Goal: Task Accomplishment & Management: Manage account settings

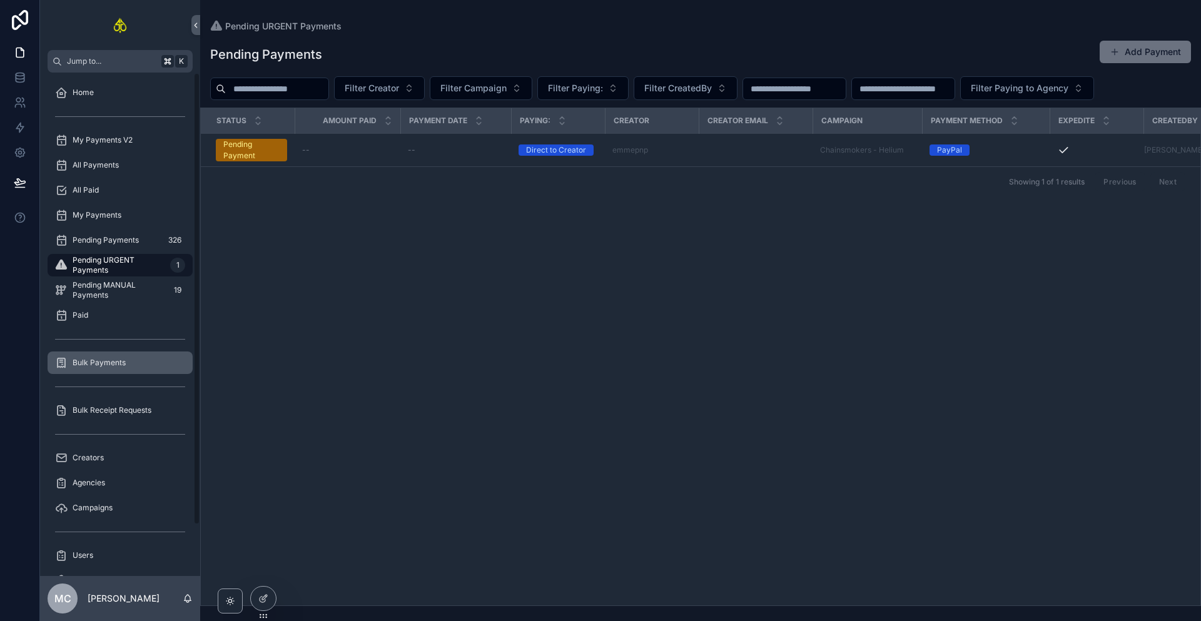
click at [108, 366] on span "Bulk Payments" at bounding box center [99, 363] width 53 height 10
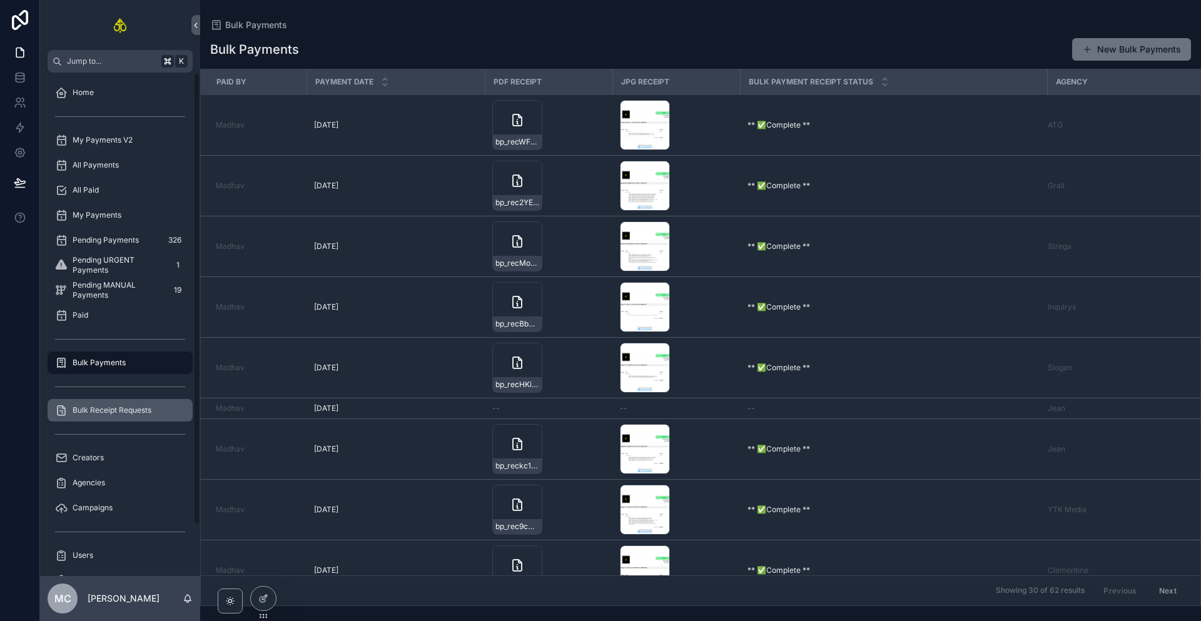
click at [116, 408] on span "Bulk Receipt Requests" at bounding box center [112, 410] width 79 height 10
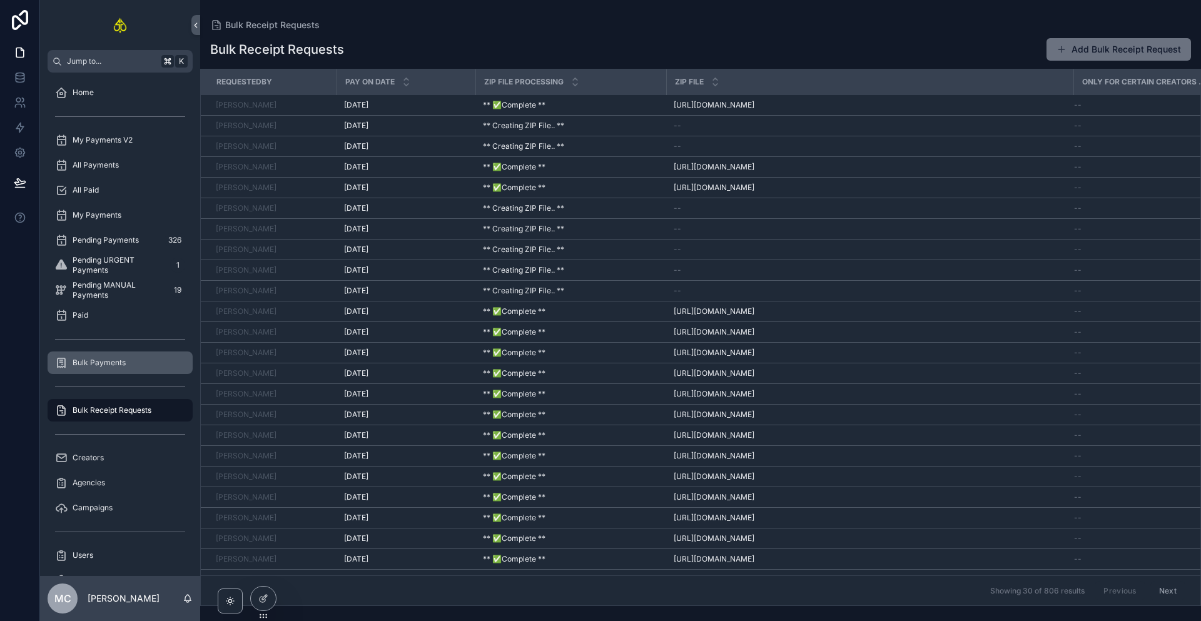
click at [135, 355] on div "Bulk Payments" at bounding box center [120, 363] width 130 height 20
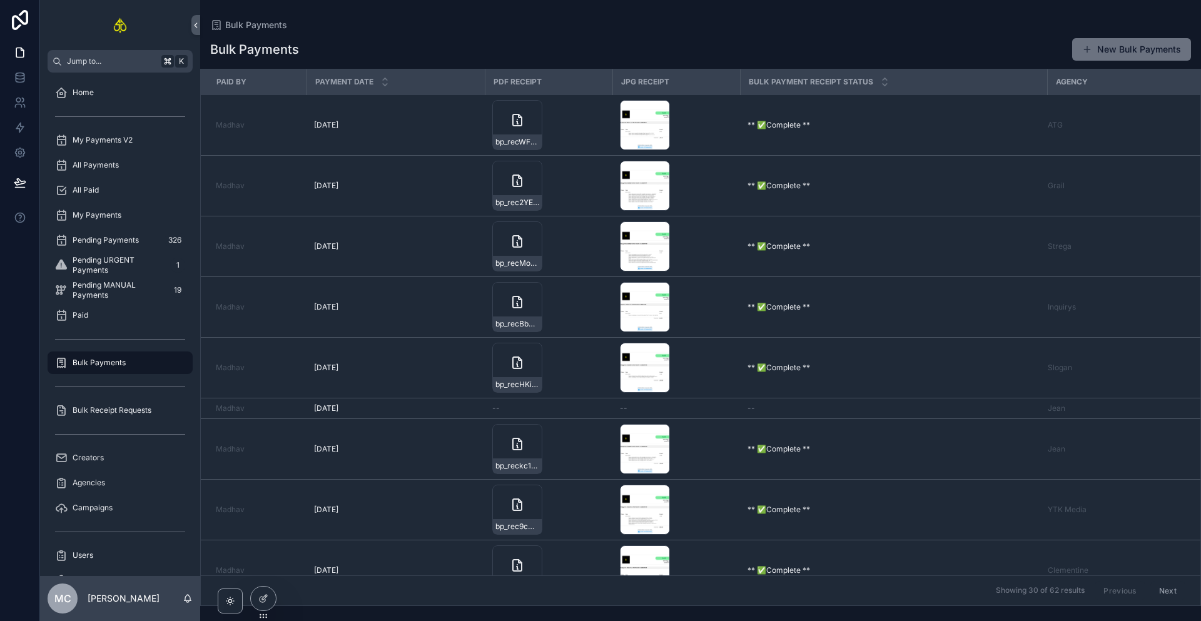
click at [1117, 47] on button "New Bulk Payments" at bounding box center [1131, 49] width 119 height 23
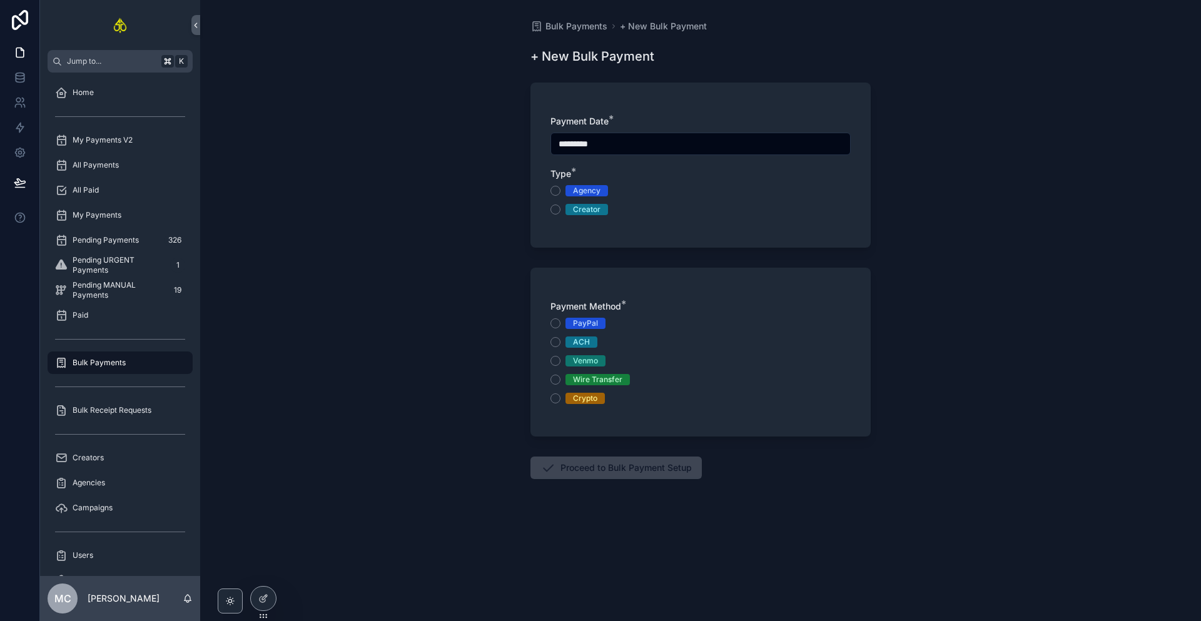
click at [584, 191] on div "Agency" at bounding box center [587, 190] width 28 height 11
click at [561, 191] on button "Agency" at bounding box center [556, 191] width 10 height 10
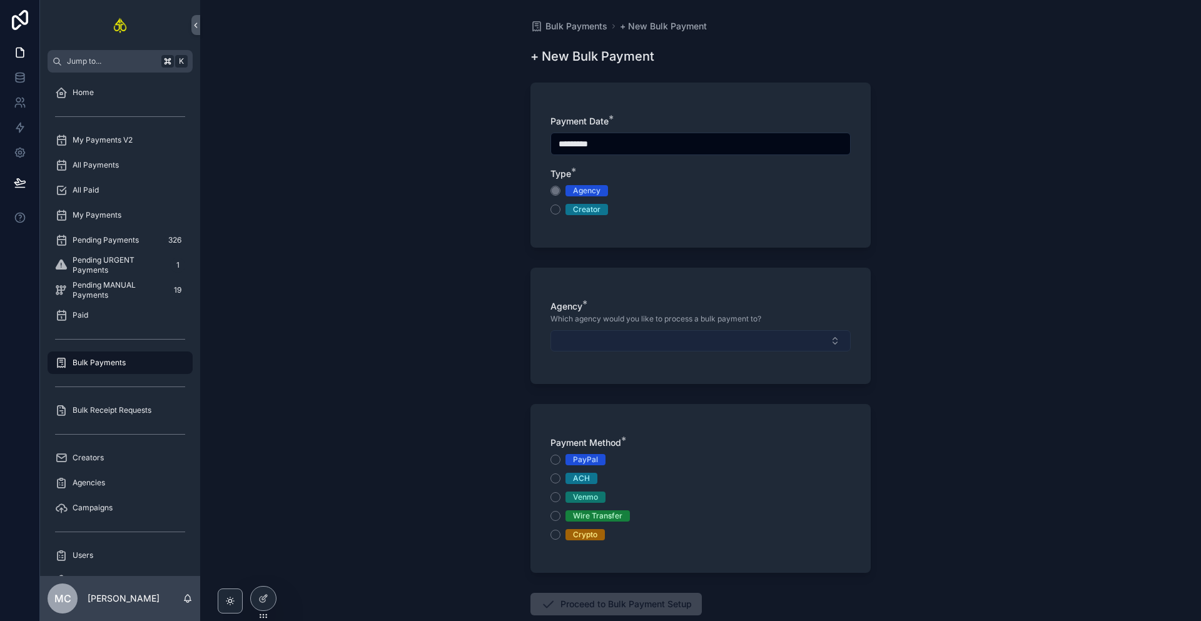
click at [596, 344] on button "Select Button" at bounding box center [701, 340] width 300 height 21
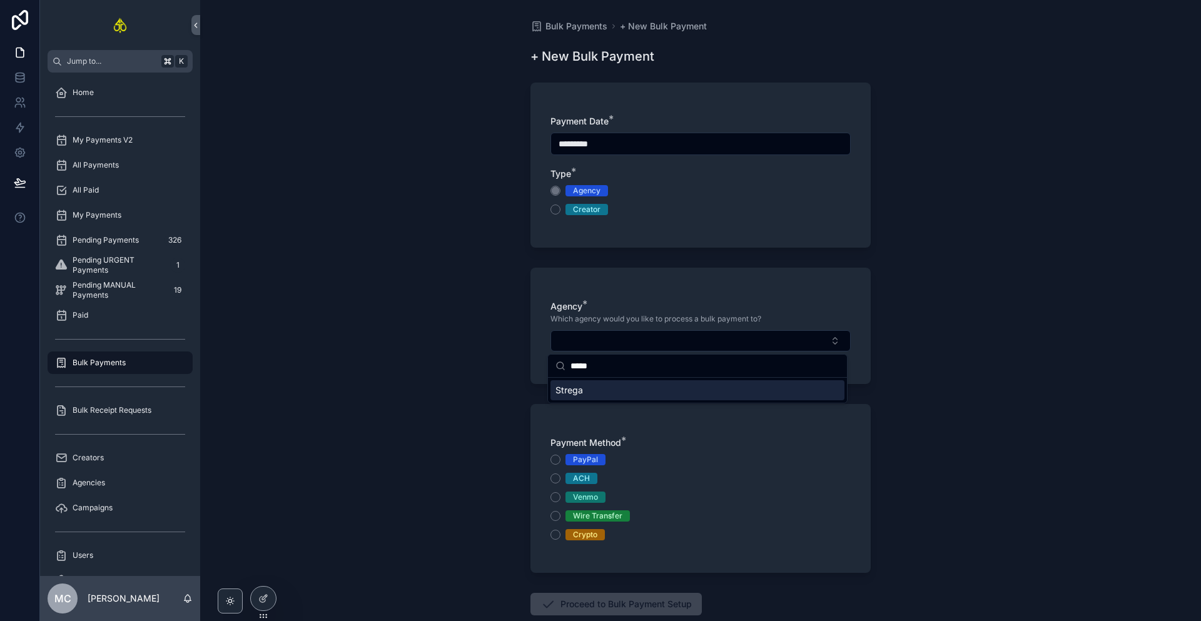
type input "*****"
click at [586, 388] on div "Strega" at bounding box center [698, 390] width 294 height 20
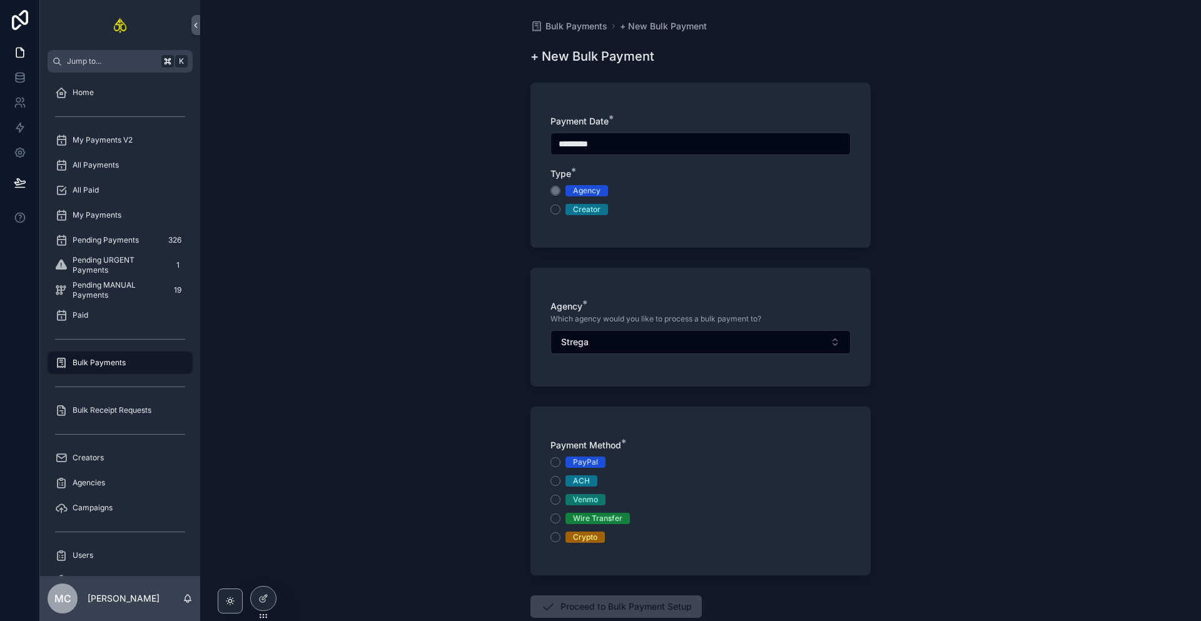
click at [588, 524] on div "Wire Transfer" at bounding box center [597, 518] width 49 height 11
click at [561, 524] on button "Wire Transfer" at bounding box center [556, 519] width 10 height 10
click at [603, 604] on button "Proceed to Bulk Payment Setup" at bounding box center [616, 607] width 171 height 23
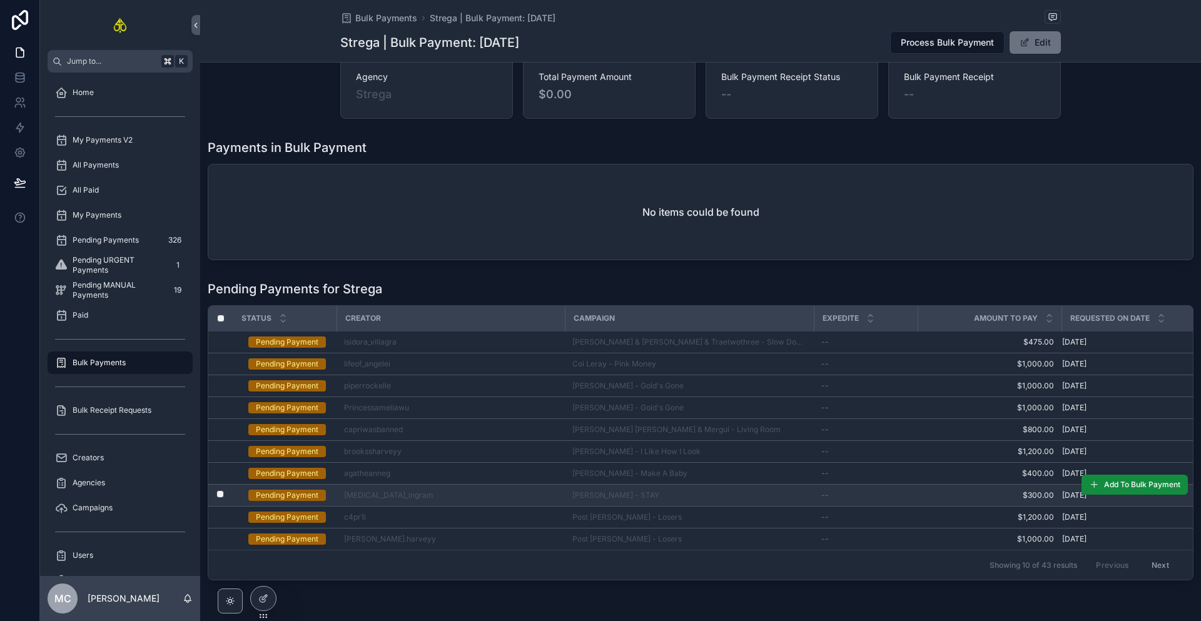
scroll to position [79, 0]
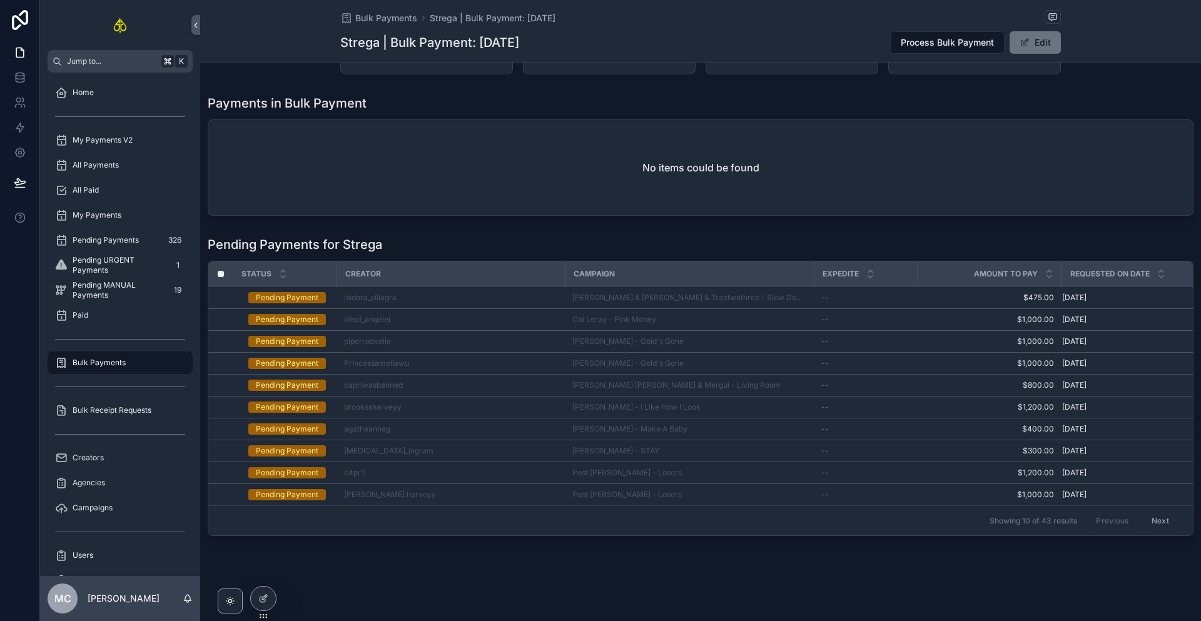
click at [1149, 512] on button "Next" at bounding box center [1160, 520] width 35 height 19
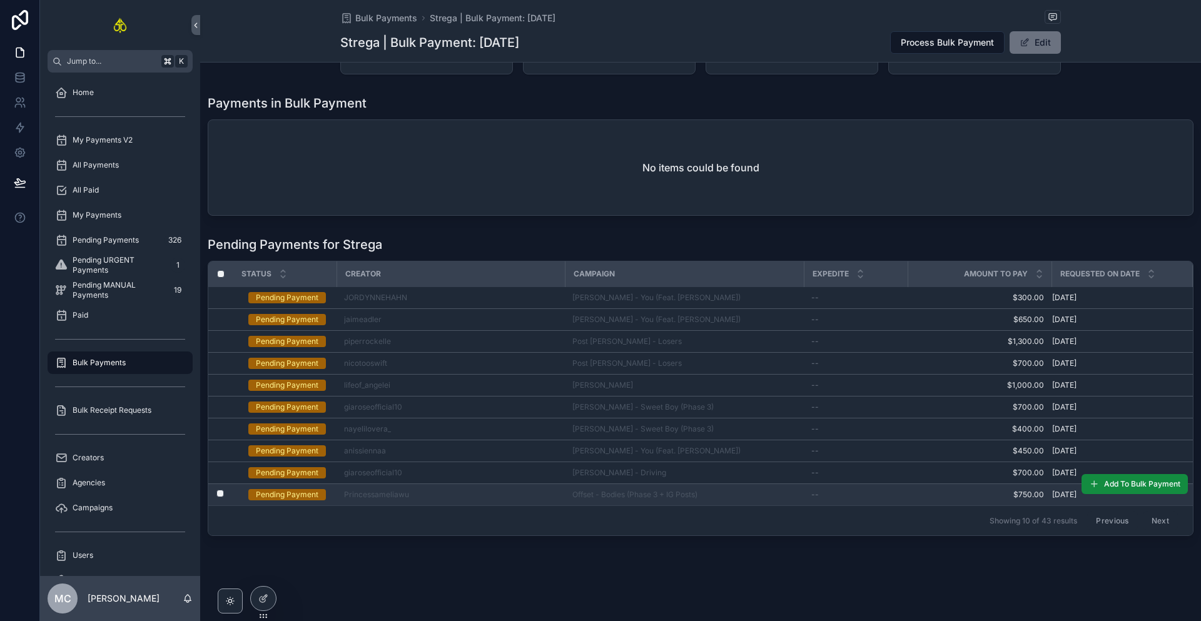
scroll to position [79, 0]
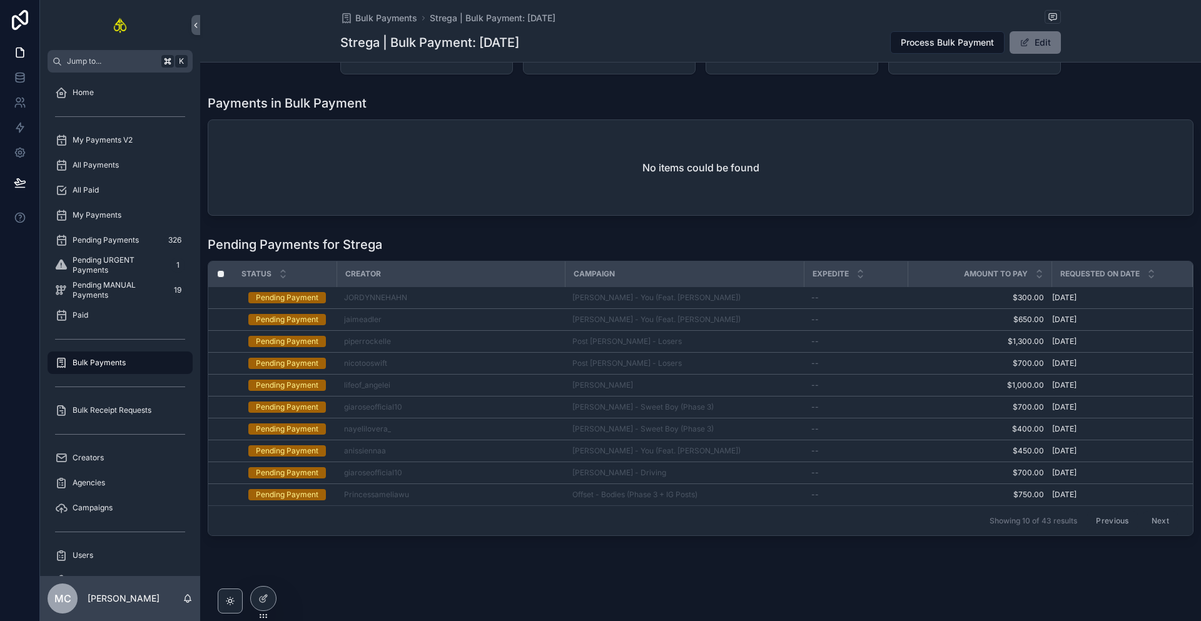
click at [1145, 523] on button "Next" at bounding box center [1160, 520] width 35 height 19
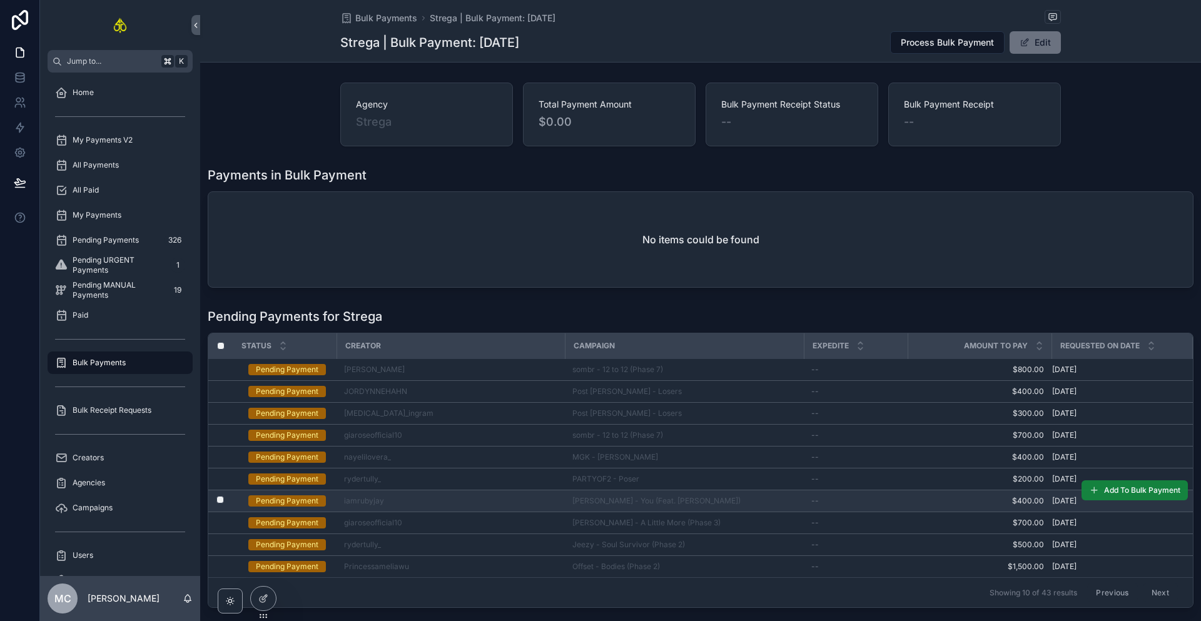
scroll to position [79, 0]
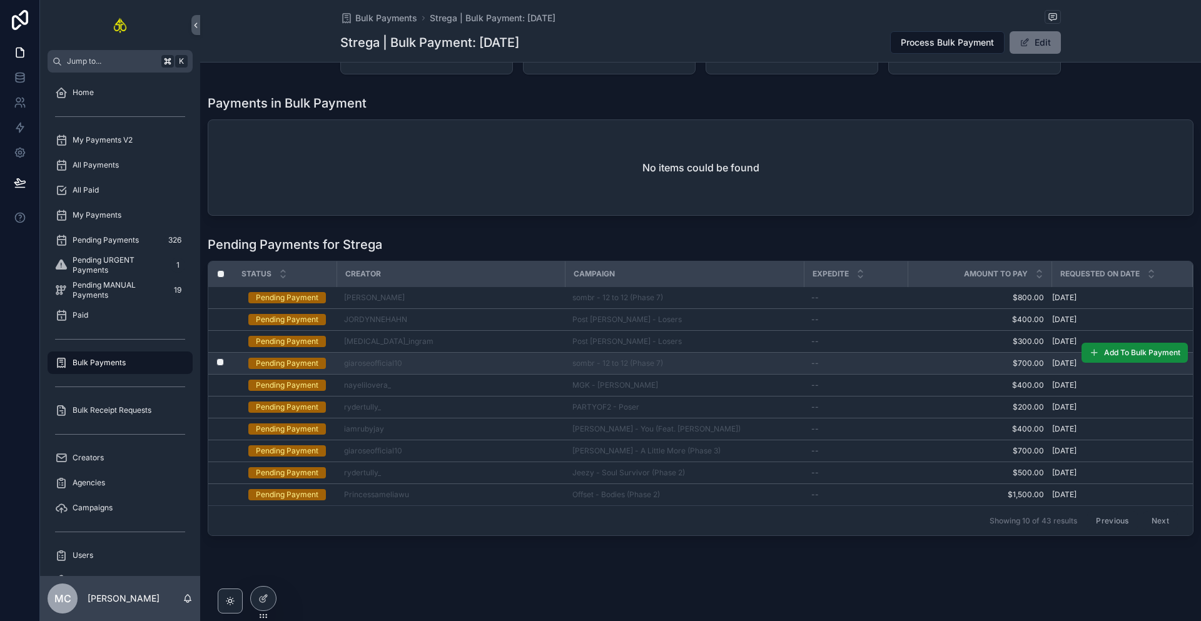
click at [216, 360] on label "scrollable content" at bounding box center [213, 364] width 8 height 10
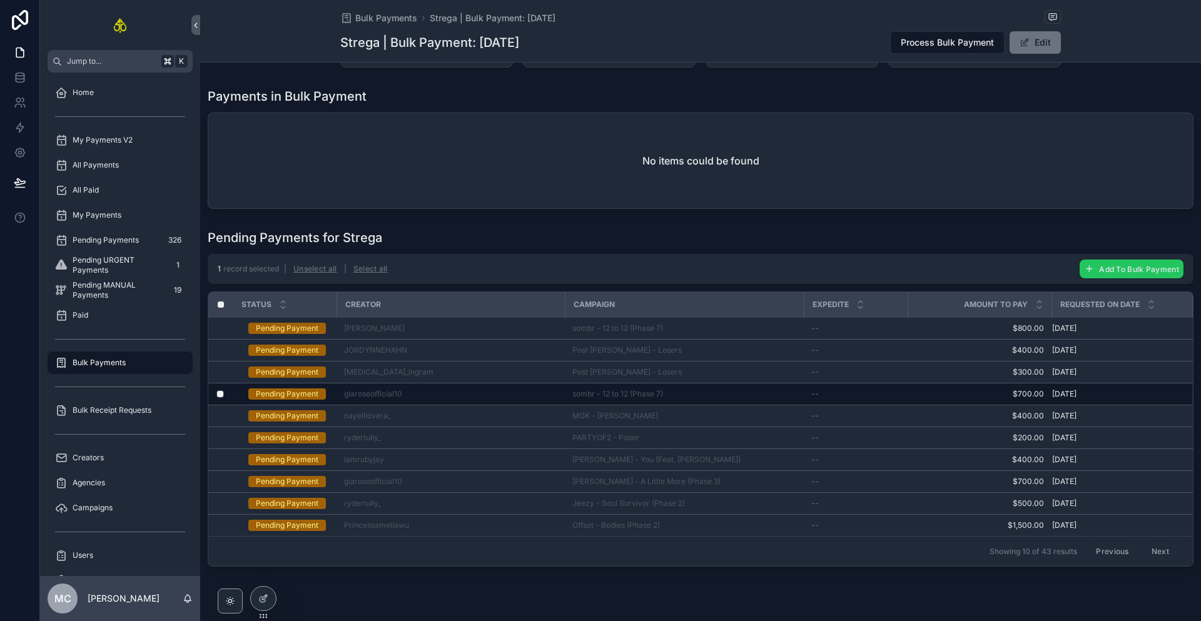
click at [1101, 270] on span "Add To Bulk Payment" at bounding box center [1139, 269] width 80 height 9
click at [1169, 245] on icon "scrollable content" at bounding box center [1170, 245] width 10 height 10
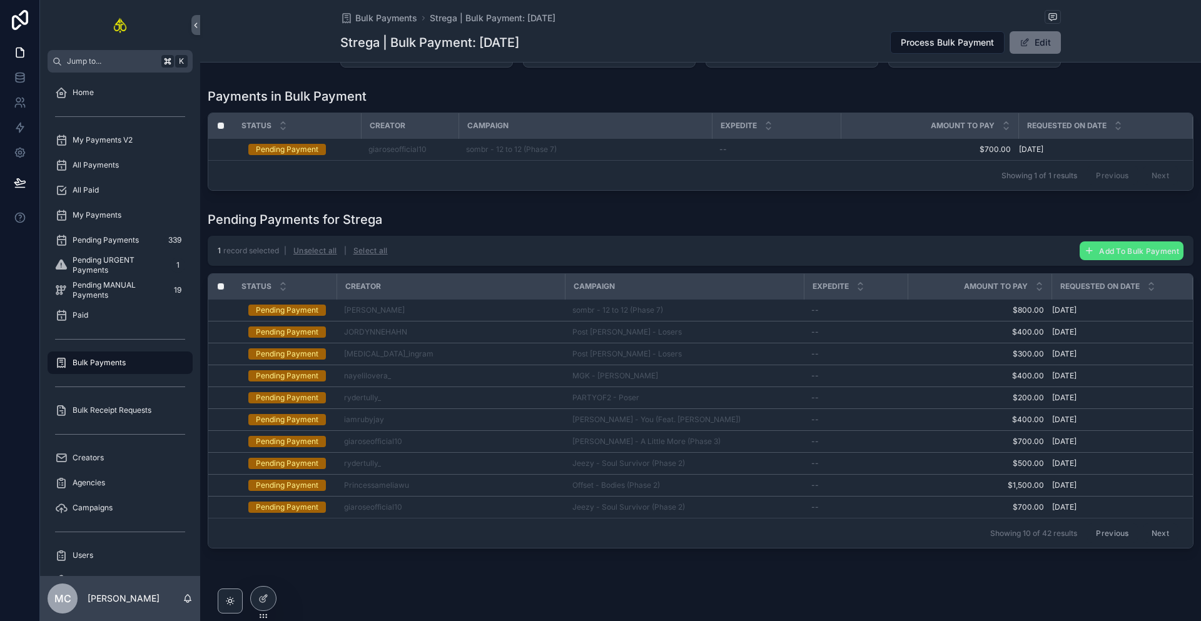
click at [1146, 536] on button "Next" at bounding box center [1160, 533] width 35 height 19
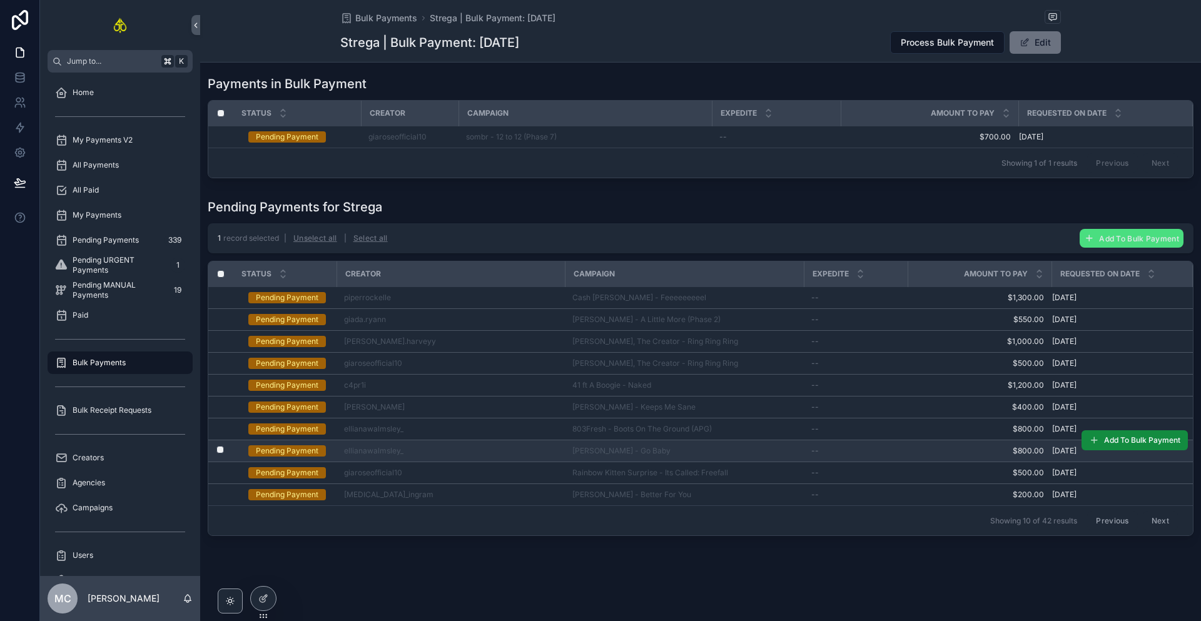
scroll to position [105, 0]
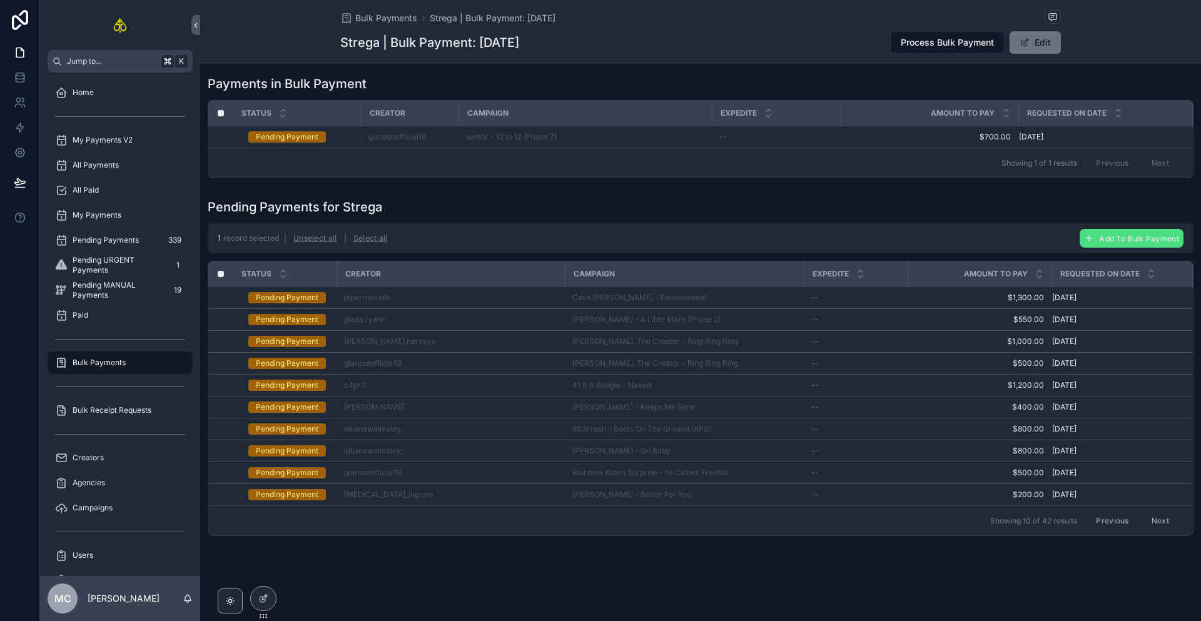
click at [1154, 511] on button "Next" at bounding box center [1160, 520] width 35 height 19
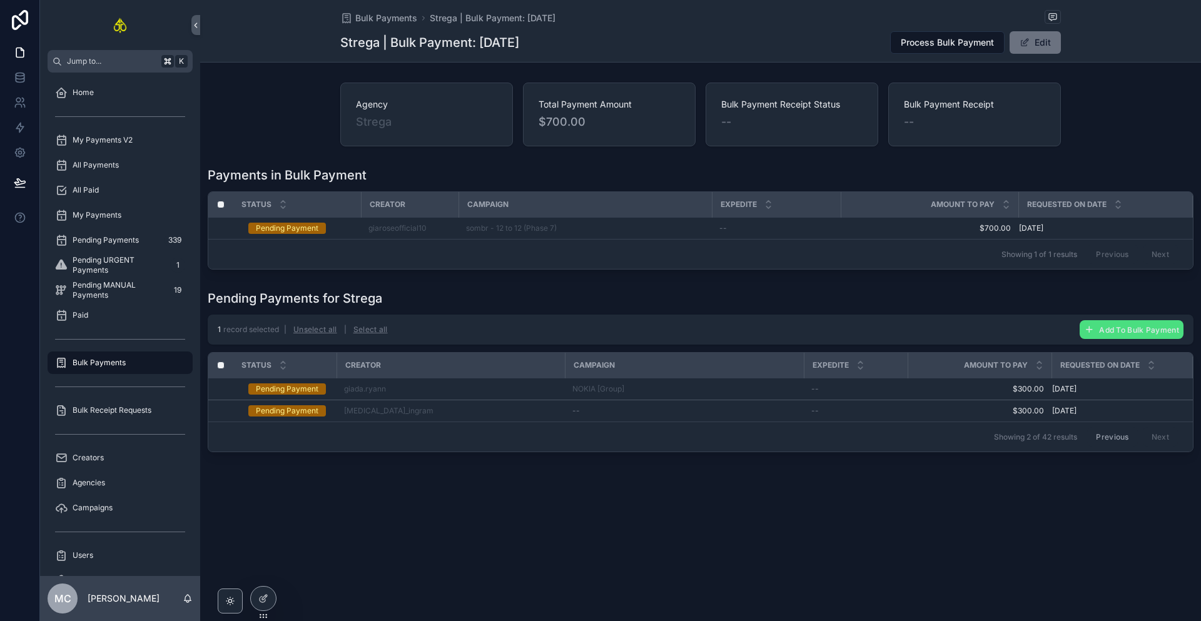
click at [1112, 447] on button "Previous" at bounding box center [1112, 436] width 50 height 19
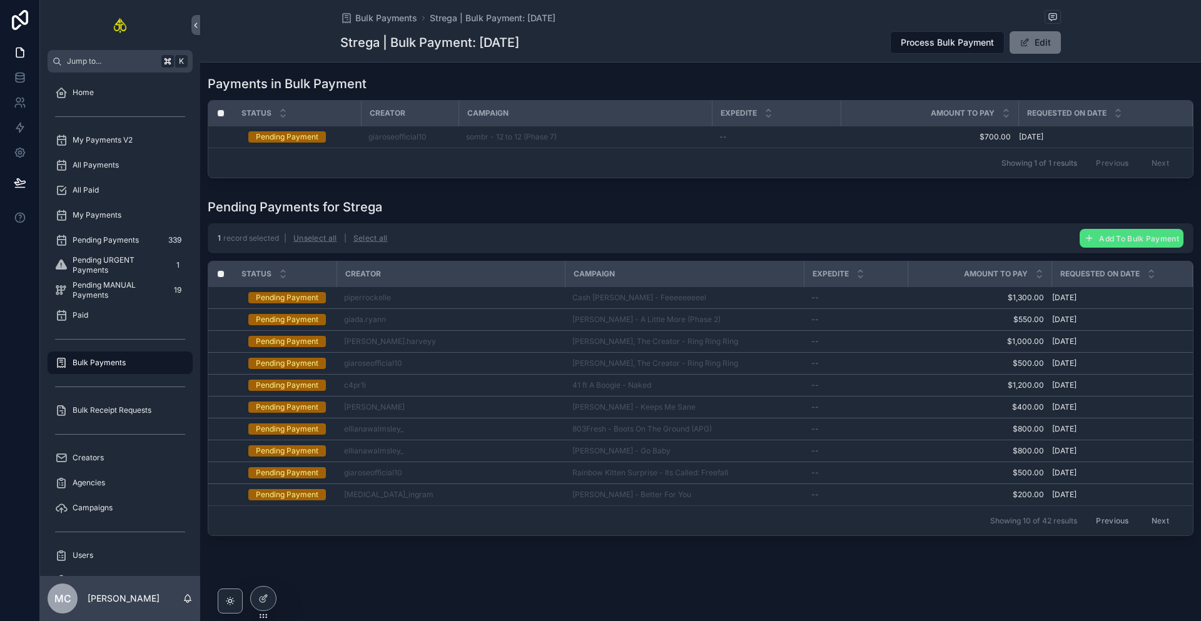
scroll to position [105, 0]
click at [1107, 511] on button "Previous" at bounding box center [1112, 520] width 50 height 19
click at [1111, 514] on button "Previous" at bounding box center [1112, 520] width 50 height 19
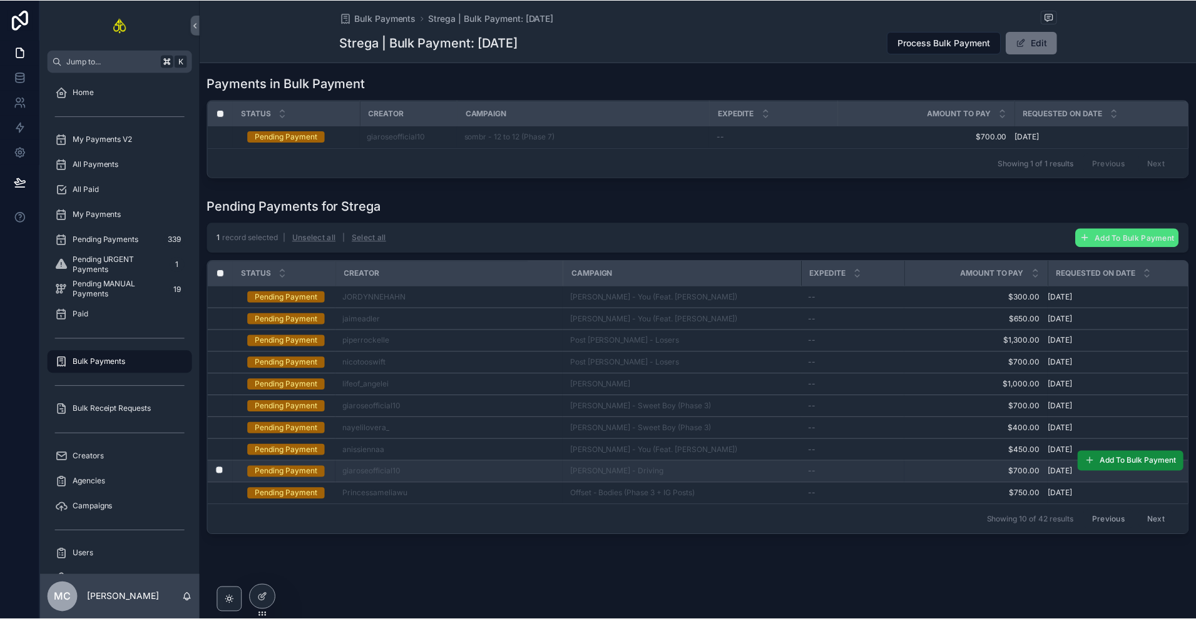
scroll to position [105, 0]
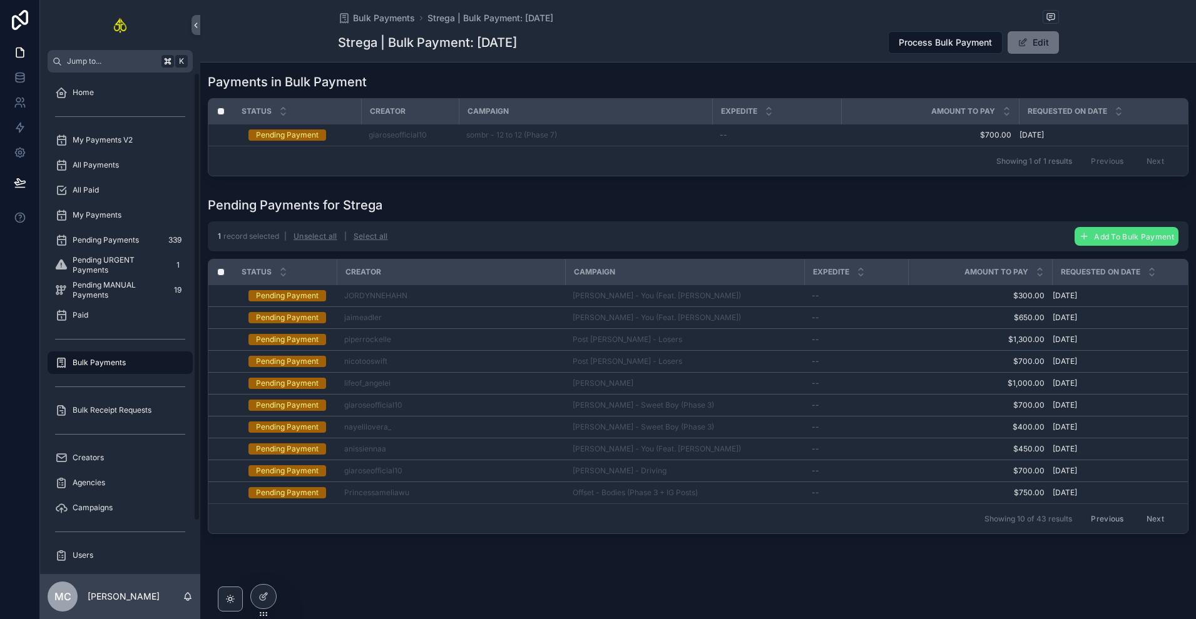
click at [1117, 511] on button "Previous" at bounding box center [1107, 518] width 50 height 19
click at [1105, 509] on button "Previous" at bounding box center [1107, 518] width 50 height 19
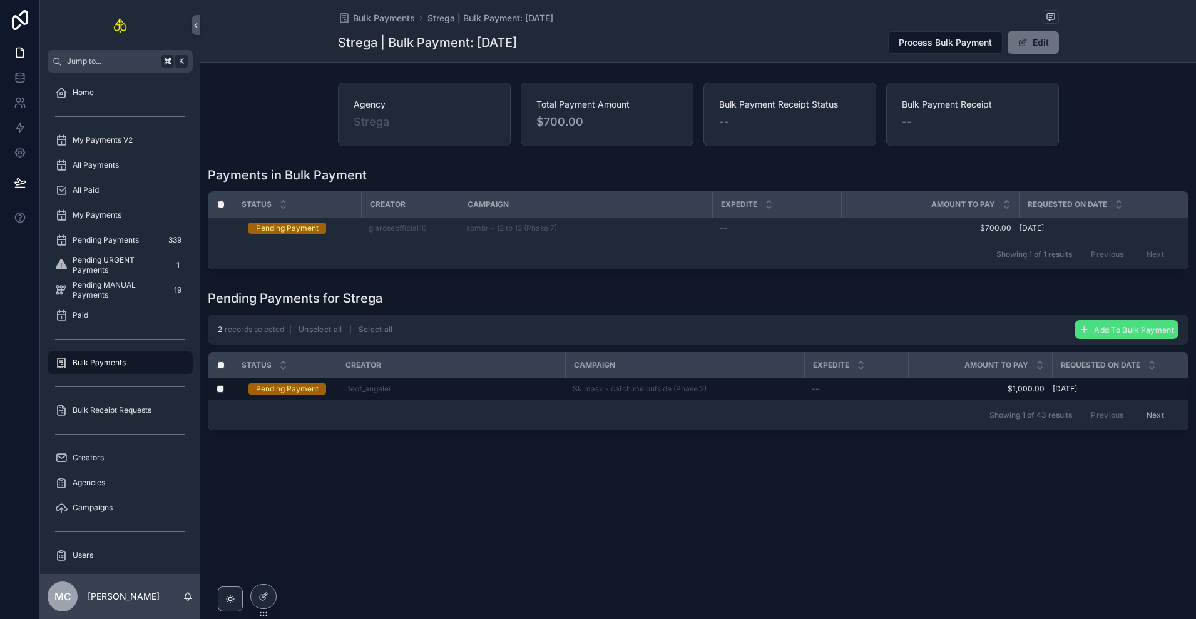
click at [1136, 345] on div "2 records selected | Unselect all | Select all Add To Bulk Payment" at bounding box center [698, 330] width 980 height 30
click at [1135, 335] on span "Add To Bulk Payment" at bounding box center [1134, 329] width 80 height 9
drag, startPoint x: 1165, startPoint y: 317, endPoint x: 1134, endPoint y: 347, distance: 43.4
click at [1164, 317] on button "scrollable content" at bounding box center [1164, 312] width 15 height 15
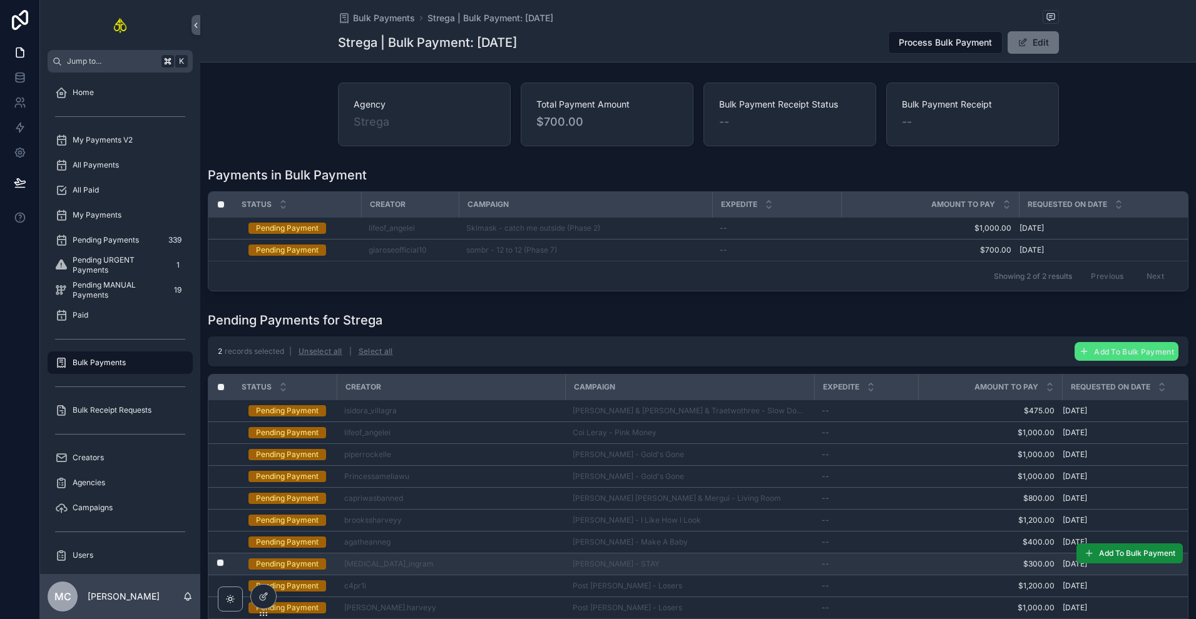
scroll to position [129, 0]
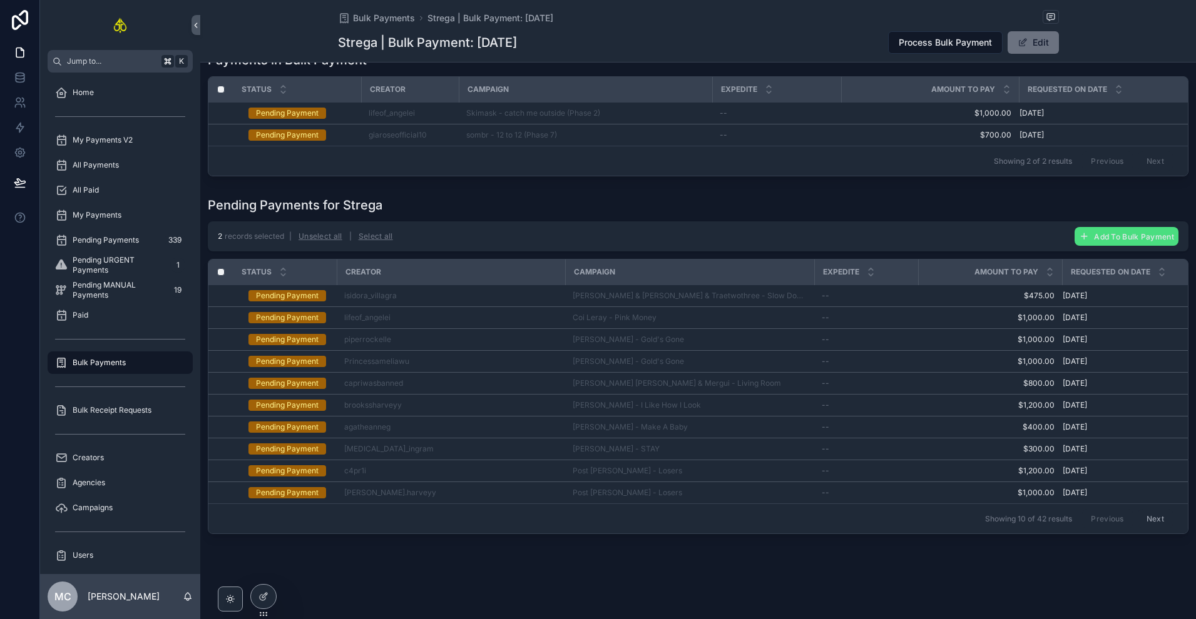
click at [1138, 512] on button "Next" at bounding box center [1154, 518] width 35 height 19
click at [1145, 511] on button "Next" at bounding box center [1154, 518] width 35 height 19
click at [1101, 512] on button "Previous" at bounding box center [1107, 518] width 50 height 19
click at [1141, 513] on button "Next" at bounding box center [1154, 518] width 35 height 19
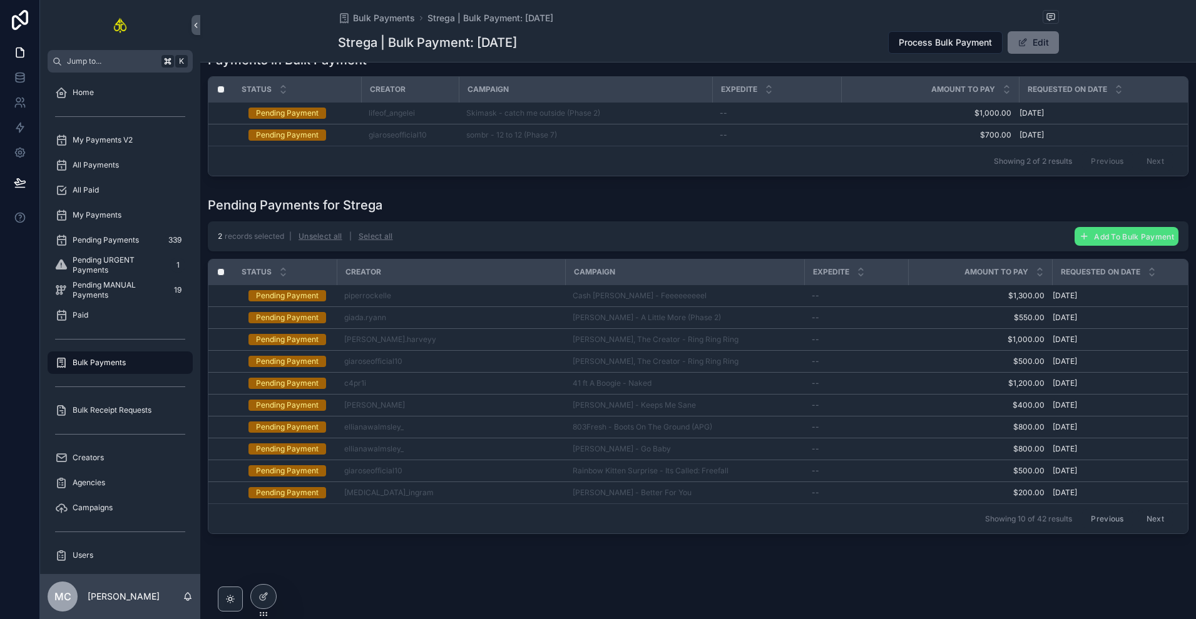
click at [1137, 519] on button "Next" at bounding box center [1154, 518] width 35 height 19
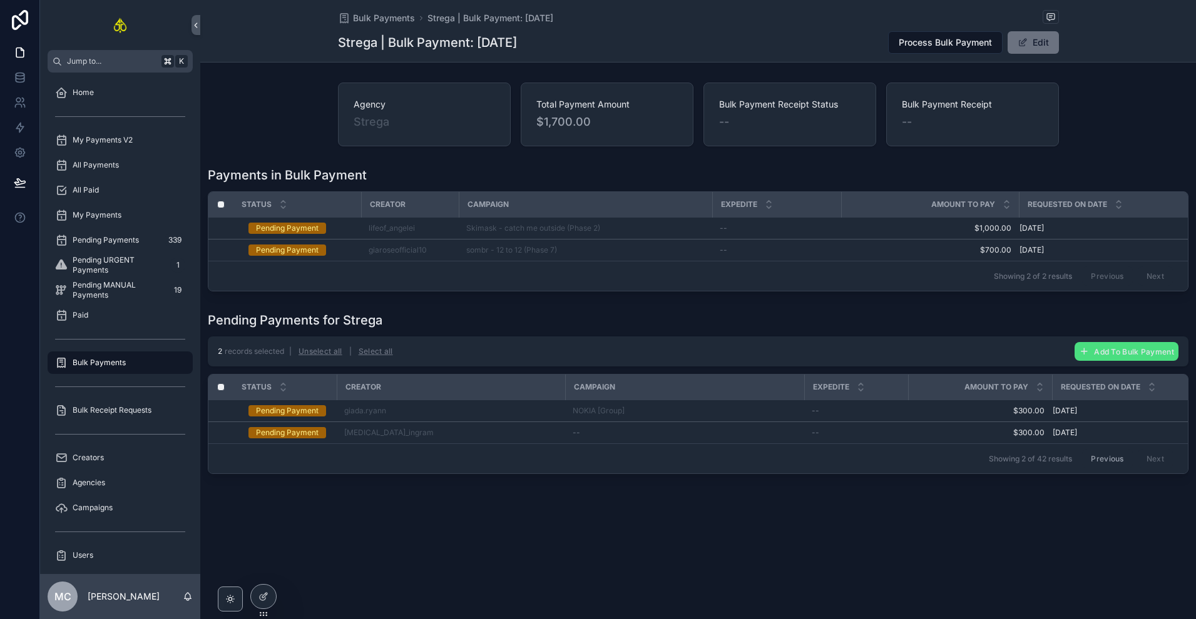
click at [1114, 458] on button "Previous" at bounding box center [1107, 458] width 50 height 19
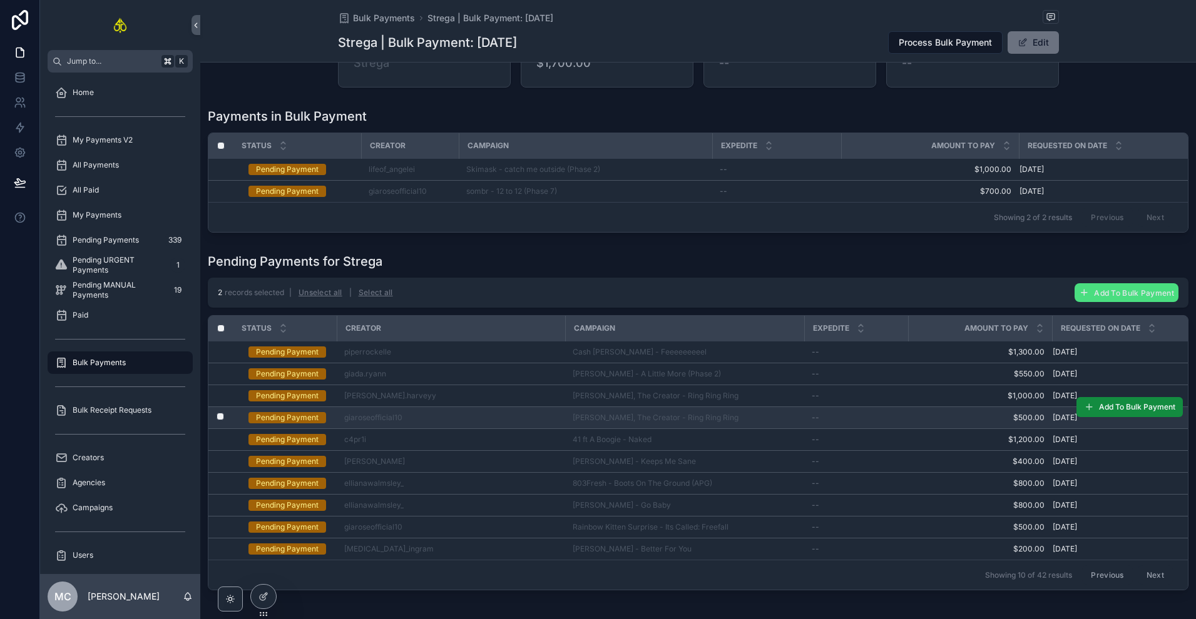
scroll to position [129, 0]
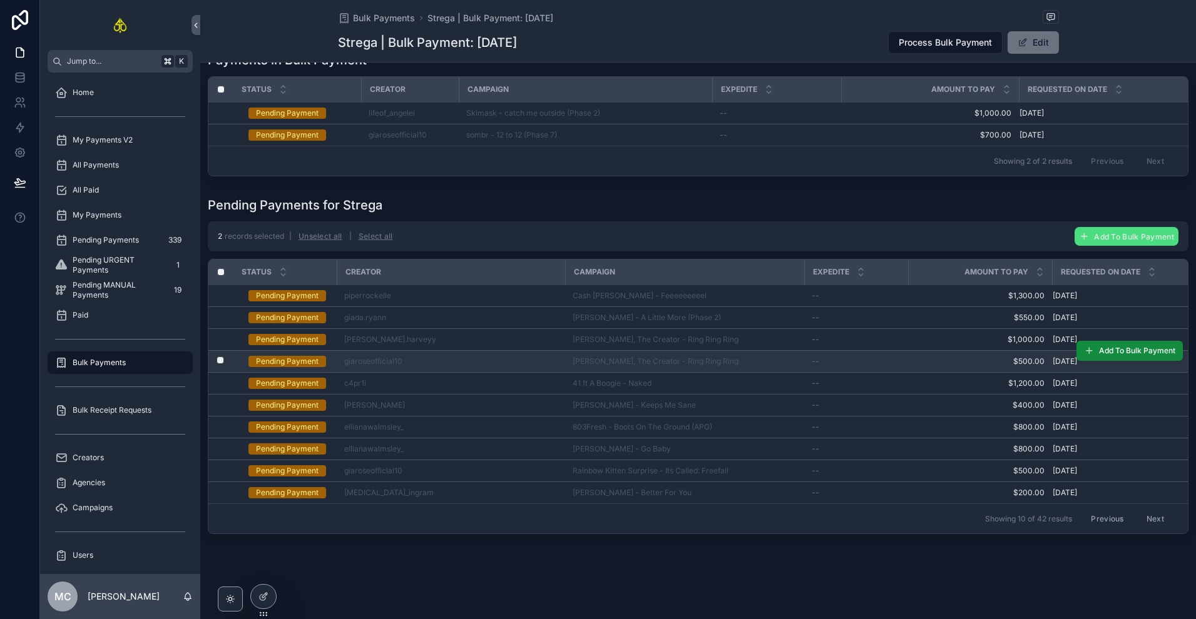
click at [462, 362] on td "giaroseofficial10" at bounding box center [451, 362] width 228 height 22
click at [473, 357] on div "giaroseofficial10" at bounding box center [450, 362] width 213 height 10
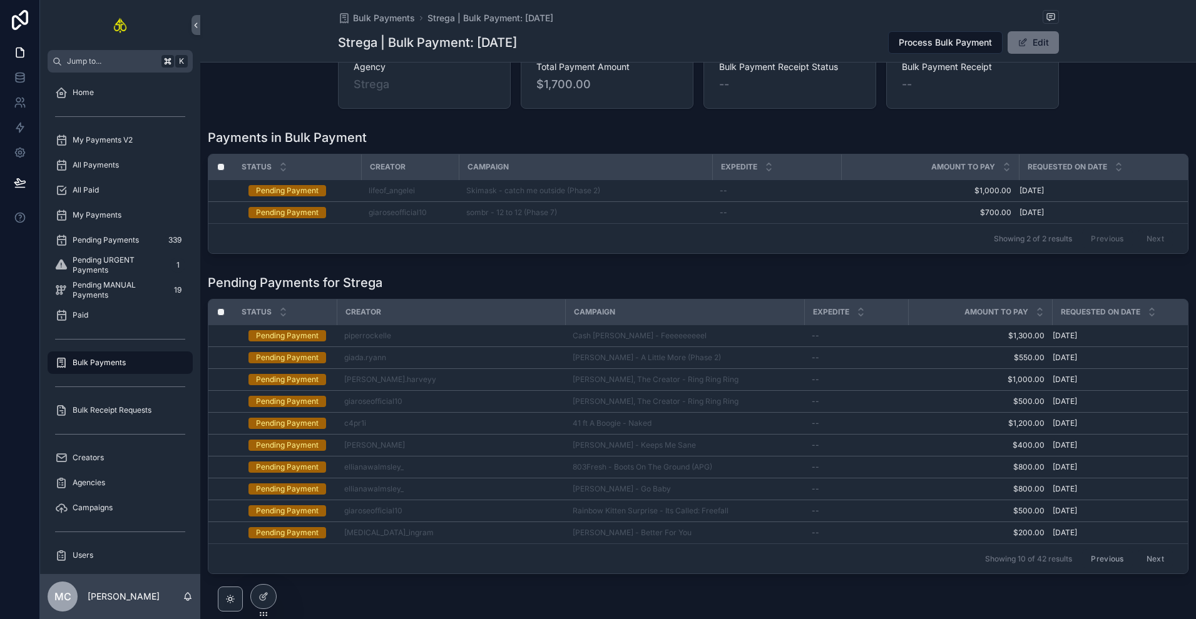
scroll to position [35, 0]
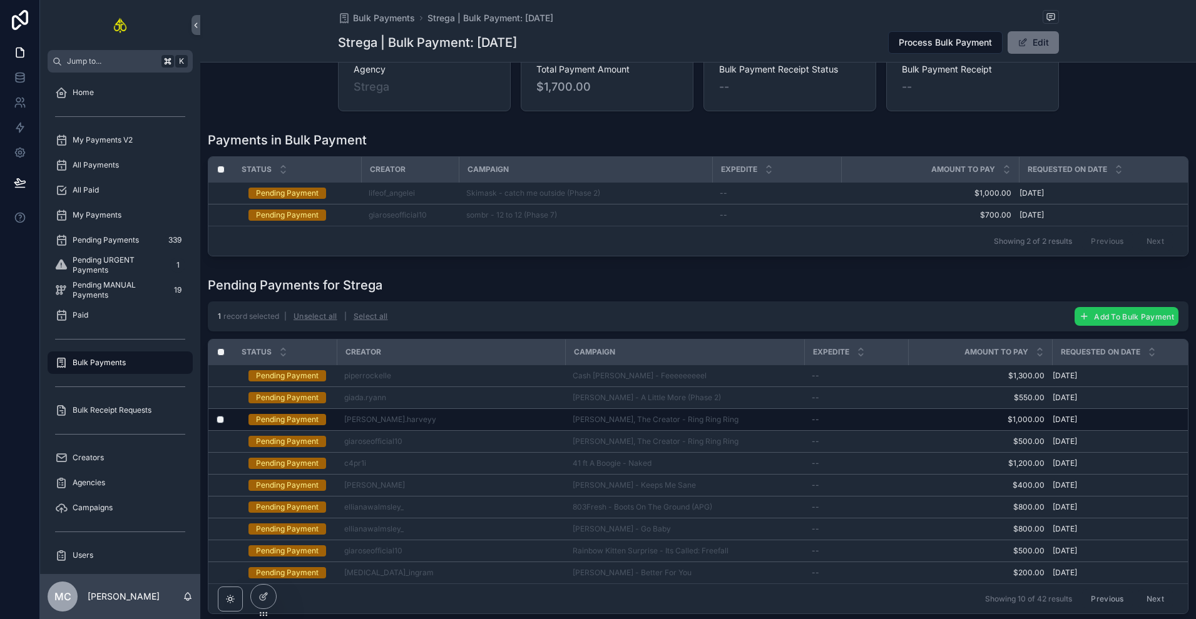
click at [1094, 320] on span "Add To Bulk Payment" at bounding box center [1134, 316] width 80 height 9
click at [1163, 304] on button "scrollable content" at bounding box center [1164, 299] width 15 height 15
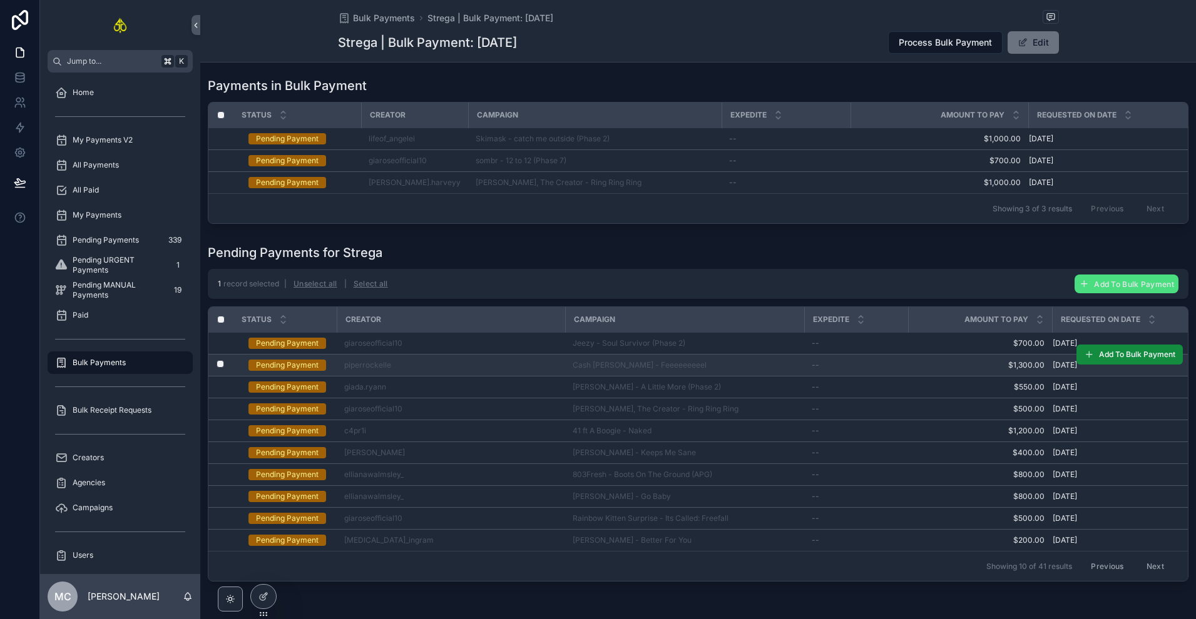
scroll to position [91, 0]
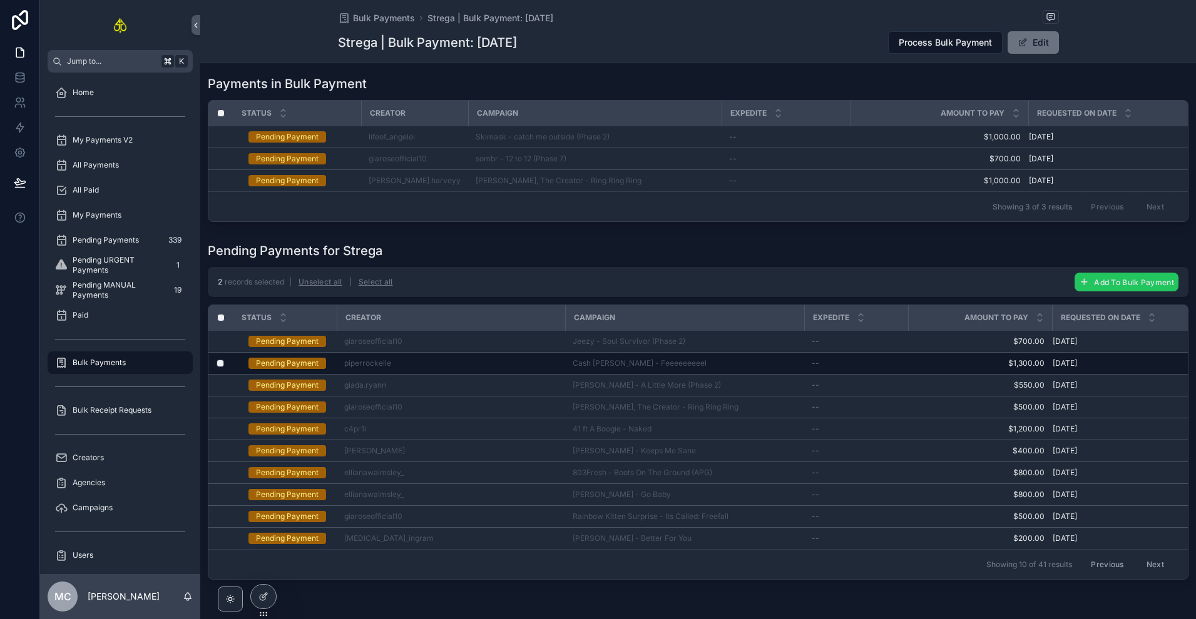
click at [1099, 292] on button "Add To Bulk Payment" at bounding box center [1126, 282] width 104 height 19
click at [1163, 267] on icon "scrollable content" at bounding box center [1164, 265] width 10 height 10
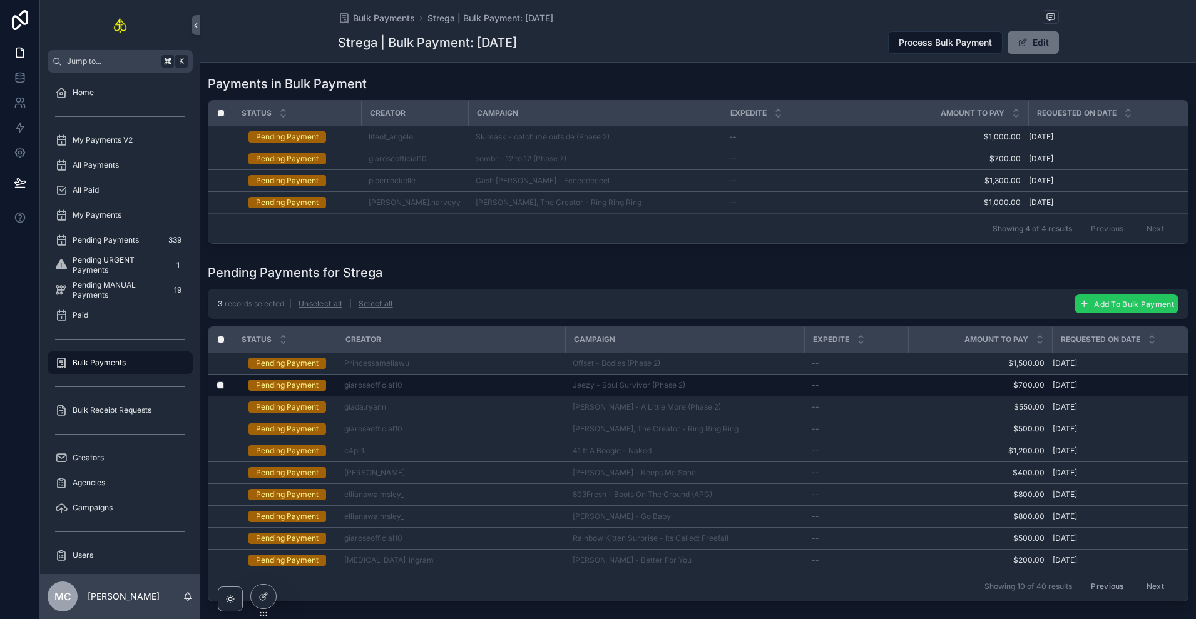
click at [1094, 309] on span "Add To Bulk Payment" at bounding box center [1134, 304] width 80 height 9
click at [1161, 288] on icon "scrollable content" at bounding box center [1164, 287] width 10 height 10
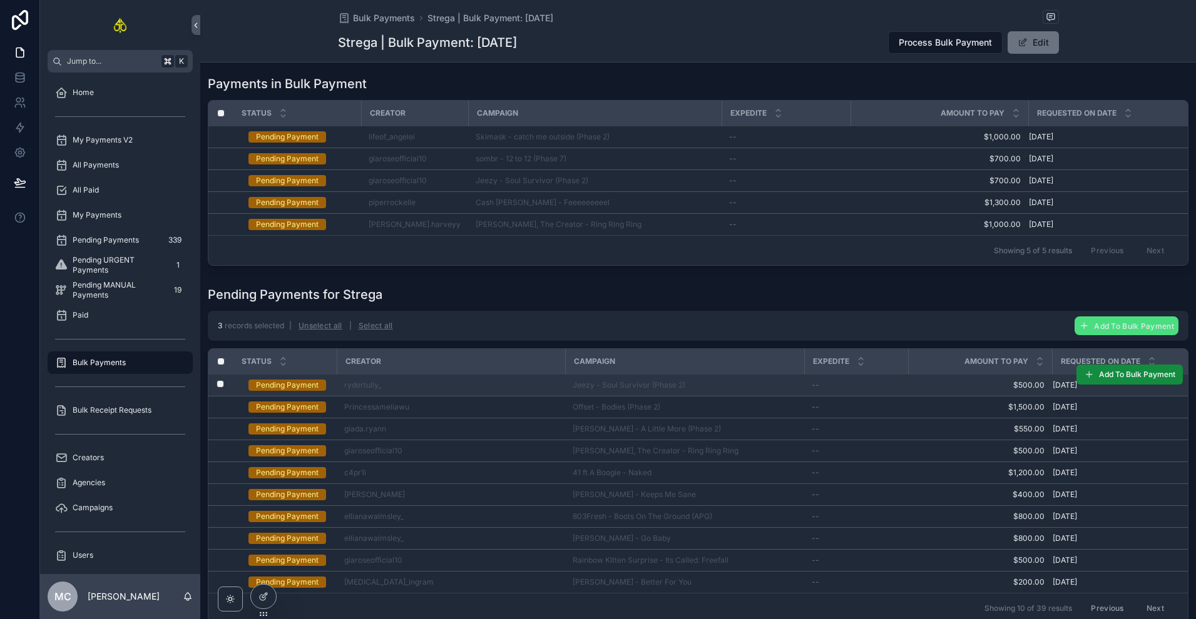
click at [216, 390] on label "scrollable content" at bounding box center [213, 385] width 8 height 10
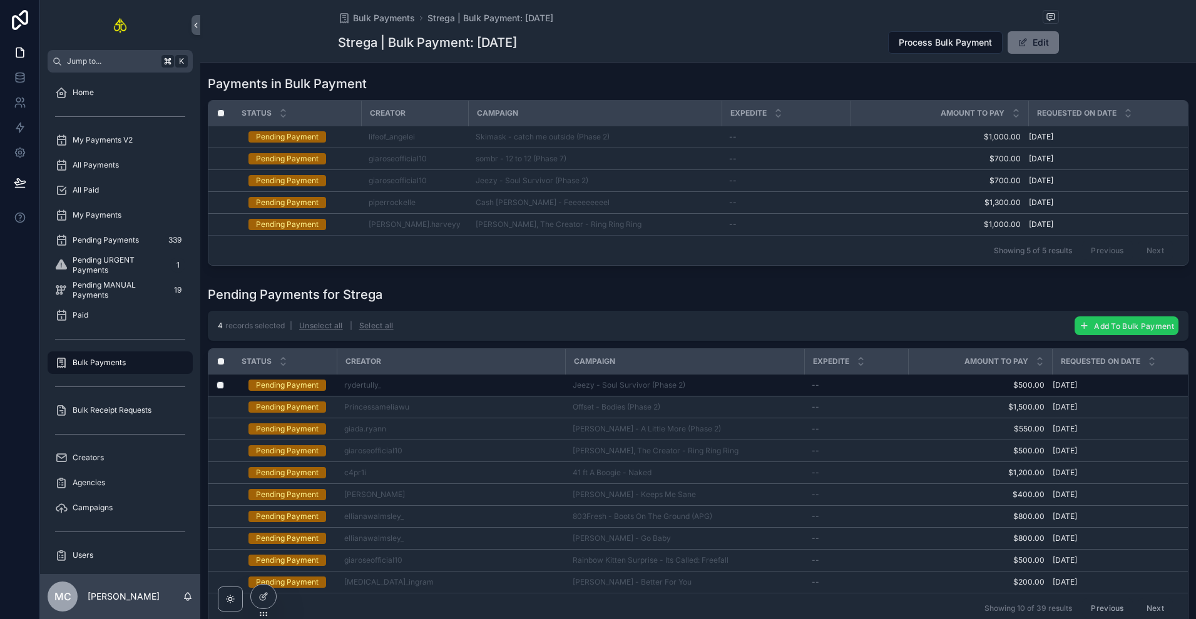
click at [1094, 331] on span "Add To Bulk Payment" at bounding box center [1134, 326] width 80 height 9
click at [1164, 309] on icon "scrollable content" at bounding box center [1164, 308] width 10 height 10
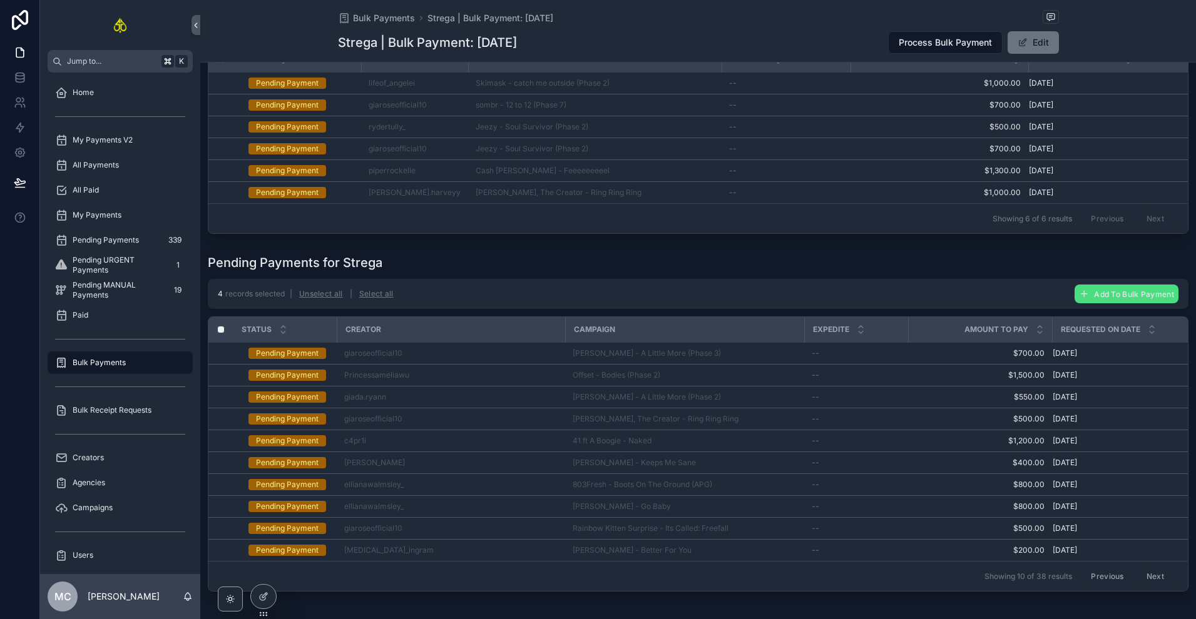
scroll to position [148, 0]
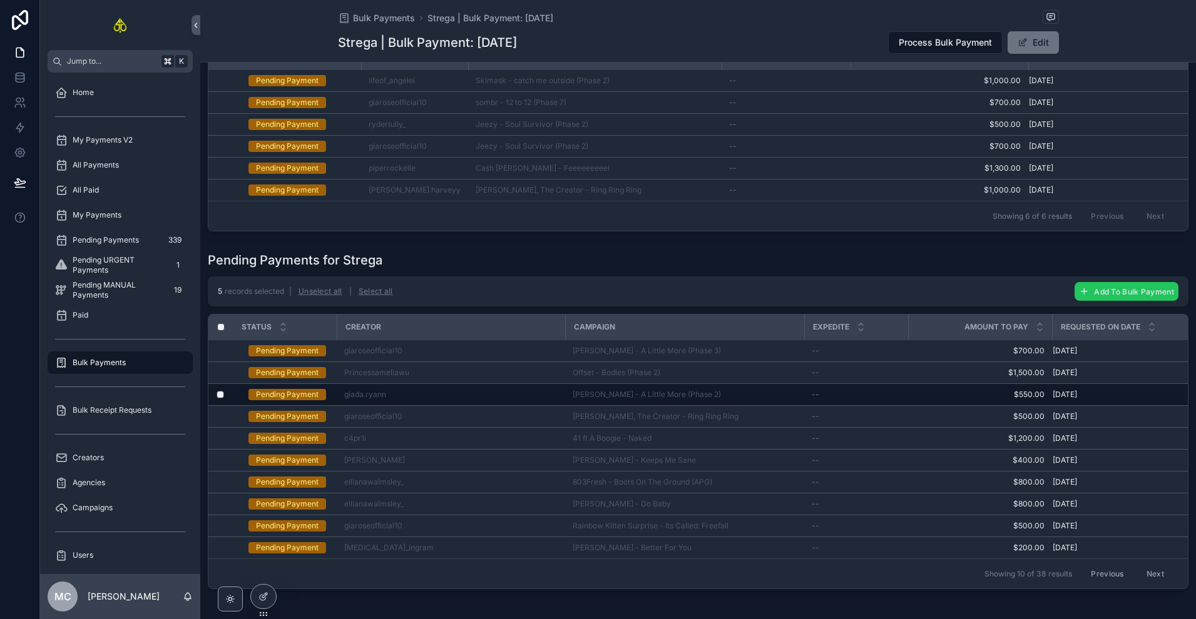
click at [1094, 295] on span "Add To Bulk Payment" at bounding box center [1134, 291] width 80 height 9
click at [1166, 275] on icon "scrollable content" at bounding box center [1164, 274] width 10 height 10
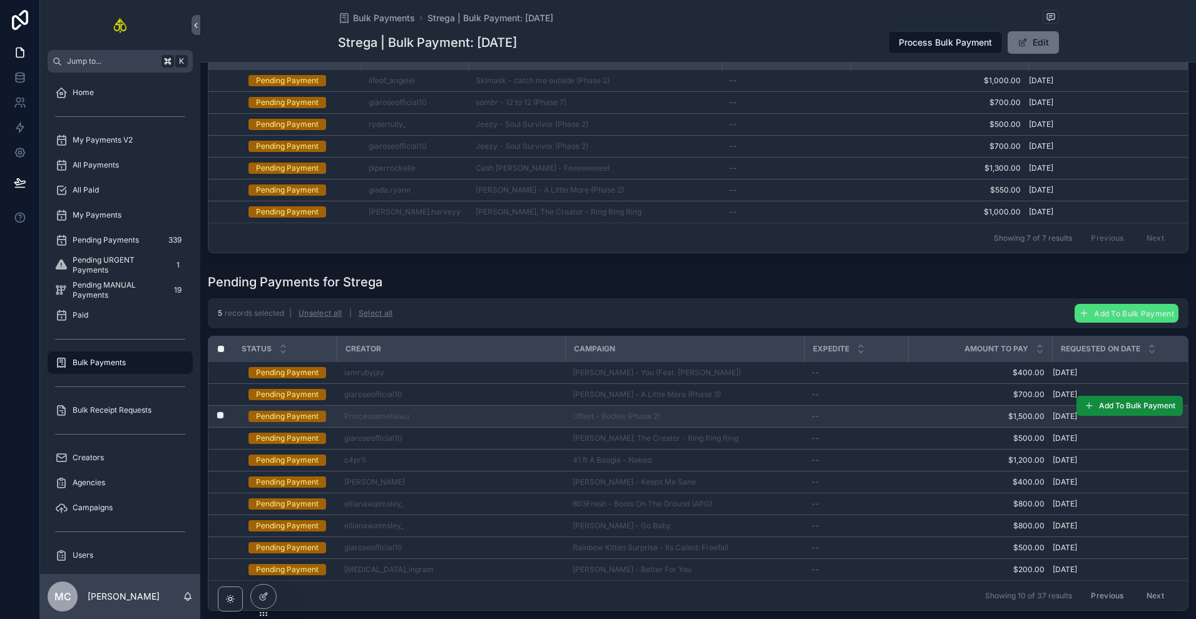
click at [216, 422] on label "scrollable content" at bounding box center [213, 417] width 8 height 10
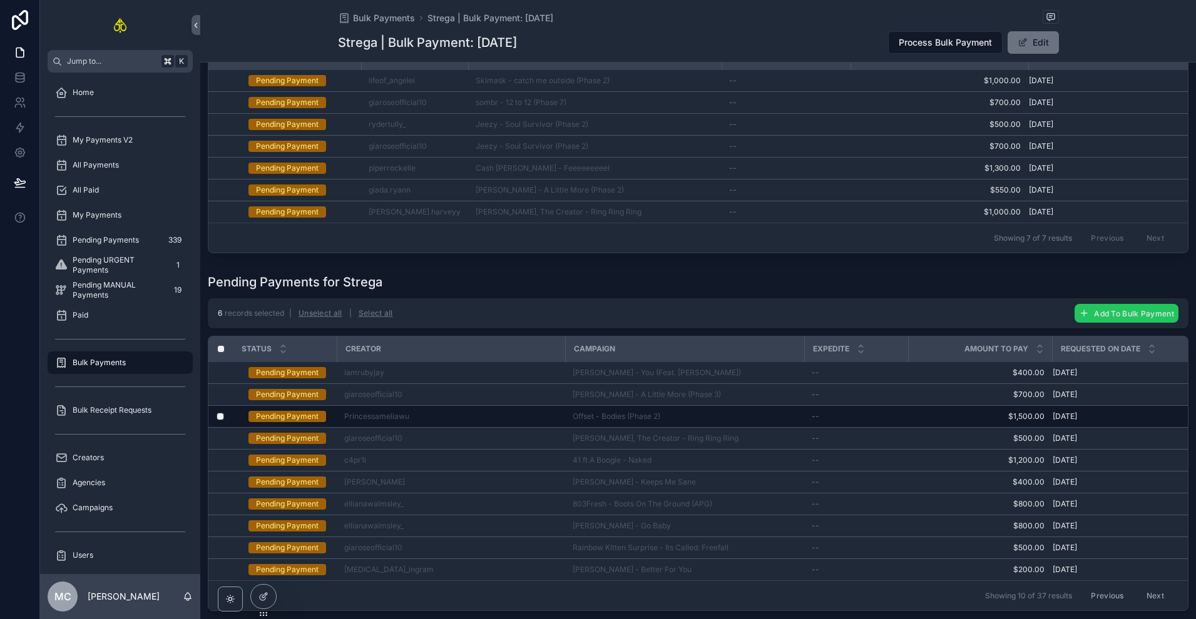
click at [1099, 318] on span "Add To Bulk Payment" at bounding box center [1134, 313] width 80 height 9
click at [1166, 301] on button "scrollable content" at bounding box center [1164, 295] width 15 height 15
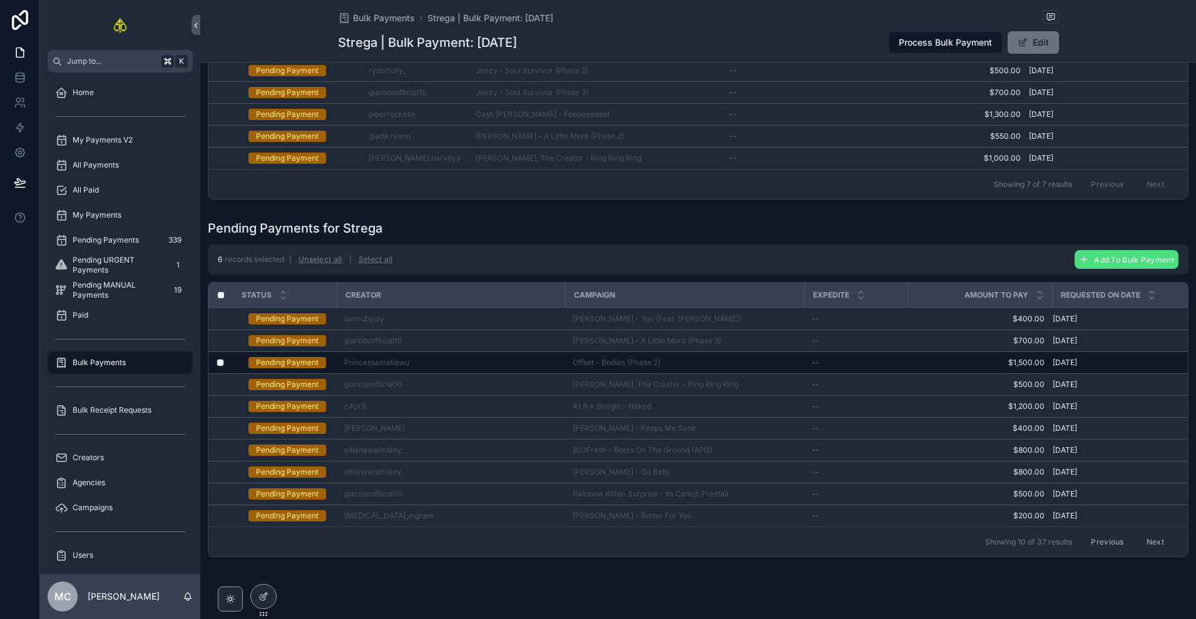
scroll to position [204, 0]
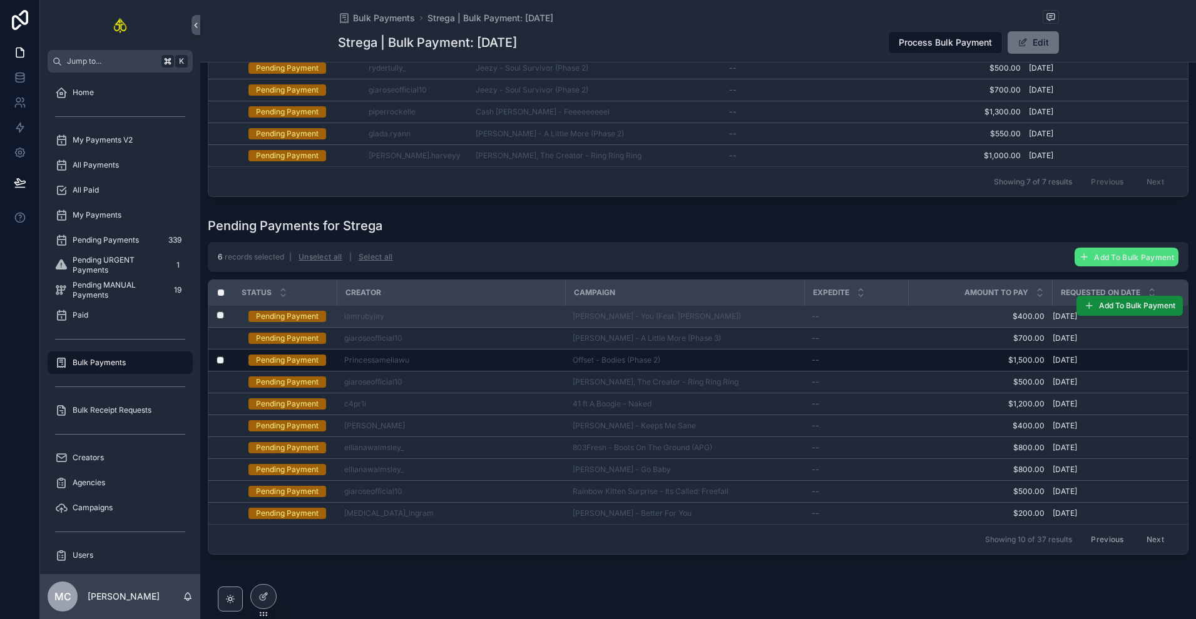
click at [216, 322] on label "scrollable content" at bounding box center [213, 317] width 8 height 10
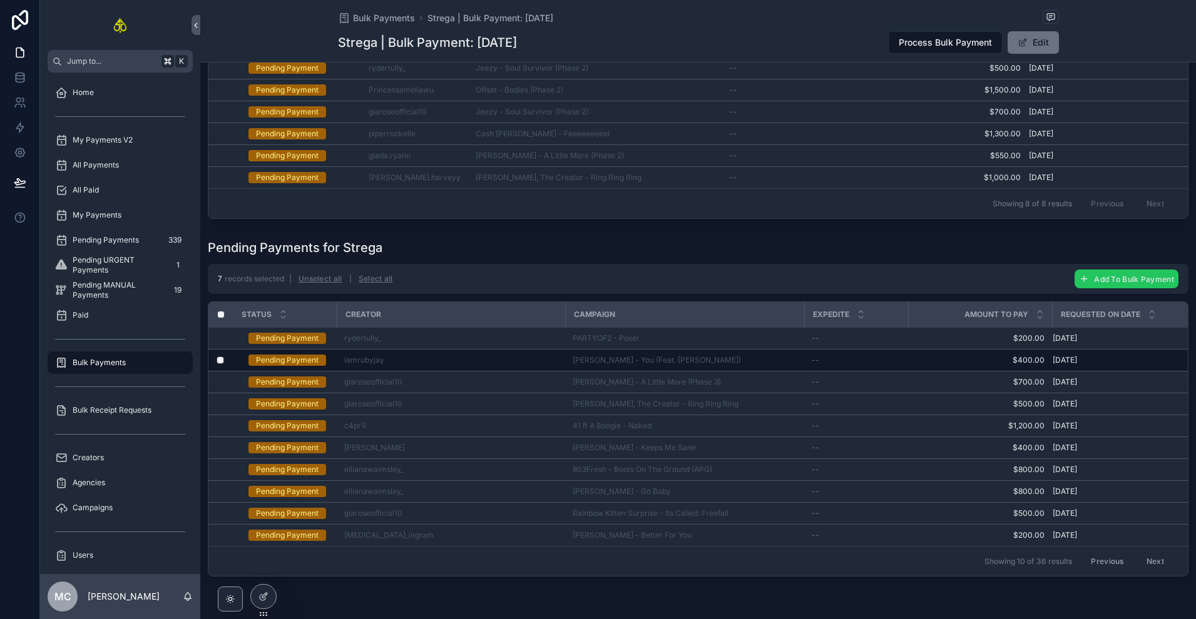
click at [1083, 286] on button "Add To Bulk Payment" at bounding box center [1126, 279] width 104 height 19
click at [1162, 262] on icon "scrollable content" at bounding box center [1164, 262] width 10 height 10
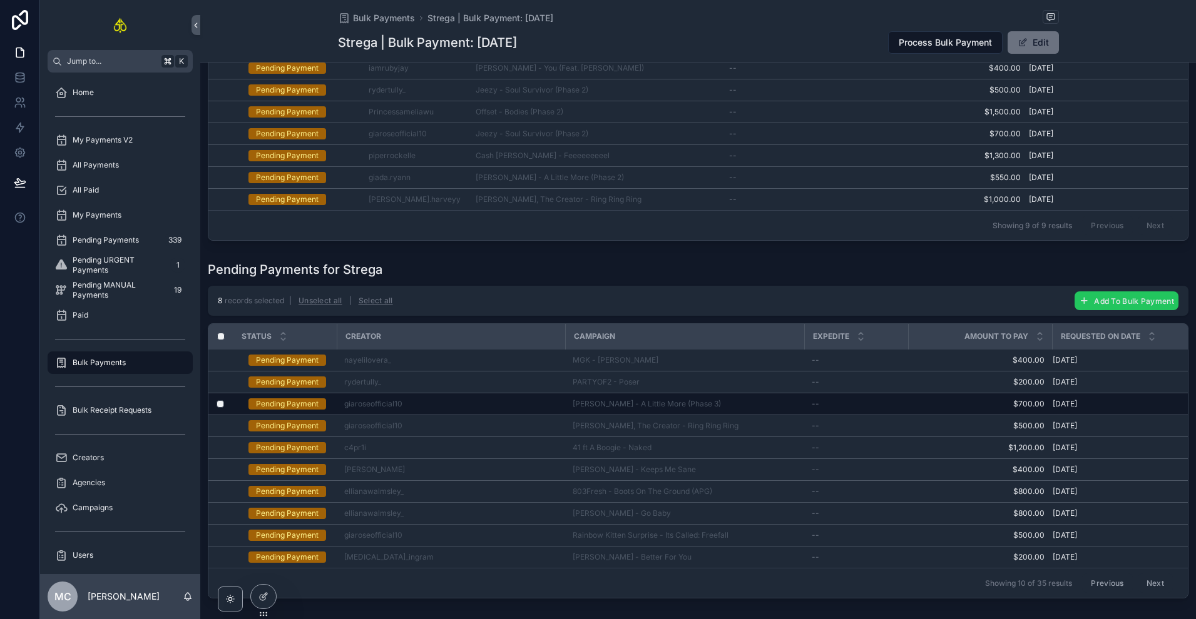
click at [1094, 306] on span "Add To Bulk Payment" at bounding box center [1134, 301] width 80 height 9
click at [1158, 287] on button "scrollable content" at bounding box center [1164, 283] width 15 height 15
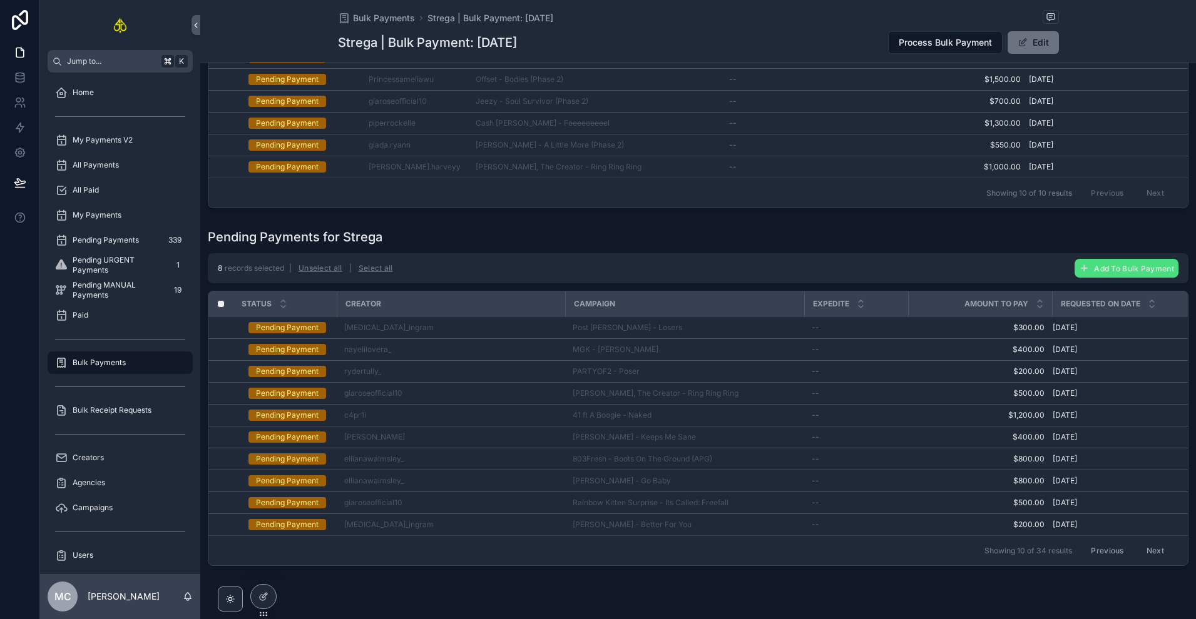
scroll to position [260, 0]
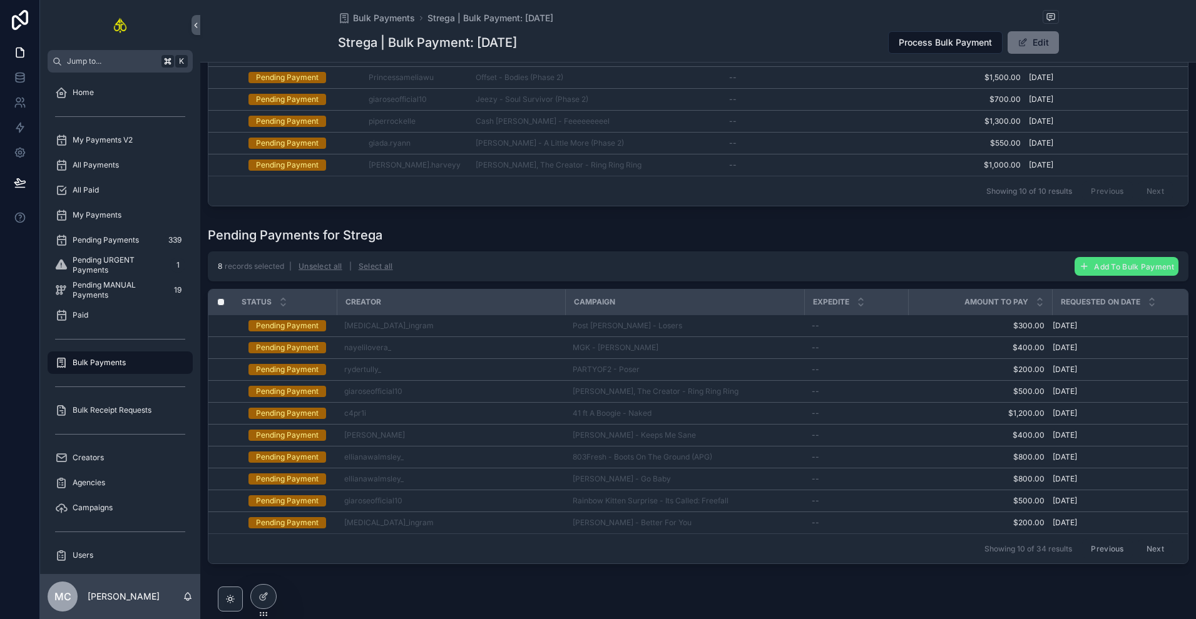
click at [1144, 559] on button "Next" at bounding box center [1154, 548] width 35 height 19
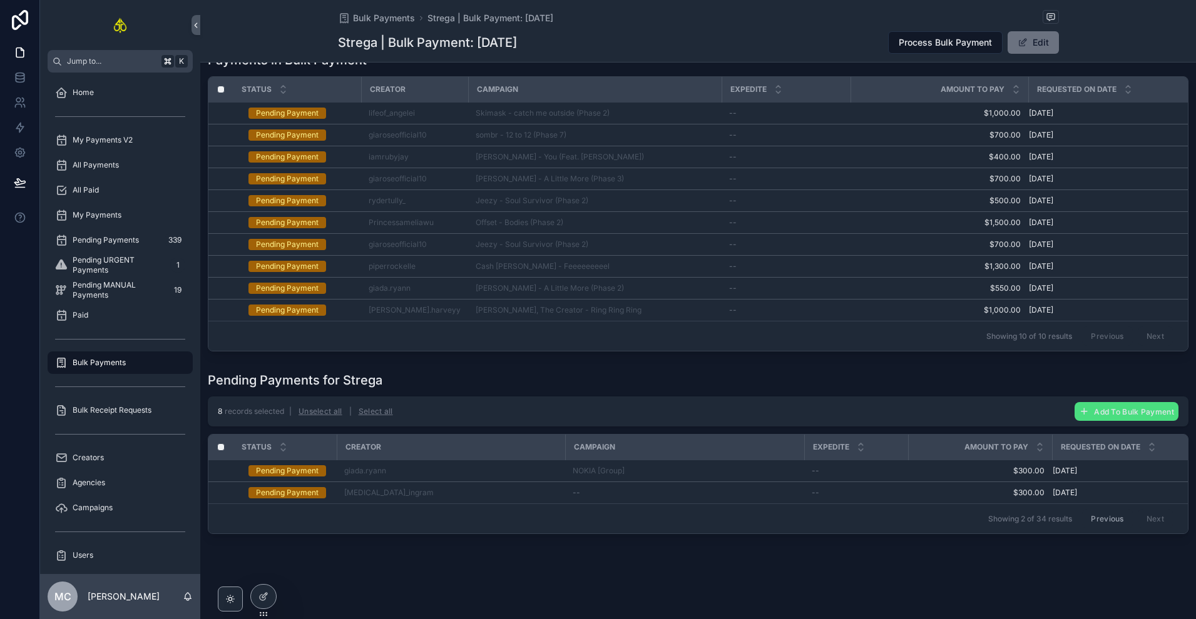
click at [1096, 511] on button "Previous" at bounding box center [1107, 518] width 50 height 19
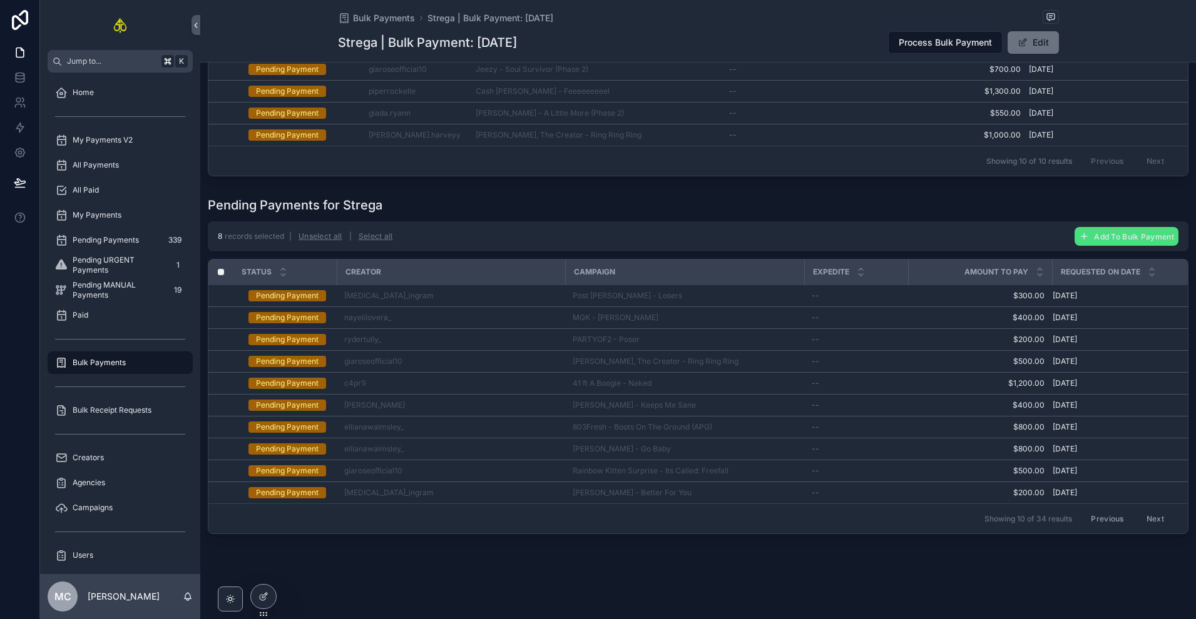
click at [1102, 514] on button "Previous" at bounding box center [1107, 518] width 50 height 19
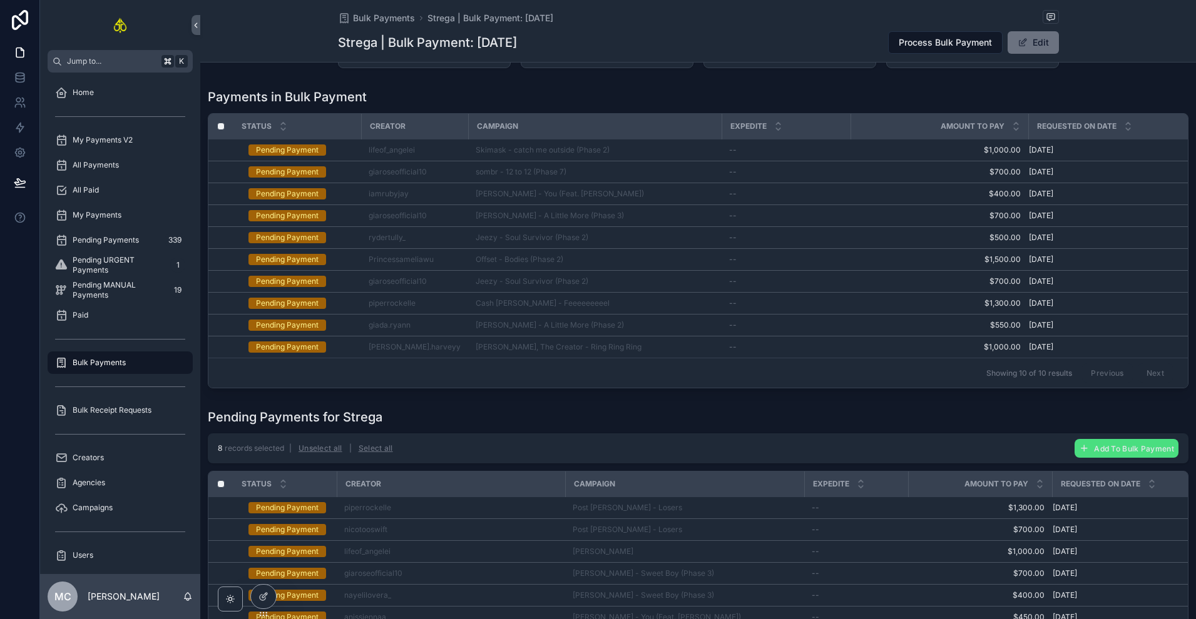
scroll to position [304, 0]
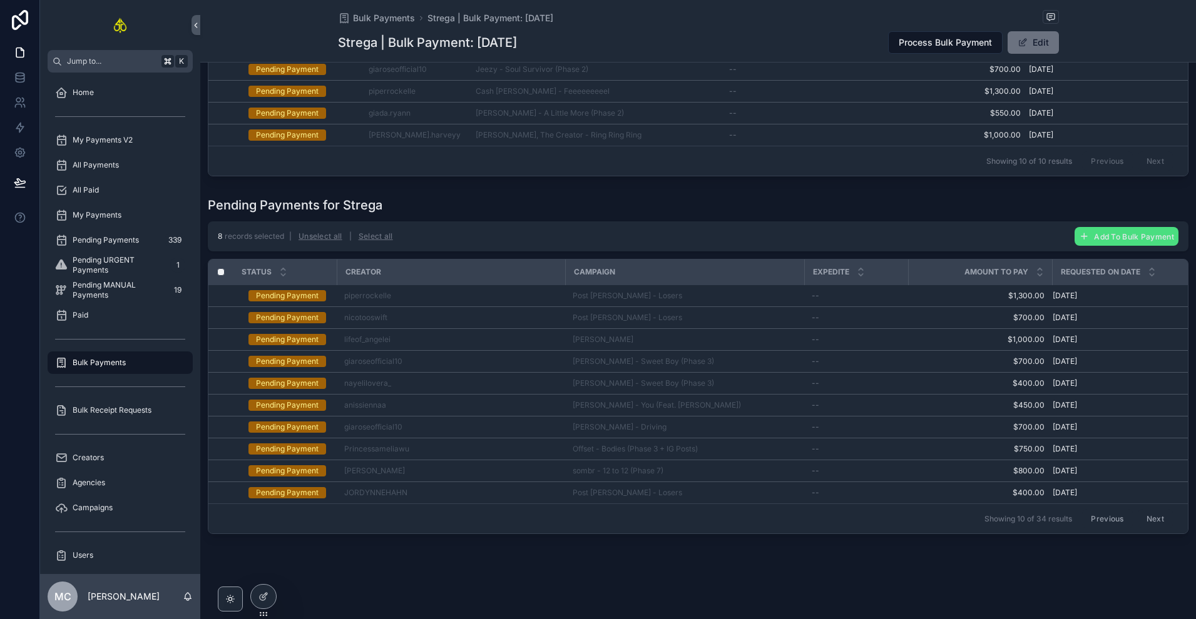
click at [1151, 516] on button "Next" at bounding box center [1154, 518] width 35 height 19
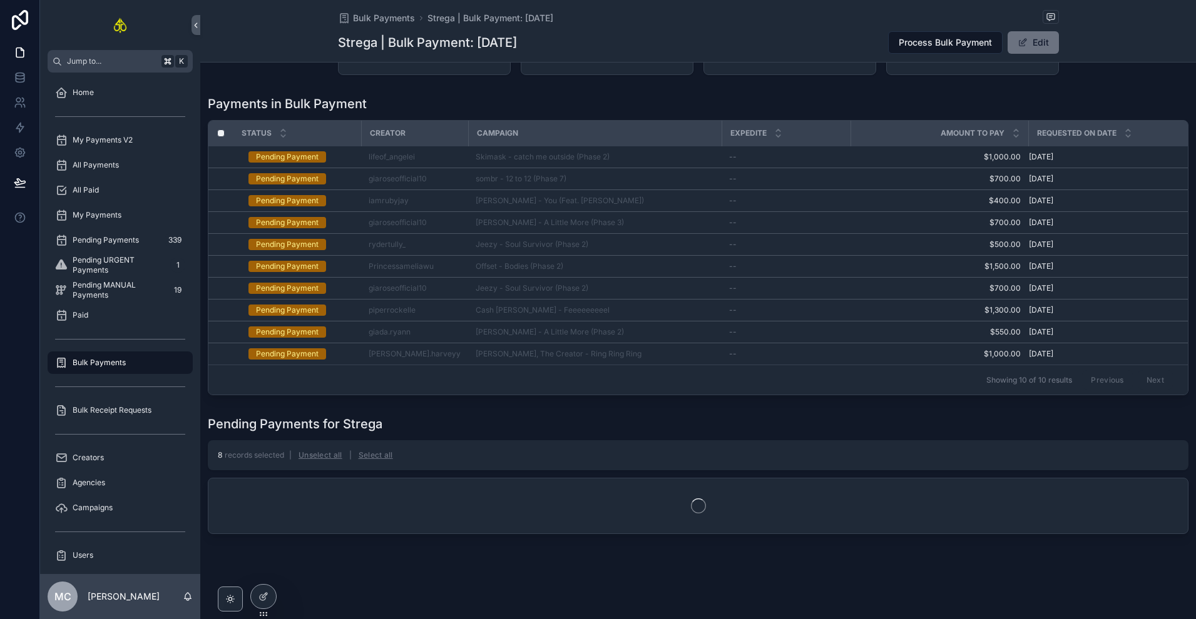
click at [1101, 370] on div "Previous Next" at bounding box center [1127, 379] width 91 height 19
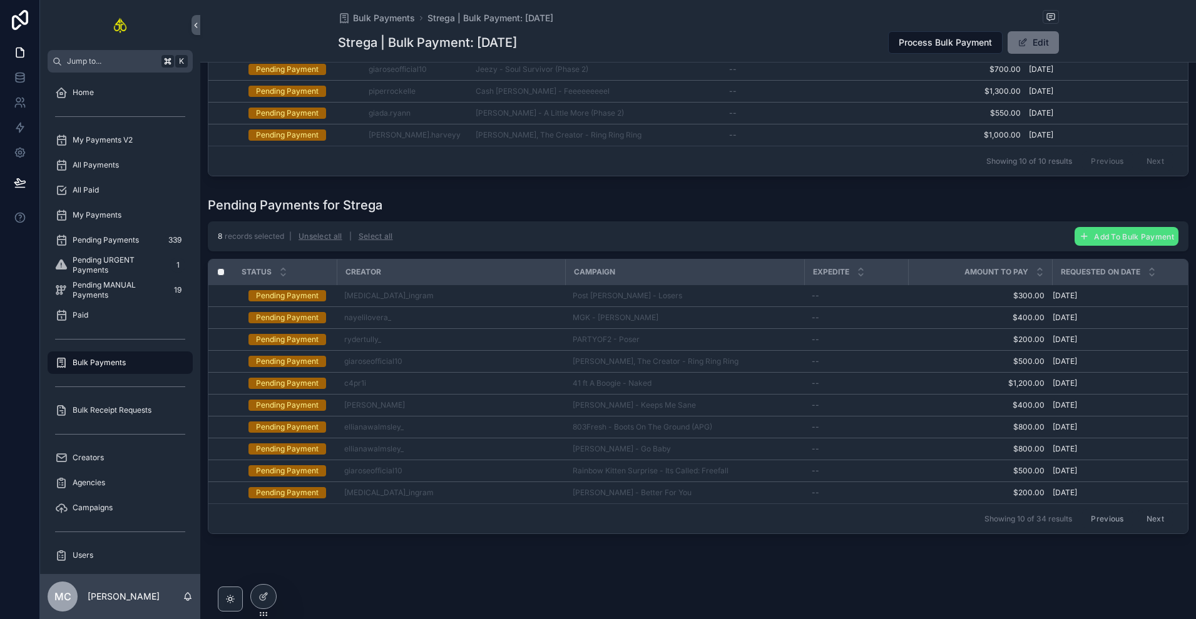
click at [1104, 514] on button "Previous" at bounding box center [1107, 518] width 50 height 19
click at [1104, 512] on button "Previous" at bounding box center [1107, 518] width 50 height 19
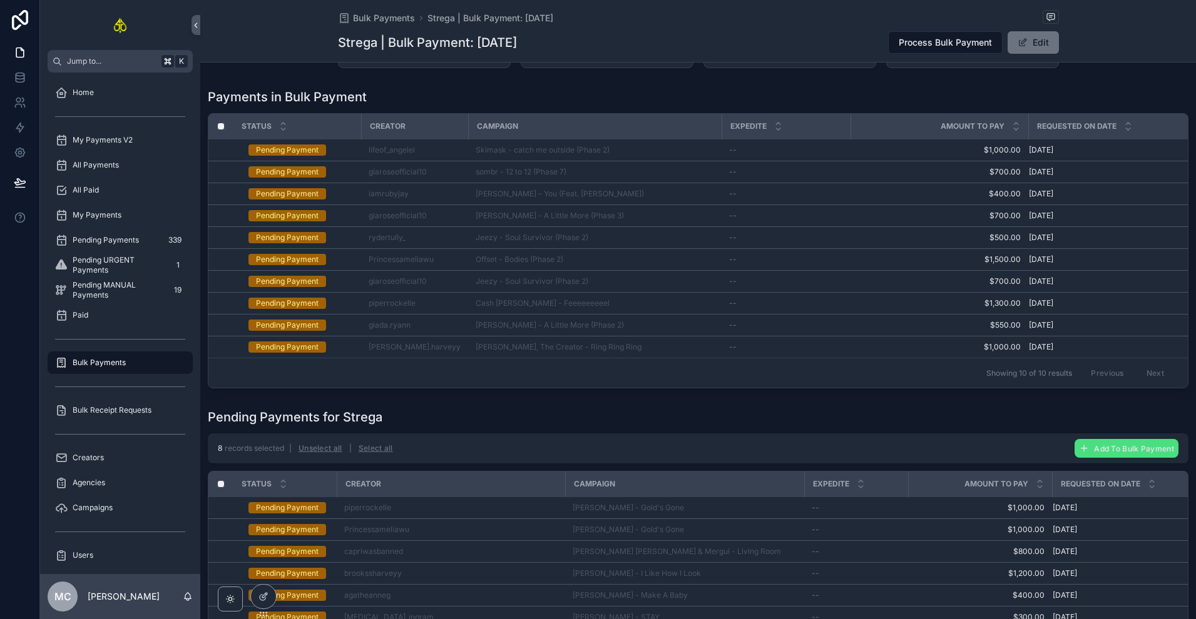
scroll to position [304, 0]
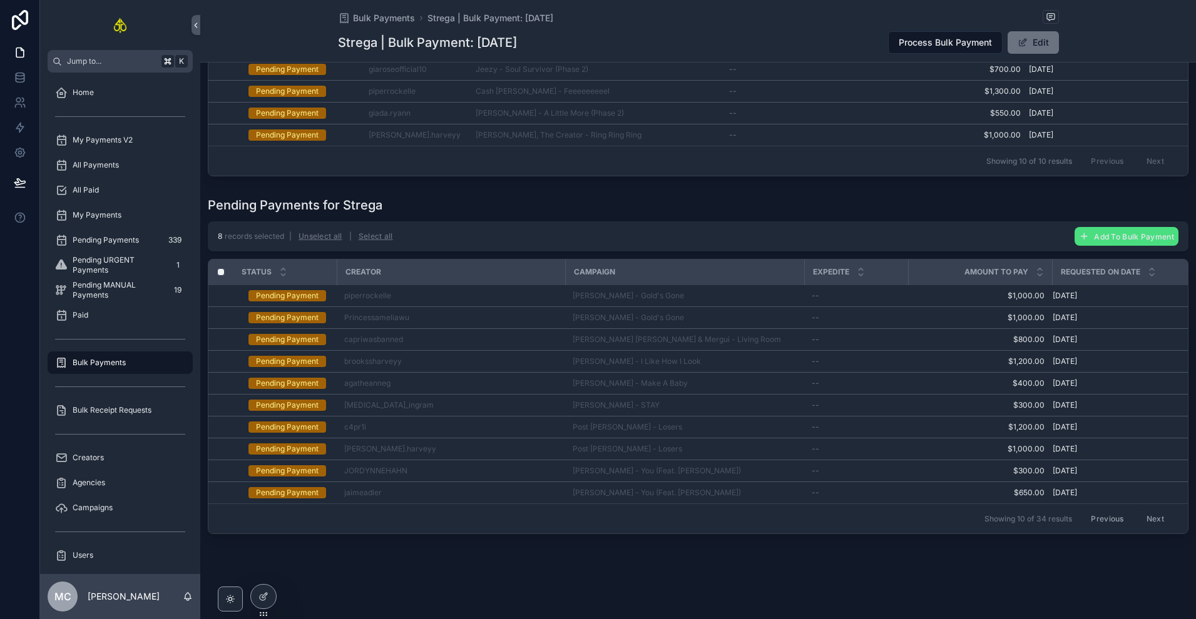
click at [1112, 509] on button "Previous" at bounding box center [1107, 518] width 50 height 19
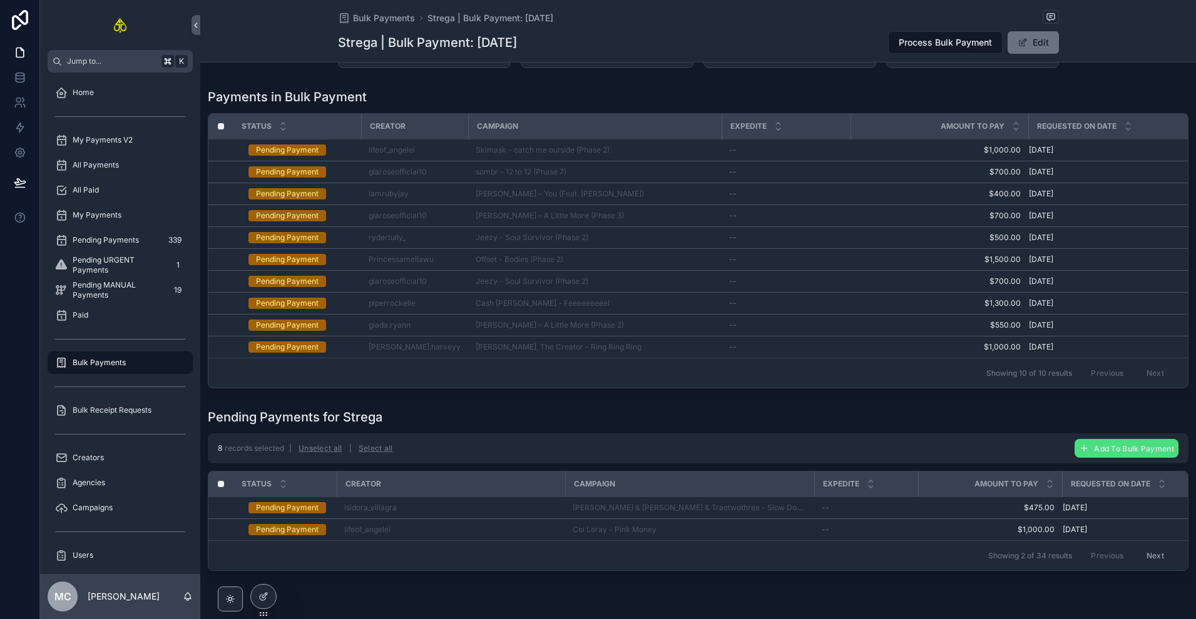
scroll to position [129, 0]
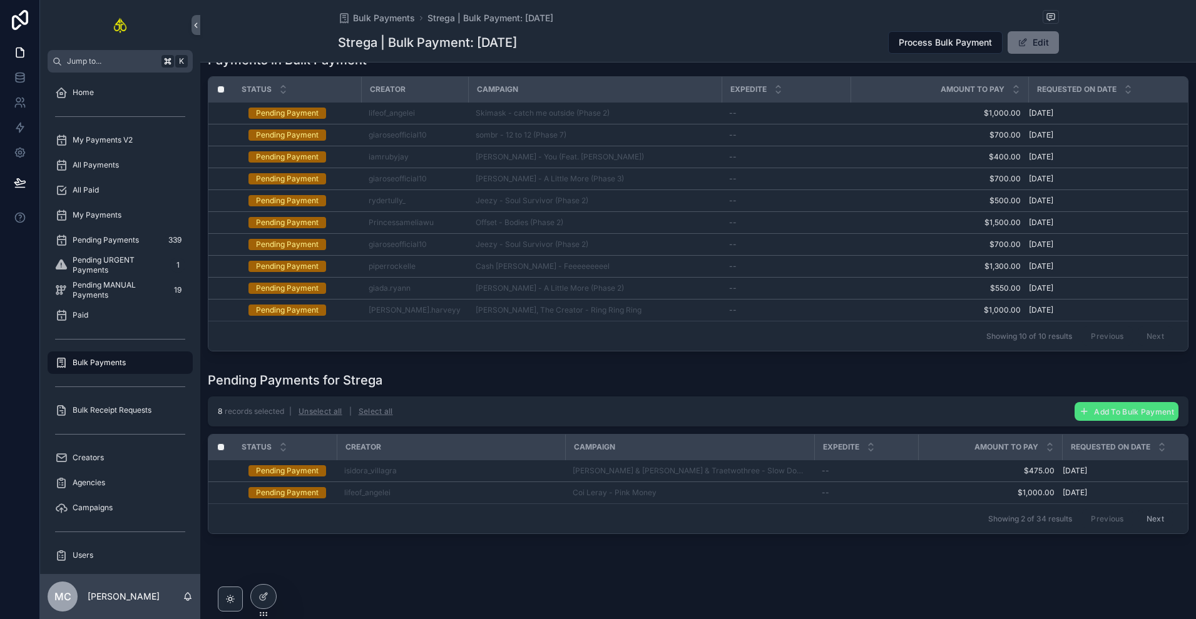
click at [1144, 515] on button "Next" at bounding box center [1154, 518] width 35 height 19
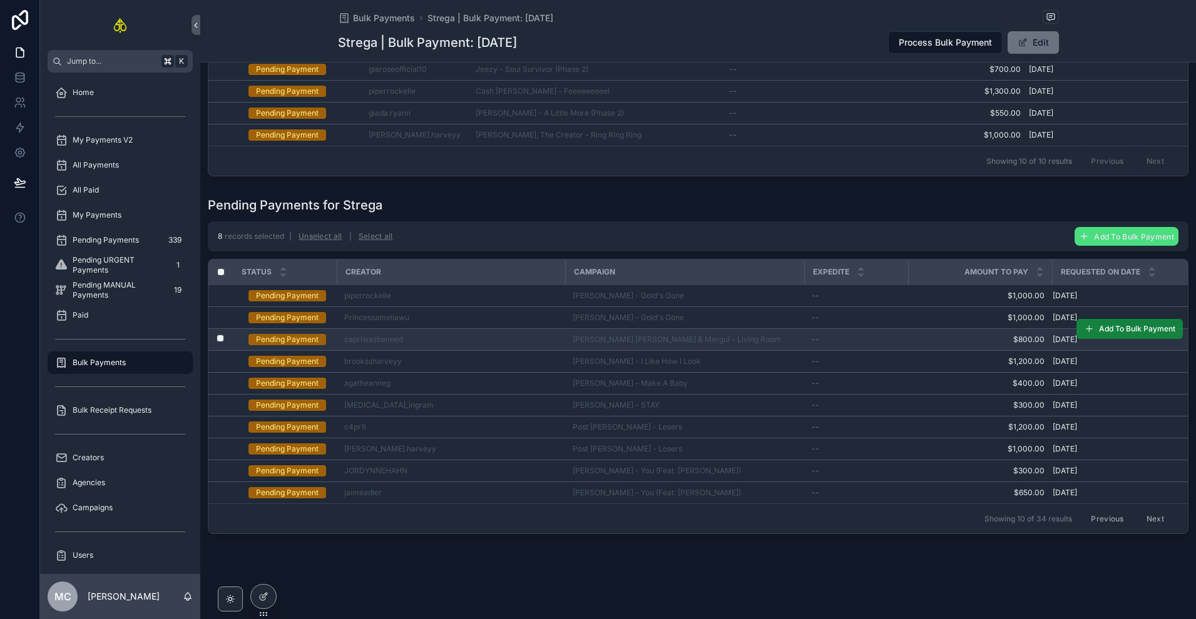
scroll to position [301, 0]
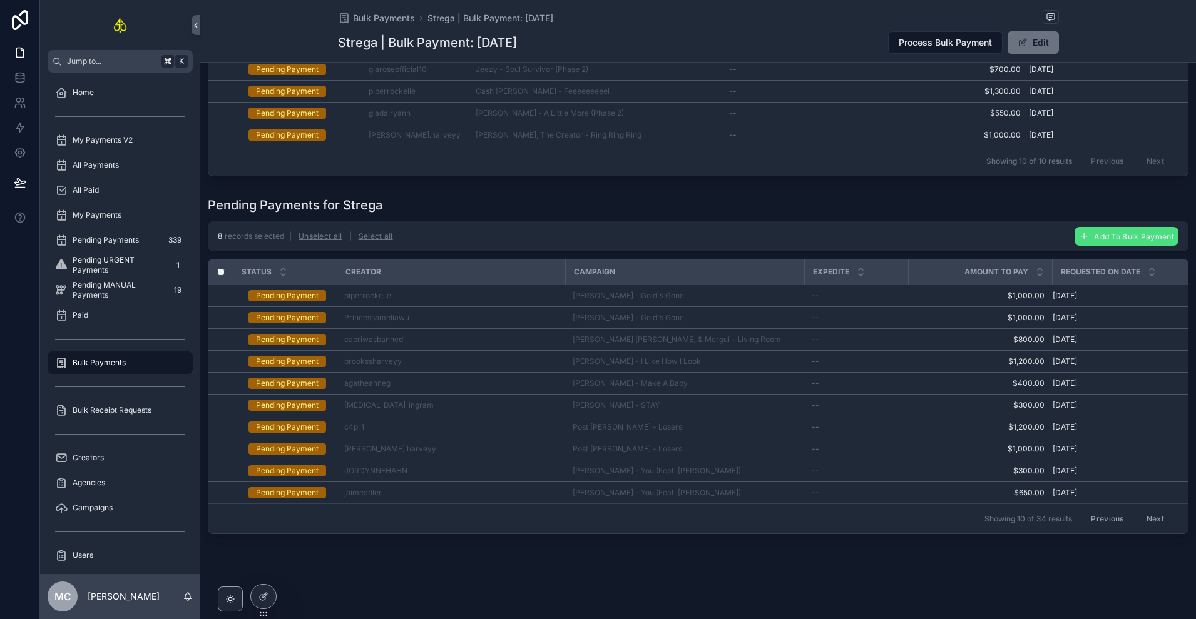
click at [1148, 517] on button "Next" at bounding box center [1154, 518] width 35 height 19
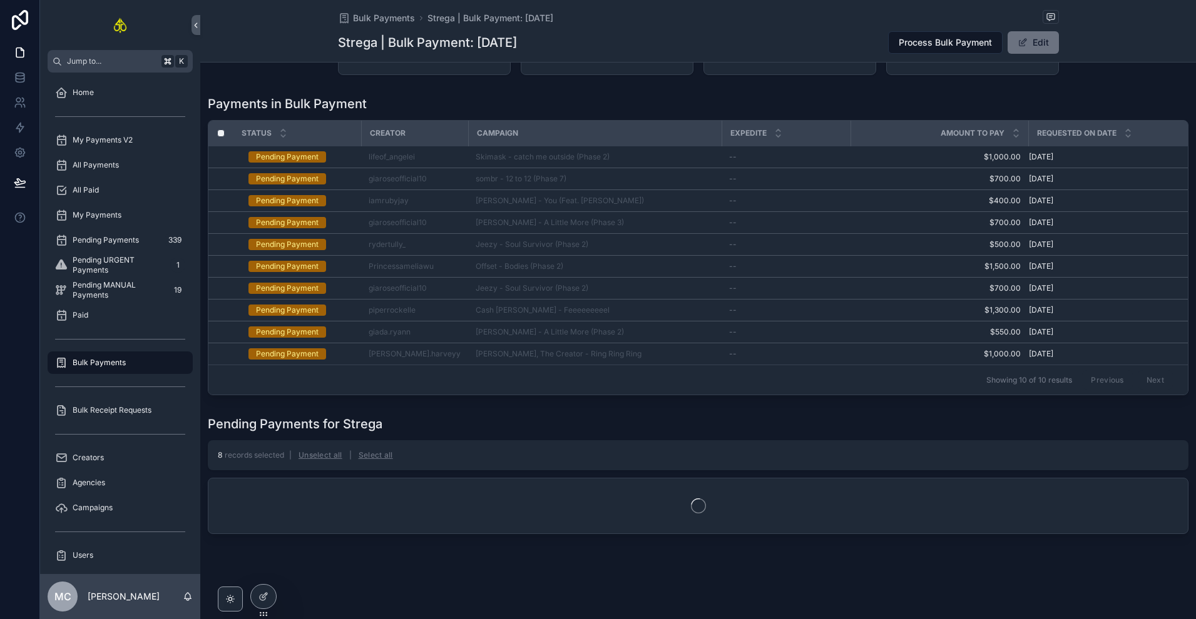
scroll to position [301, 0]
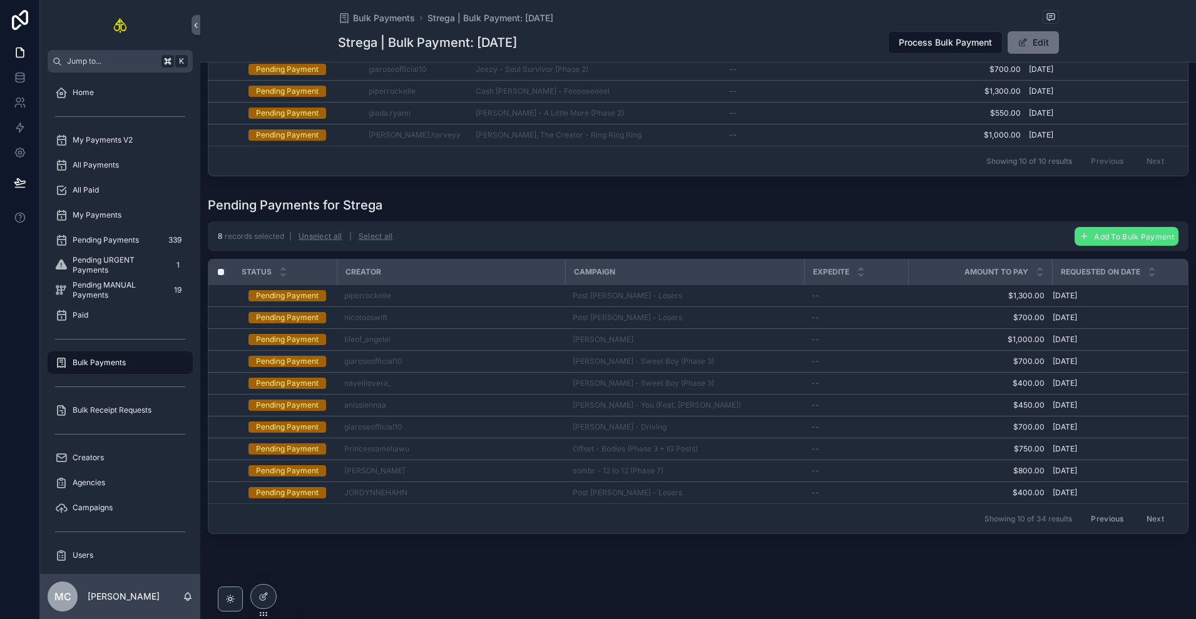
click at [1160, 516] on button "Next" at bounding box center [1154, 518] width 35 height 19
click at [1126, 516] on div "Previous Next" at bounding box center [1127, 518] width 91 height 19
click at [1099, 515] on button "Previous" at bounding box center [1107, 518] width 50 height 19
click at [1142, 519] on button "Next" at bounding box center [1154, 518] width 35 height 19
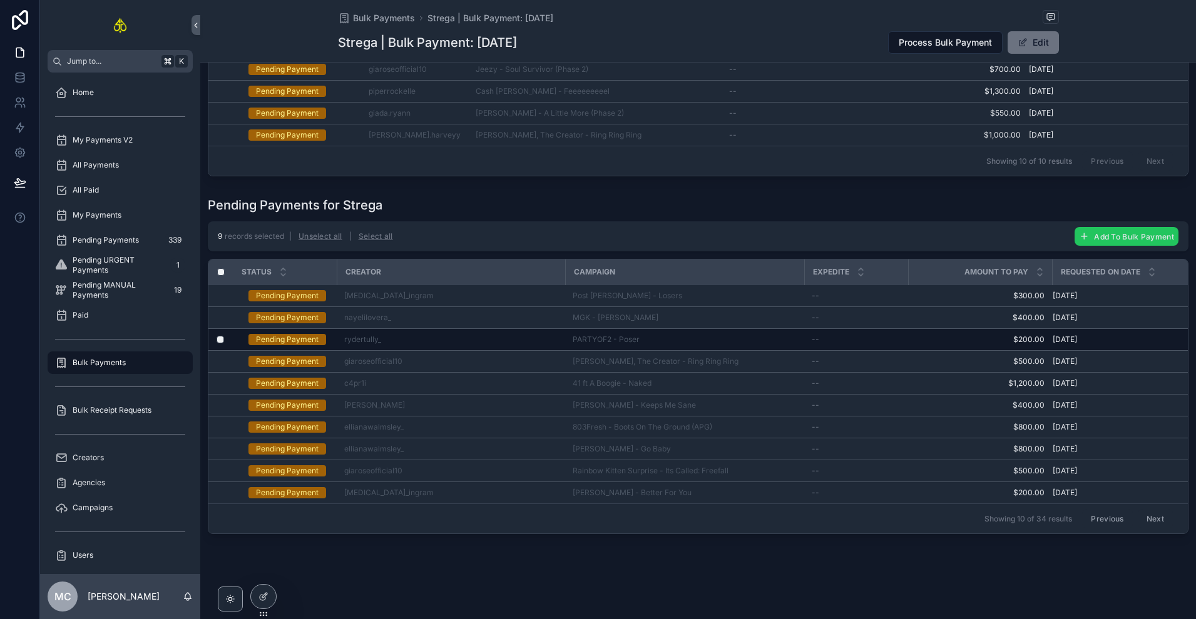
click at [1128, 235] on span "Add To Bulk Payment" at bounding box center [1134, 236] width 80 height 9
click at [1167, 210] on icon "scrollable content" at bounding box center [1164, 208] width 10 height 10
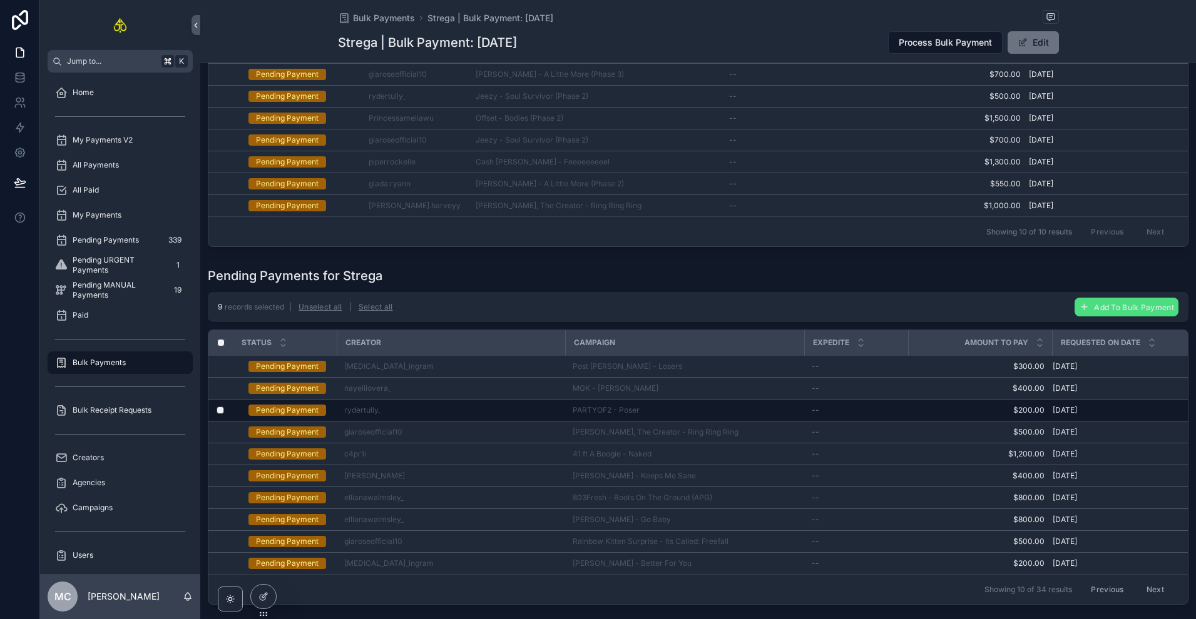
scroll to position [228, 0]
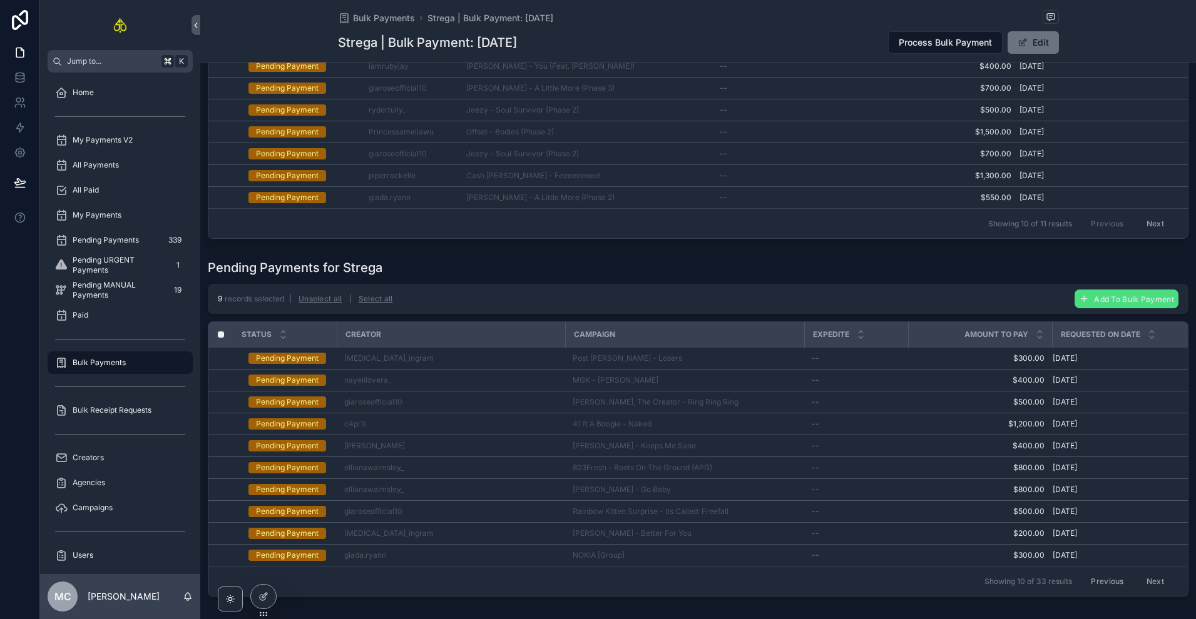
click at [1151, 584] on button "Next" at bounding box center [1154, 581] width 35 height 19
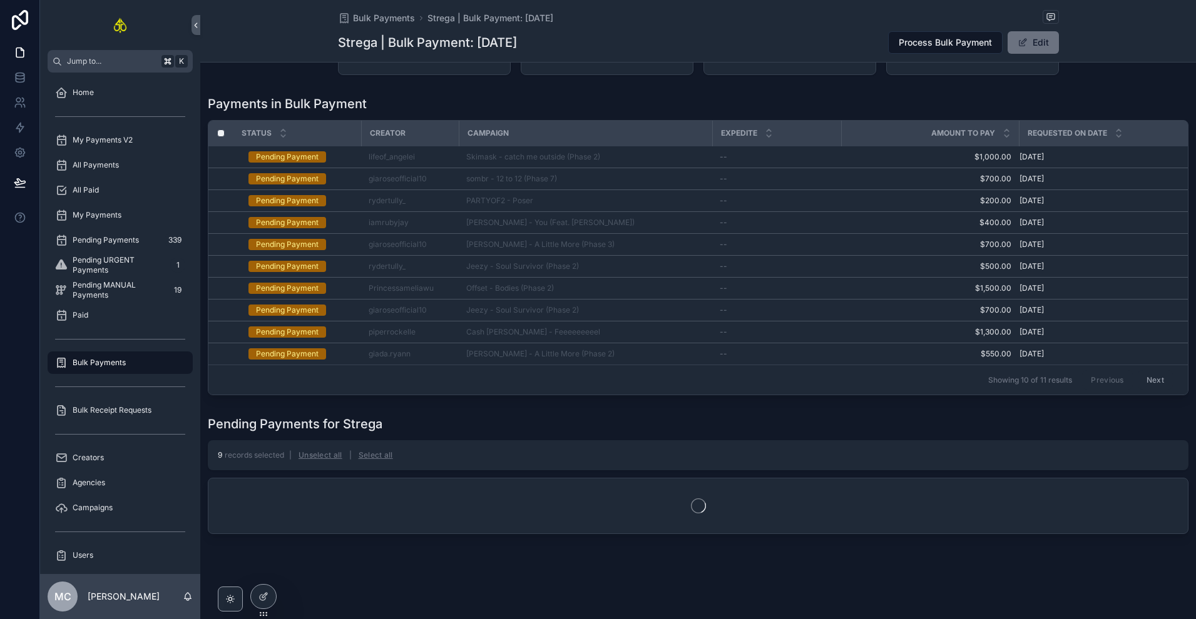
scroll to position [107, 0]
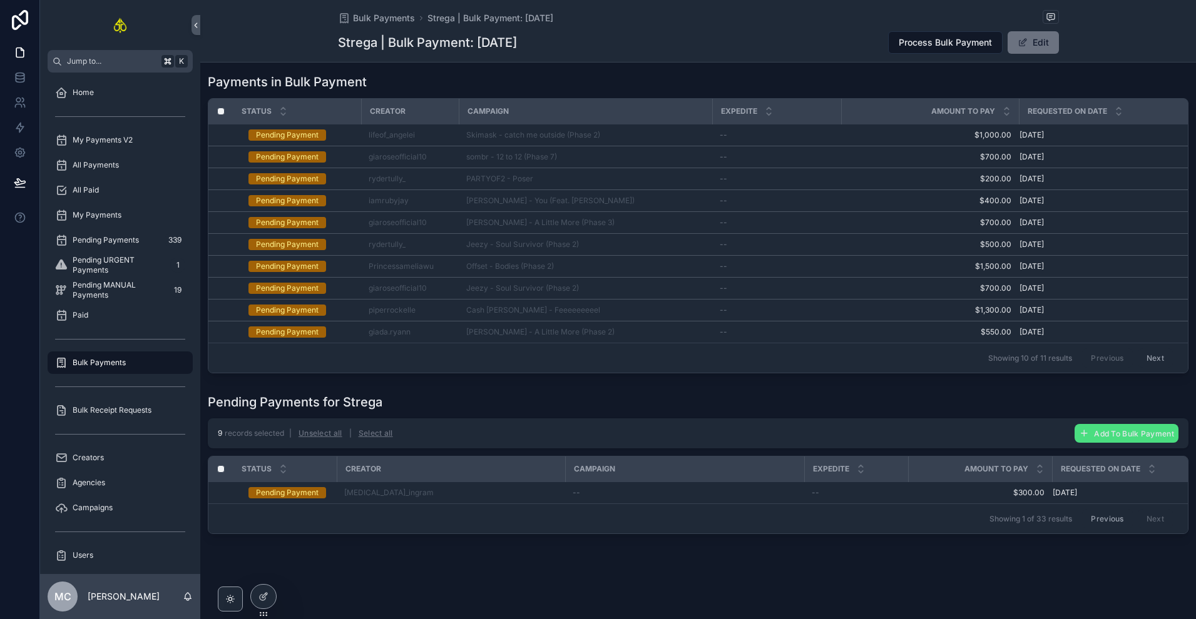
click at [1101, 516] on button "Previous" at bounding box center [1107, 518] width 50 height 19
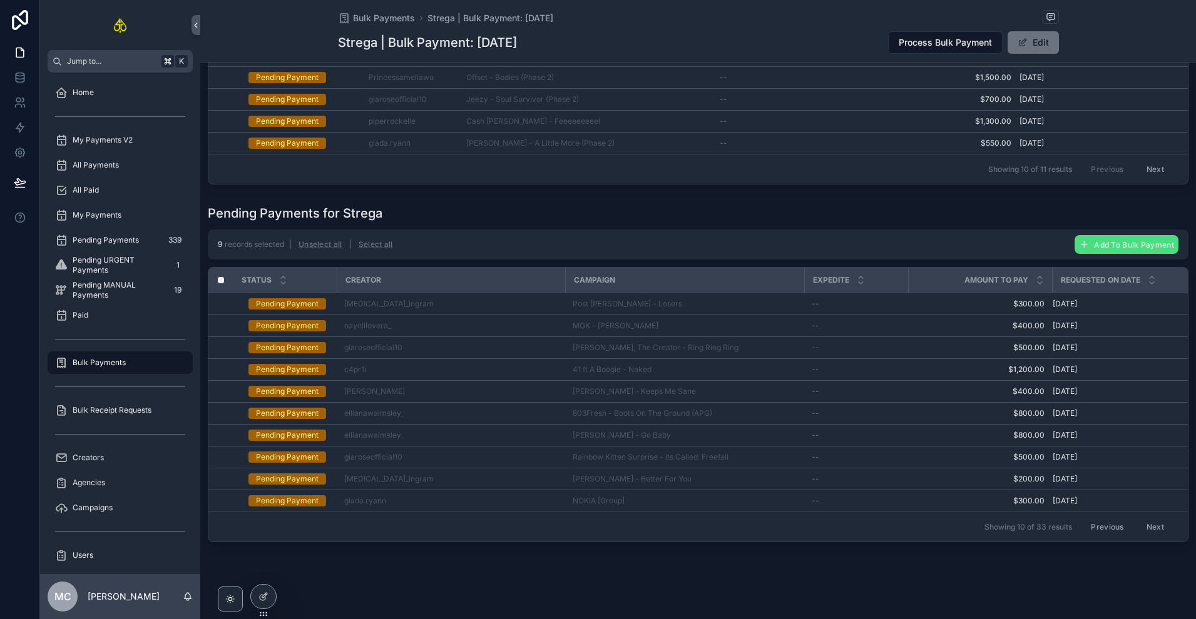
scroll to position [304, 0]
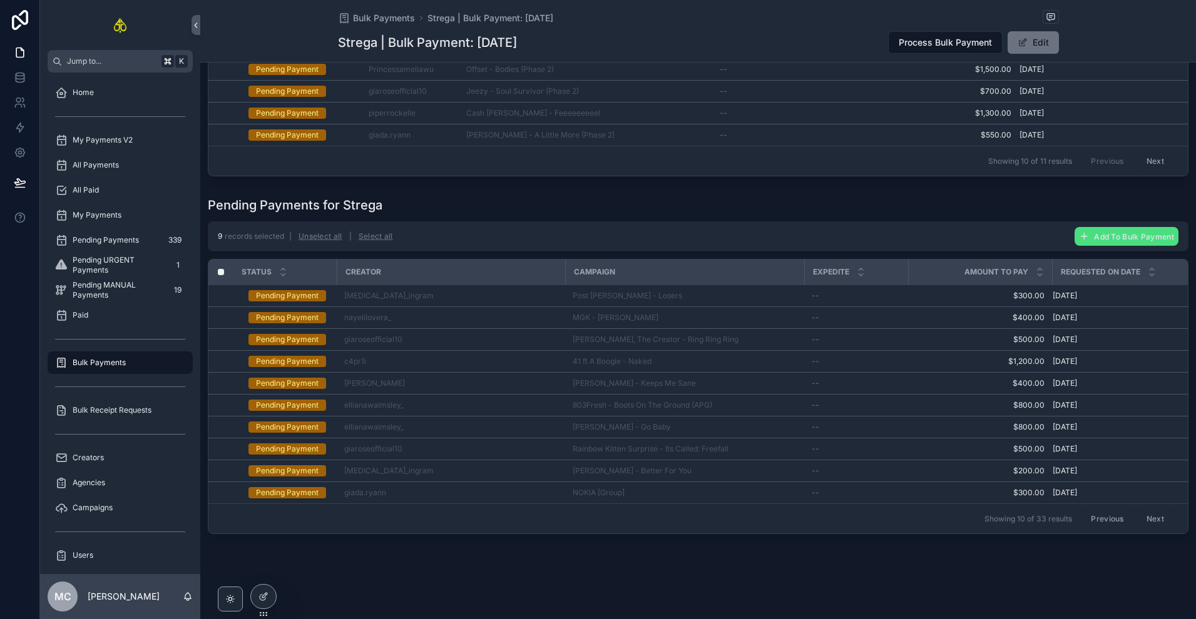
click at [1105, 513] on button "Previous" at bounding box center [1107, 518] width 50 height 19
click at [1104, 509] on button "Previous" at bounding box center [1107, 518] width 50 height 19
click at [1137, 509] on button "Next" at bounding box center [1154, 518] width 35 height 19
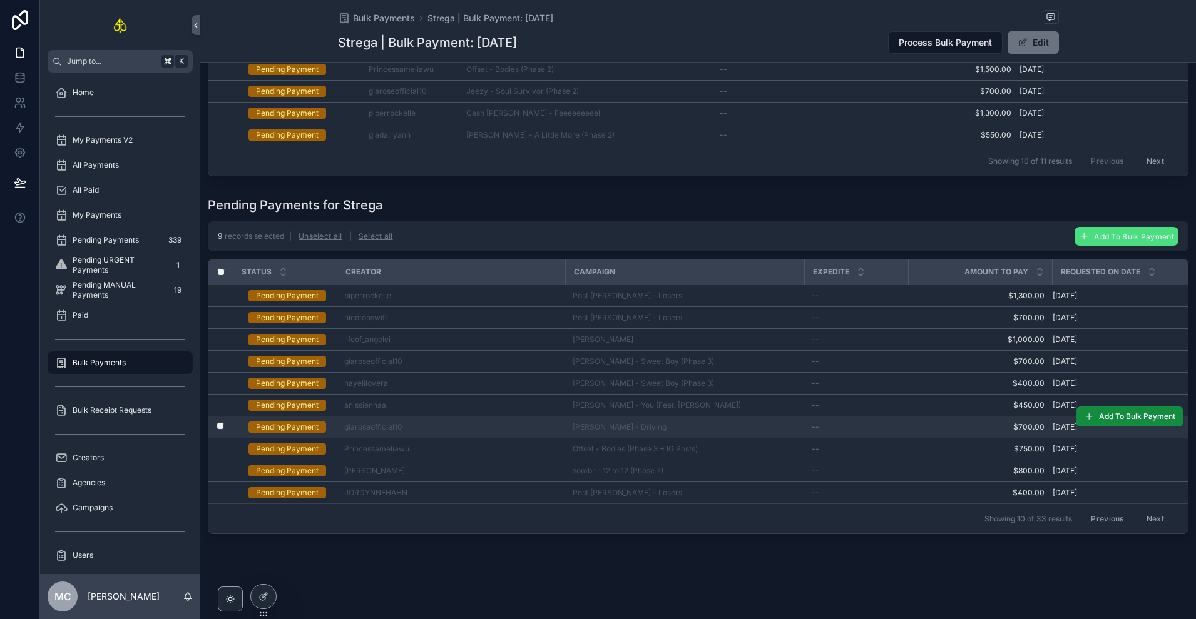
scroll to position [303, 0]
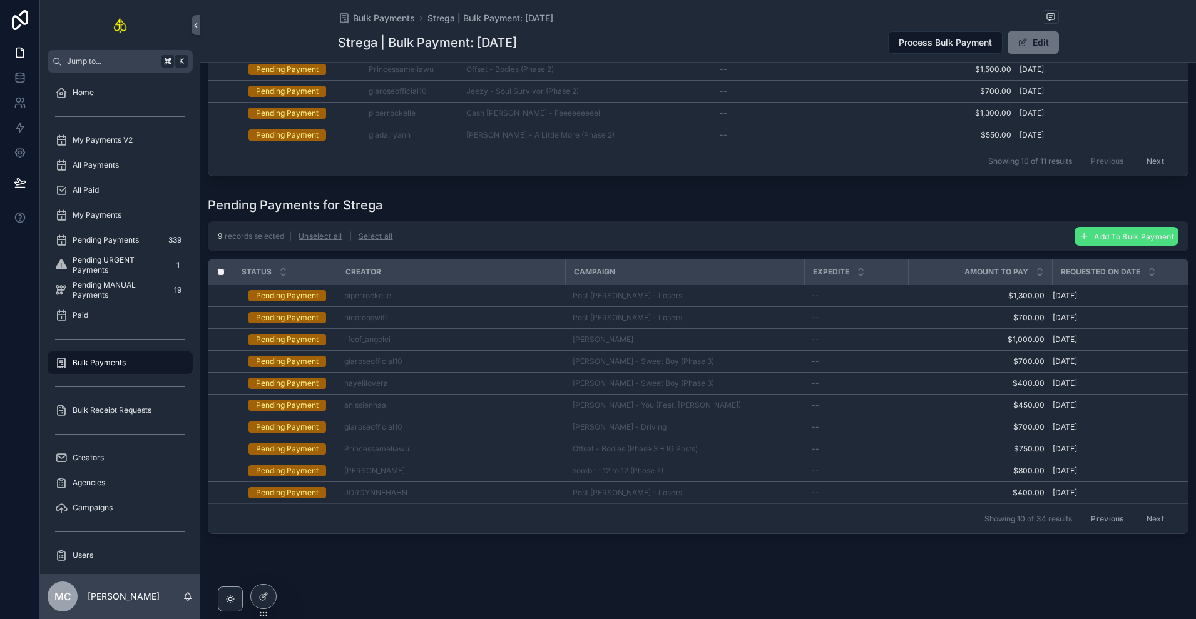
click at [1094, 512] on button "Previous" at bounding box center [1107, 518] width 50 height 19
click at [1094, 511] on button "Previous" at bounding box center [1107, 518] width 50 height 19
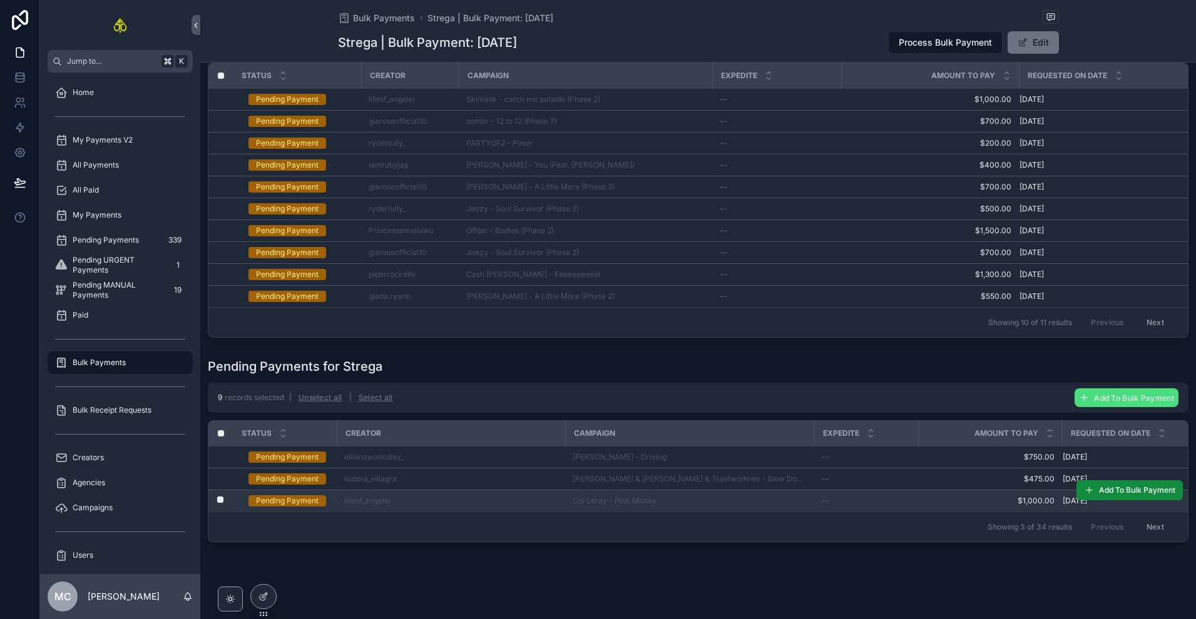
scroll to position [151, 0]
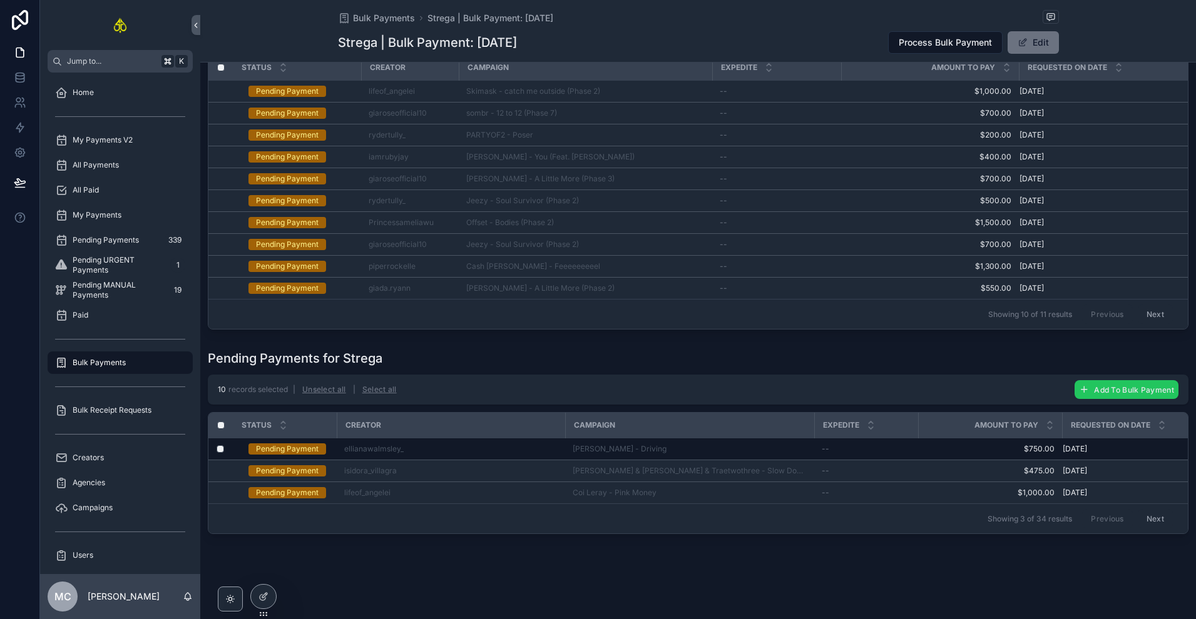
click at [1094, 385] on span "Add To Bulk Payment" at bounding box center [1134, 389] width 80 height 9
click at [1167, 359] on icon "scrollable content" at bounding box center [1164, 359] width 10 height 10
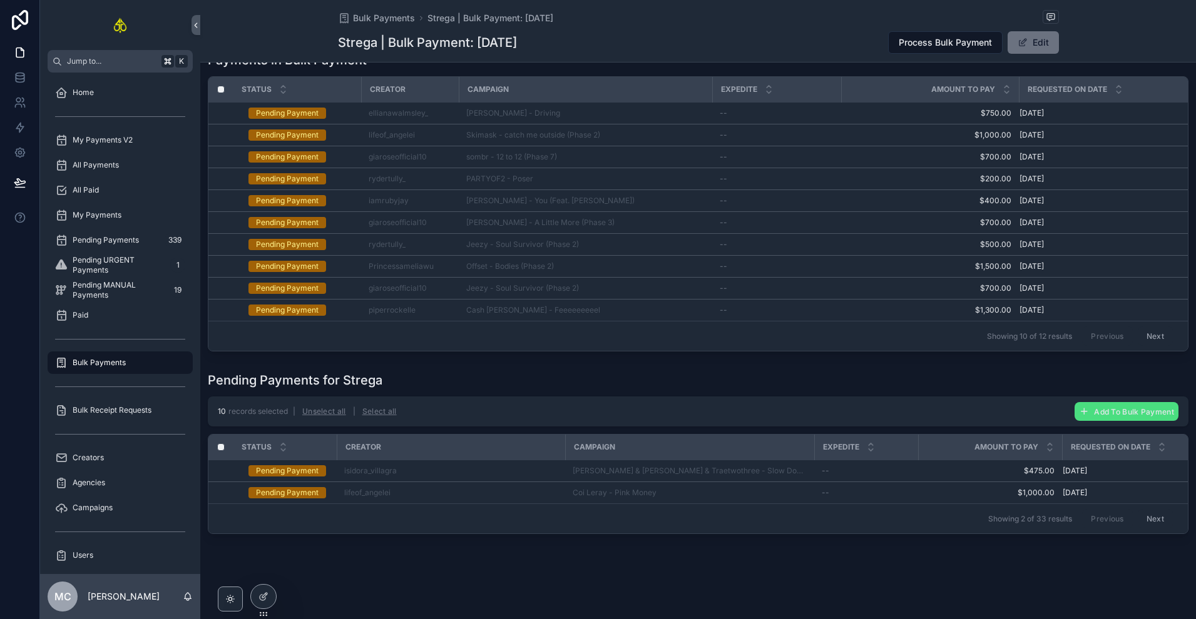
click at [1146, 513] on button "Next" at bounding box center [1154, 518] width 35 height 19
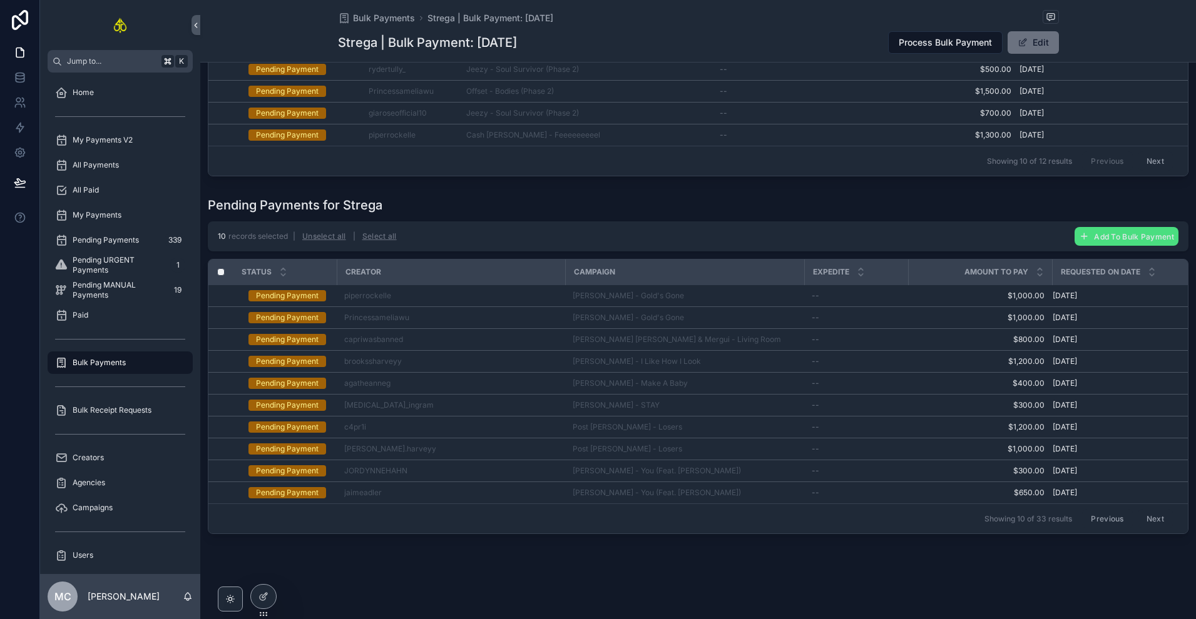
scroll to position [304, 0]
click at [1144, 511] on button "Next" at bounding box center [1154, 518] width 35 height 19
click at [1145, 515] on button "Next" at bounding box center [1154, 518] width 35 height 19
click at [1096, 509] on button "Previous" at bounding box center [1107, 518] width 50 height 19
click at [1137, 509] on button "Next" at bounding box center [1154, 518] width 35 height 19
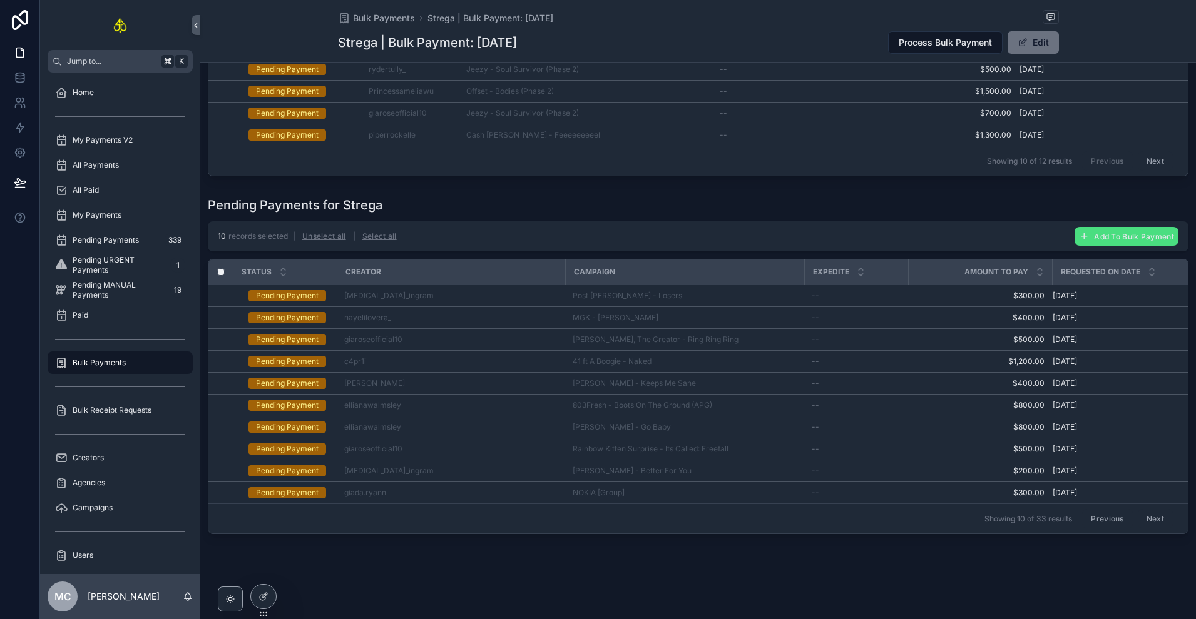
click at [1102, 512] on button "Previous" at bounding box center [1107, 518] width 50 height 19
click at [1101, 512] on button "Previous" at bounding box center [1107, 518] width 50 height 19
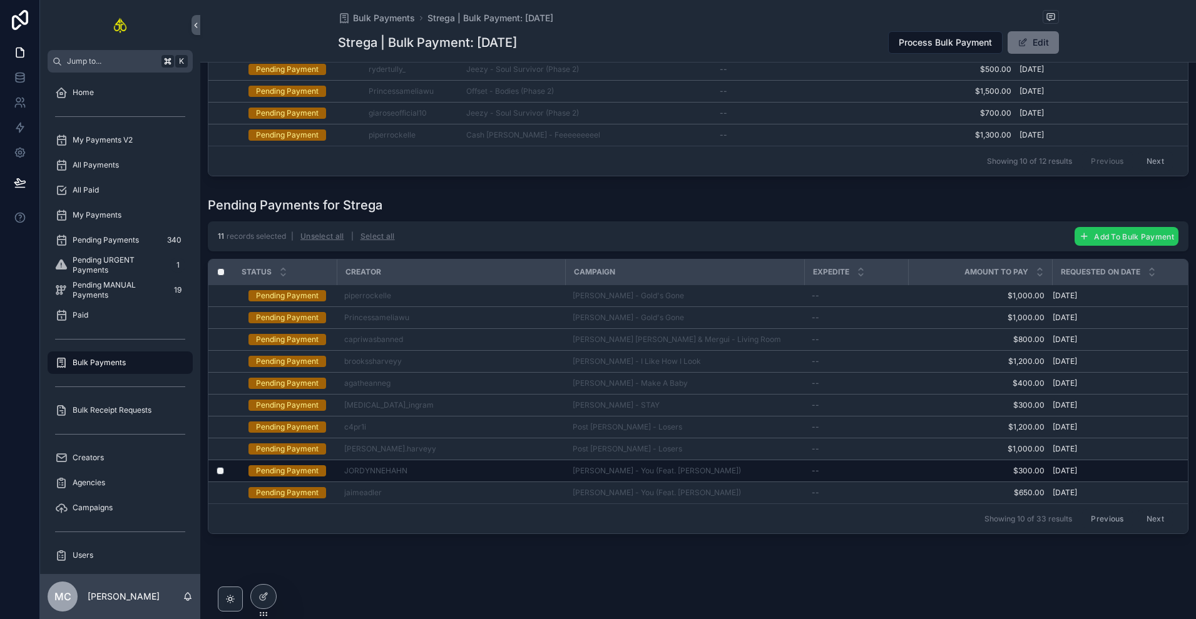
click at [1079, 232] on icon "scrollable content" at bounding box center [1084, 237] width 10 height 10
click at [1165, 209] on icon "scrollable content" at bounding box center [1164, 205] width 10 height 10
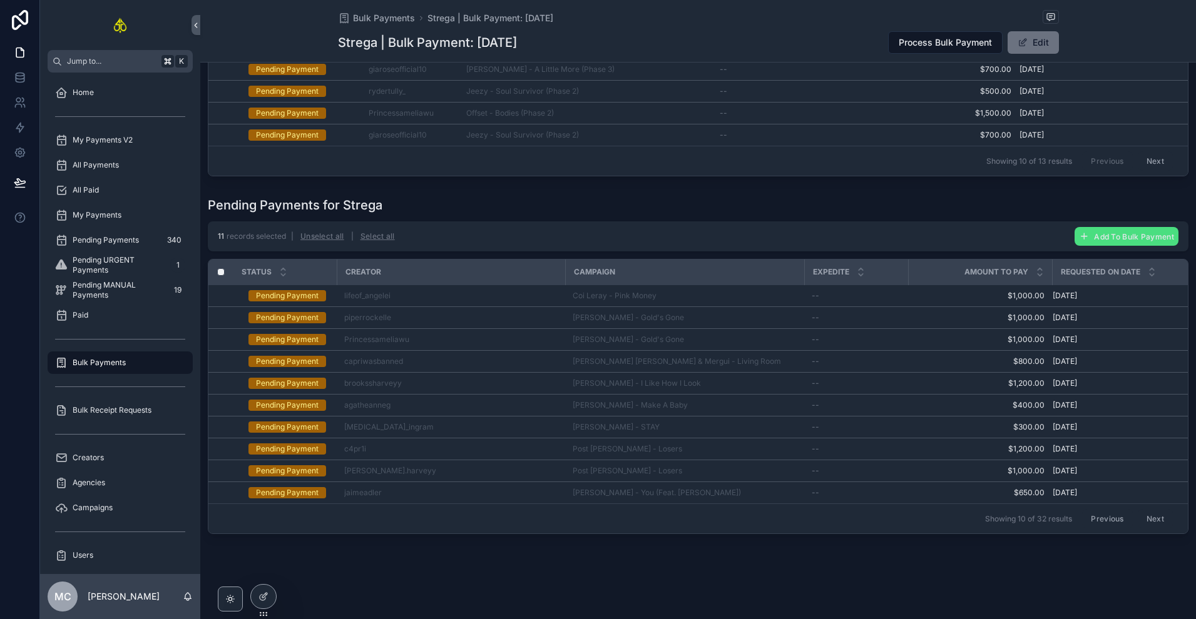
click at [1137, 511] on button "Next" at bounding box center [1154, 518] width 35 height 19
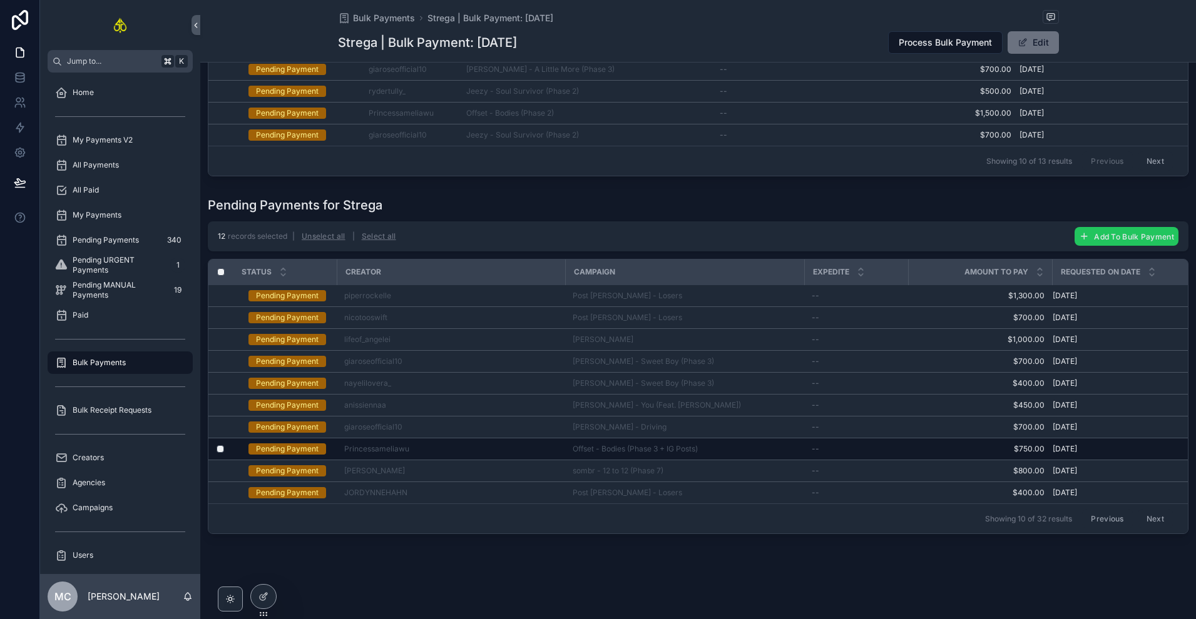
click at [1094, 232] on span "Add To Bulk Payment" at bounding box center [1134, 236] width 80 height 9
click at [1161, 211] on button "scrollable content" at bounding box center [1164, 205] width 15 height 15
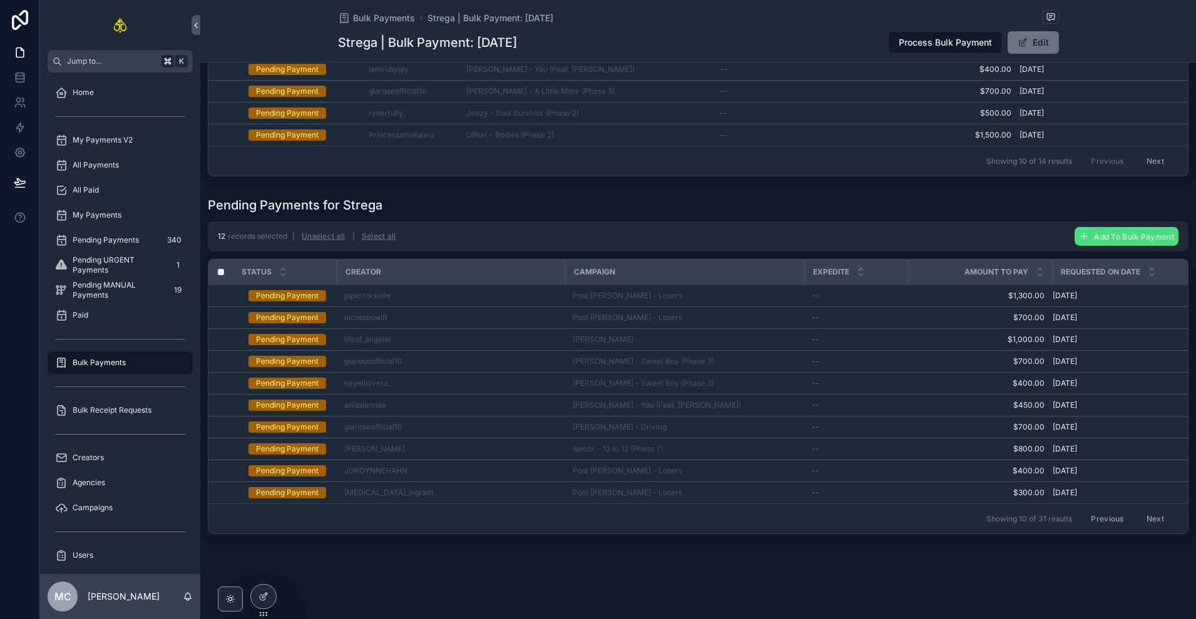
scroll to position [304, 0]
click at [1140, 512] on button "Next" at bounding box center [1154, 518] width 35 height 19
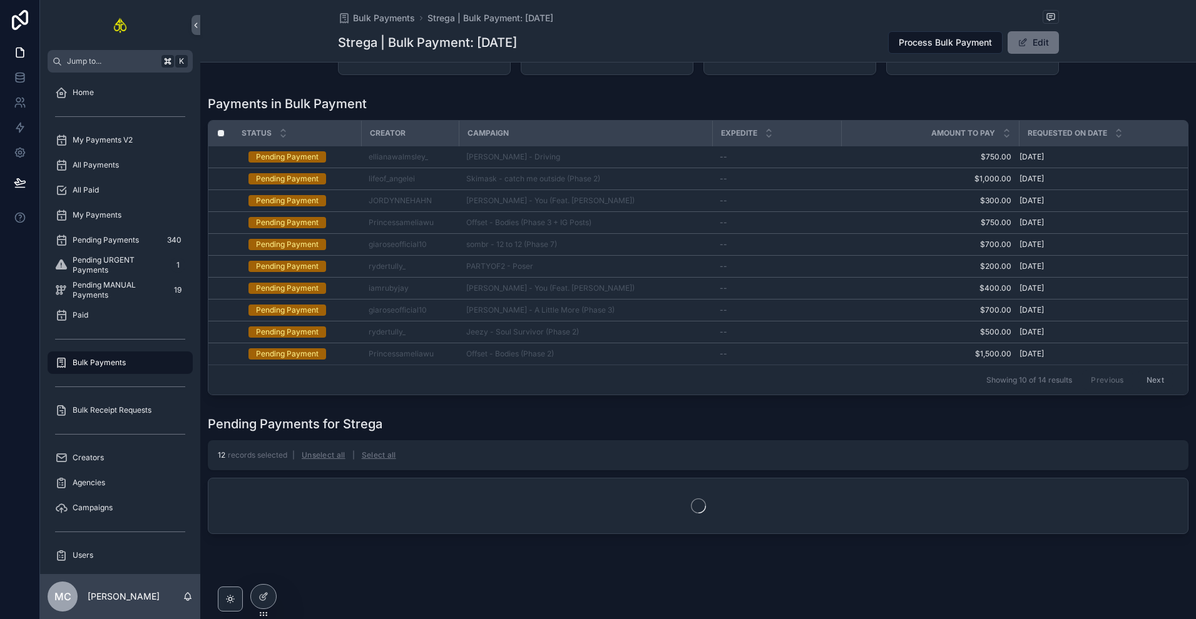
scroll to position [304, 0]
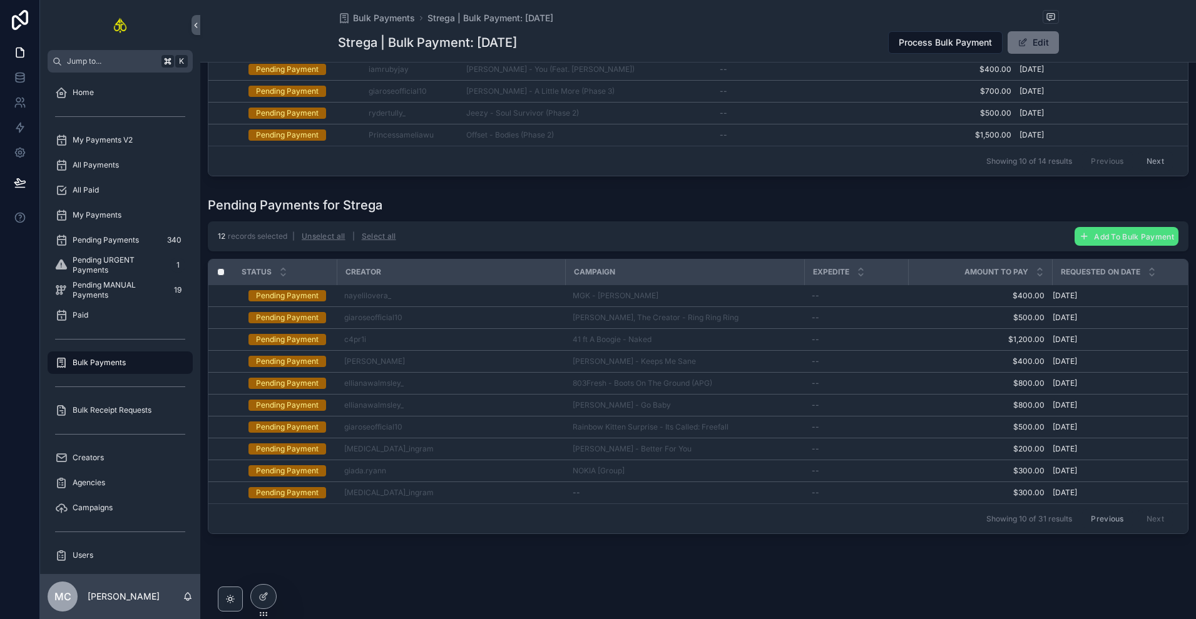
click at [1113, 511] on button "Previous" at bounding box center [1107, 518] width 50 height 19
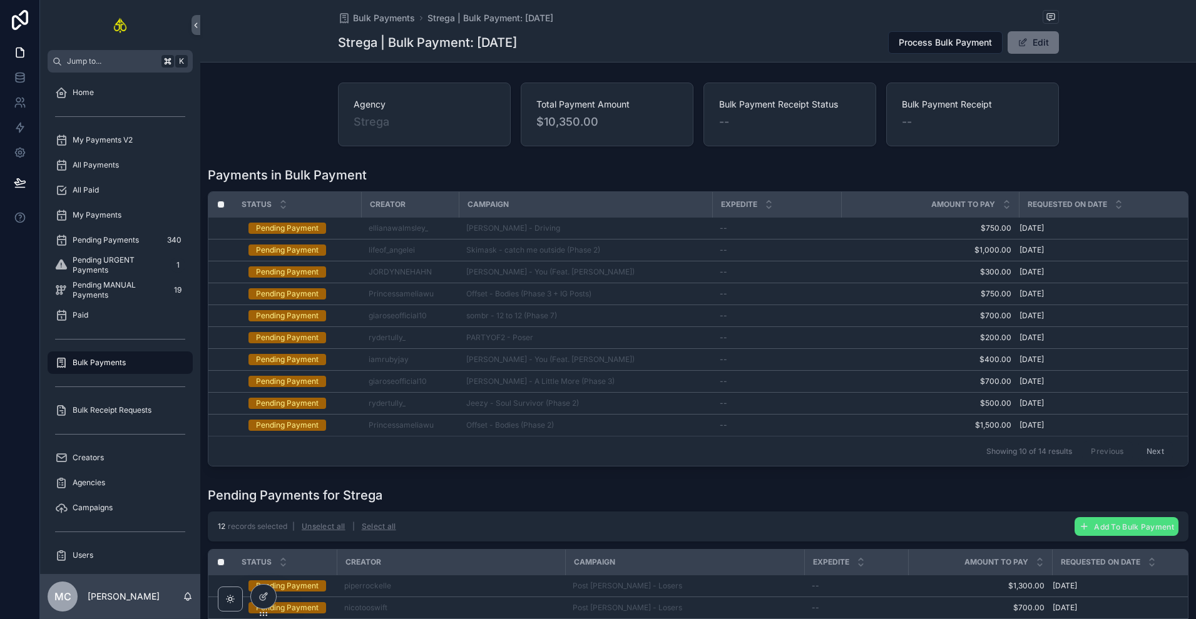
click at [1144, 449] on button "Next" at bounding box center [1154, 451] width 35 height 19
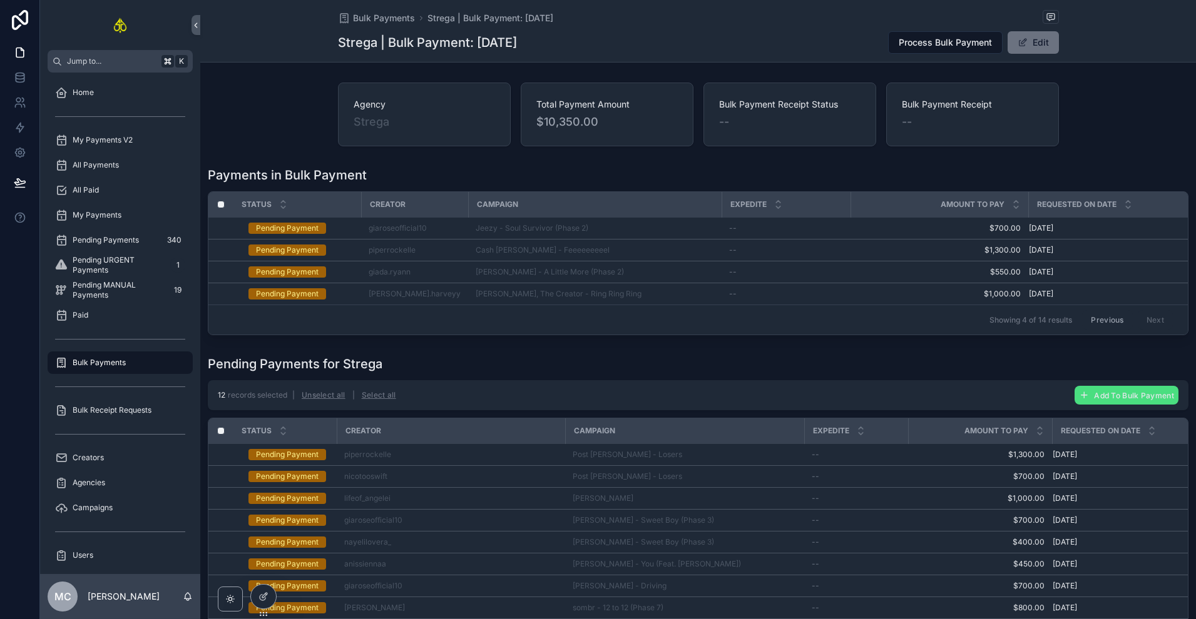
click at [1083, 320] on button "Previous" at bounding box center [1107, 319] width 50 height 19
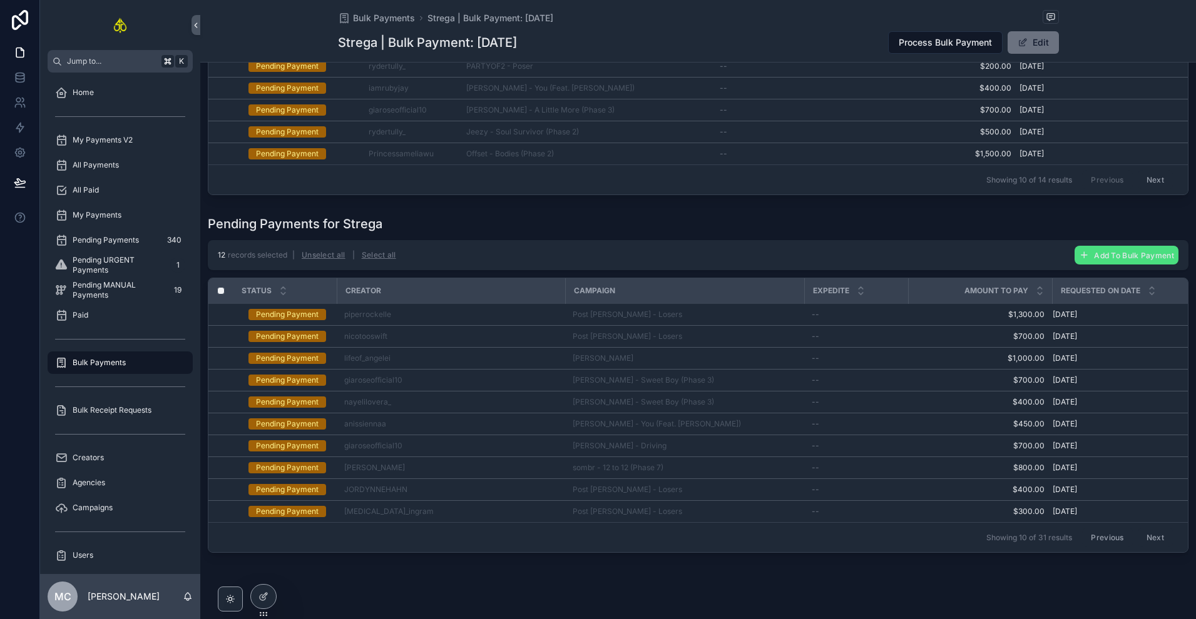
scroll to position [304, 0]
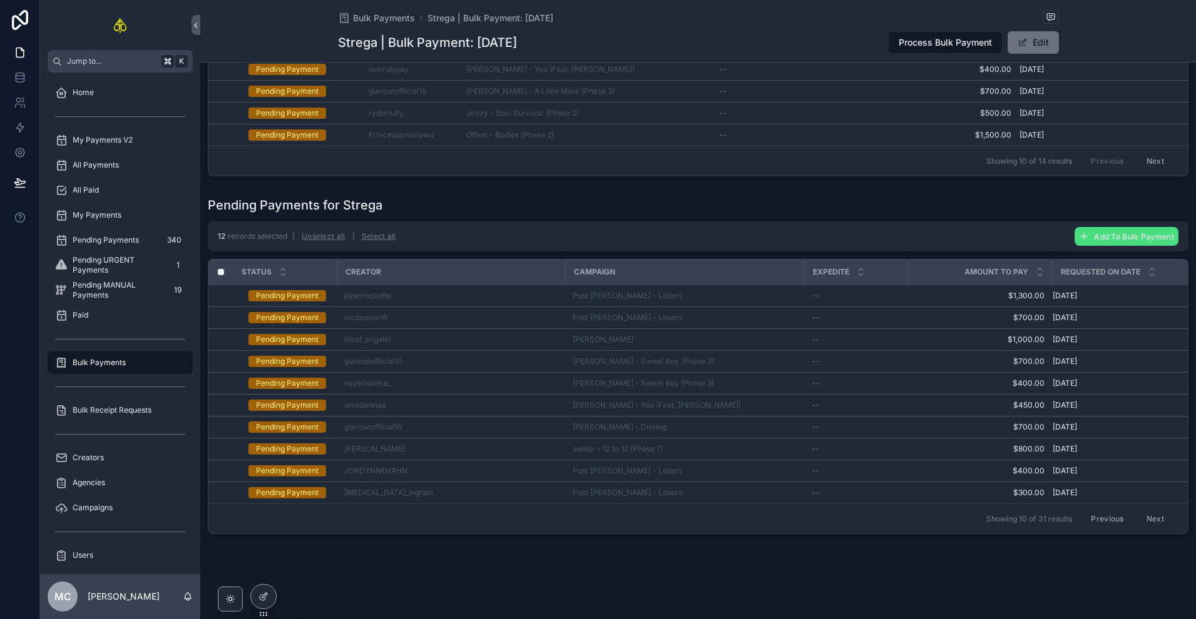
click at [1099, 509] on button "Previous" at bounding box center [1107, 518] width 50 height 19
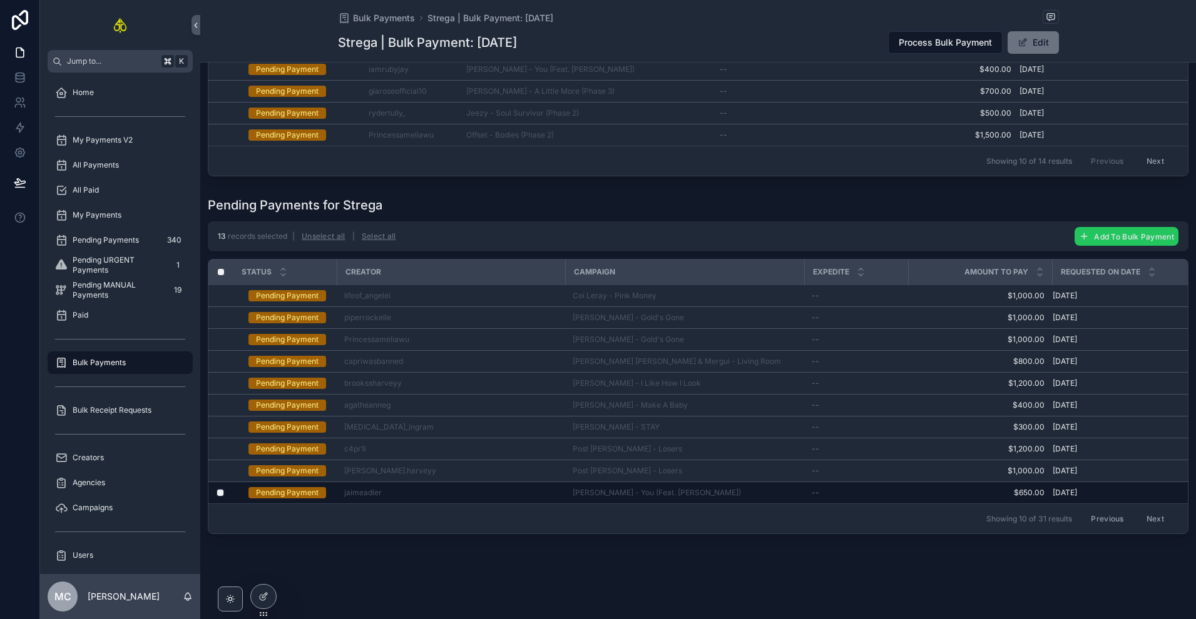
click at [1124, 234] on span "Add To Bulk Payment" at bounding box center [1134, 236] width 80 height 9
click at [1167, 210] on icon "scrollable content" at bounding box center [1164, 205] width 10 height 10
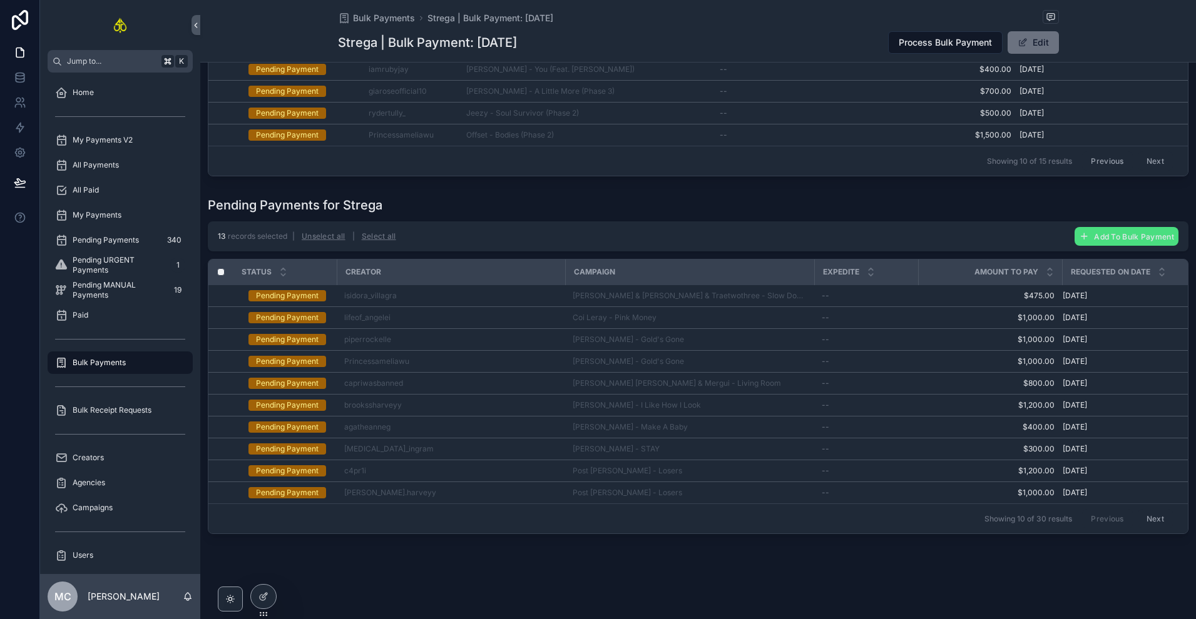
click at [1144, 515] on button "Next" at bounding box center [1154, 518] width 35 height 19
click at [1147, 511] on button "Next" at bounding box center [1154, 518] width 35 height 19
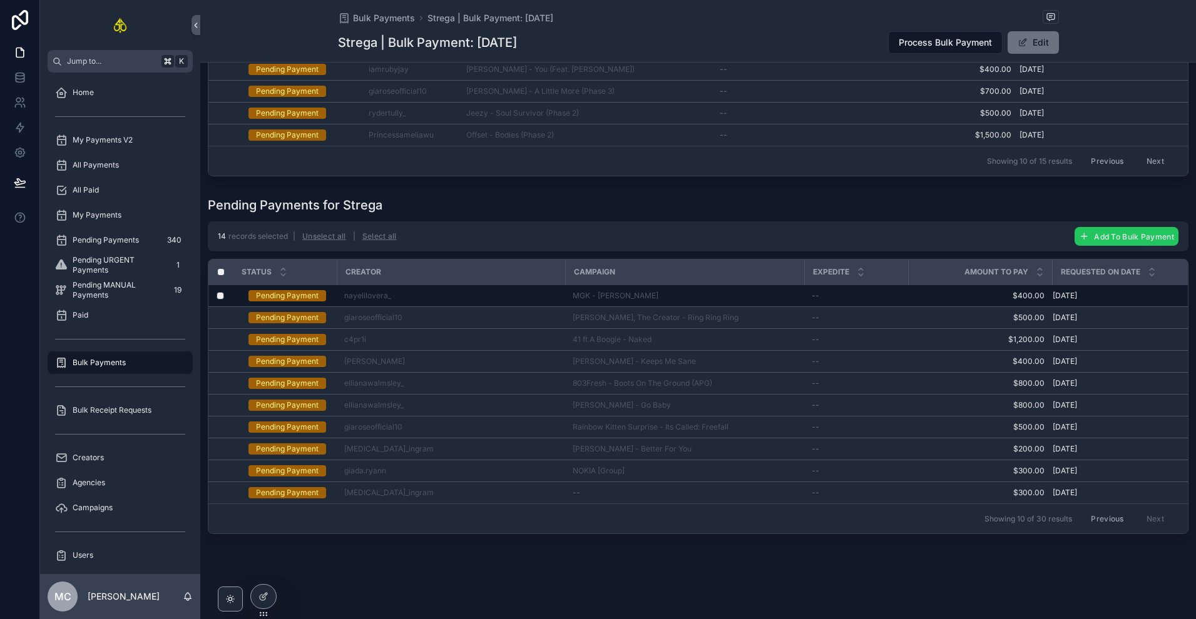
click at [1101, 232] on span "Add To Bulk Payment" at bounding box center [1134, 236] width 80 height 9
click at [1164, 206] on icon "scrollable content" at bounding box center [1164, 205] width 6 height 4
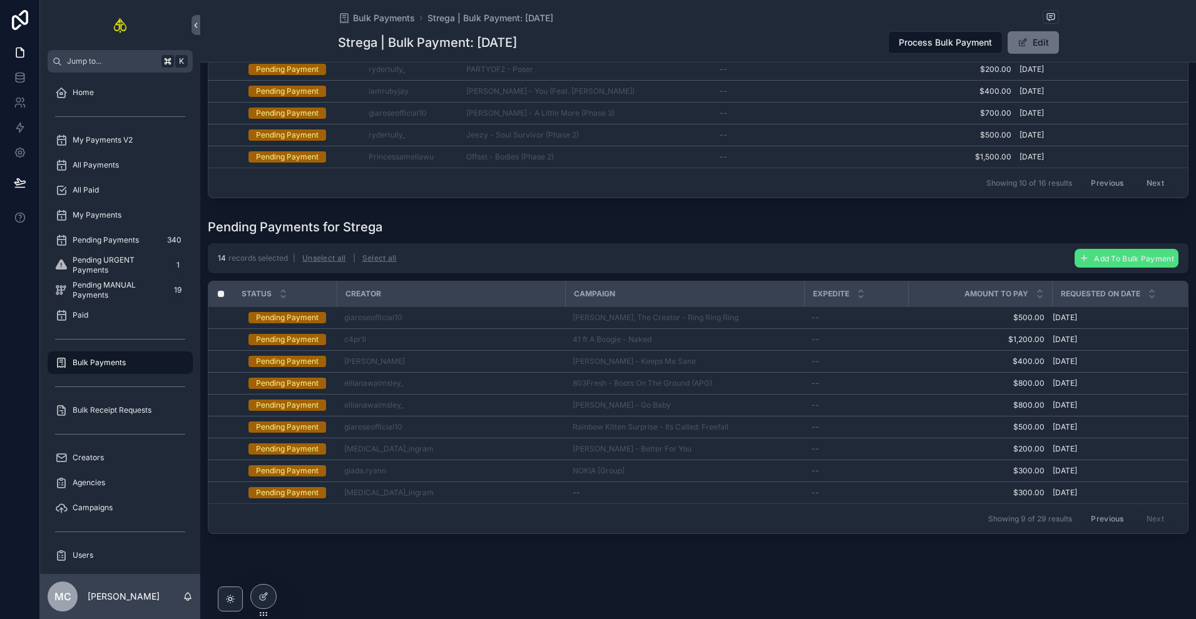
scroll to position [282, 0]
click at [1107, 511] on button "Previous" at bounding box center [1107, 518] width 50 height 19
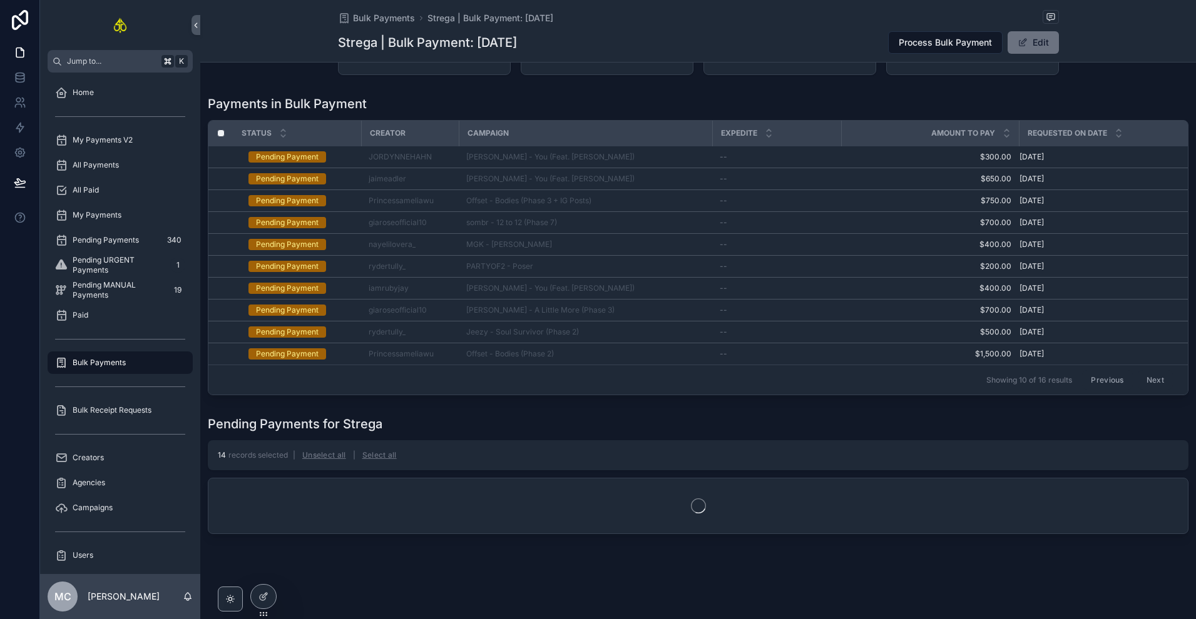
scroll to position [282, 0]
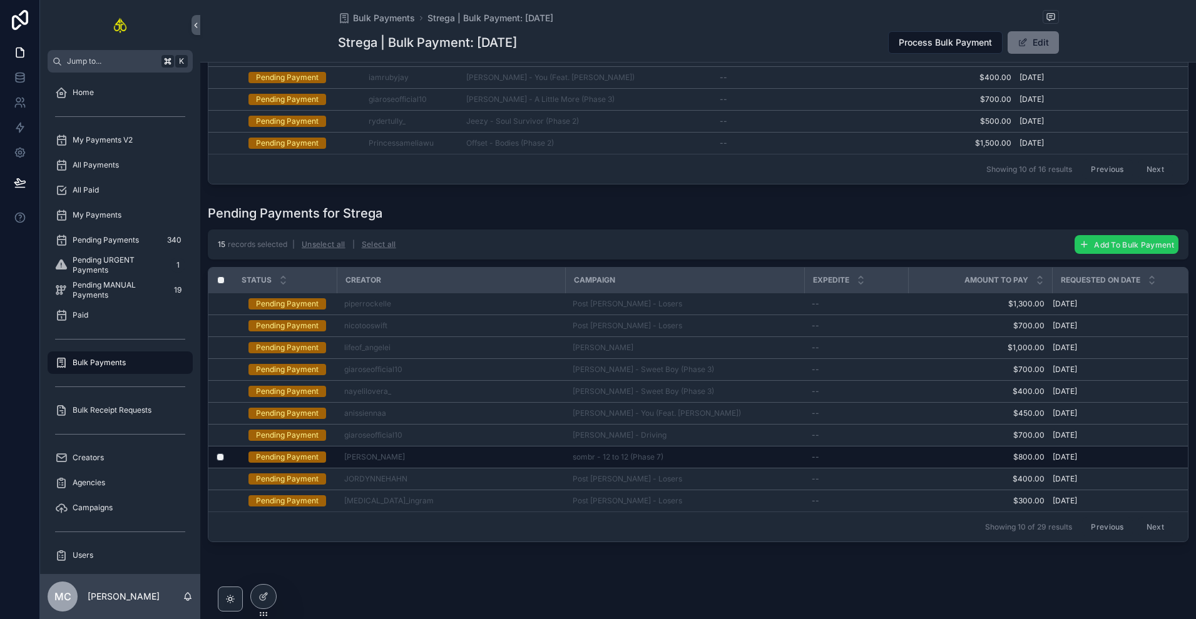
click at [1086, 252] on button "Add To Bulk Payment" at bounding box center [1126, 244] width 104 height 19
click at [1167, 230] on icon "scrollable content" at bounding box center [1164, 227] width 10 height 10
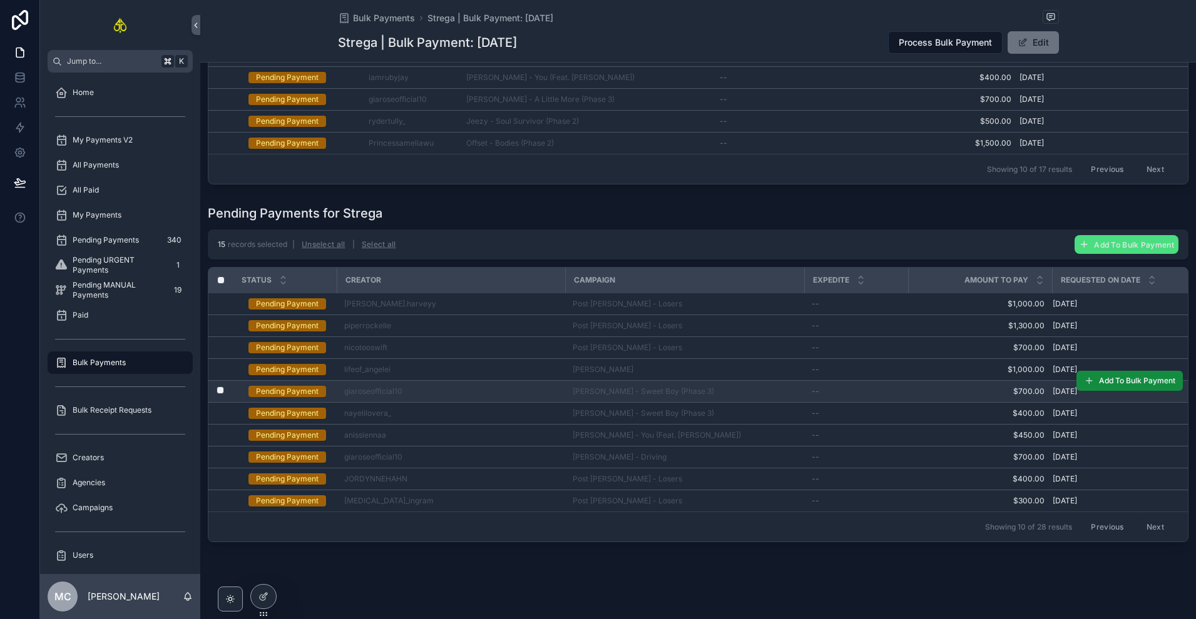
click at [216, 397] on label "scrollable content" at bounding box center [213, 392] width 8 height 10
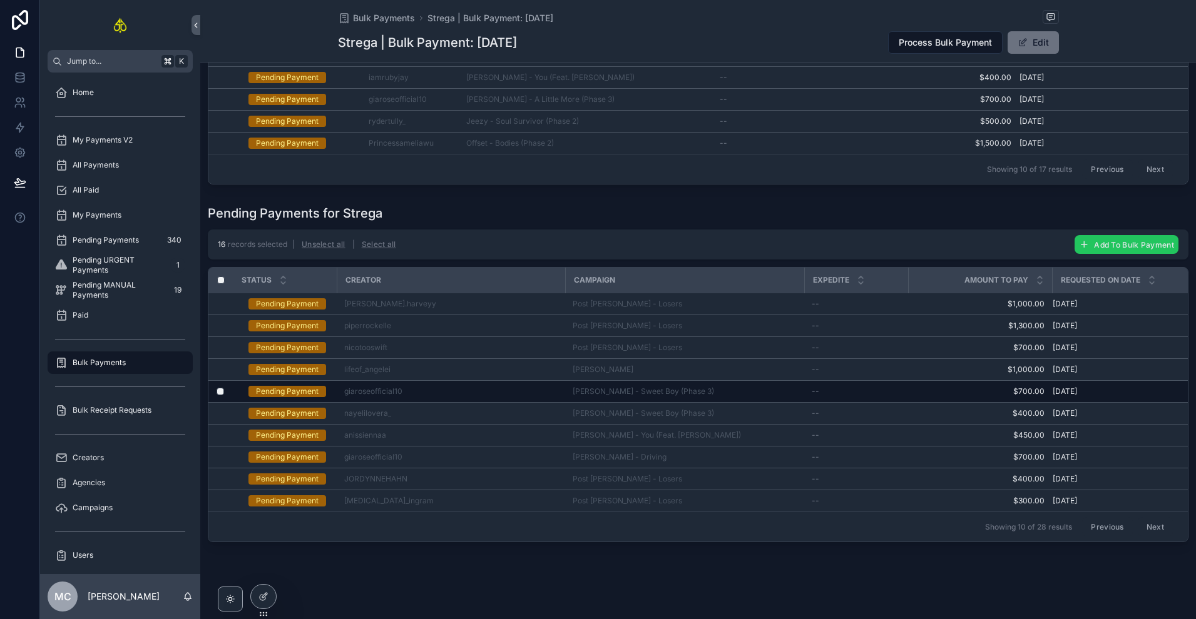
click at [1097, 250] on span "Add To Bulk Payment" at bounding box center [1134, 244] width 80 height 9
click at [1163, 229] on icon "scrollable content" at bounding box center [1164, 227] width 10 height 10
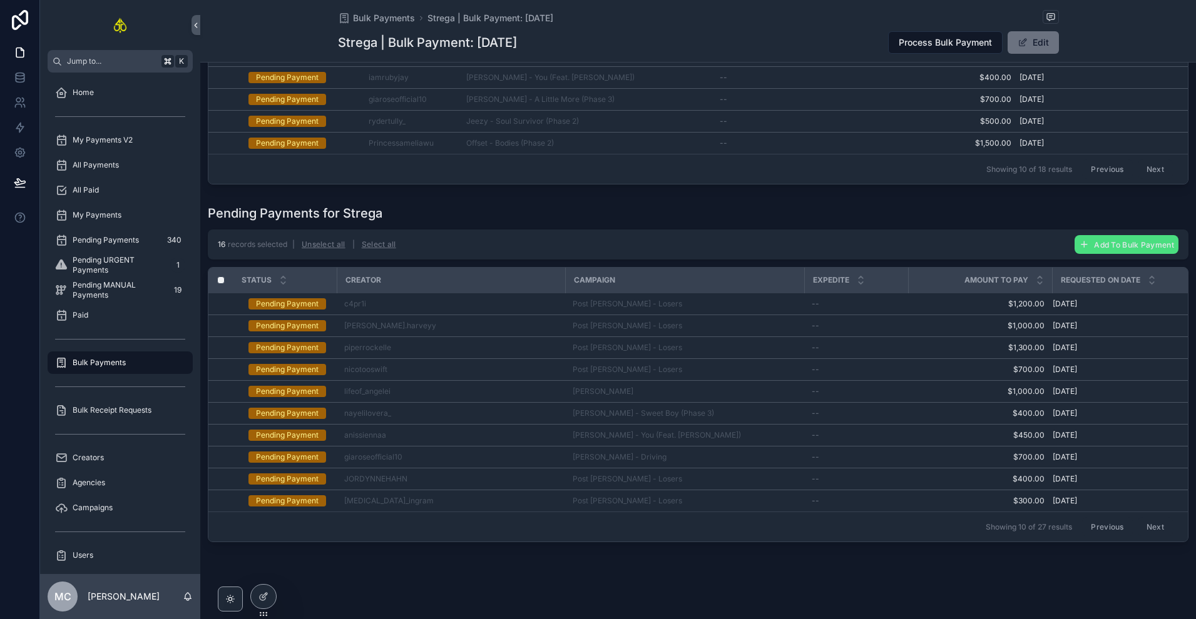
click at [1098, 527] on button "Previous" at bounding box center [1107, 526] width 50 height 19
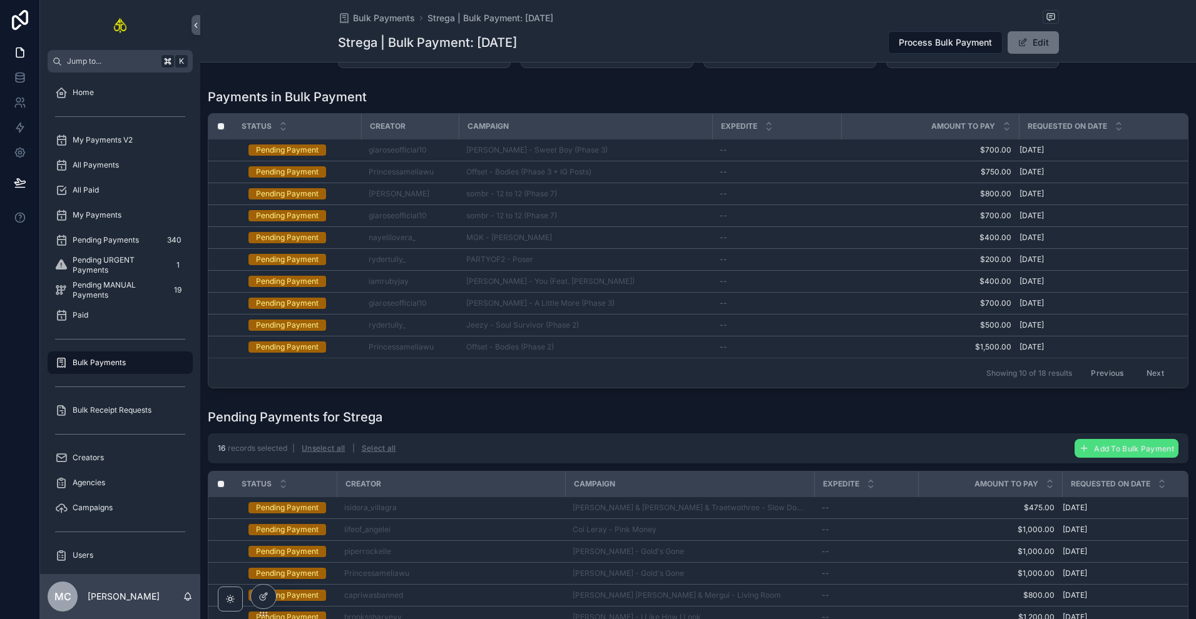
scroll to position [260, 0]
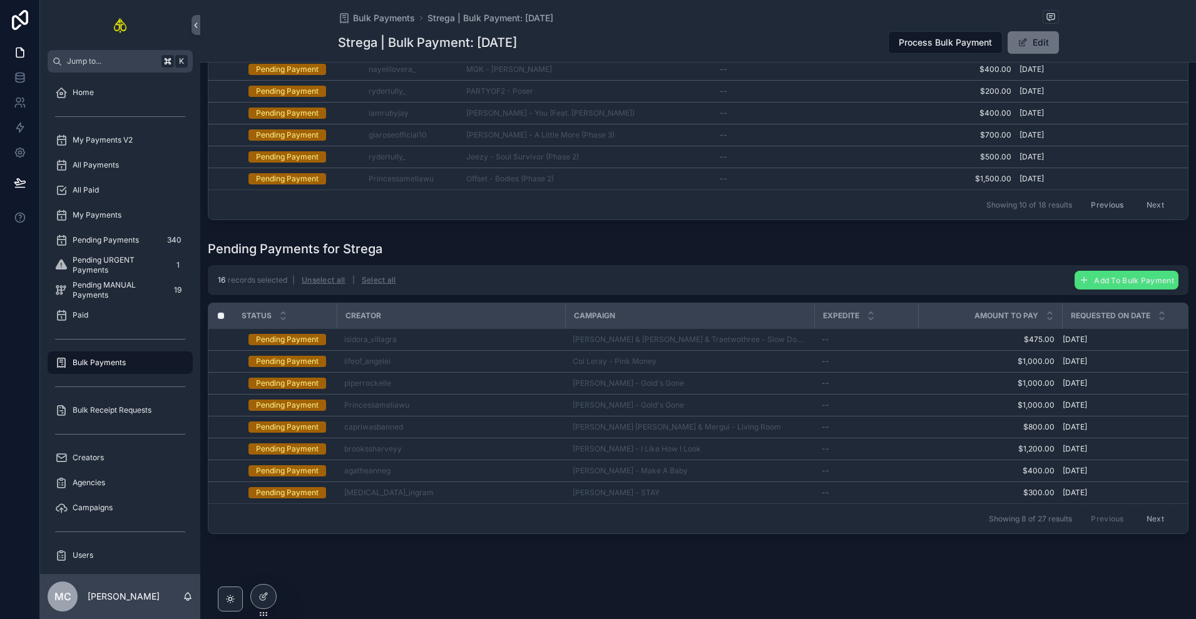
click at [1137, 512] on button "Next" at bounding box center [1154, 518] width 35 height 19
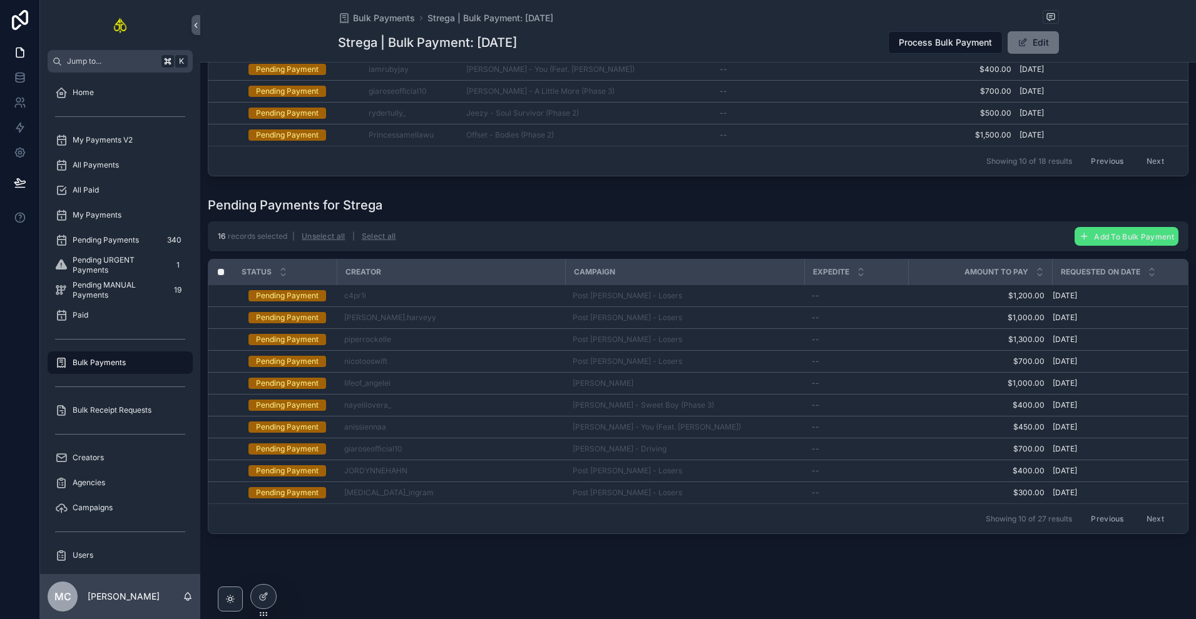
click at [1142, 509] on button "Next" at bounding box center [1154, 518] width 35 height 19
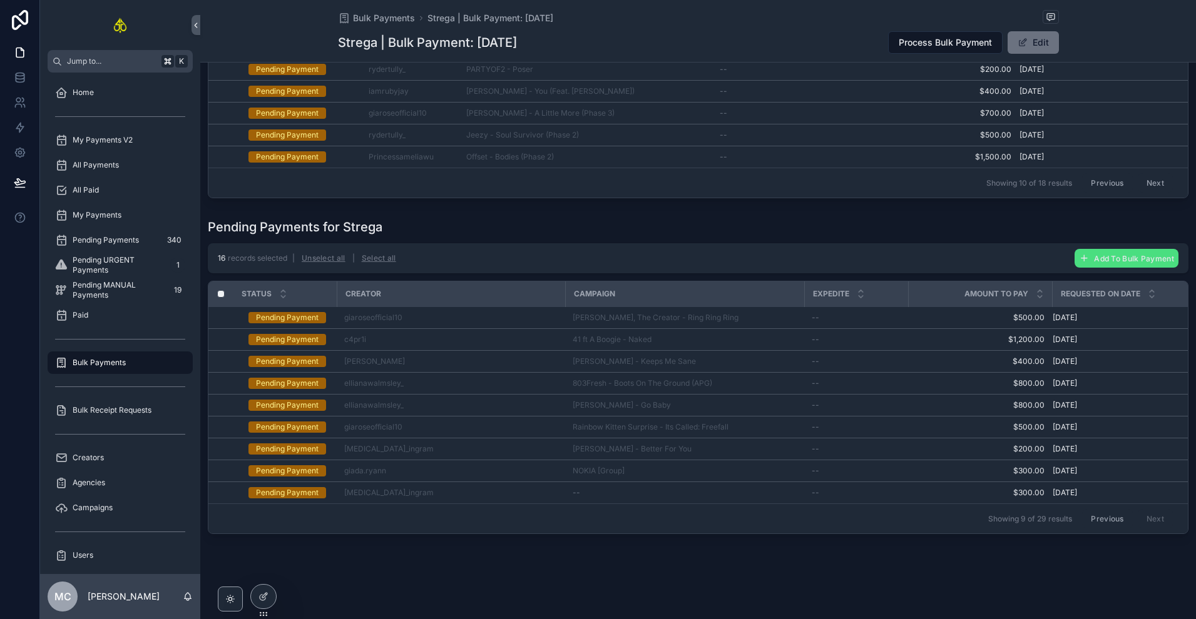
scroll to position [282, 0]
click at [1108, 520] on button "Previous" at bounding box center [1107, 518] width 50 height 19
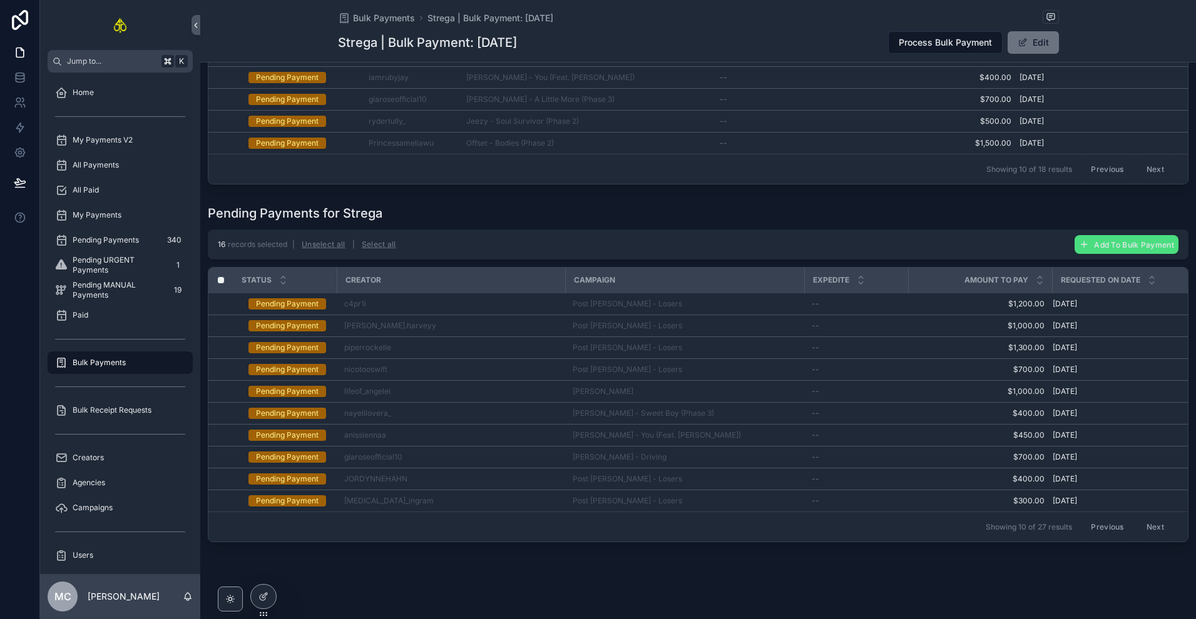
click at [1106, 535] on button "Previous" at bounding box center [1107, 526] width 50 height 19
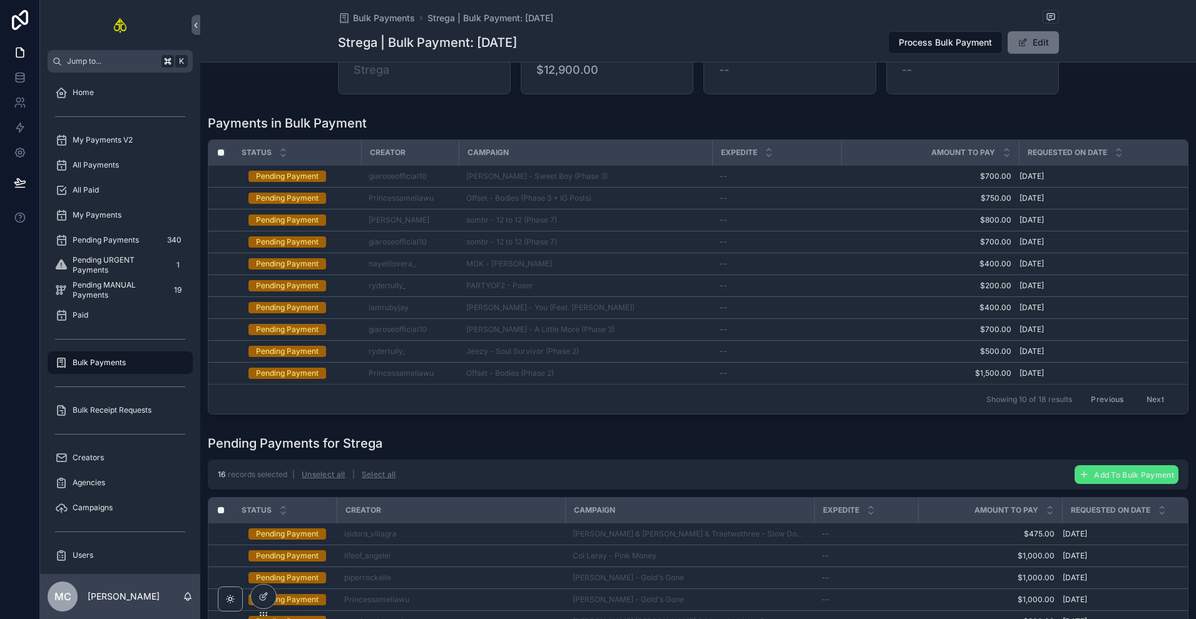
scroll to position [50, 0]
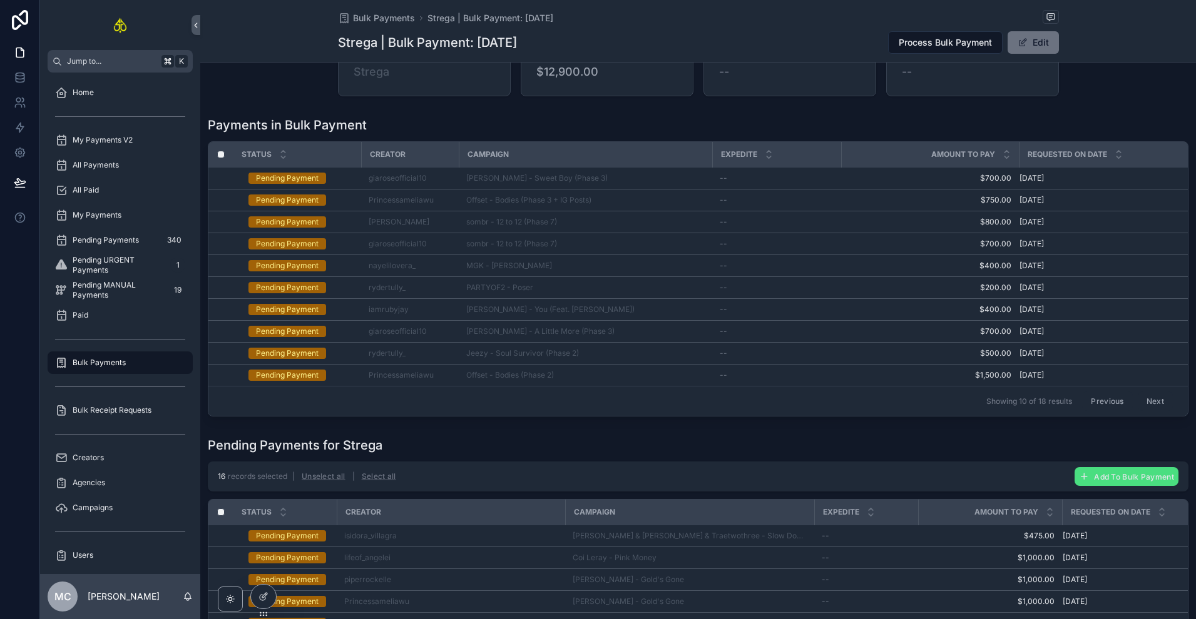
click at [1096, 403] on button "Previous" at bounding box center [1107, 401] width 50 height 19
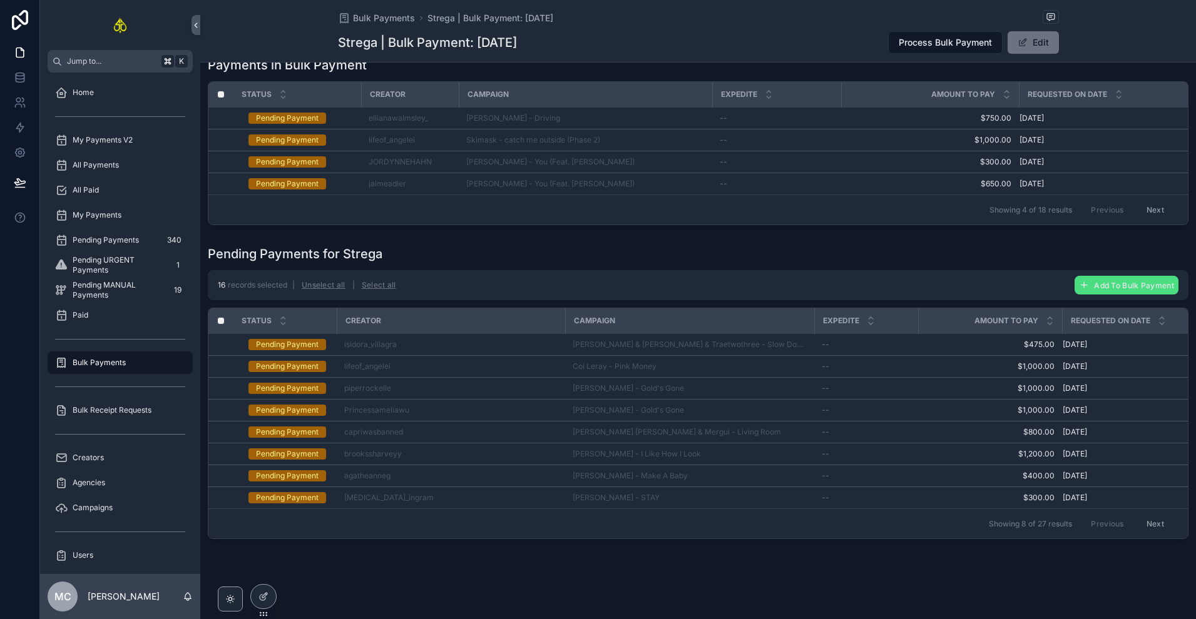
scroll to position [129, 0]
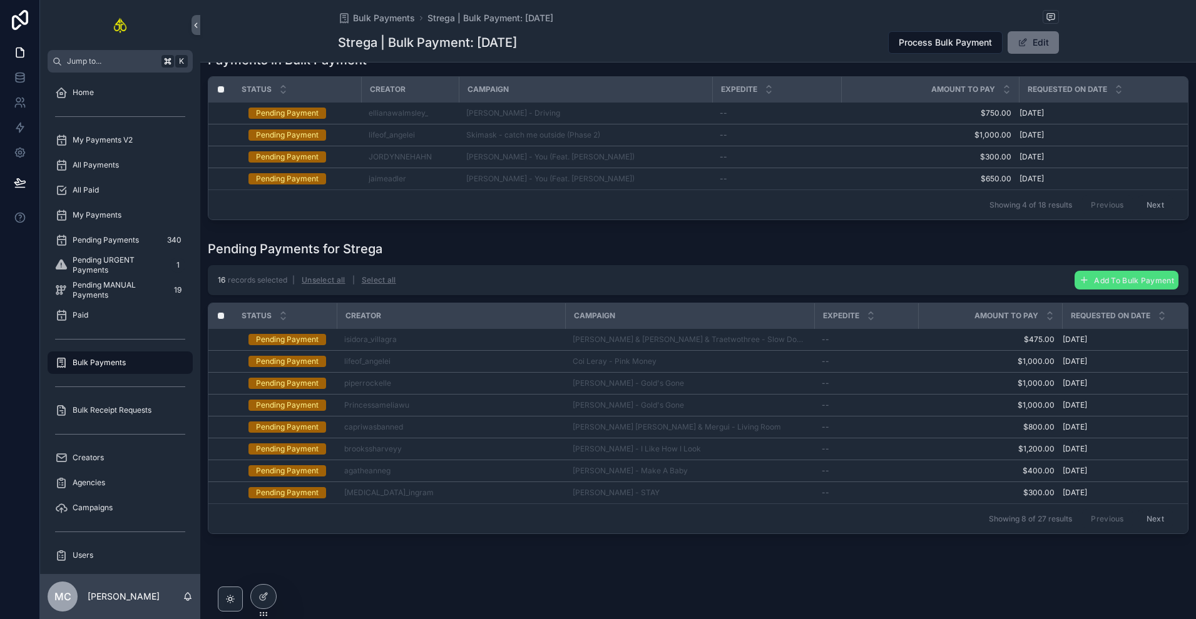
click at [754, 512] on div "Showing 8 of 27 results Previous Next" at bounding box center [697, 519] width 979 height 30
click at [1156, 509] on button "Next" at bounding box center [1154, 518] width 35 height 19
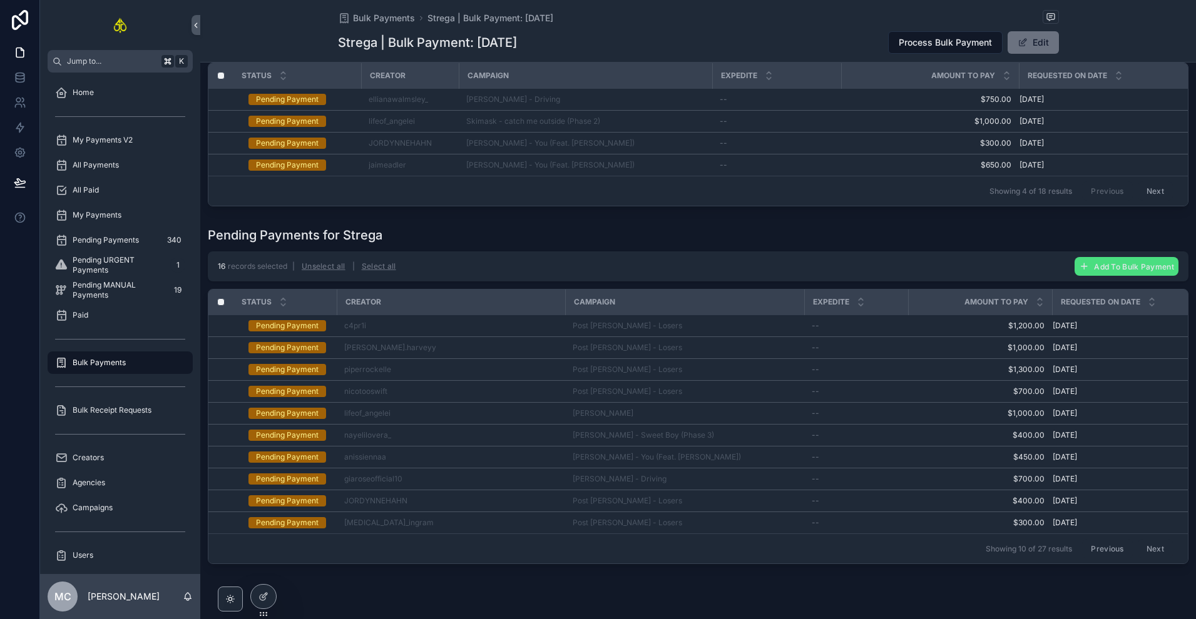
click at [1139, 550] on button "Next" at bounding box center [1154, 548] width 35 height 19
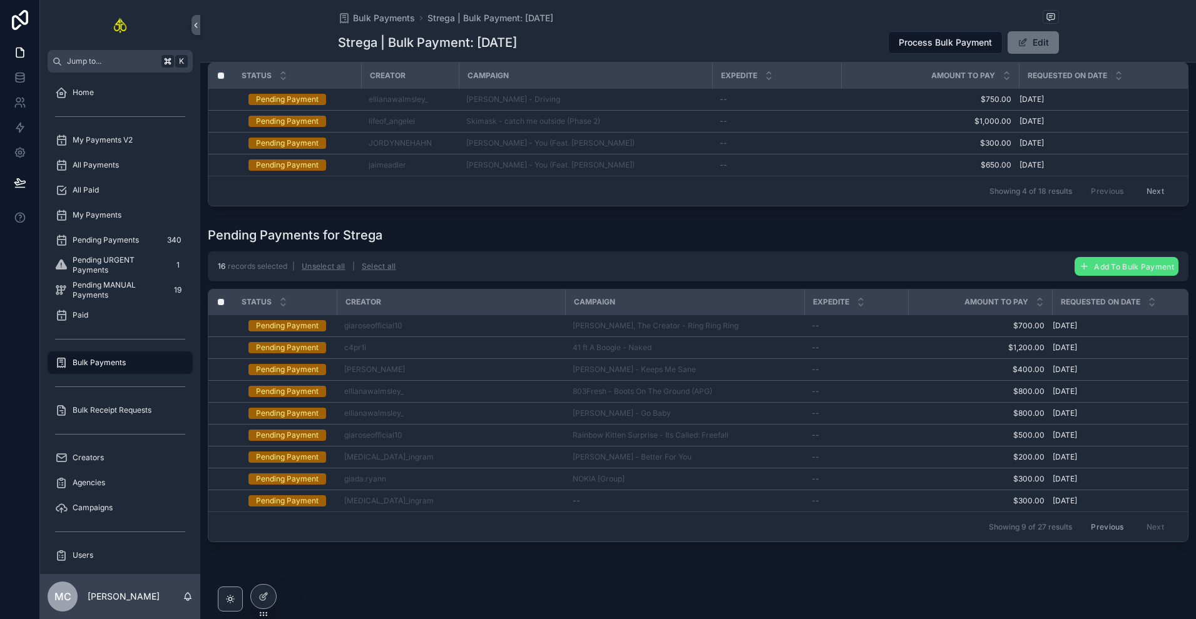
click at [1104, 536] on button "Previous" at bounding box center [1107, 526] width 50 height 19
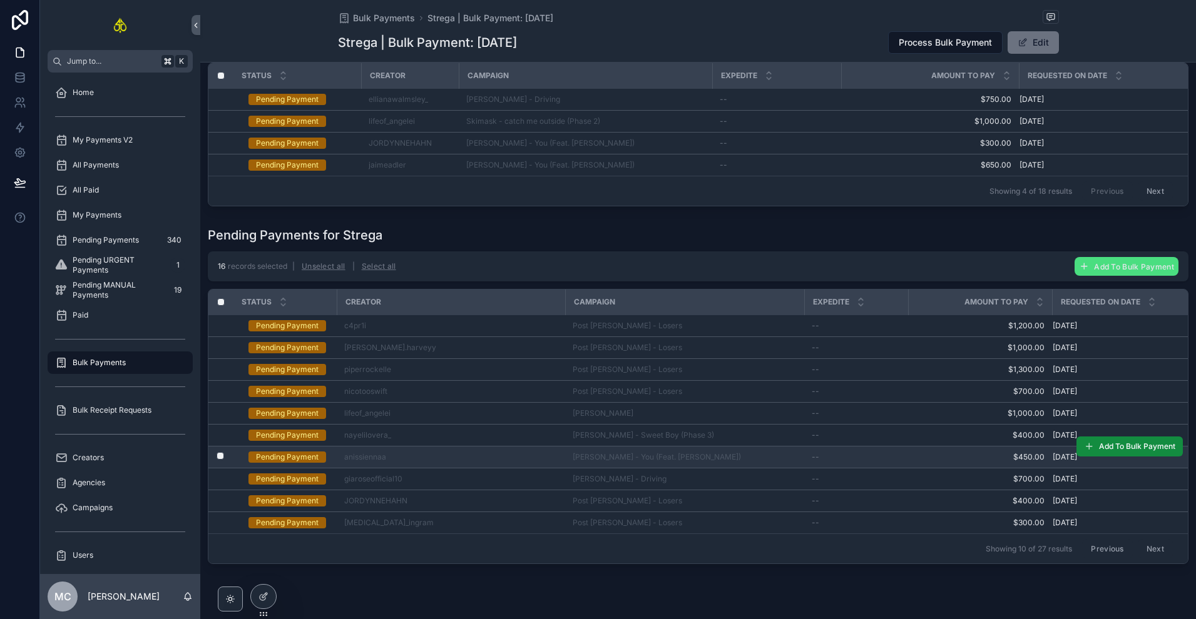
click at [216, 462] on label "scrollable content" at bounding box center [213, 457] width 8 height 10
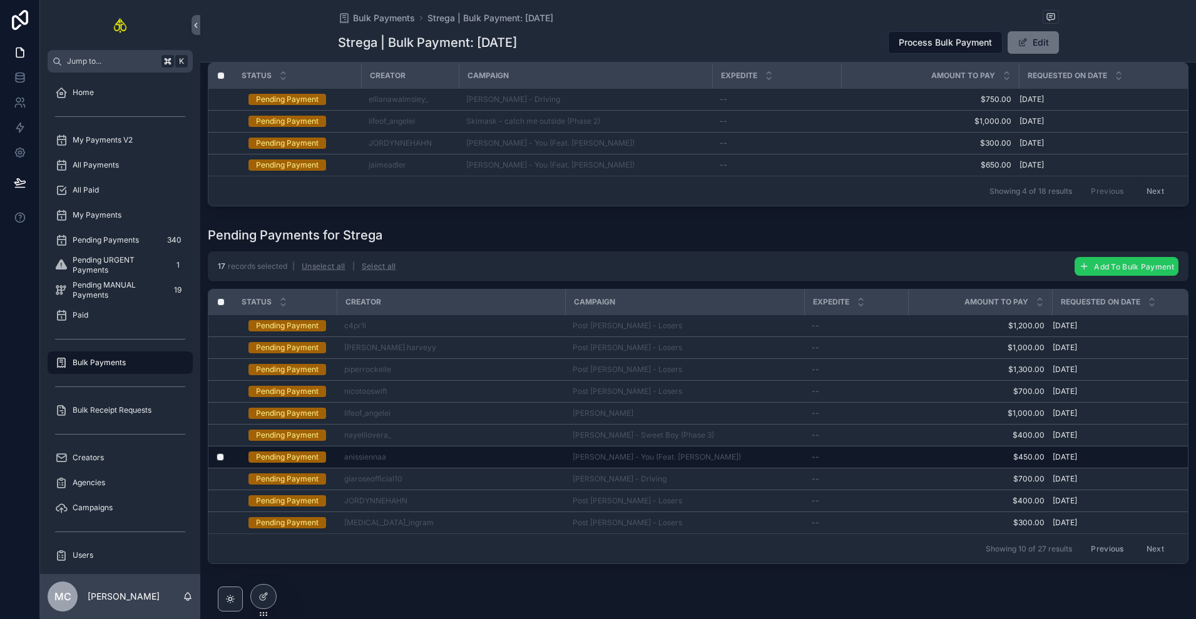
click at [1110, 272] on span "Add To Bulk Payment" at bounding box center [1134, 266] width 80 height 9
click at [1168, 248] on icon "scrollable content" at bounding box center [1164, 249] width 10 height 10
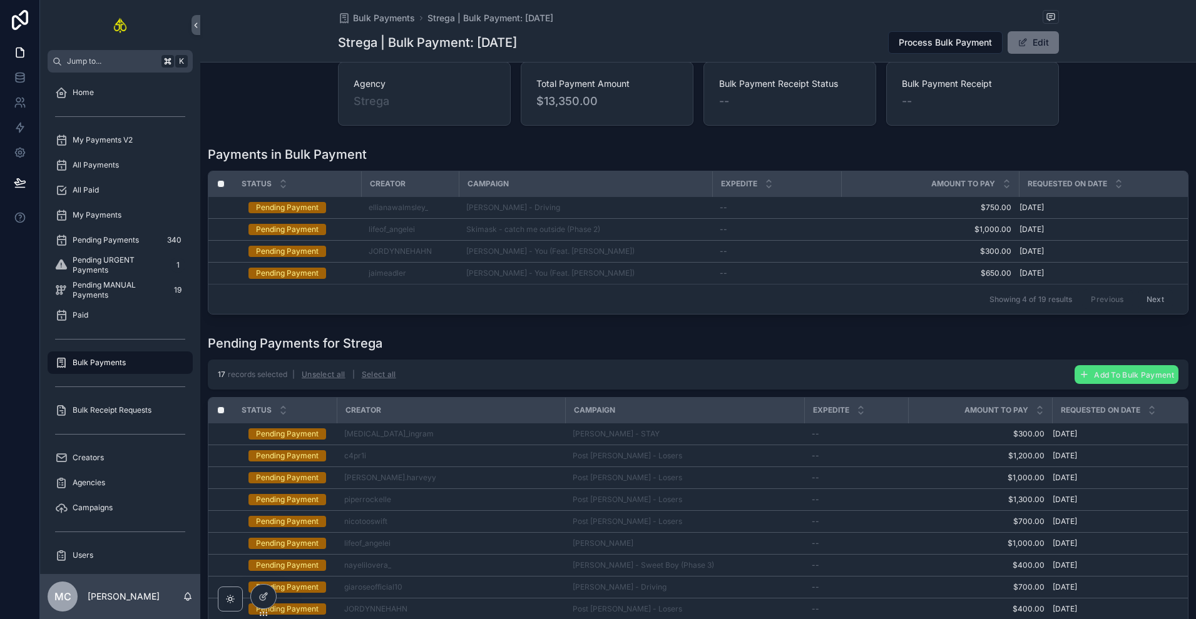
scroll to position [19, 0]
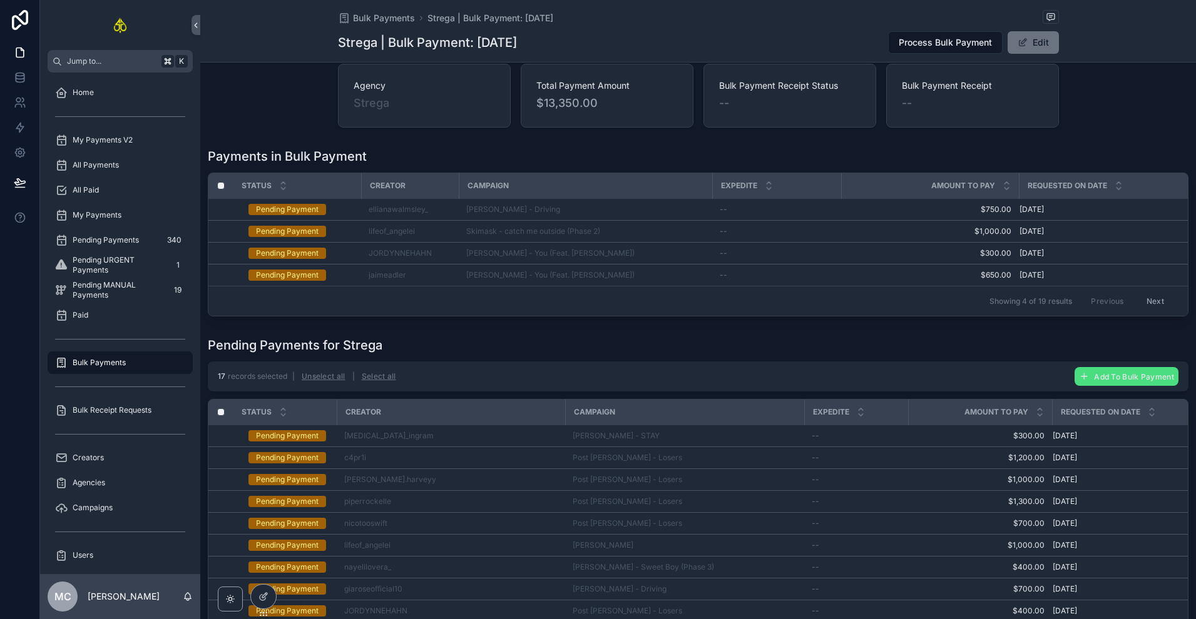
click at [1150, 303] on button "Next" at bounding box center [1154, 301] width 35 height 19
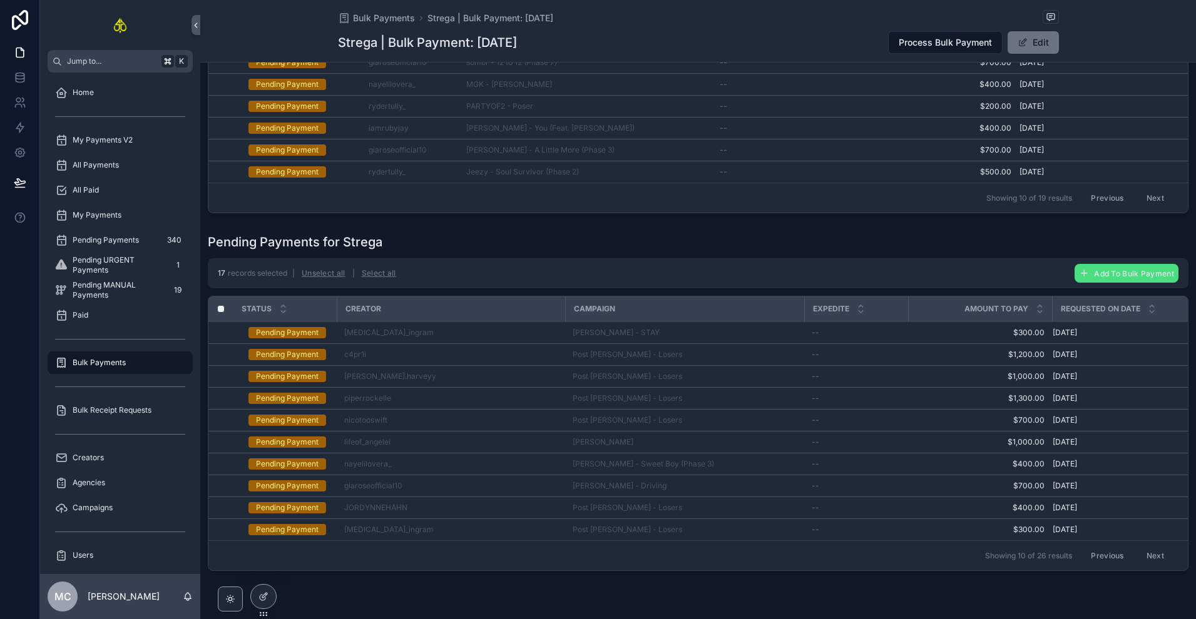
scroll to position [255, 0]
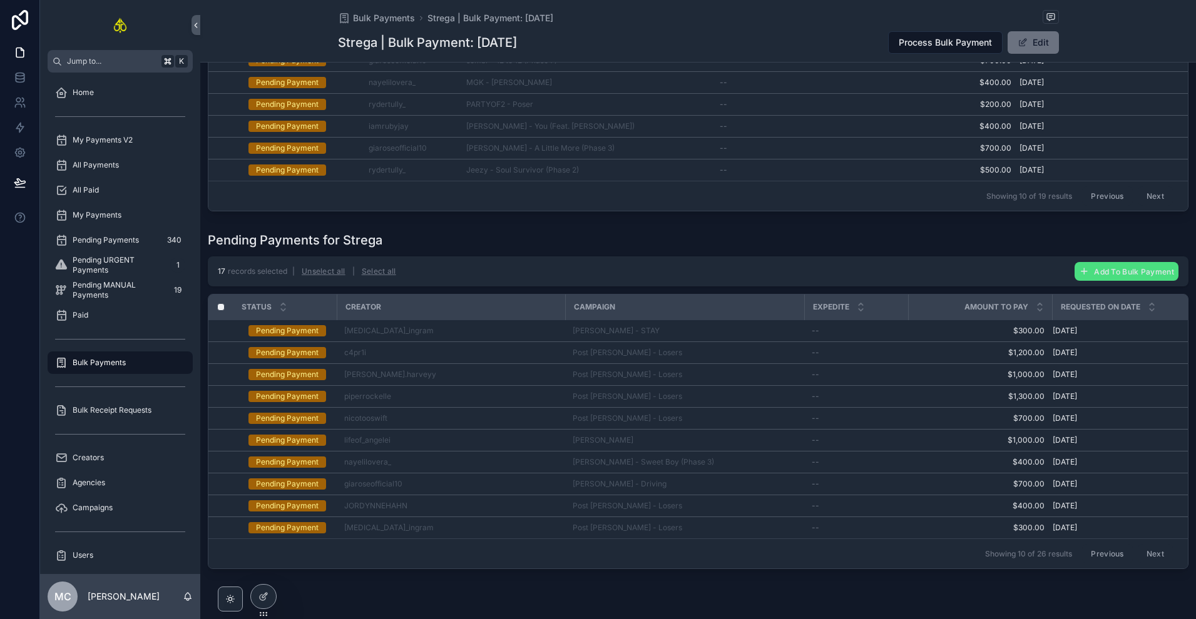
click at [1156, 558] on button "Next" at bounding box center [1154, 553] width 35 height 19
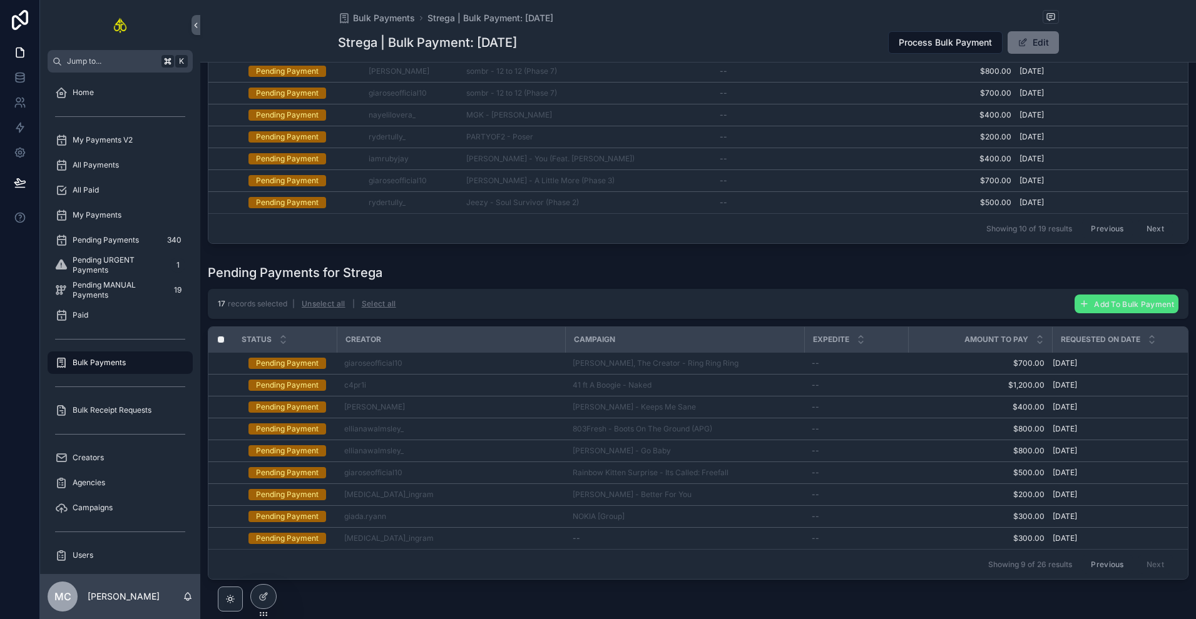
click at [1094, 569] on button "Previous" at bounding box center [1107, 564] width 50 height 19
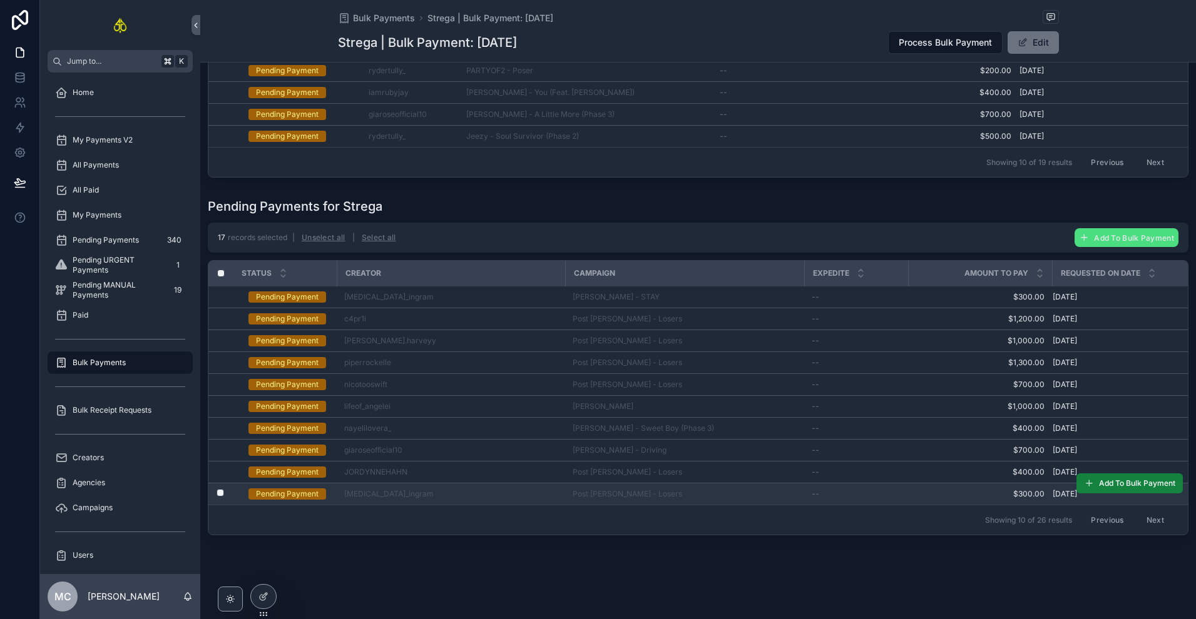
scroll to position [304, 0]
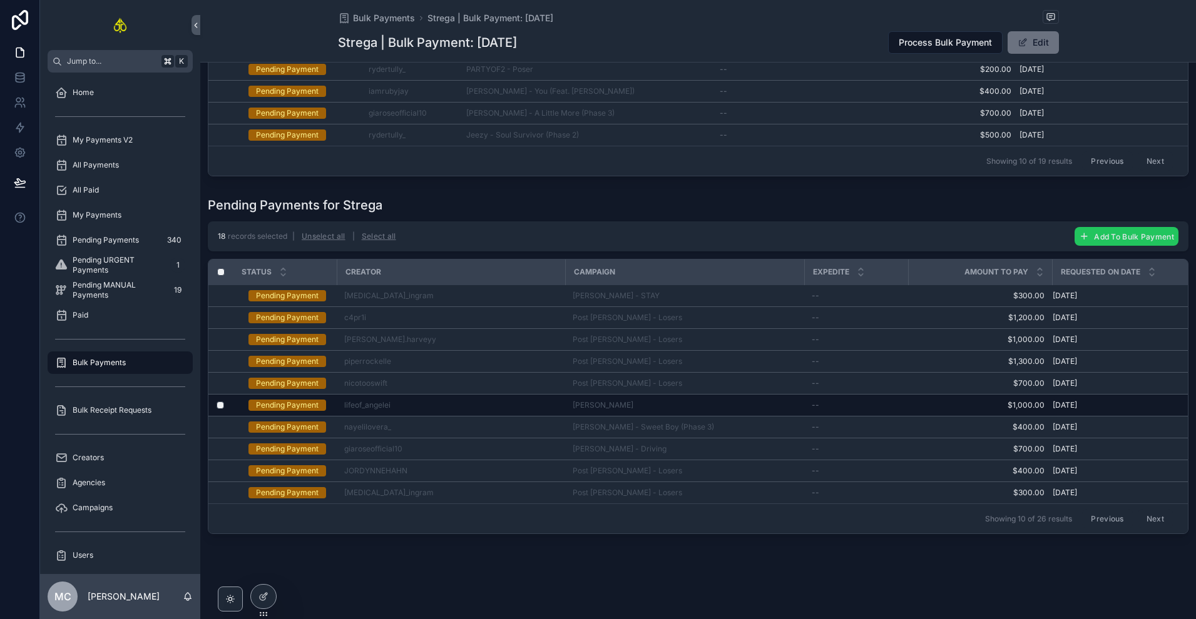
click at [1107, 232] on span "Add To Bulk Payment" at bounding box center [1134, 236] width 80 height 9
click at [1168, 207] on icon "scrollable content" at bounding box center [1164, 205] width 10 height 10
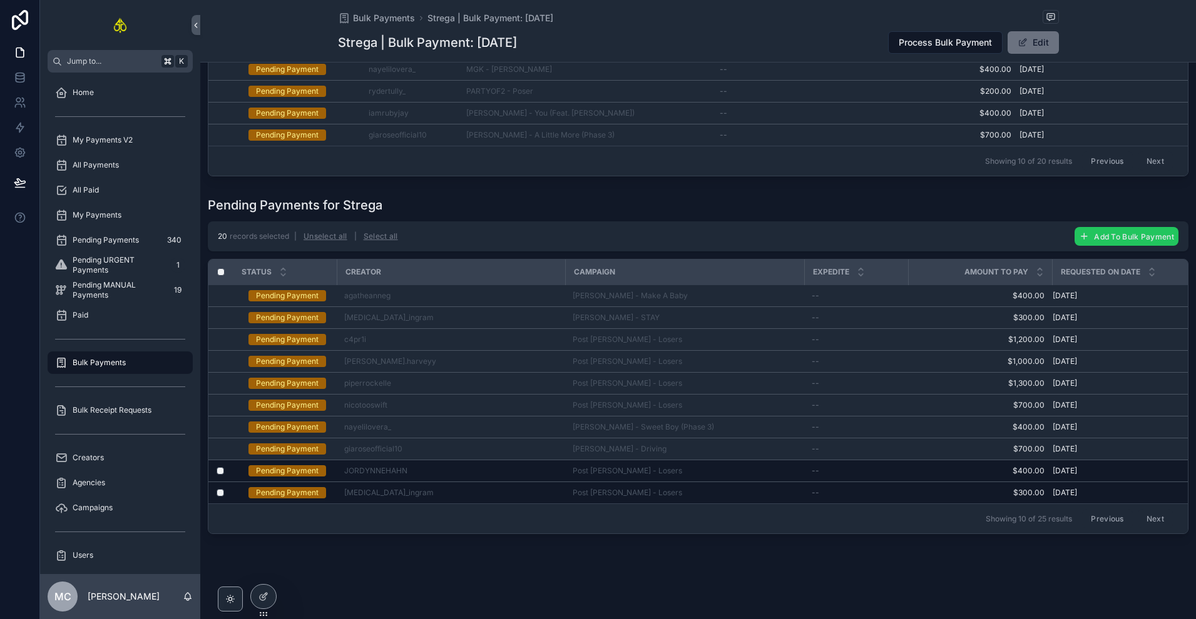
click at [1117, 237] on button "Add To Bulk Payment" at bounding box center [1126, 236] width 104 height 19
click at [1159, 205] on button "scrollable content" at bounding box center [1164, 205] width 15 height 15
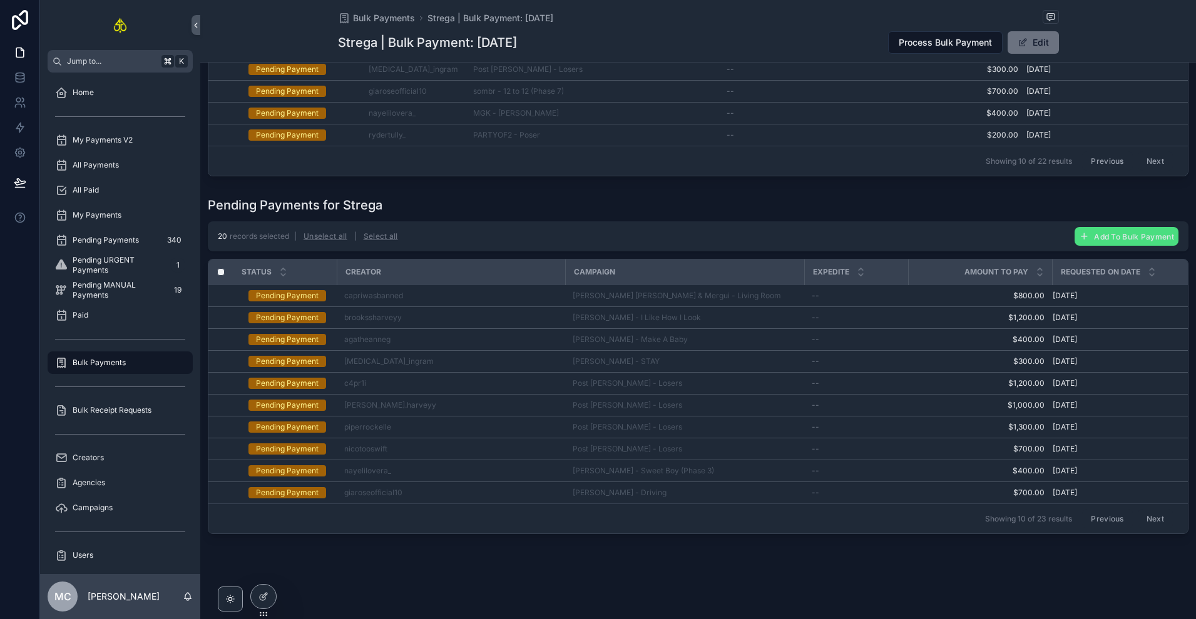
click at [1139, 509] on button "Next" at bounding box center [1154, 518] width 35 height 19
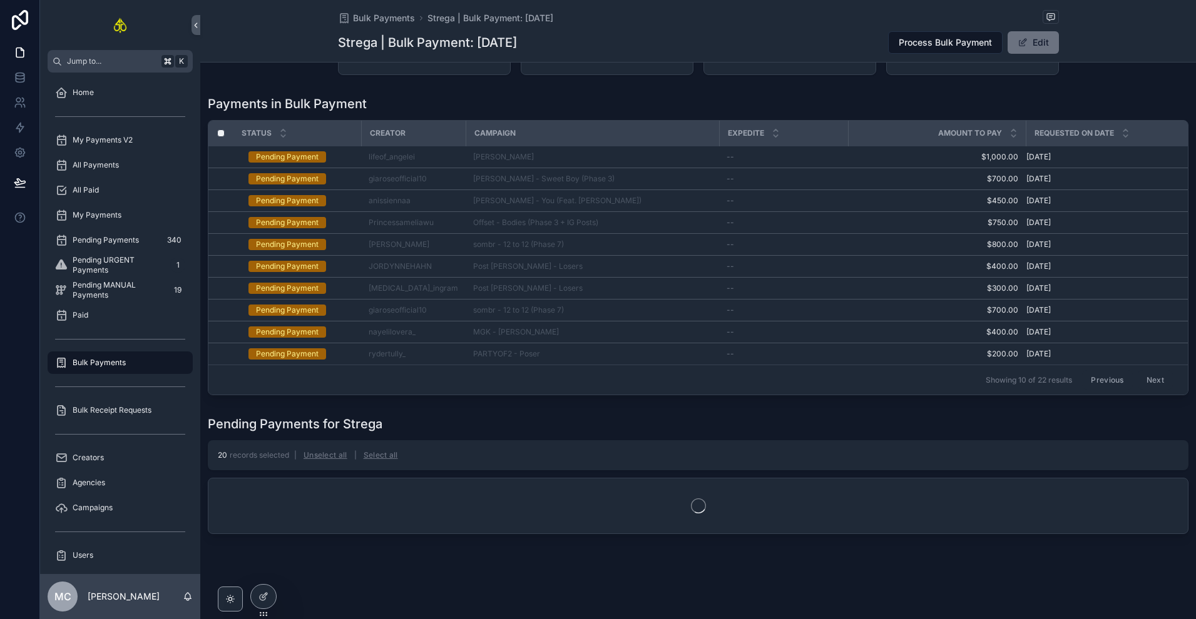
scroll to position [282, 0]
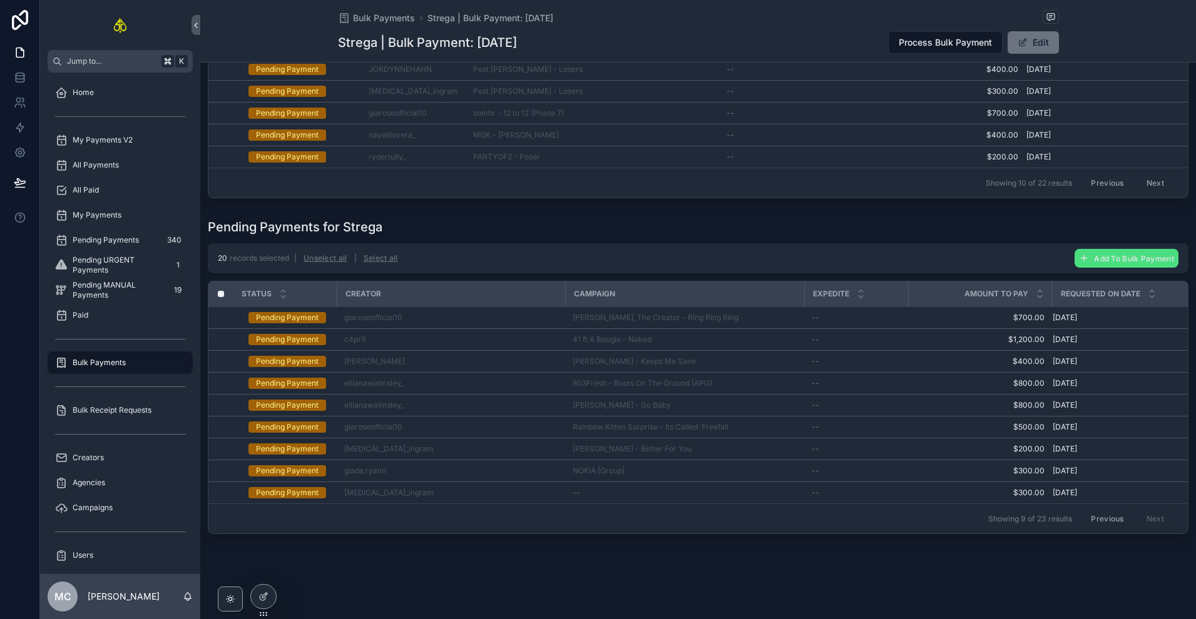
click at [1094, 517] on button "Previous" at bounding box center [1107, 518] width 50 height 19
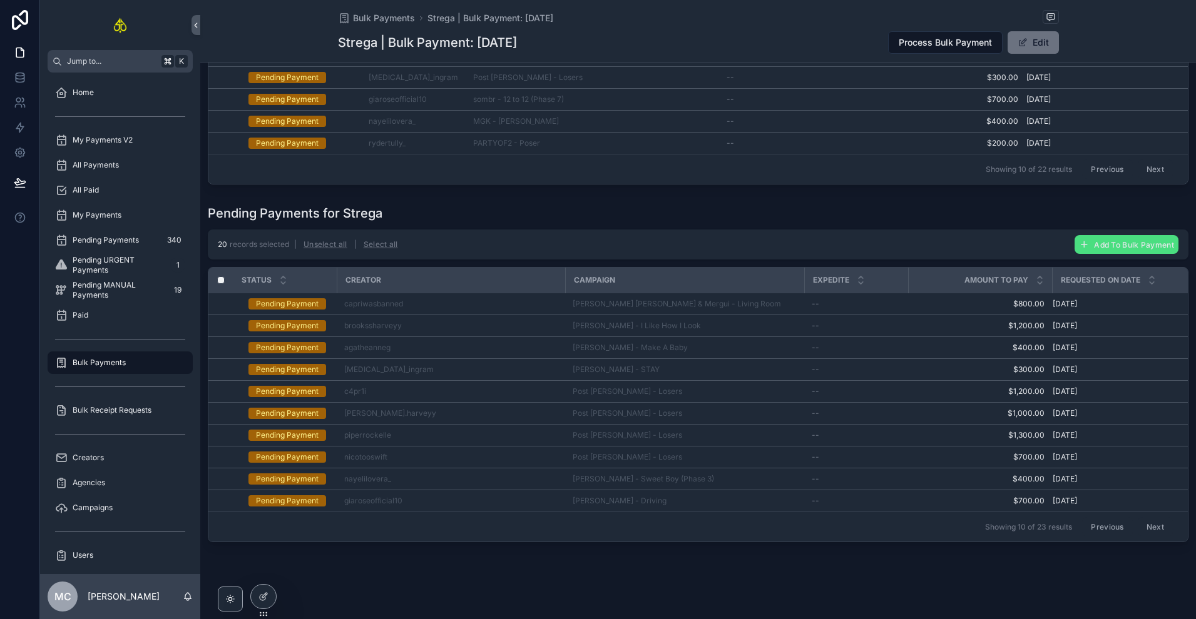
click at [1098, 532] on button "Previous" at bounding box center [1107, 526] width 50 height 19
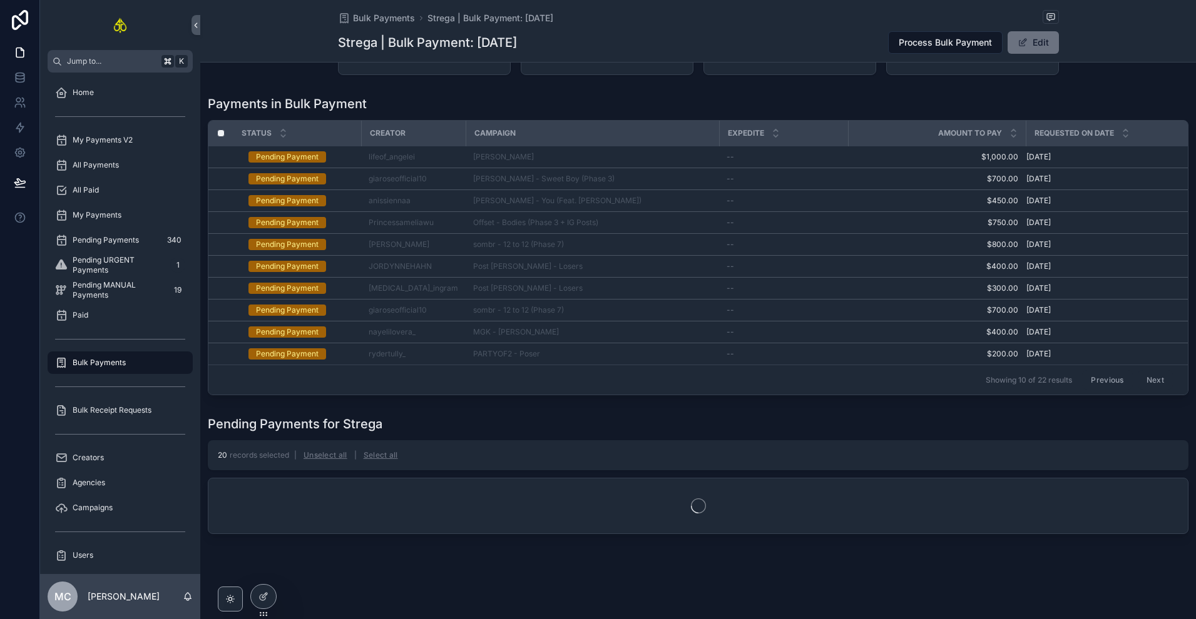
scroll to position [173, 0]
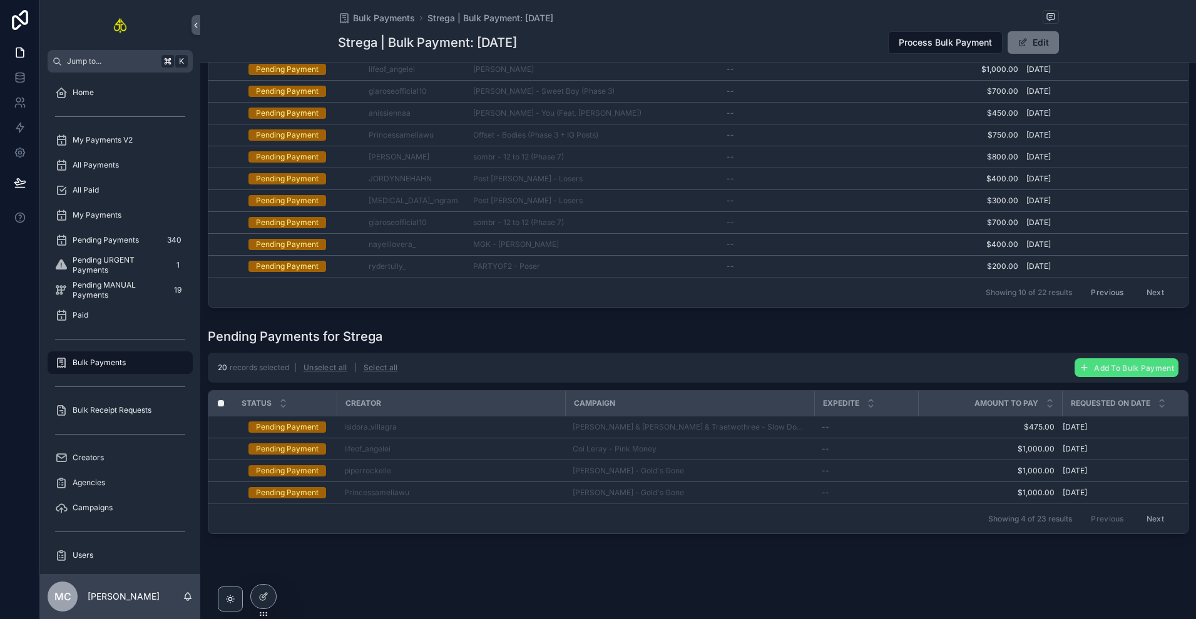
click at [1153, 514] on button "Next" at bounding box center [1154, 518] width 35 height 19
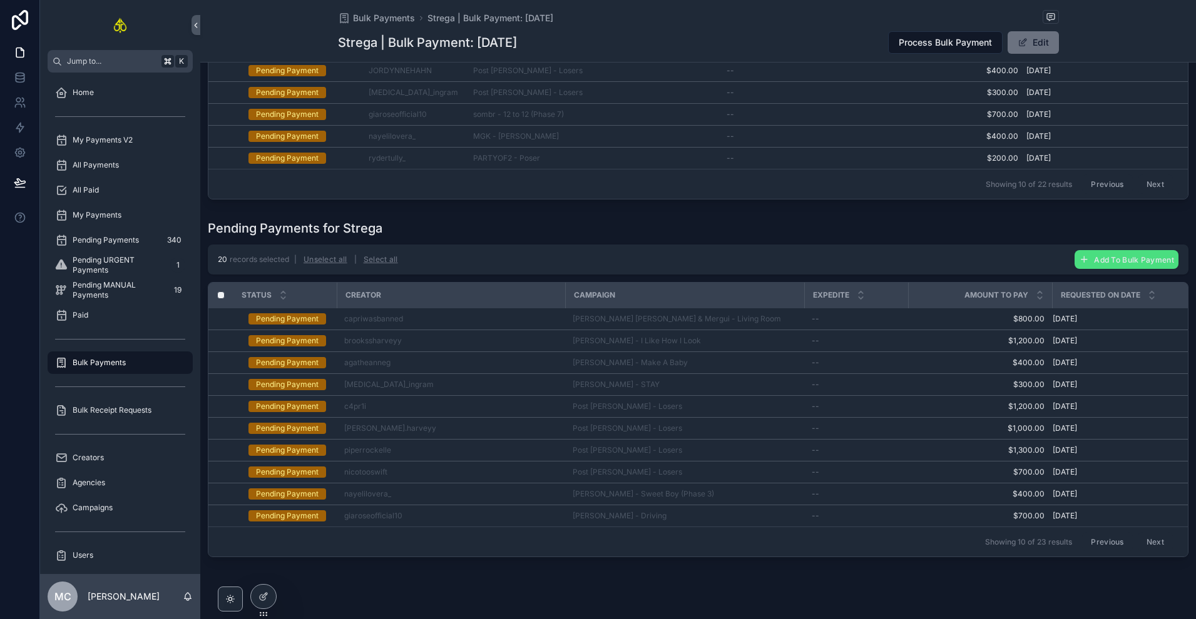
scroll to position [271, 0]
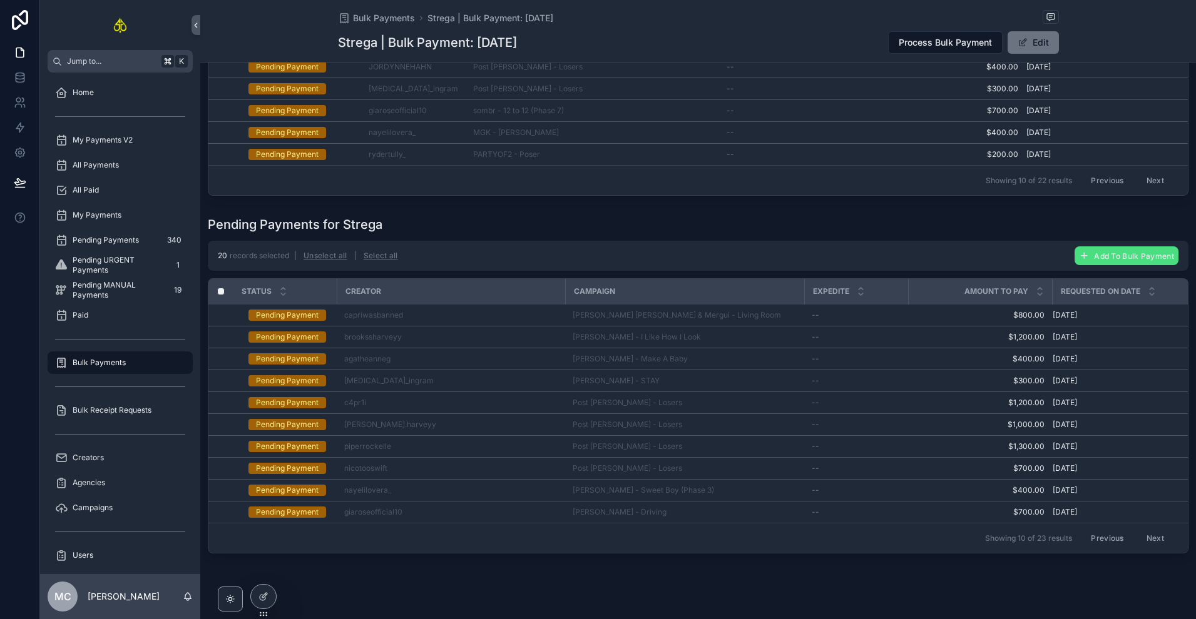
click at [1144, 542] on button "Next" at bounding box center [1154, 538] width 35 height 19
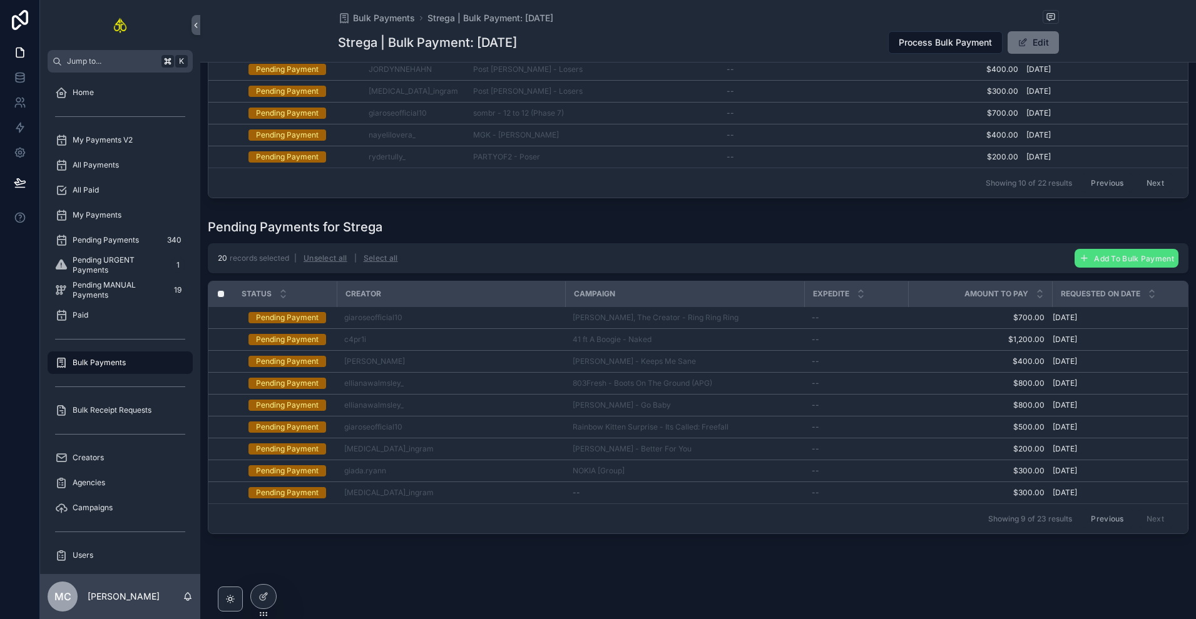
click at [1099, 529] on button "Previous" at bounding box center [1107, 518] width 50 height 19
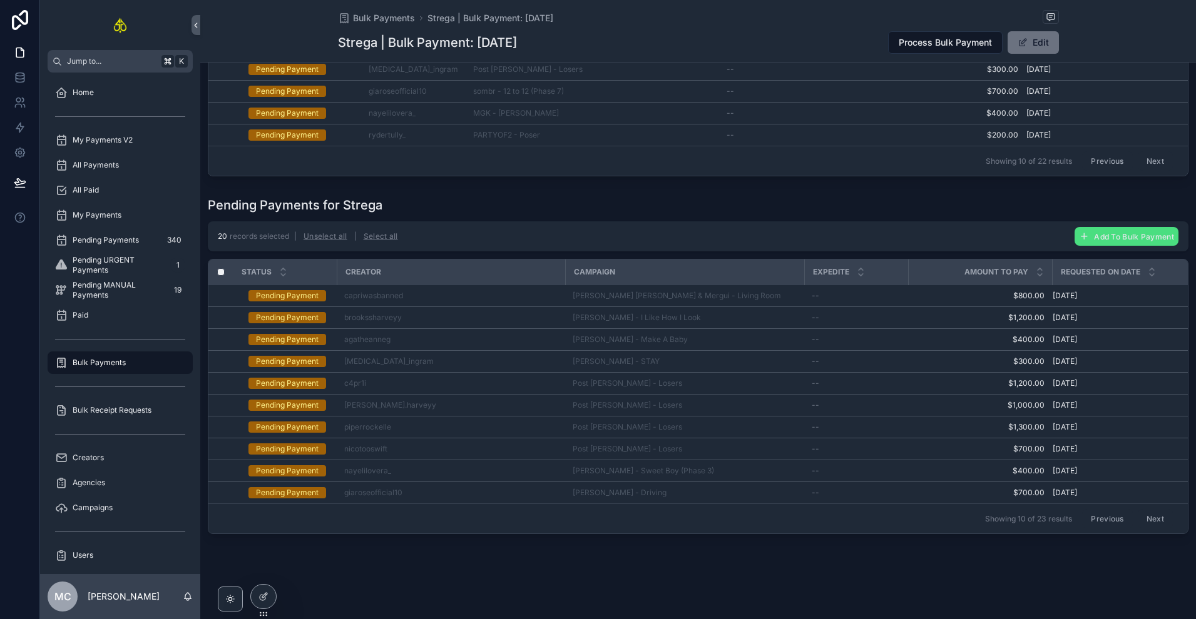
scroll to position [304, 0]
click at [1099, 512] on button "Previous" at bounding box center [1107, 518] width 50 height 19
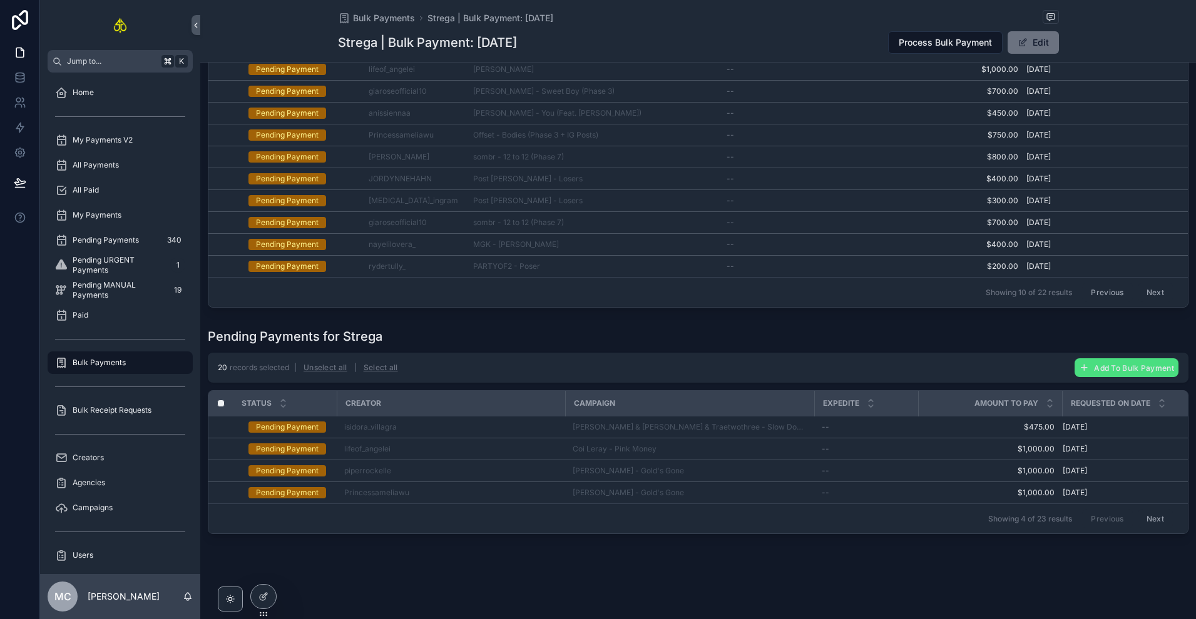
scroll to position [173, 0]
click at [1137, 513] on button "Next" at bounding box center [1154, 518] width 35 height 19
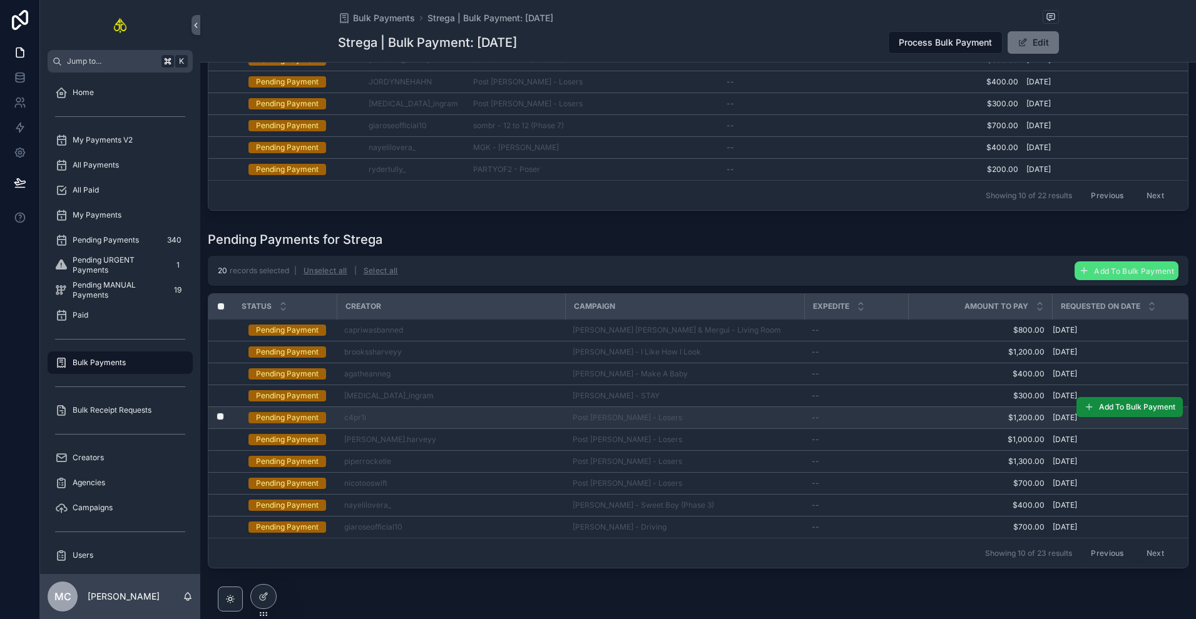
scroll to position [258, 0]
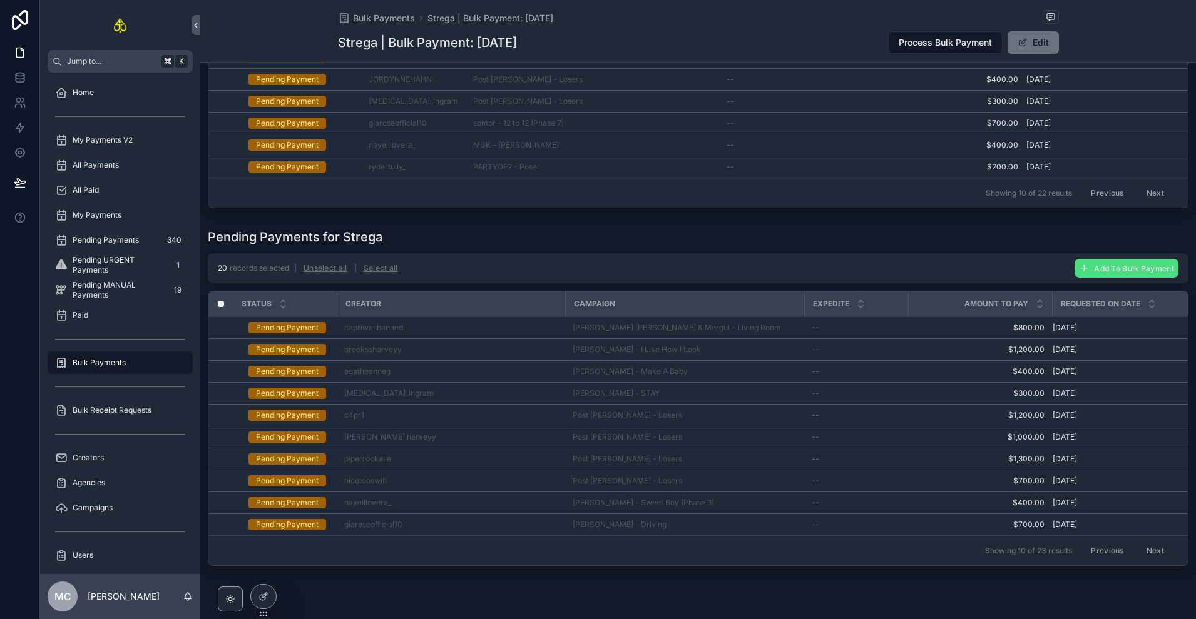
click at [804, 240] on div "Pending Payments for Strega" at bounding box center [698, 237] width 980 height 18
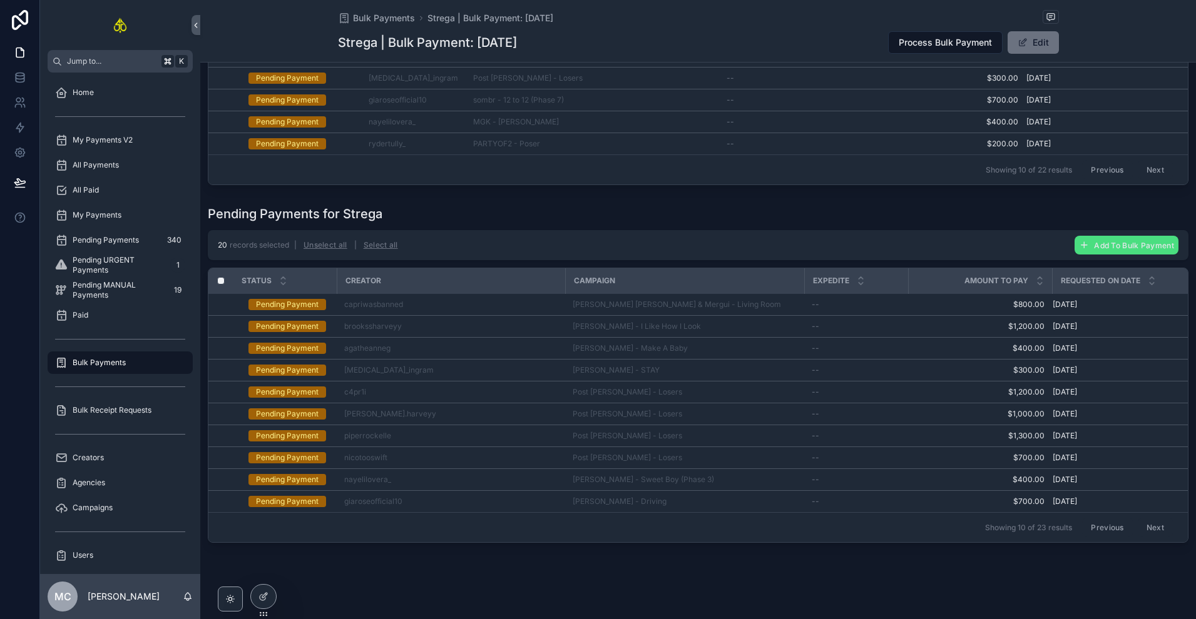
scroll to position [304, 0]
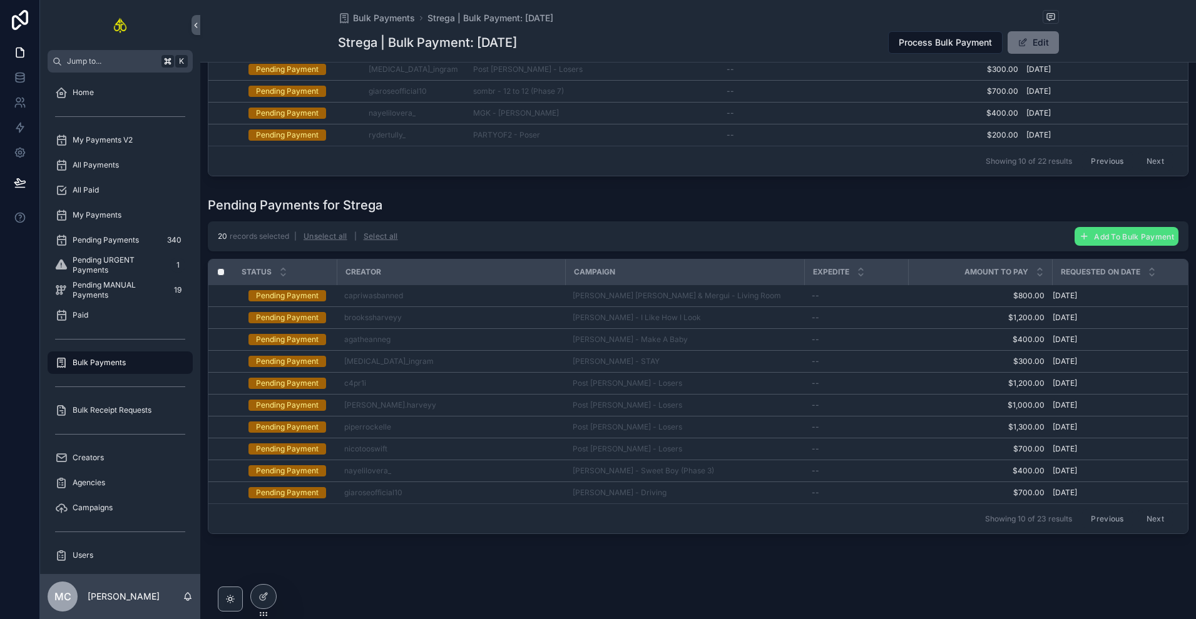
click at [1153, 512] on button "Next" at bounding box center [1154, 518] width 35 height 19
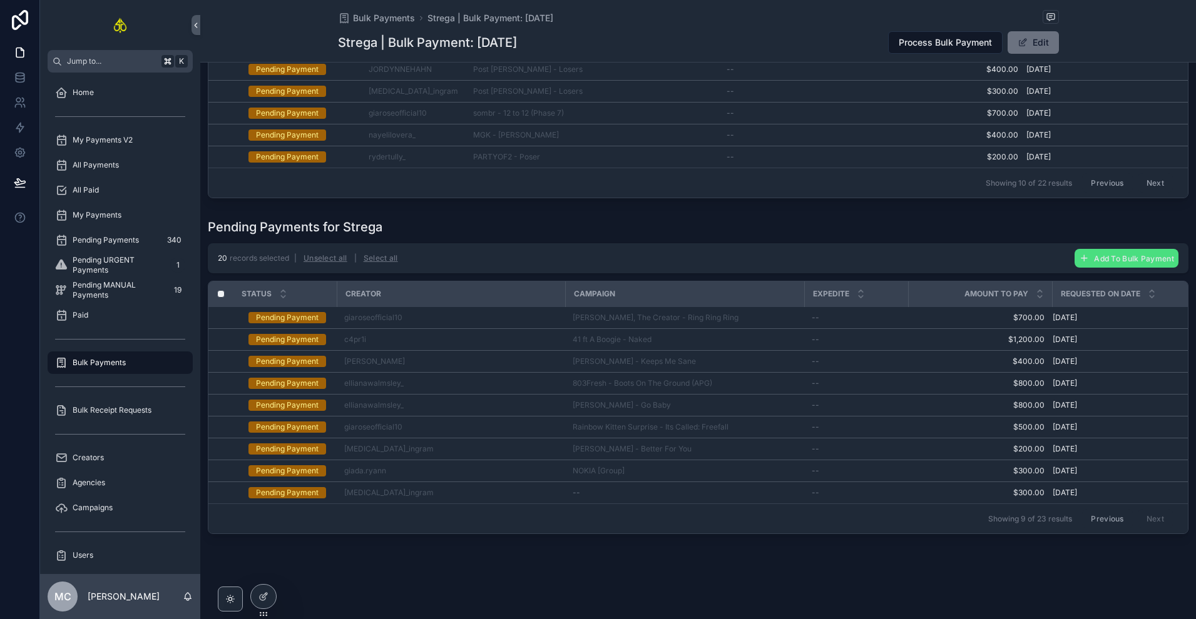
scroll to position [282, 0]
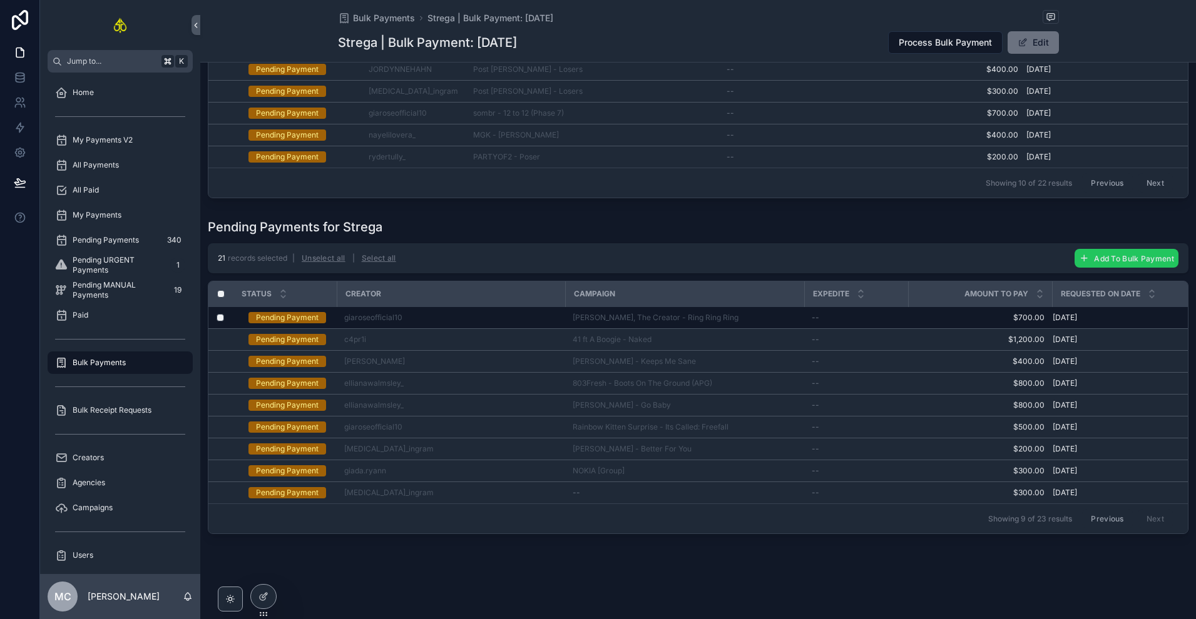
click at [1100, 254] on span "Add To Bulk Payment" at bounding box center [1134, 258] width 80 height 9
click at [1166, 231] on icon "scrollable content" at bounding box center [1164, 227] width 10 height 10
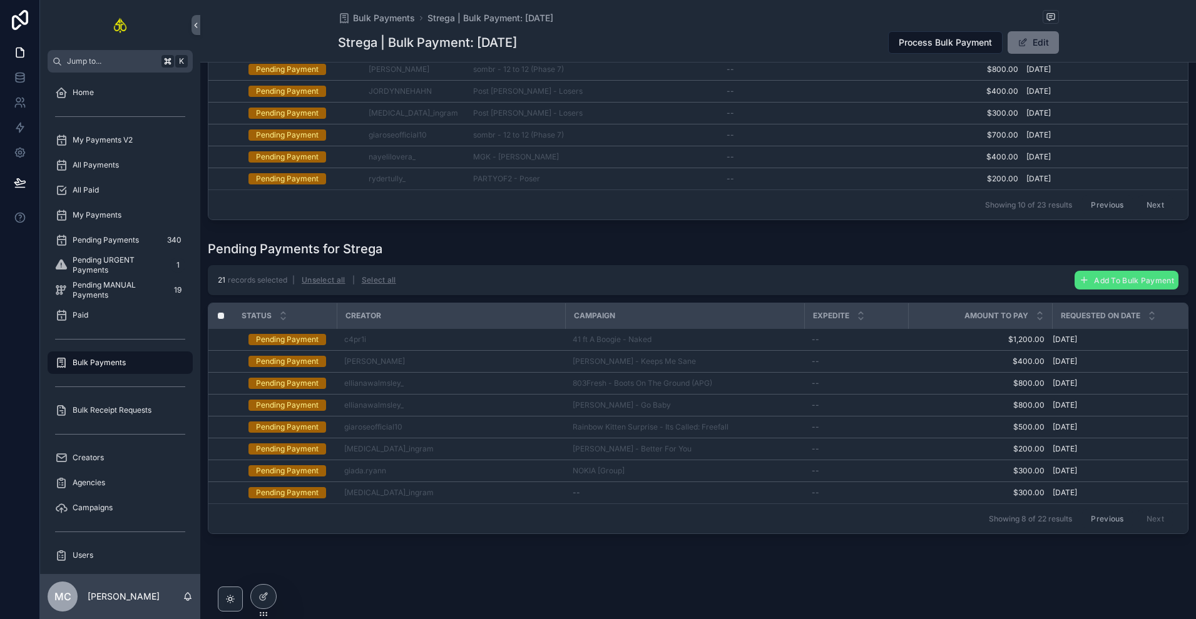
click at [1118, 511] on button "Previous" at bounding box center [1107, 518] width 50 height 19
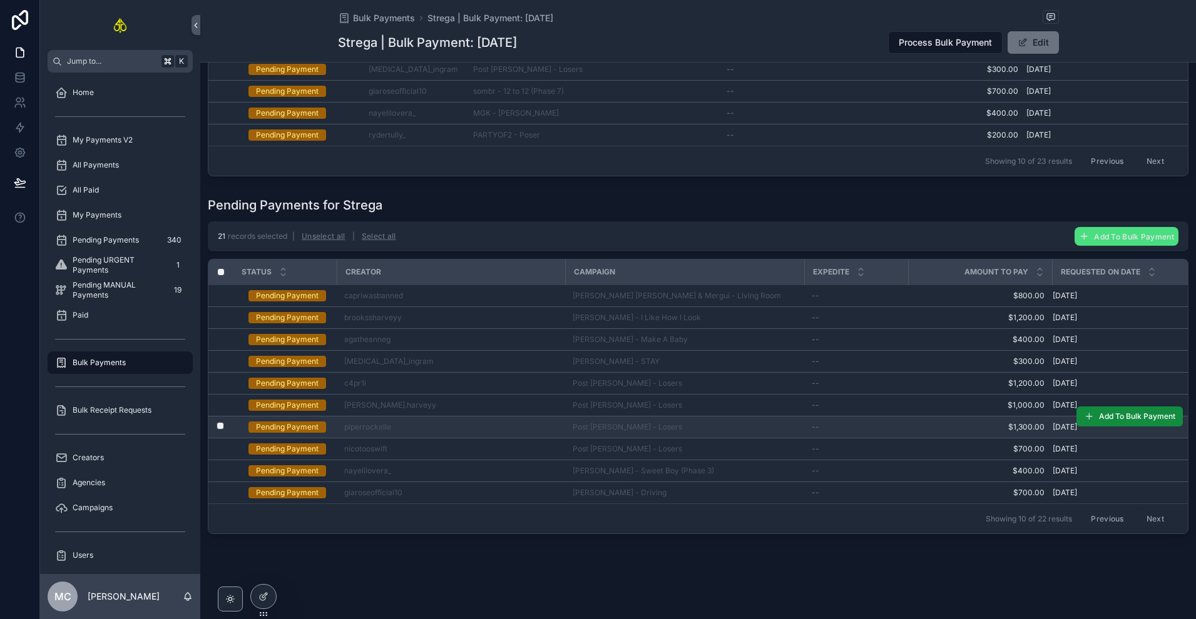
scroll to position [304, 0]
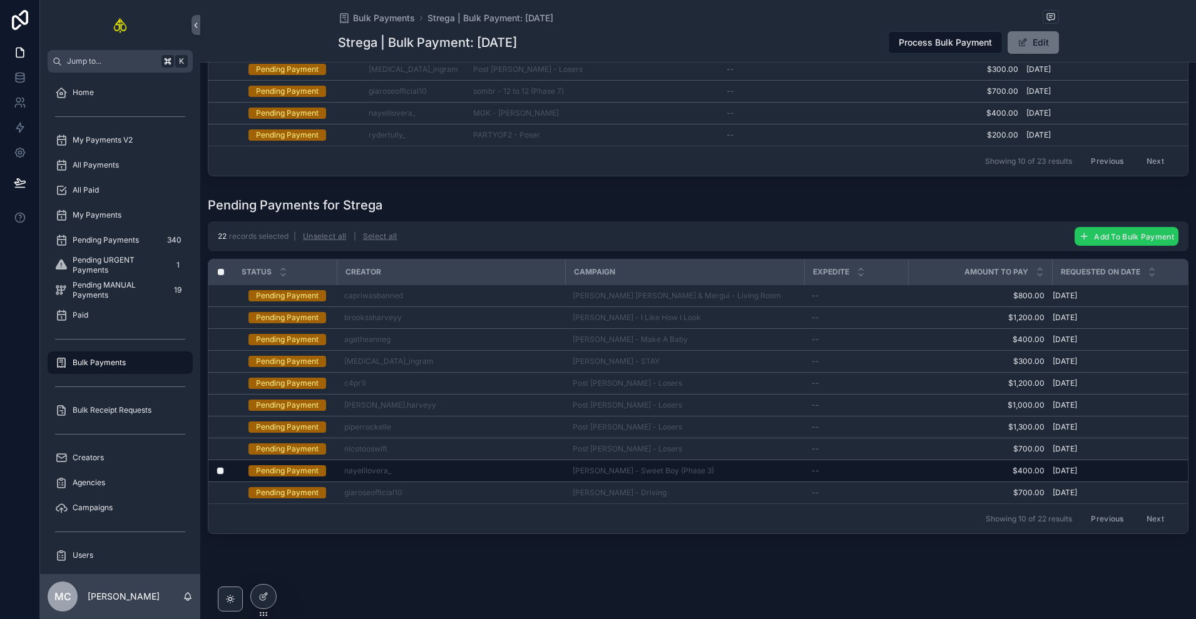
click at [1113, 232] on span "Add To Bulk Payment" at bounding box center [1134, 236] width 80 height 9
click at [1159, 207] on button "scrollable content" at bounding box center [1164, 205] width 15 height 15
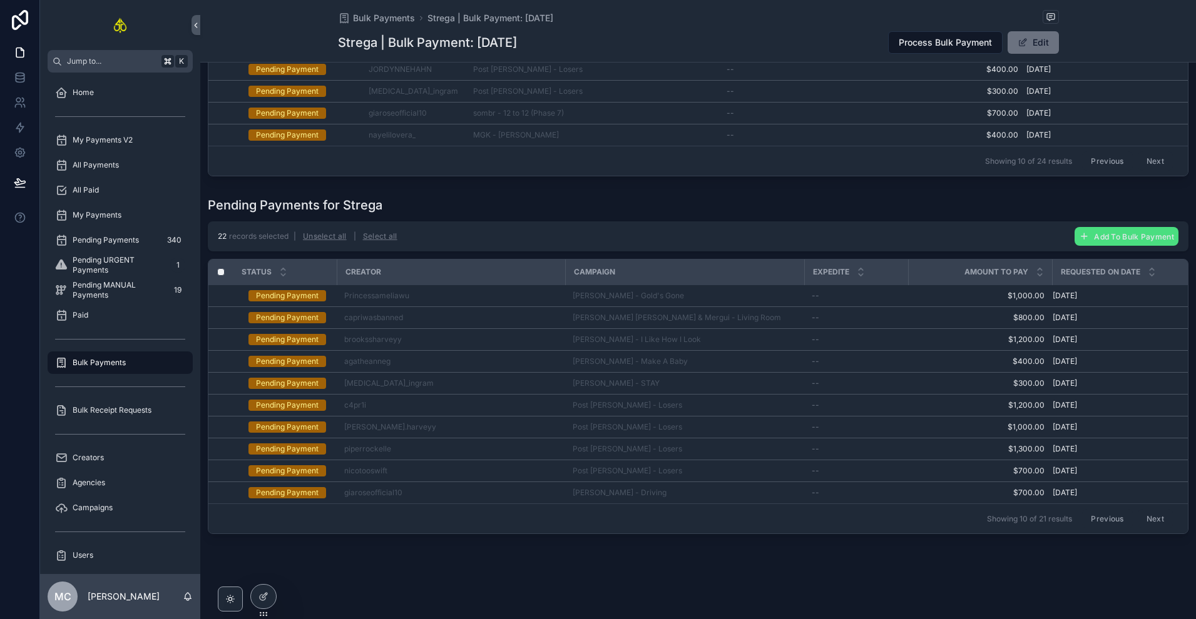
click at [1150, 511] on button "Next" at bounding box center [1154, 518] width 35 height 19
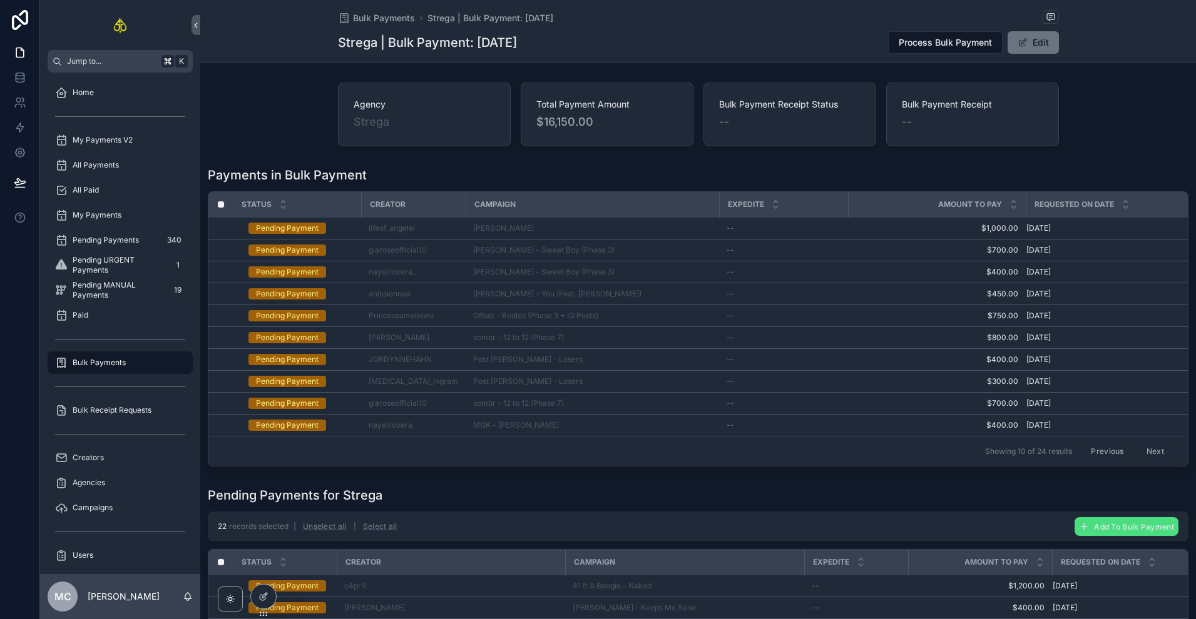
click at [1116, 145] on div "Agency Strega Total Payment Amount $16,150.00 Bulk Payment Receipt Status -- Bu…" at bounding box center [697, 115] width 995 height 74
click at [1155, 454] on button "Next" at bounding box center [1154, 451] width 35 height 19
click at [1111, 151] on div "Agency Strega Total Payment Amount $16,150.00 Bulk Payment Receipt Status -- Bu…" at bounding box center [697, 432] width 995 height 708
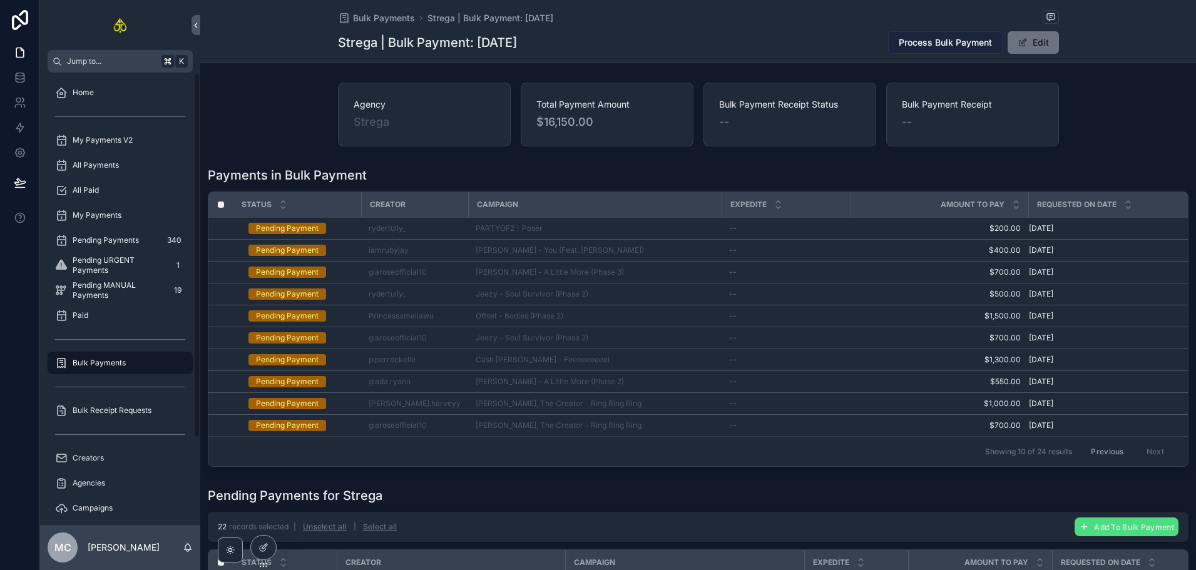
click at [935, 44] on span "Process Bulk Payment" at bounding box center [944, 42] width 93 height 13
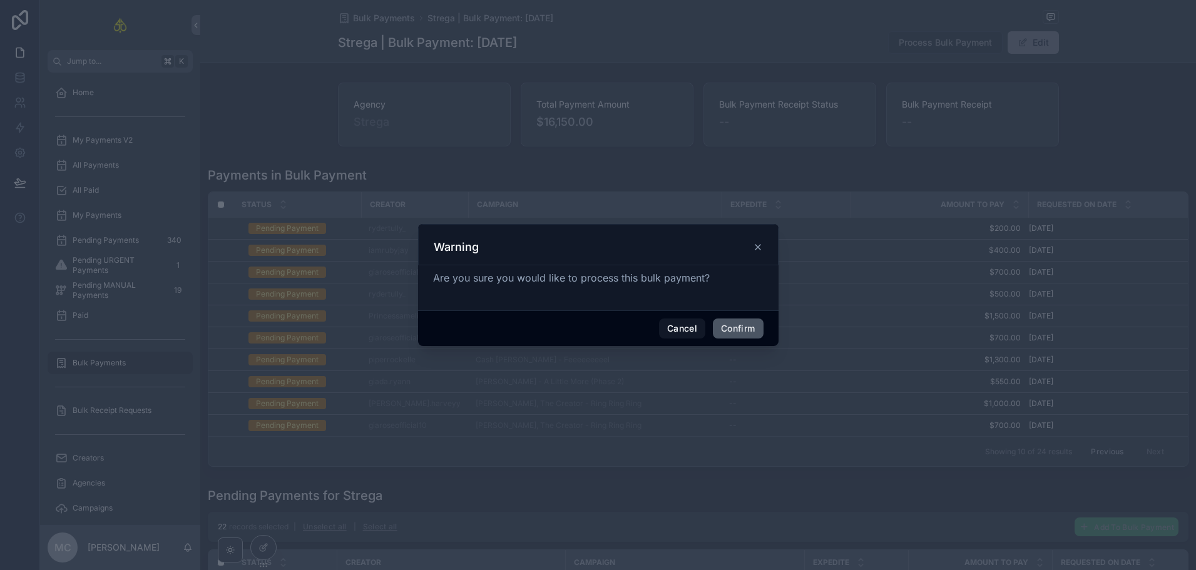
click at [741, 328] on button "Confirm" at bounding box center [738, 328] width 50 height 20
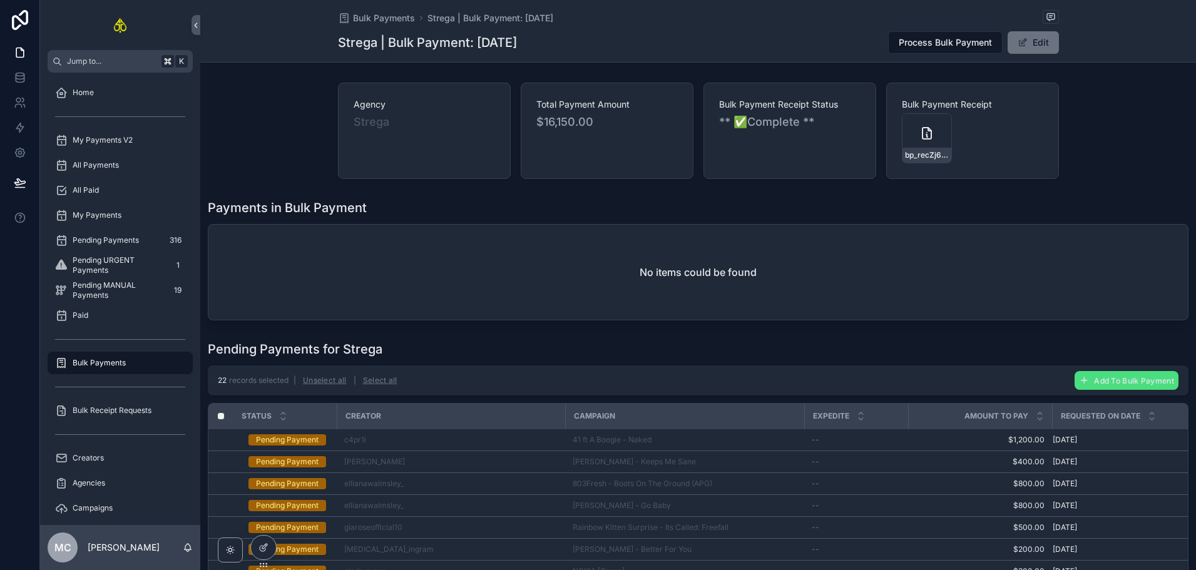
click at [1086, 193] on div "Agency Strega Total Payment Amount $16,150.00 Bulk Payment Receipt Status ** ✅C…" at bounding box center [697, 359] width 995 height 562
click at [921, 144] on div "bp_recZj6Wpm7kYPz2tJ" at bounding box center [927, 138] width 50 height 50
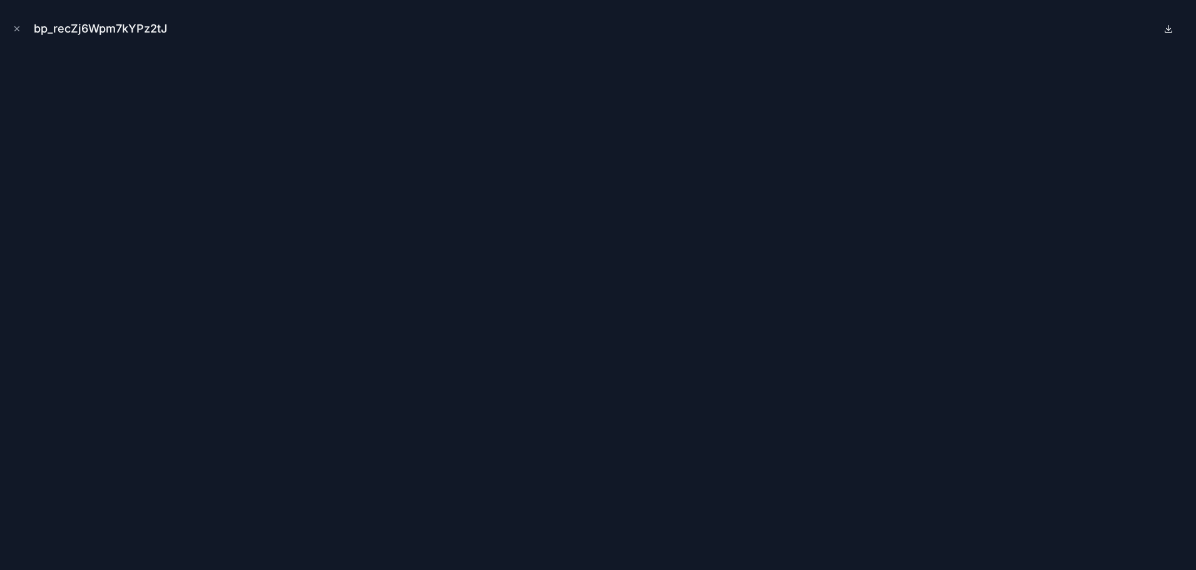
click at [1164, 29] on icon at bounding box center [1168, 29] width 10 height 10
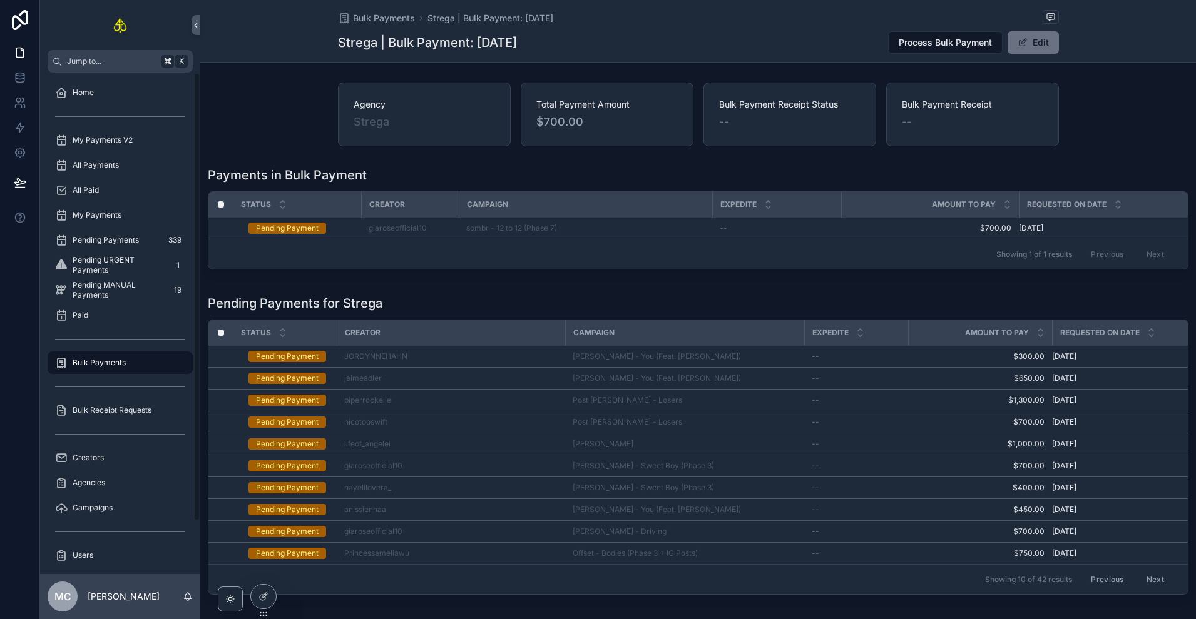
click at [105, 193] on div "All Paid" at bounding box center [120, 190] width 130 height 20
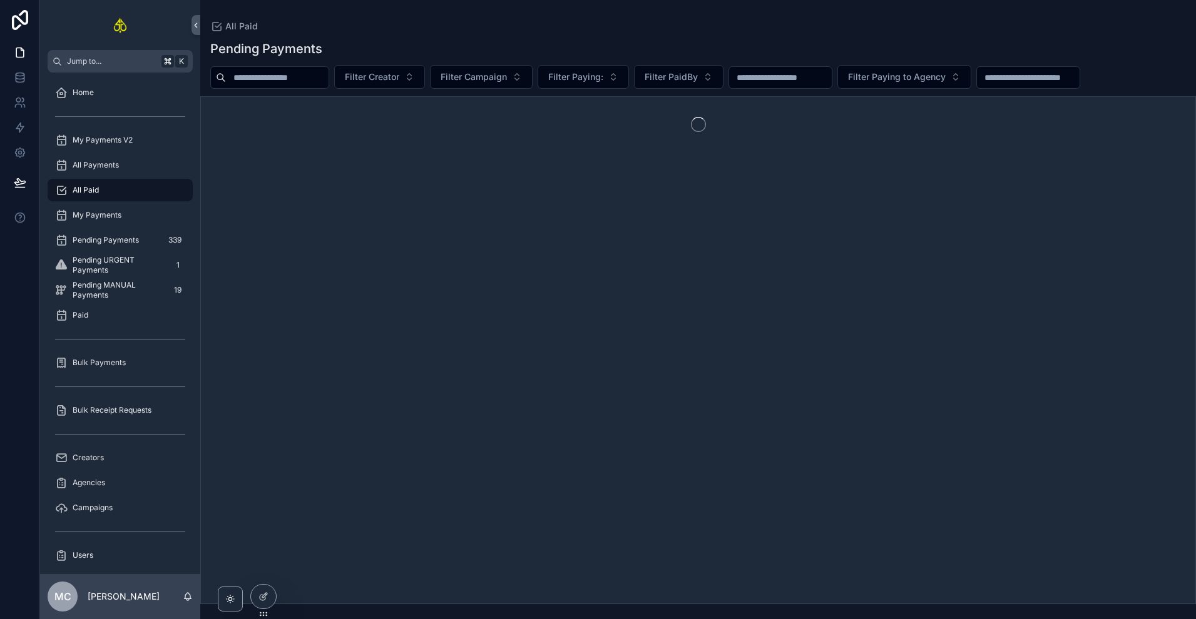
click at [421, 80] on button "Filter Creator" at bounding box center [379, 77] width 91 height 24
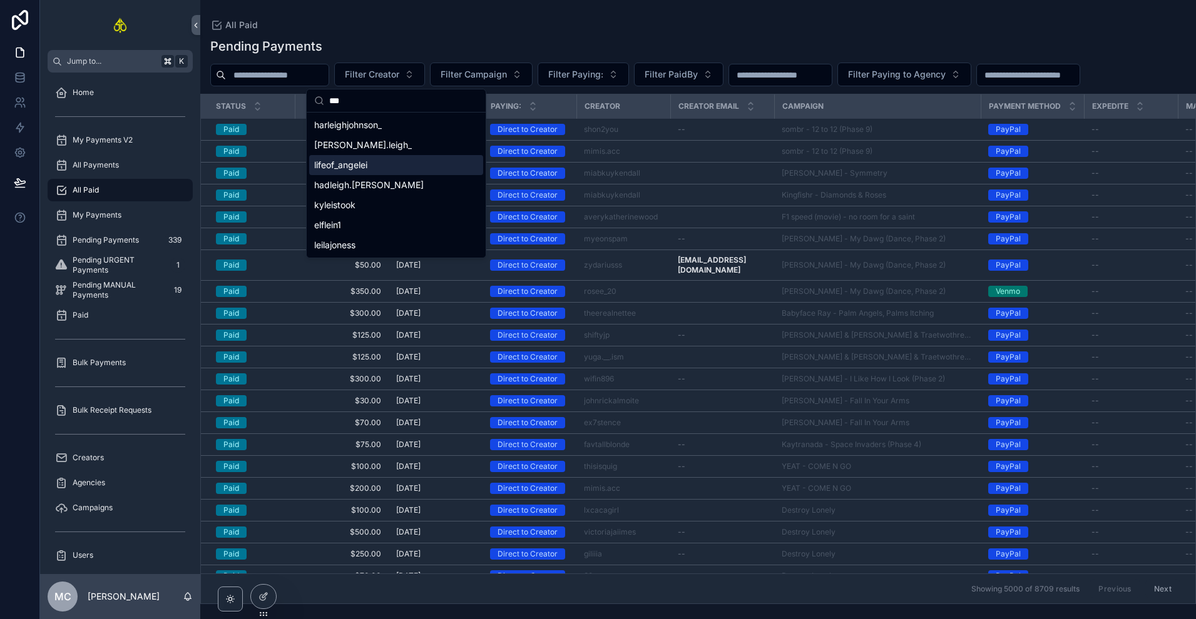
type input "***"
click at [377, 171] on div "lifeof_angelei" at bounding box center [396, 165] width 174 height 20
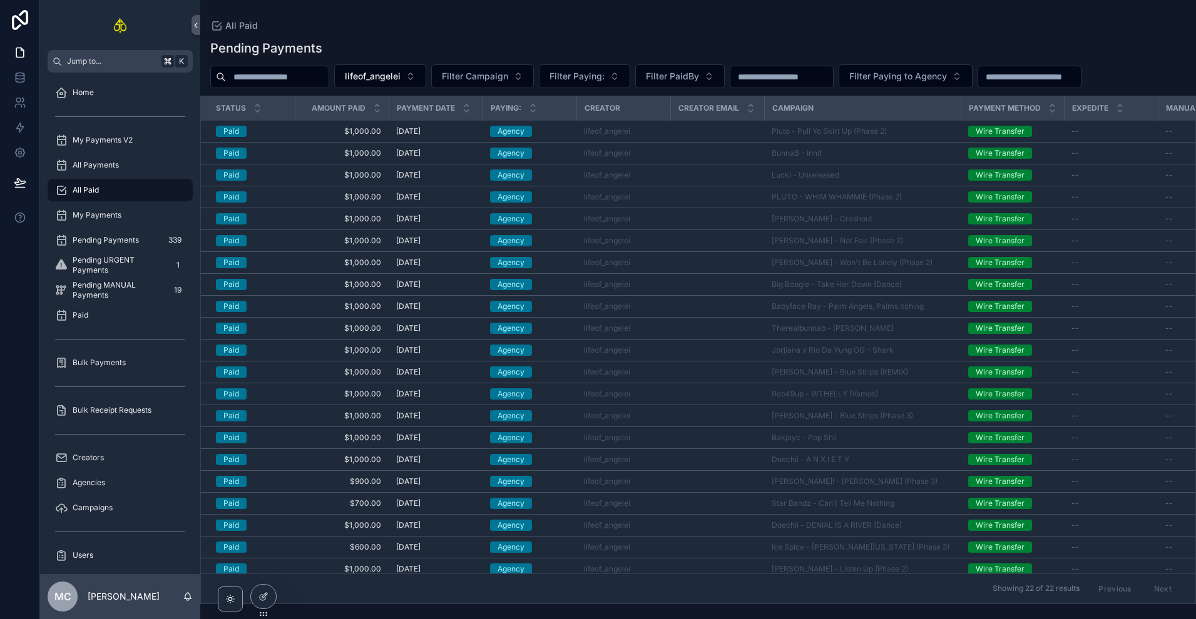
click at [307, 74] on input "scrollable content" at bounding box center [277, 77] width 103 height 18
click at [508, 79] on span "Filter Campaign" at bounding box center [475, 76] width 66 height 13
type input "*********"
click at [132, 191] on div "All Paid" at bounding box center [120, 190] width 130 height 20
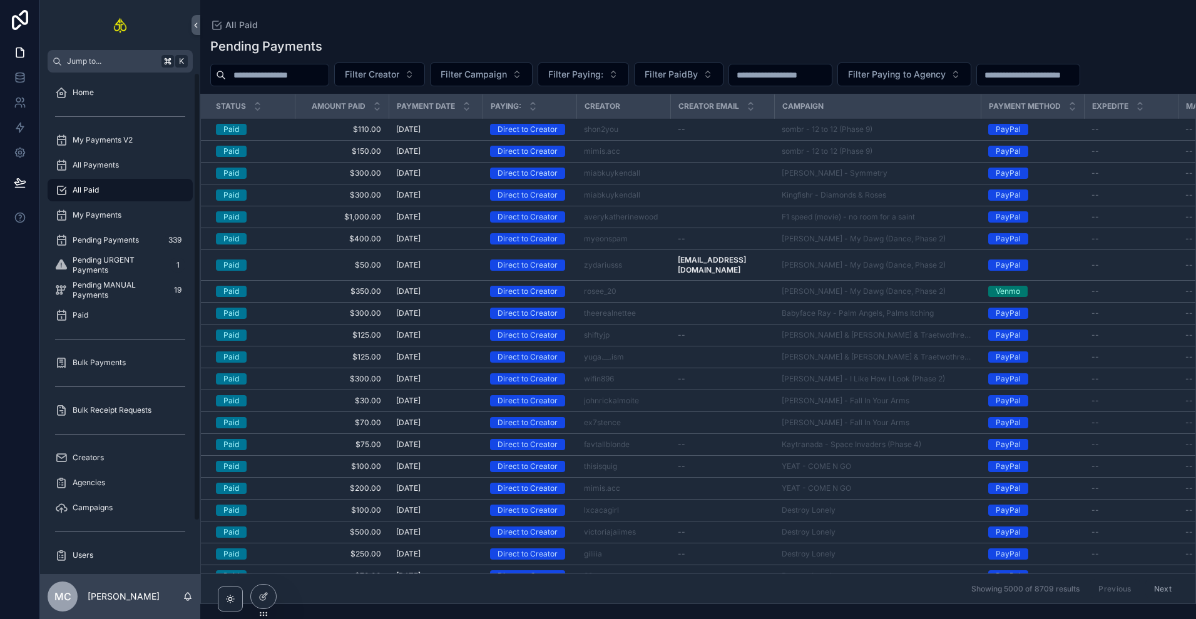
click at [114, 402] on div "Bulk Receipt Requests" at bounding box center [120, 410] width 130 height 20
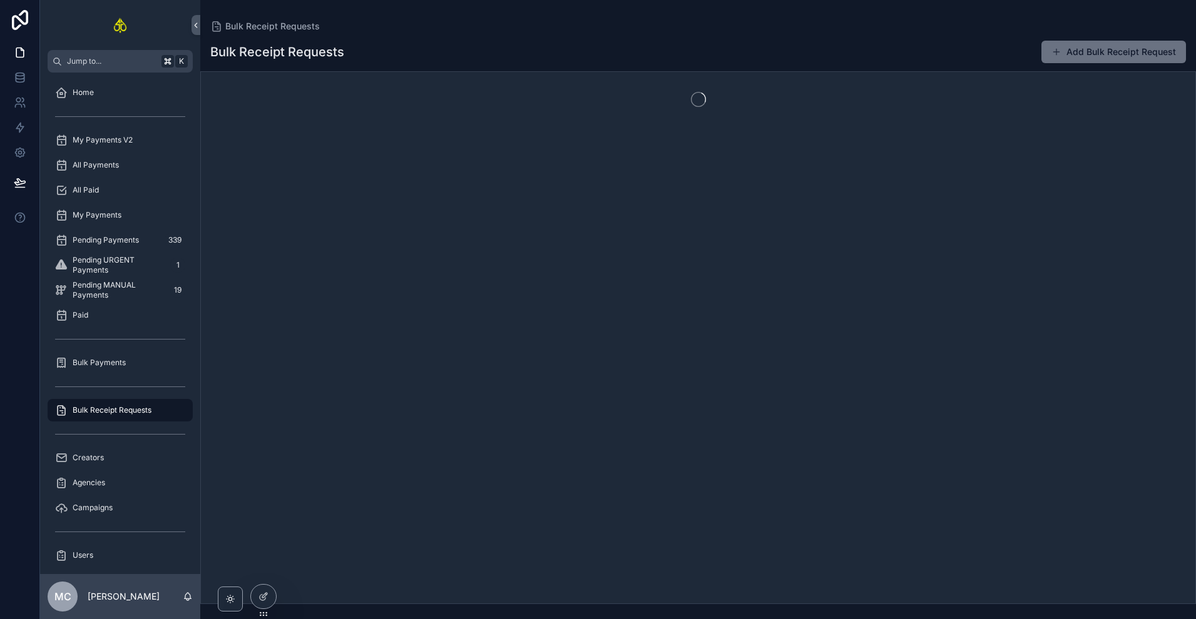
click at [120, 362] on span "Bulk Payments" at bounding box center [99, 363] width 53 height 10
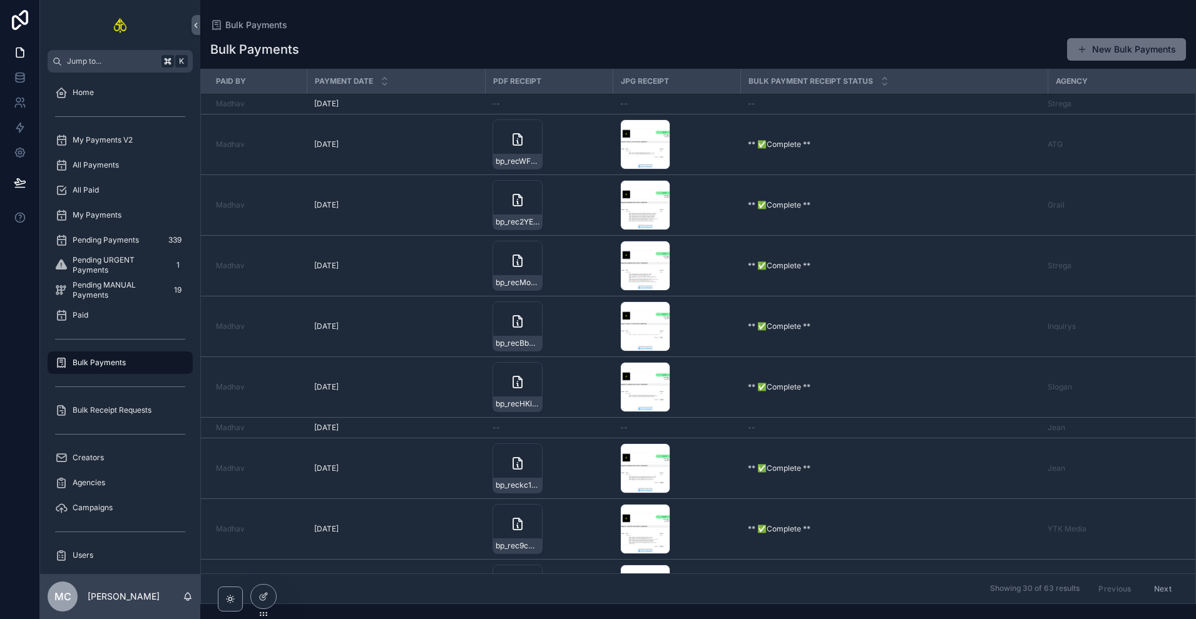
click at [131, 192] on div "All Paid" at bounding box center [120, 190] width 130 height 20
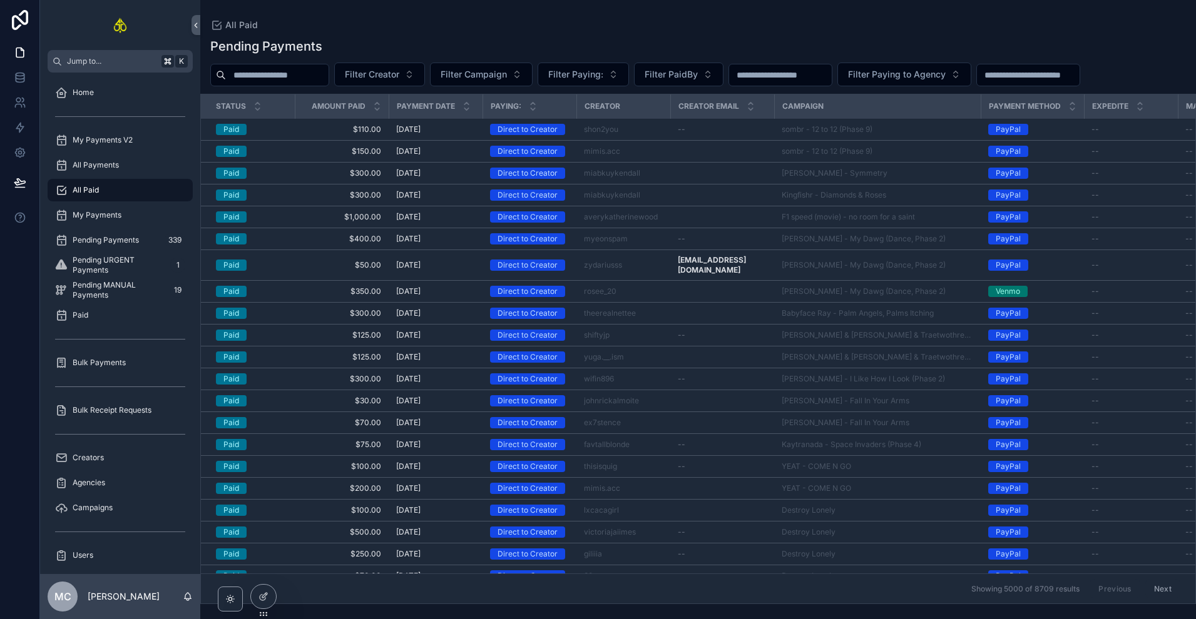
click at [119, 165] on div "All Payments" at bounding box center [120, 165] width 130 height 20
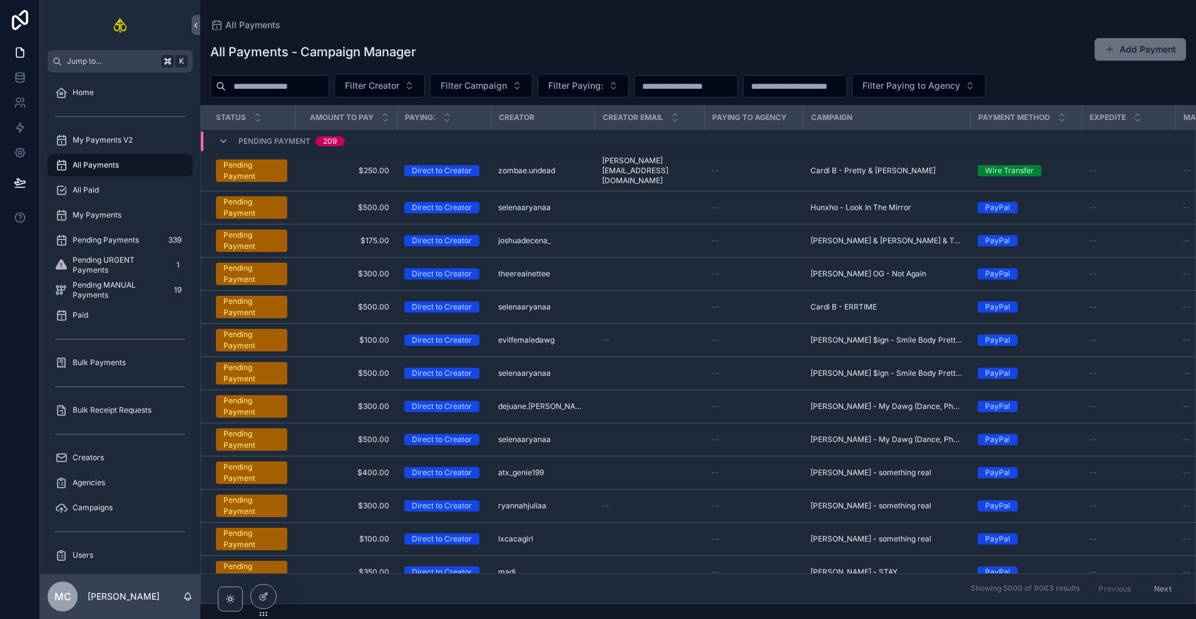
click at [397, 93] on button "Filter Creator" at bounding box center [379, 86] width 91 height 24
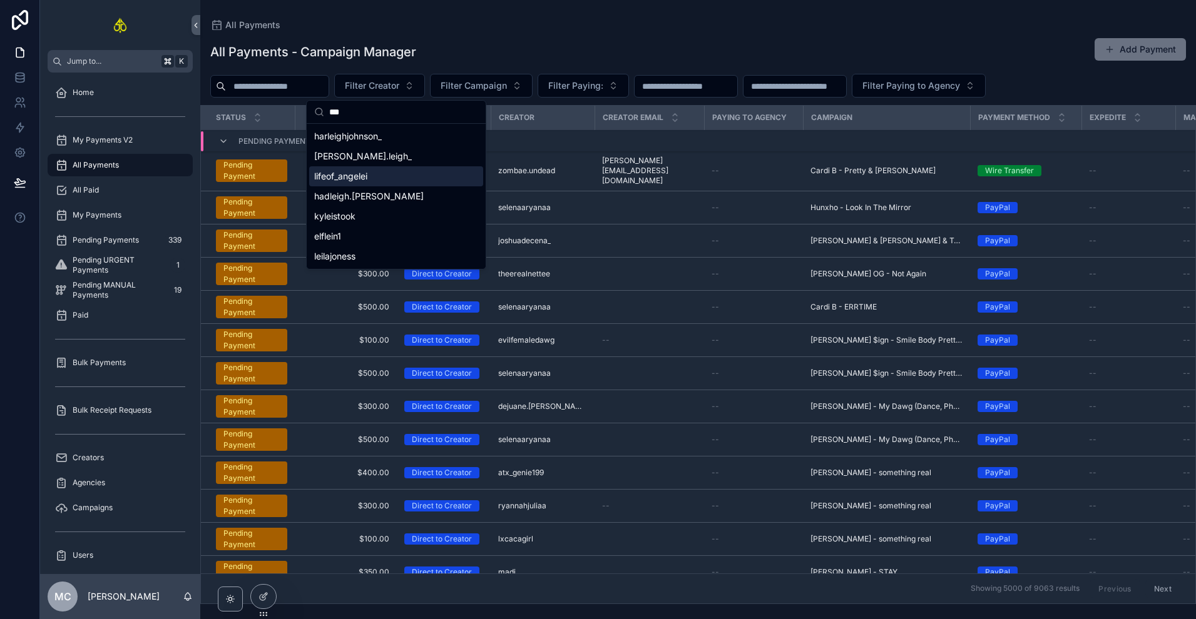
type input "***"
click at [365, 183] on div "lifeof_angelei" at bounding box center [396, 176] width 174 height 20
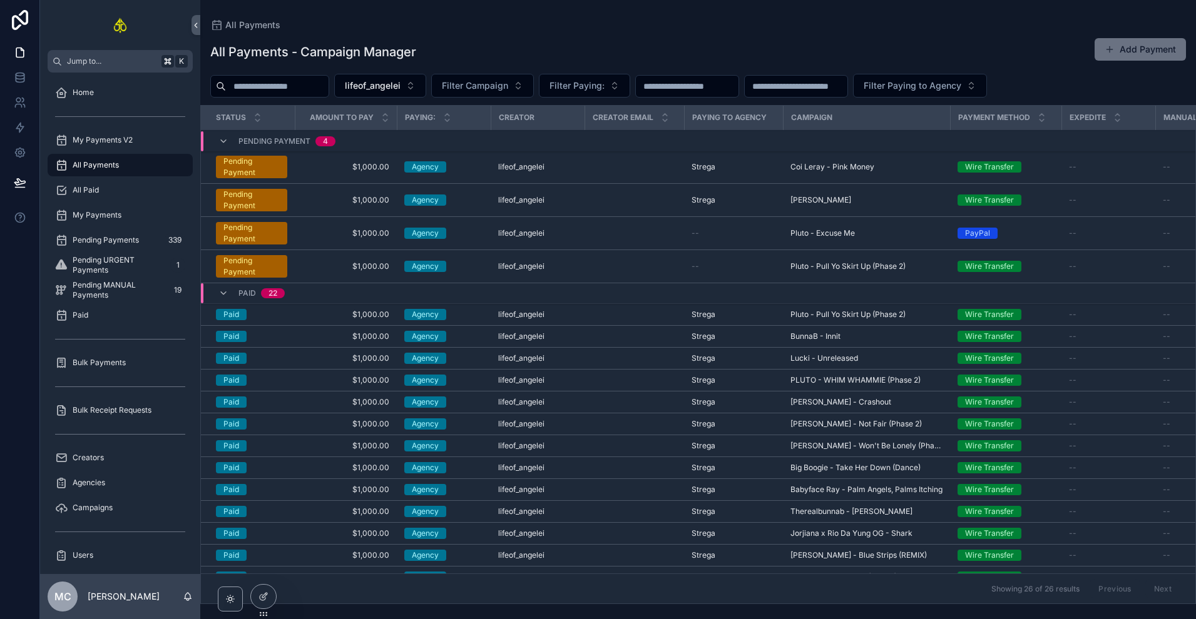
click at [664, 270] on td "scrollable content" at bounding box center [633, 266] width 99 height 33
click at [645, 273] on td "scrollable content" at bounding box center [633, 266] width 99 height 33
click at [601, 262] on td "scrollable content" at bounding box center [633, 266] width 99 height 33
click at [342, 266] on span "$1,000.00" at bounding box center [345, 267] width 87 height 10
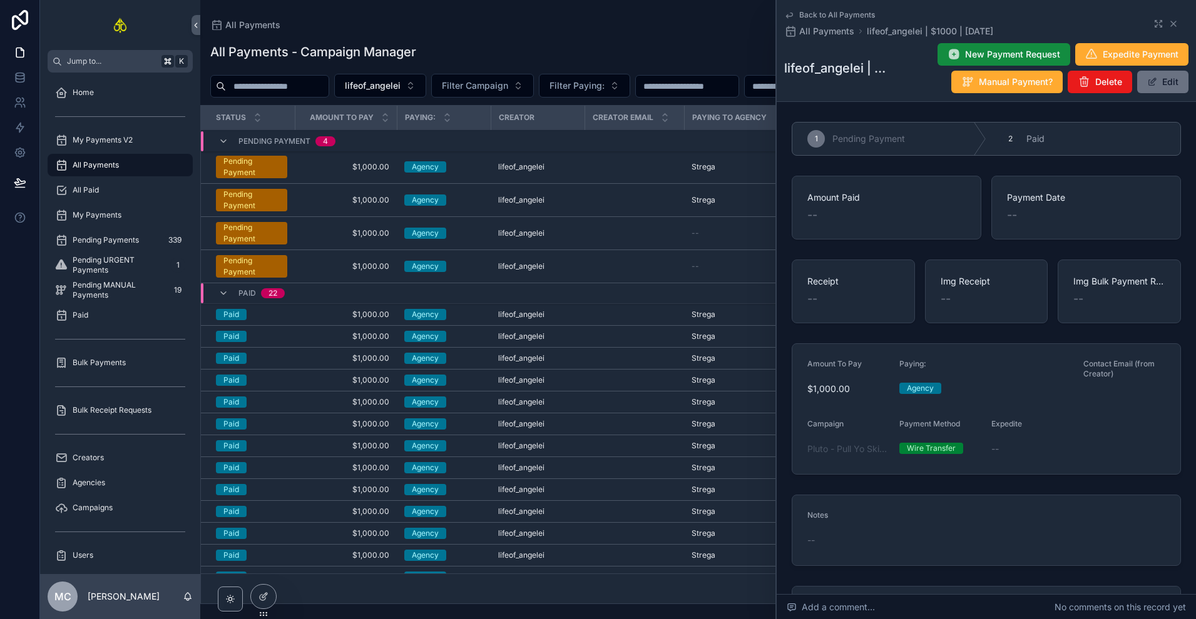
click at [1095, 88] on span "Delete" at bounding box center [1108, 82] width 27 height 13
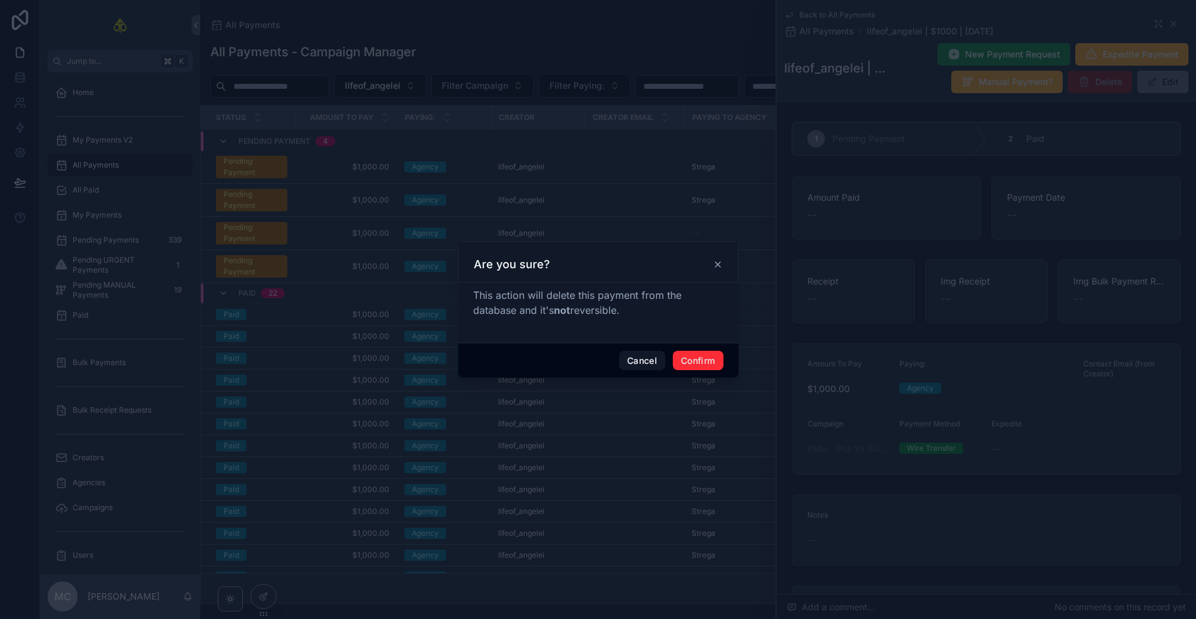
click at [703, 362] on button "Confirm" at bounding box center [698, 361] width 50 height 20
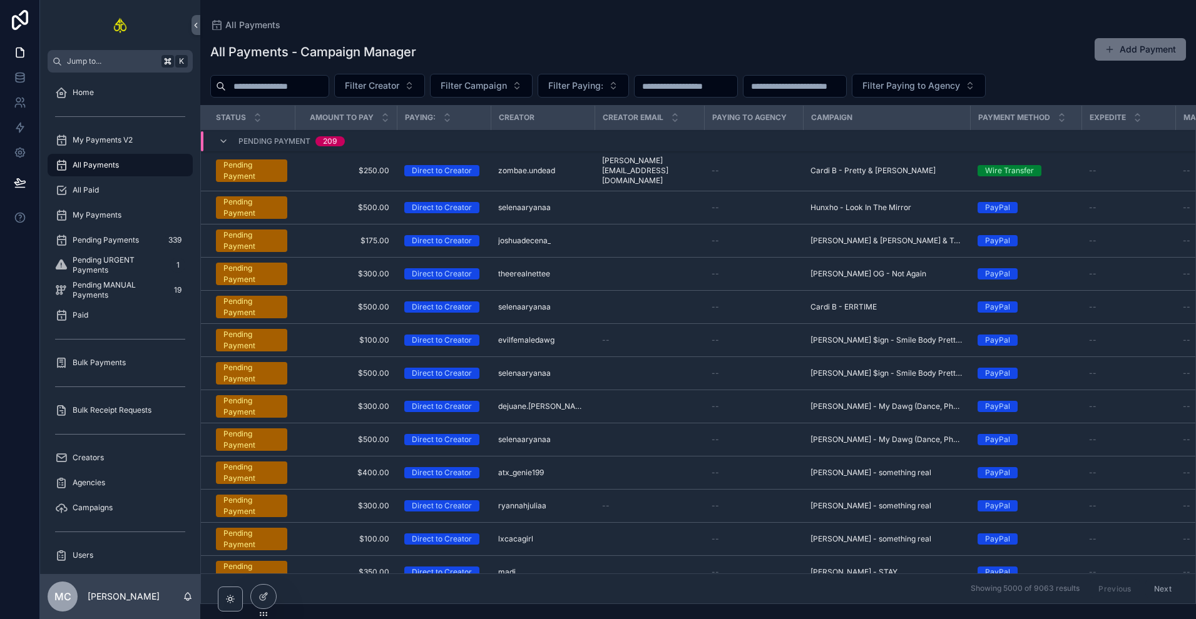
click at [128, 195] on div "All Paid" at bounding box center [120, 190] width 130 height 20
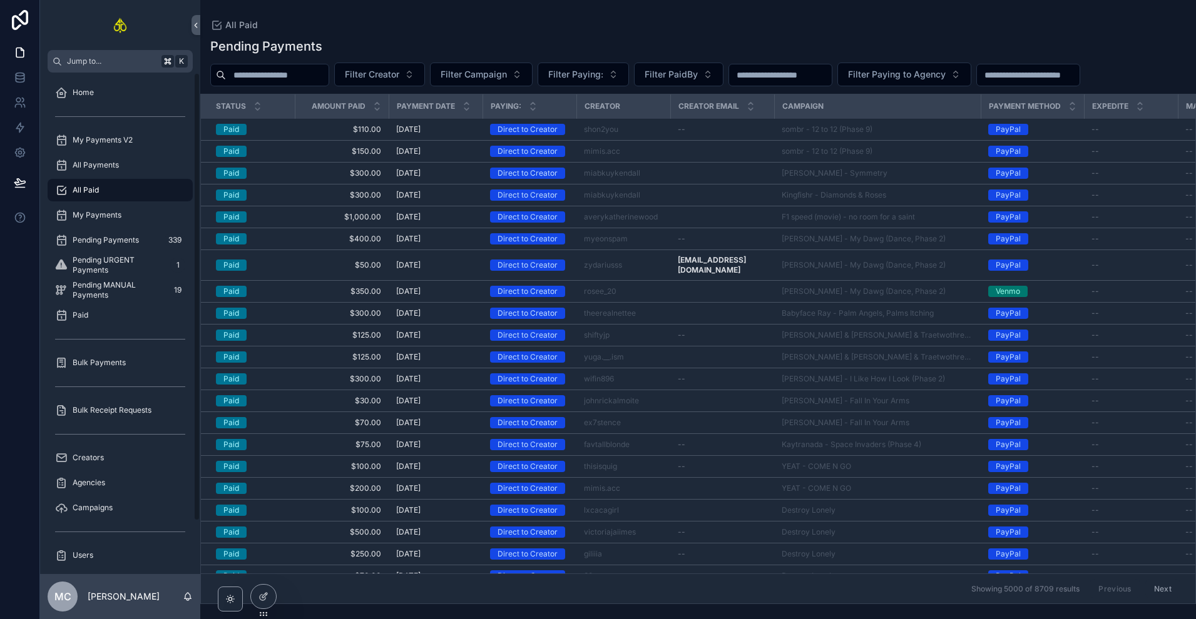
click at [94, 171] on div "All Payments" at bounding box center [120, 165] width 130 height 20
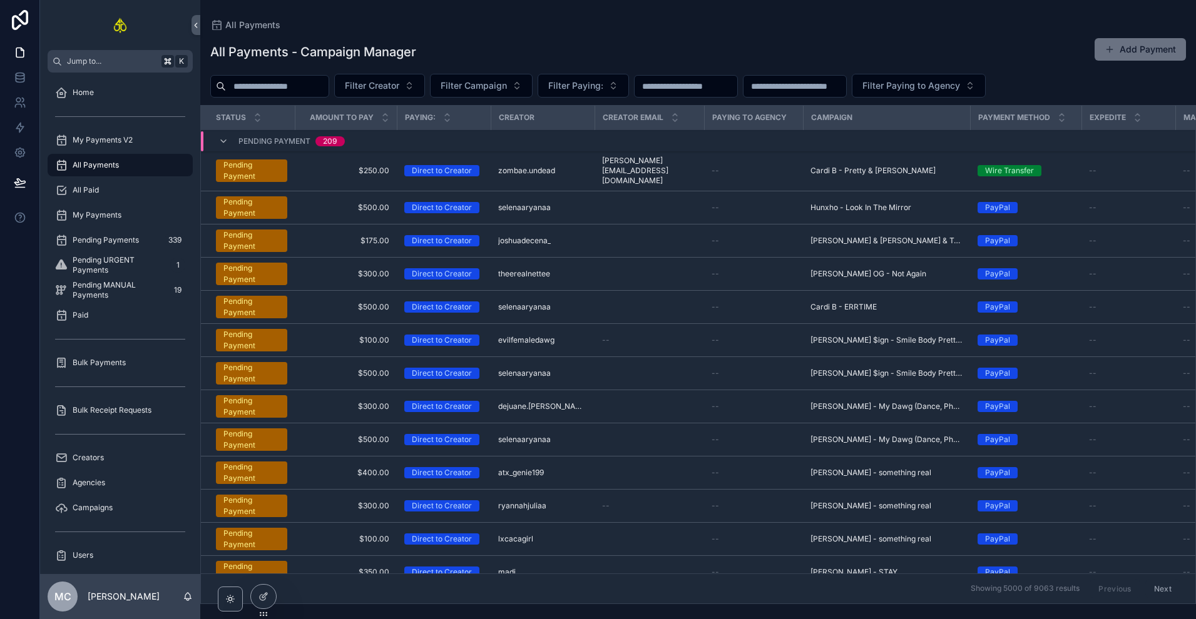
click at [1144, 48] on button "Add Payment" at bounding box center [1139, 49] width 91 height 23
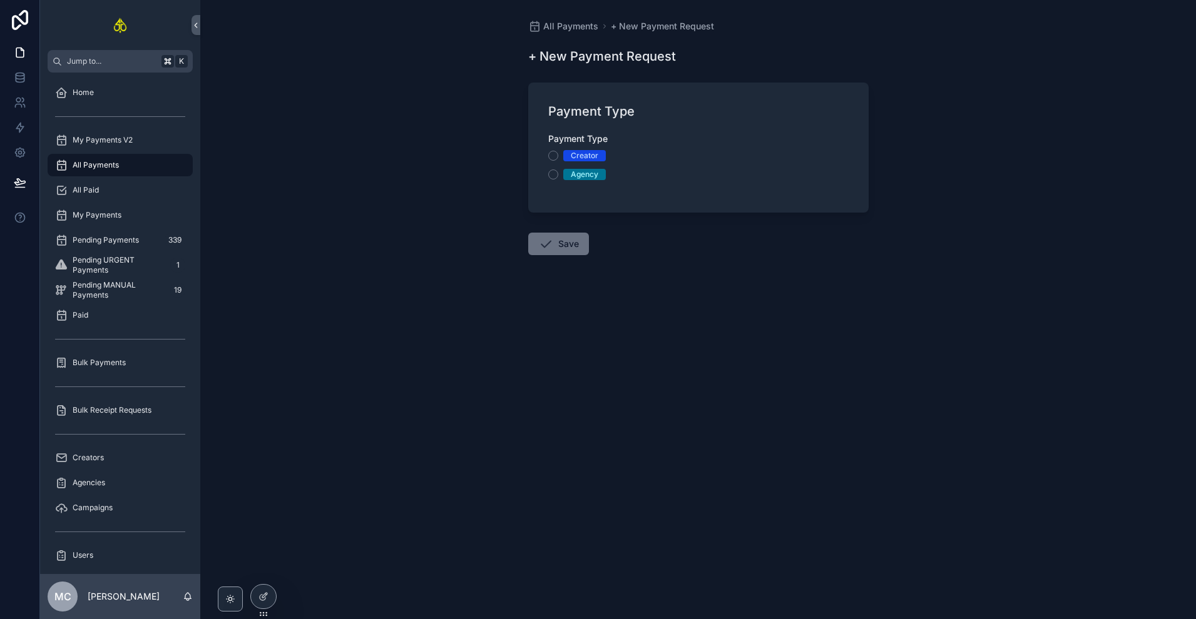
click at [568, 162] on div "Creator Agency" at bounding box center [698, 165] width 300 height 30
click at [604, 158] on span "Creator" at bounding box center [584, 155] width 43 height 11
click at [558, 158] on button "Creator" at bounding box center [553, 156] width 10 height 10
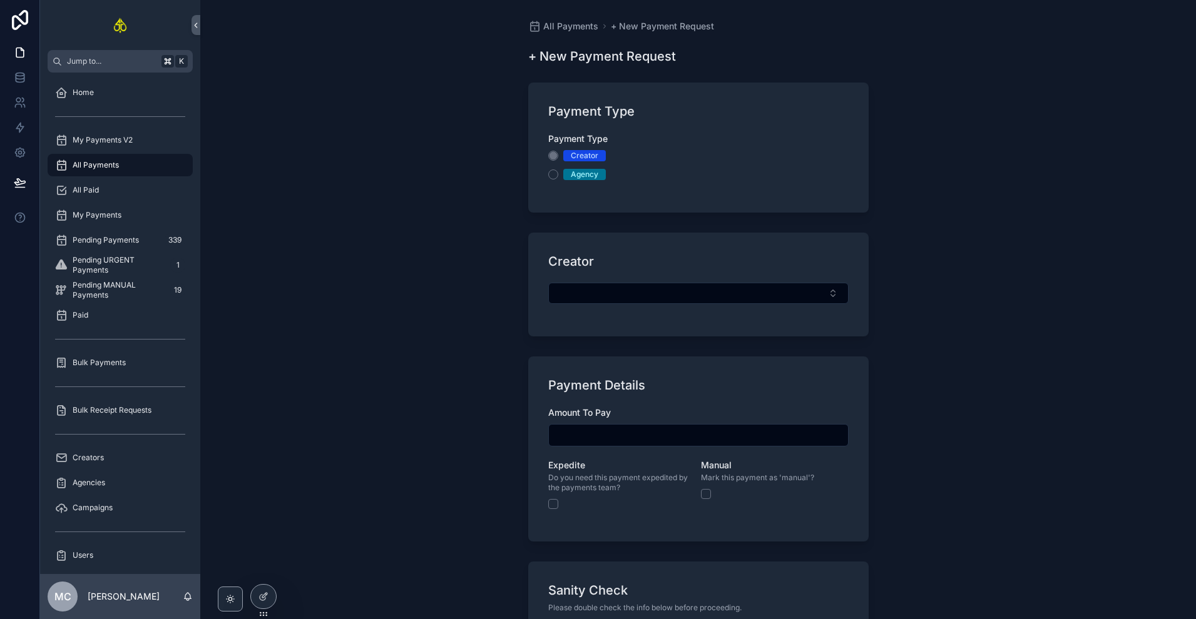
click at [636, 292] on button "Select Button" at bounding box center [698, 293] width 300 height 21
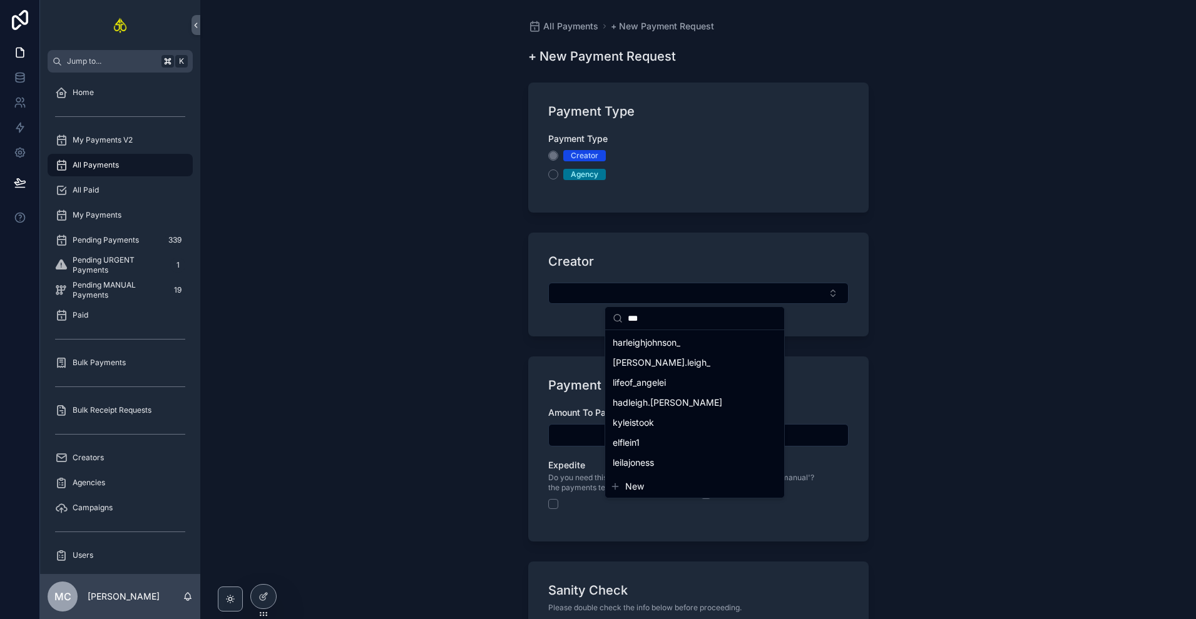
click at [644, 325] on input "***" at bounding box center [702, 318] width 149 height 23
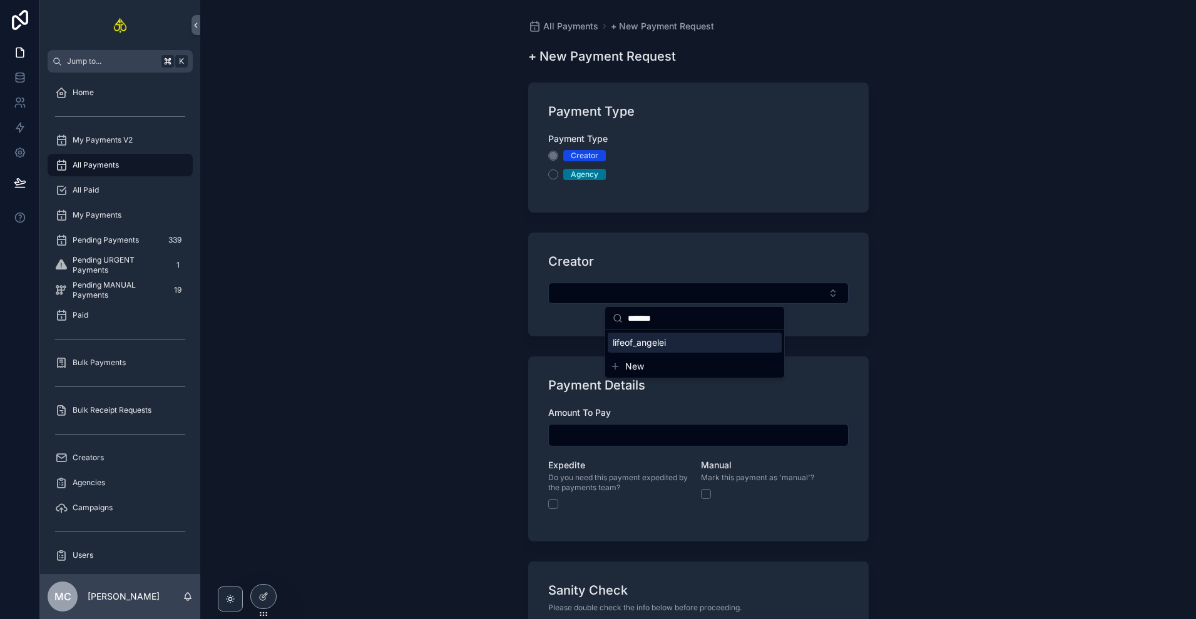
type input "*******"
click at [646, 341] on span "lifeof_angelei" at bounding box center [639, 343] width 53 height 13
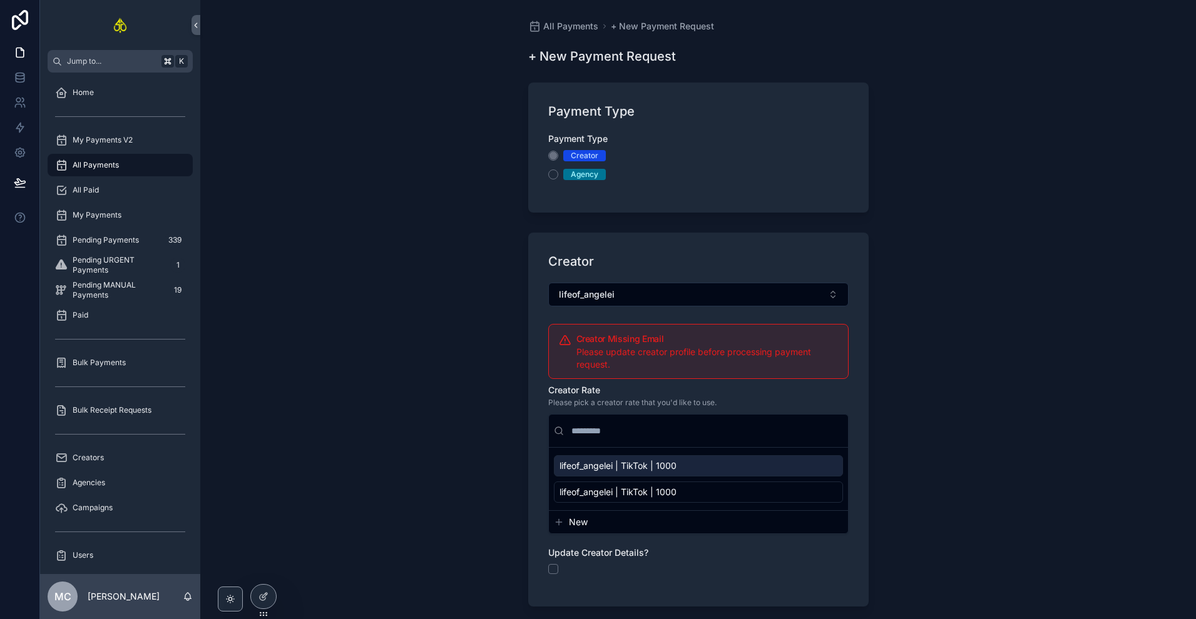
click at [664, 467] on span "lifeof_angelei | TikTok | 1000" at bounding box center [617, 466] width 117 height 13
type input "*********"
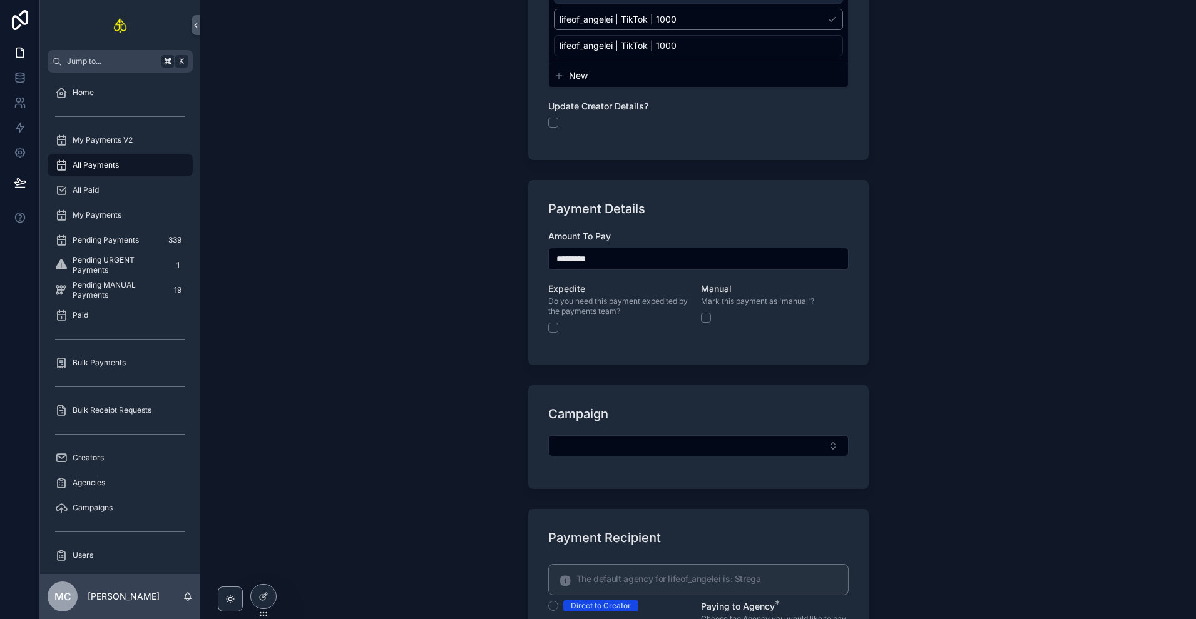
scroll to position [479, 0]
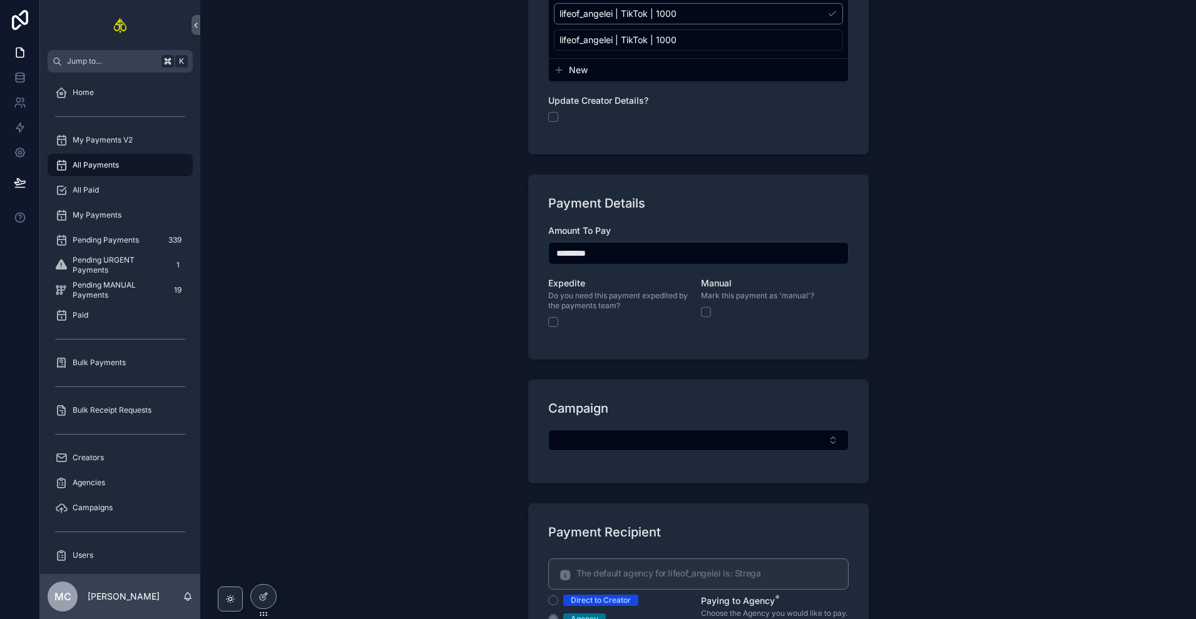
click at [593, 442] on button "Select Button" at bounding box center [698, 440] width 300 height 21
click at [605, 447] on button "Select Button" at bounding box center [698, 440] width 300 height 21
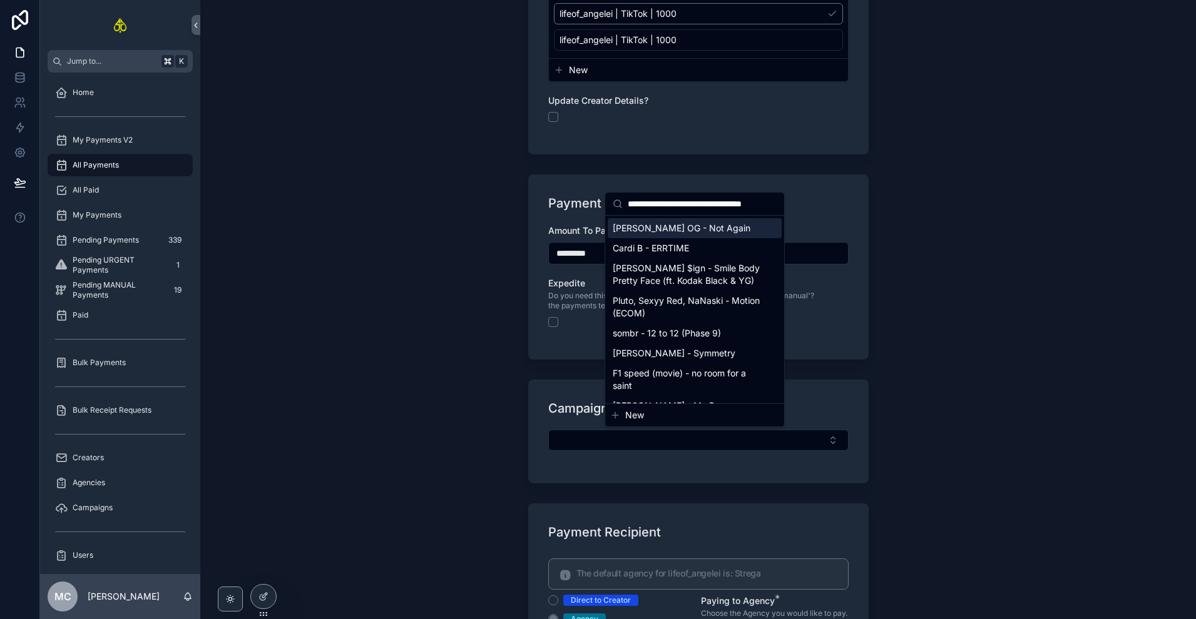
scroll to position [0, 8]
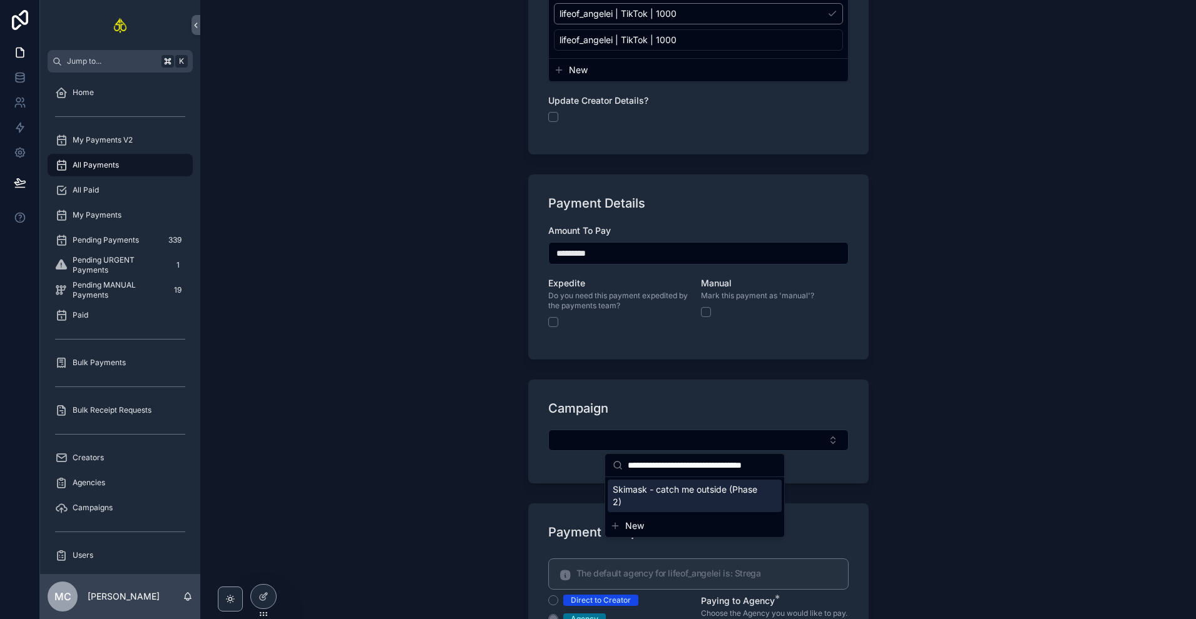
type input "**********"
click at [656, 489] on span "Skimask - catch me outside (Phase 2)" at bounding box center [687, 496] width 149 height 25
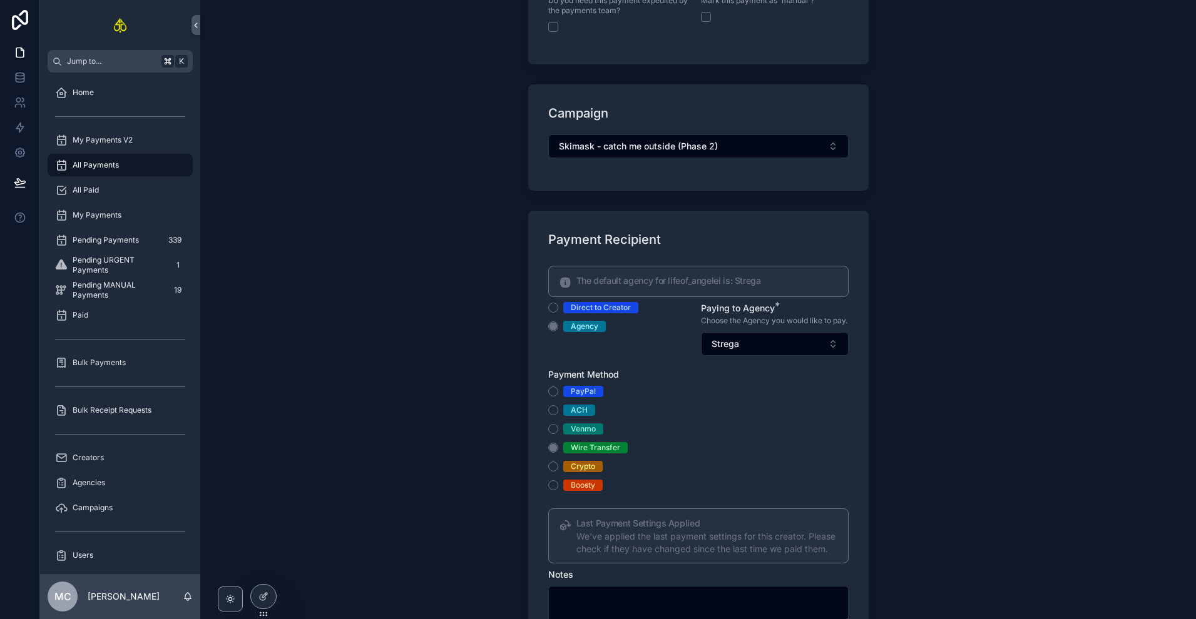
click at [954, 359] on div "All Payments + New Payment Request + New Payment Request Payment Type Payment T…" at bounding box center [697, 309] width 995 height 619
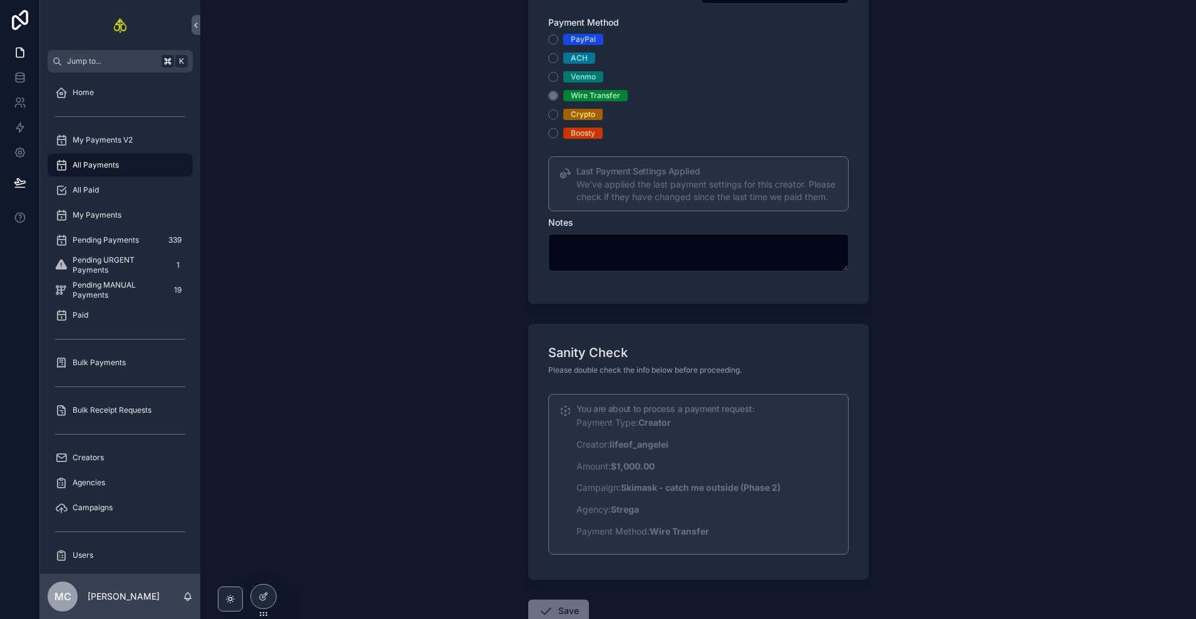
scroll to position [1219, 0]
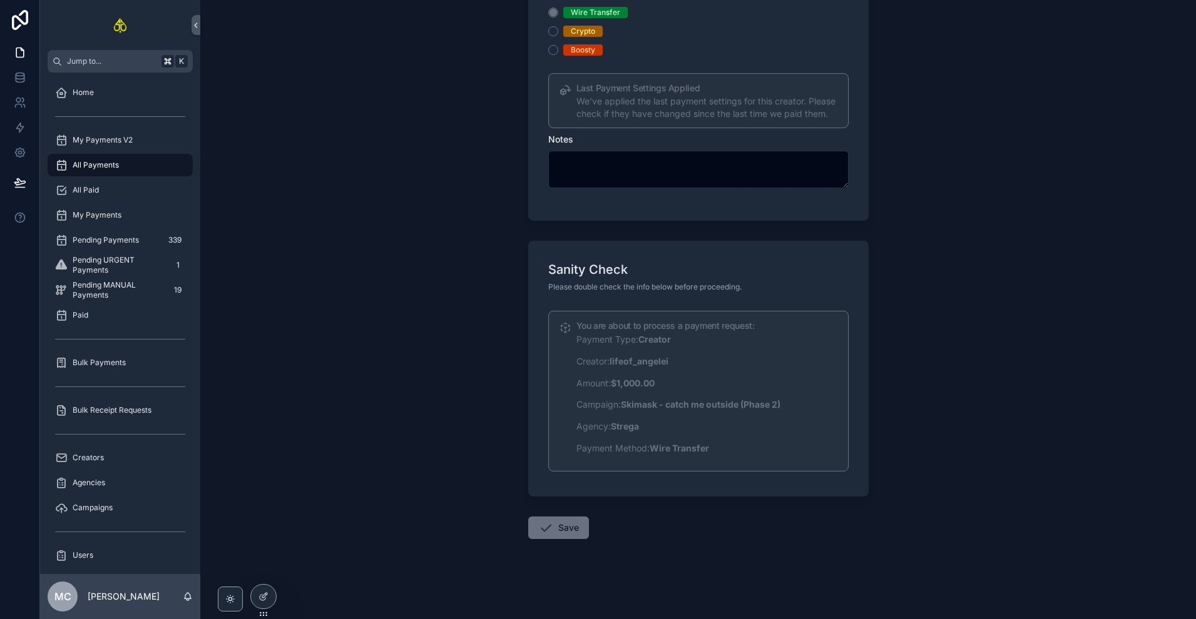
click at [559, 533] on button "Save" at bounding box center [558, 528] width 61 height 23
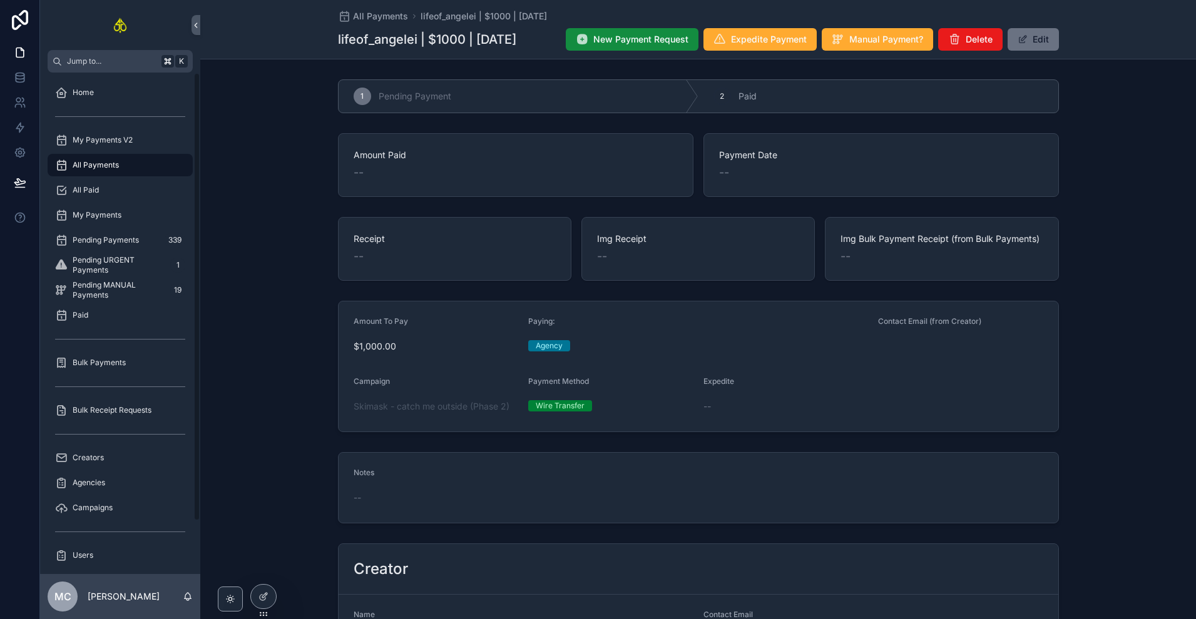
click at [118, 187] on div "All Paid" at bounding box center [120, 190] width 130 height 20
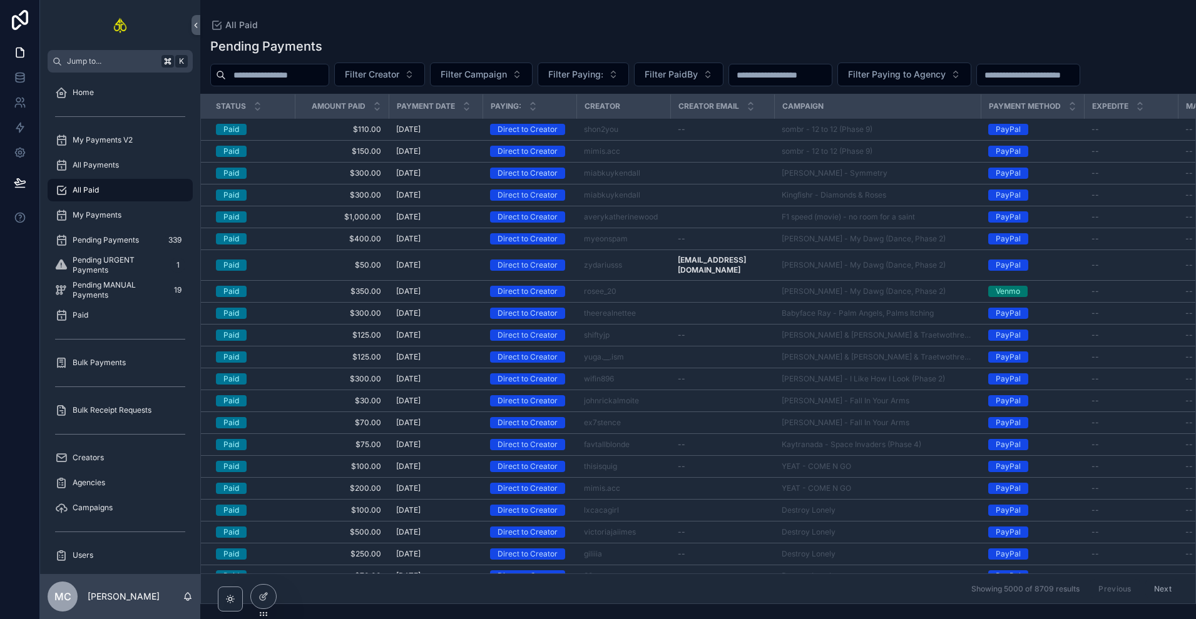
click at [152, 160] on div "All Payments" at bounding box center [120, 165] width 130 height 20
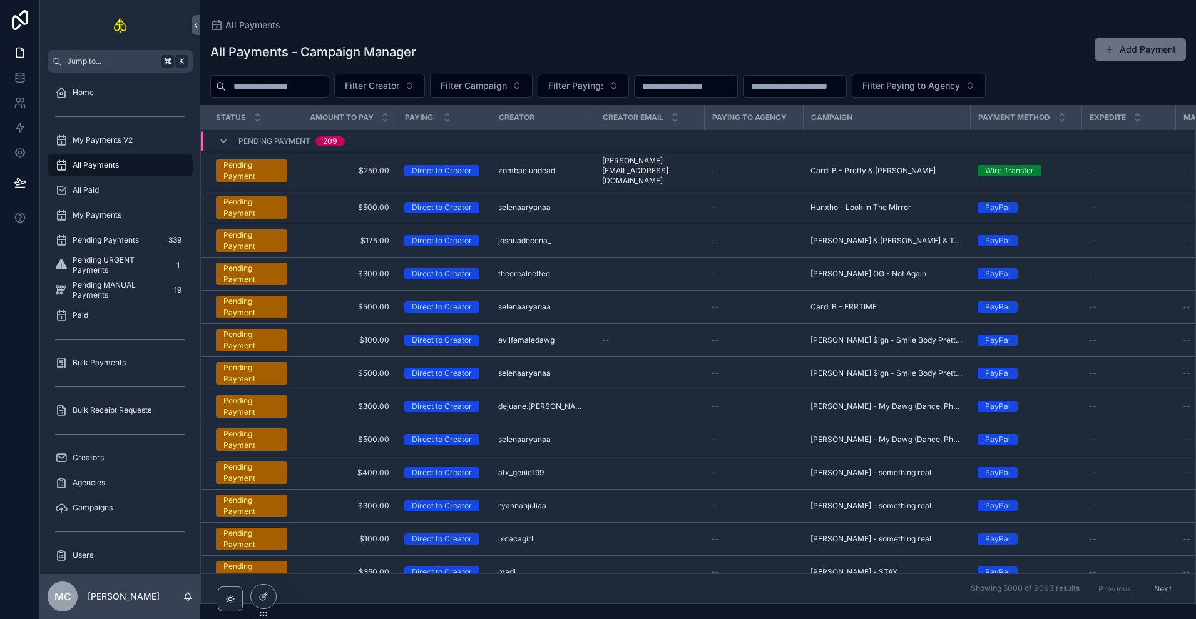
click at [395, 86] on span "Filter Creator" at bounding box center [372, 85] width 54 height 13
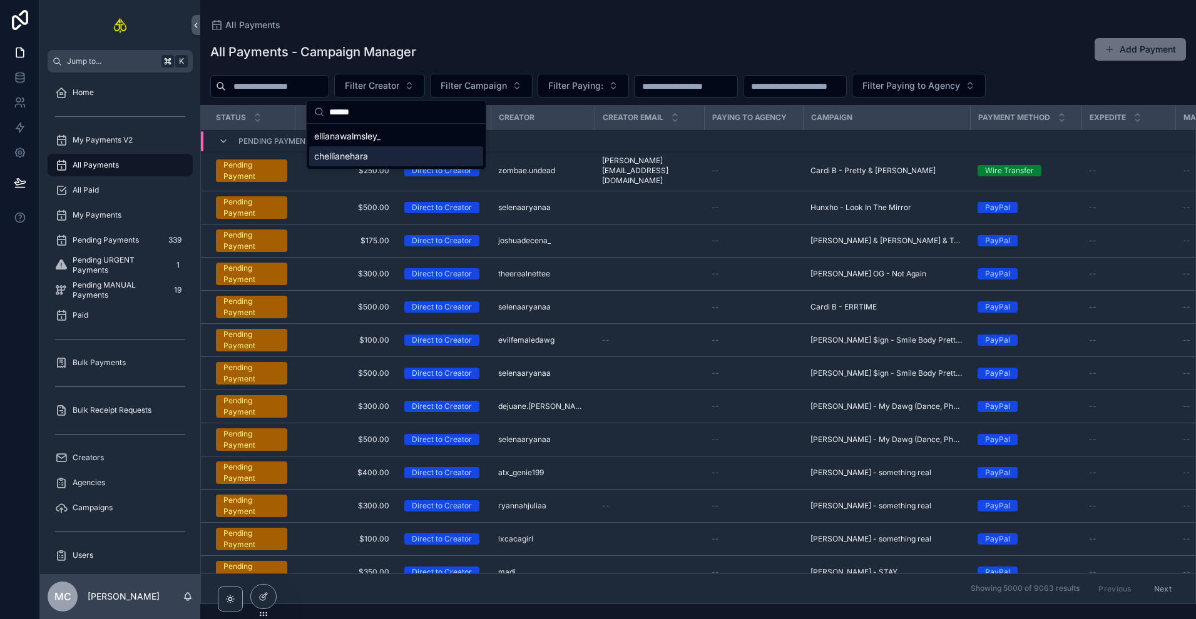
type input "******"
click at [407, 133] on div "ellianawalmsley_" at bounding box center [396, 136] width 174 height 20
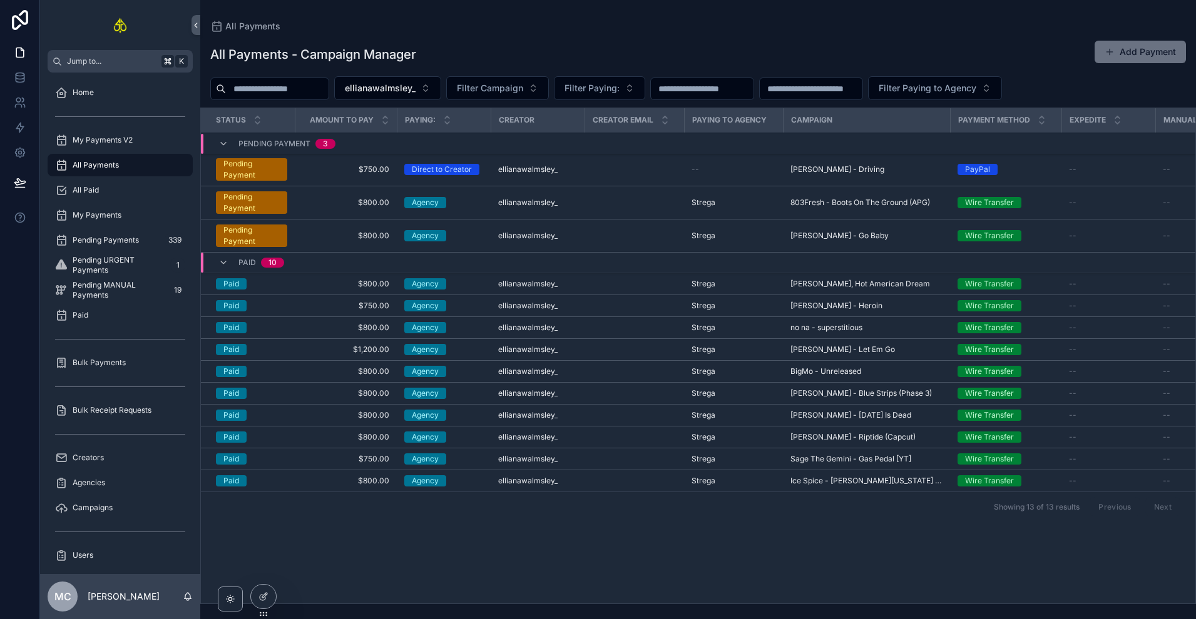
click at [596, 179] on td "scrollable content" at bounding box center [633, 169] width 99 height 33
click at [604, 168] on td "scrollable content" at bounding box center [633, 169] width 99 height 33
click at [345, 170] on span "$750.00" at bounding box center [345, 170] width 87 height 10
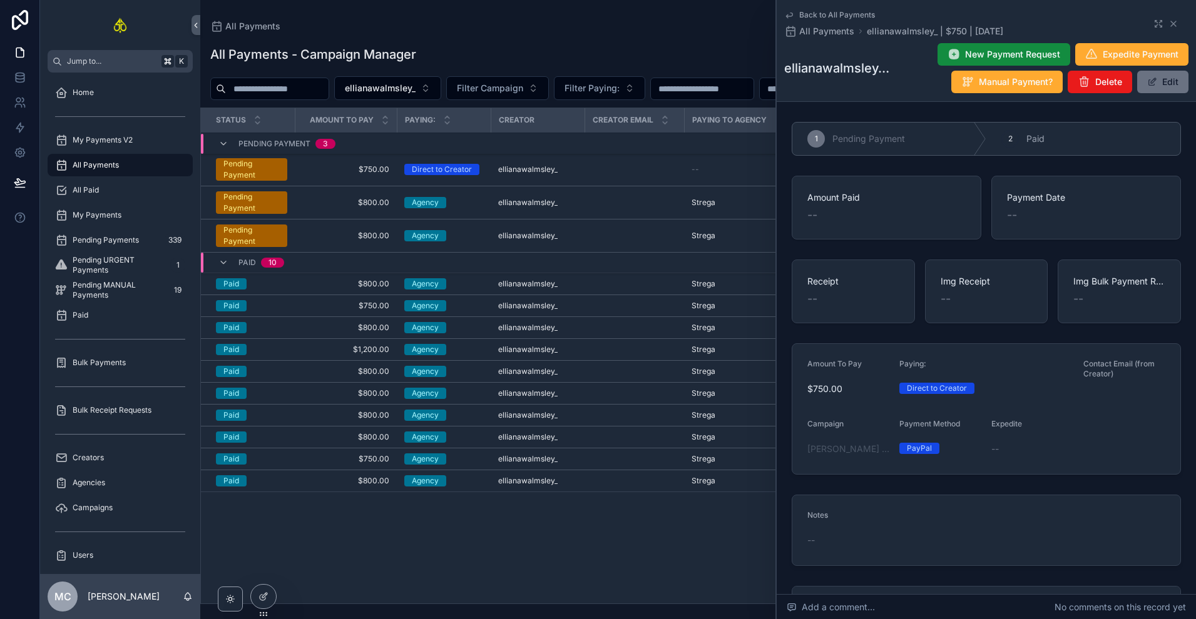
click at [1155, 90] on button "Edit" at bounding box center [1162, 82] width 51 height 23
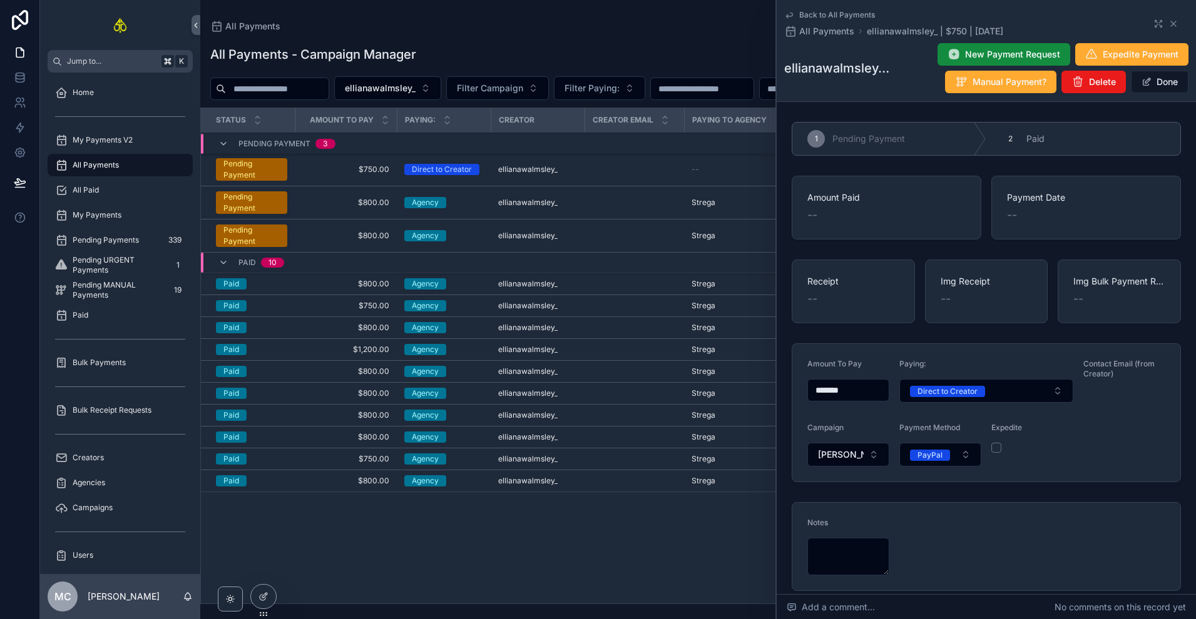
click at [960, 455] on button "PayPal" at bounding box center [940, 455] width 82 height 24
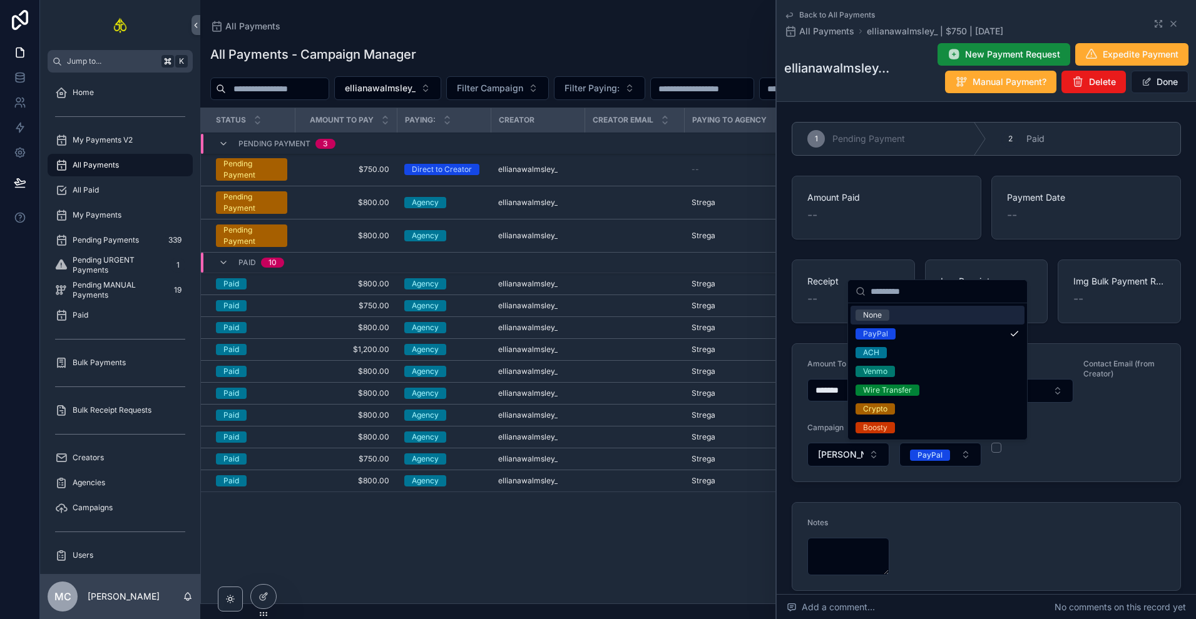
click at [957, 458] on button "PayPal" at bounding box center [940, 455] width 82 height 24
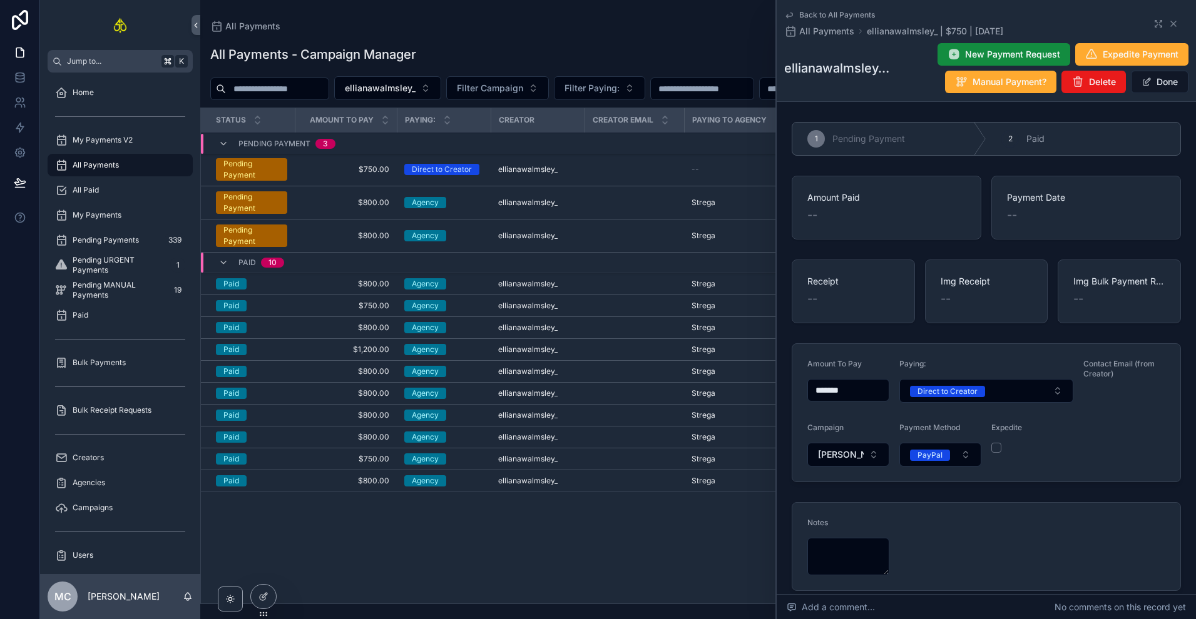
click at [1008, 384] on button "Direct to Creator" at bounding box center [986, 391] width 174 height 24
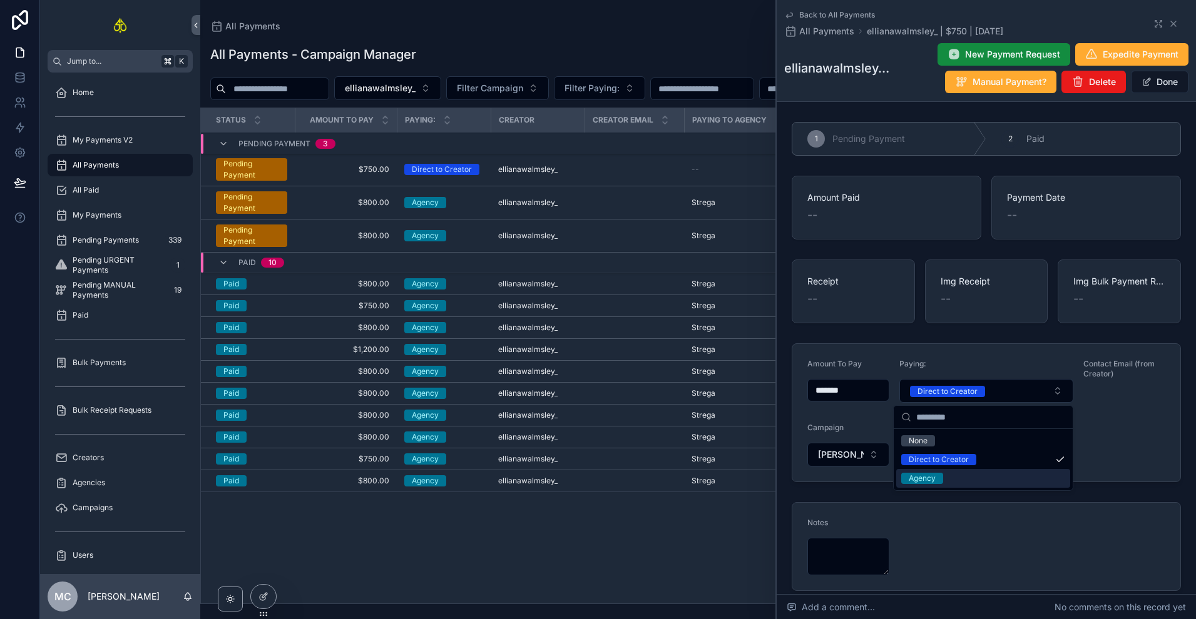
click at [944, 474] on div "Agency" at bounding box center [983, 478] width 174 height 19
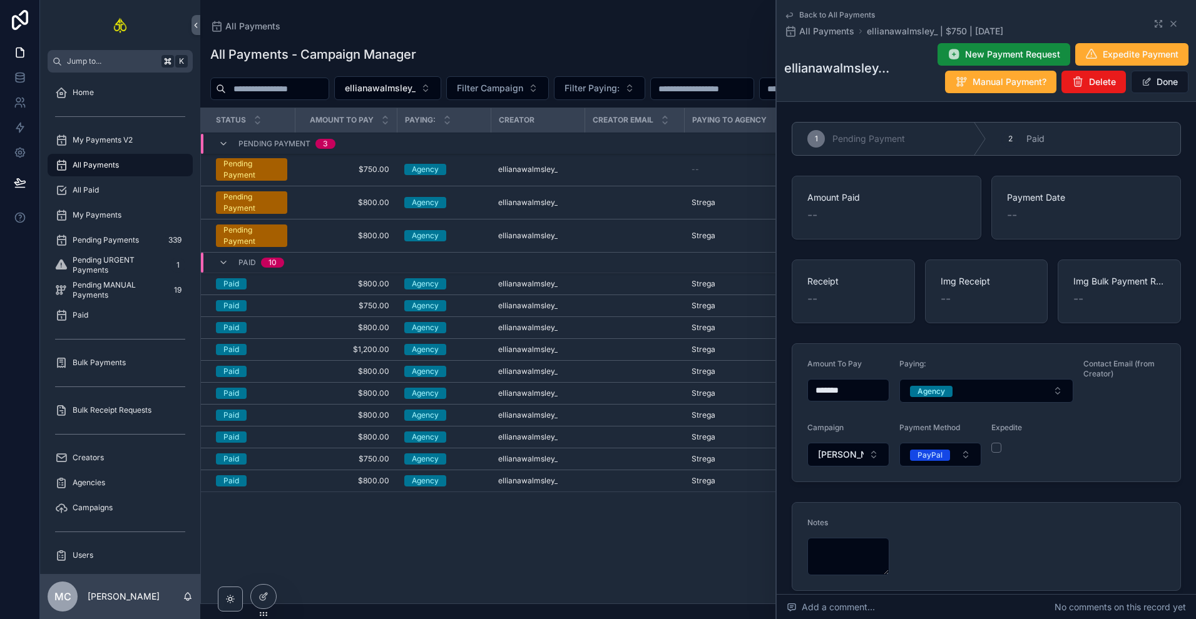
click at [1153, 83] on button "Done" at bounding box center [1160, 82] width 58 height 23
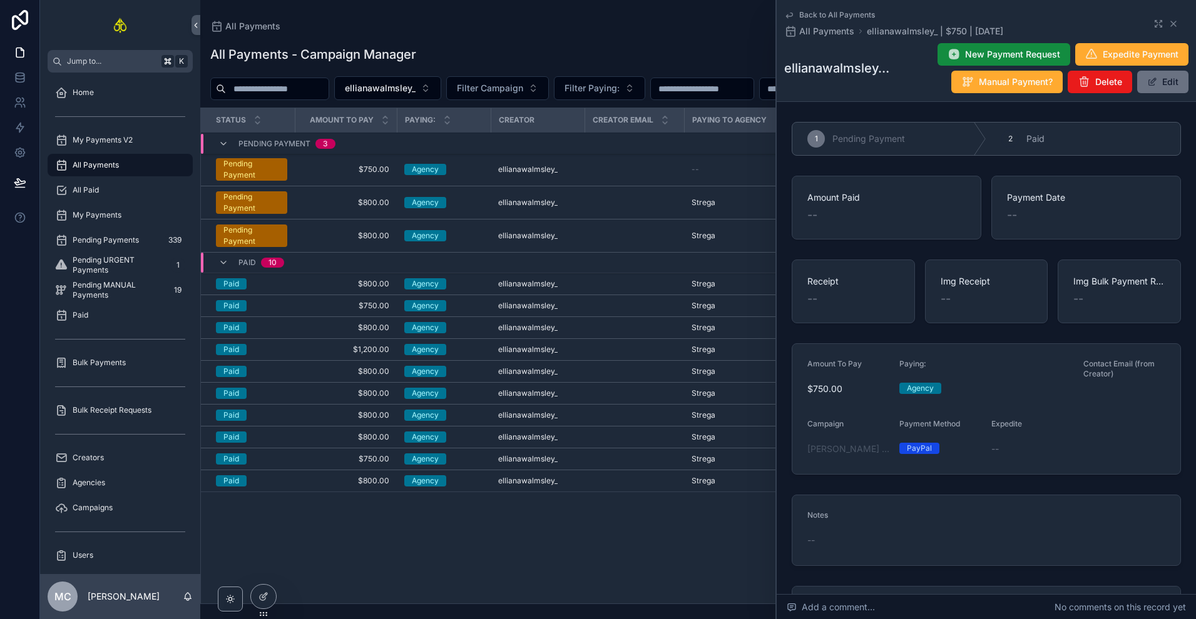
click at [491, 33] on div "All Payments - Campaign Manager Add Payment ellianawalmsley_ Filter Campaign Fi…" at bounding box center [697, 319] width 995 height 572
click at [1168, 28] on icon "scrollable content" at bounding box center [1173, 24] width 10 height 10
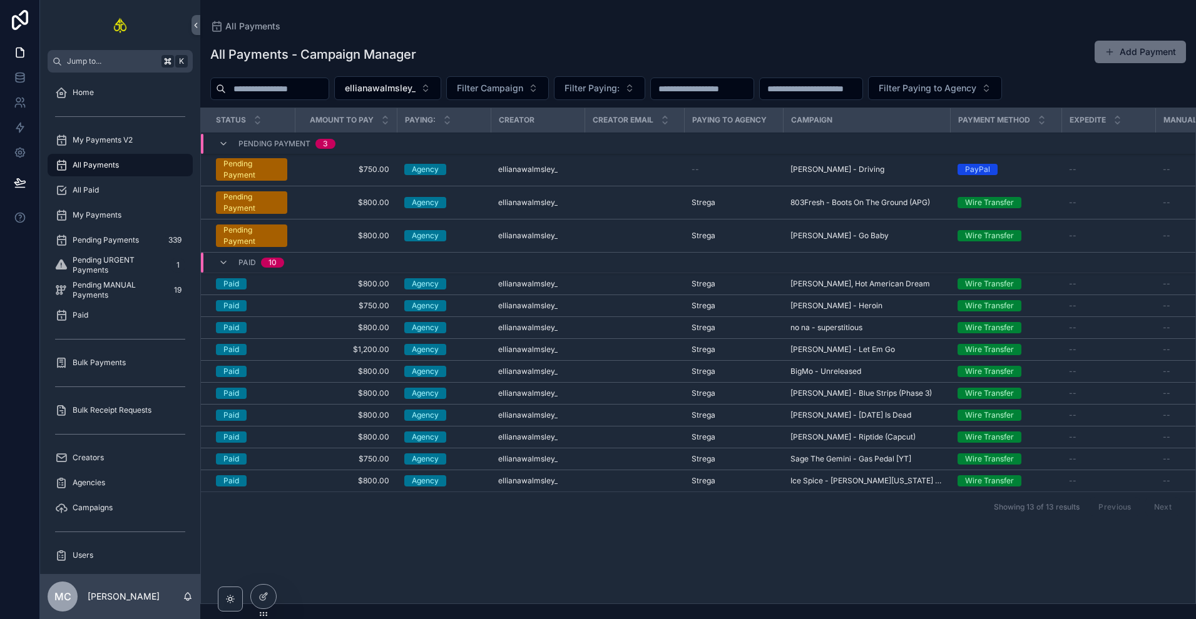
drag, startPoint x: 577, startPoint y: 539, endPoint x: 552, endPoint y: 359, distance: 182.5
click at [574, 524] on div "Status Amount To Pay Paying: Creator Creator Email Paying to Agency Campaign Pa…" at bounding box center [698, 356] width 994 height 496
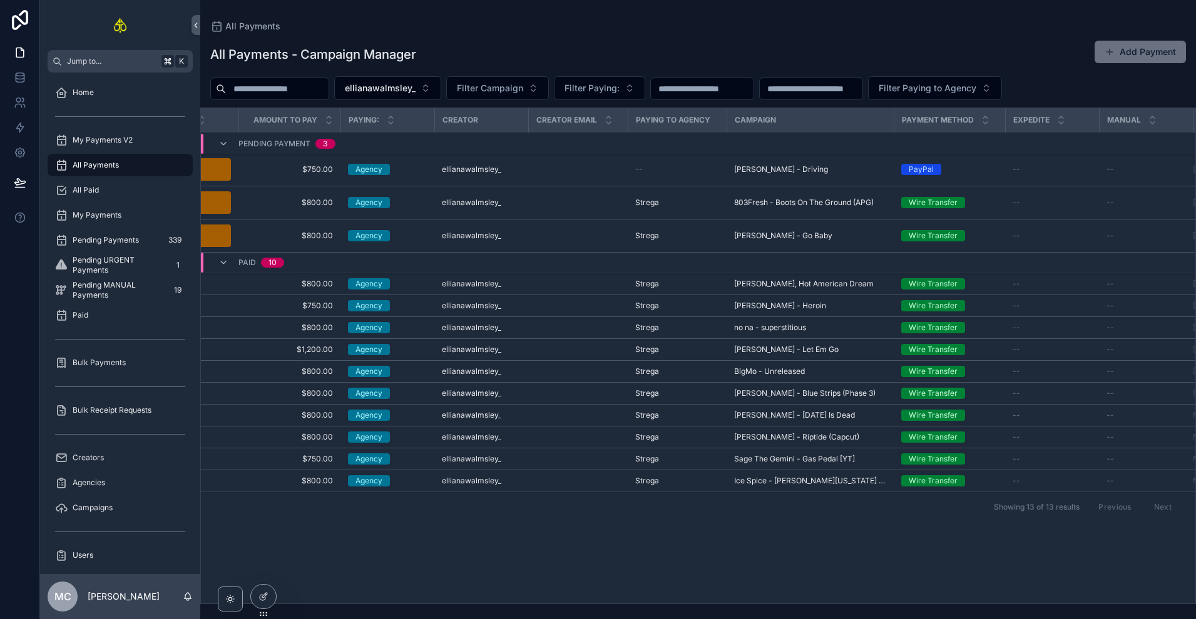
scroll to position [0, 138]
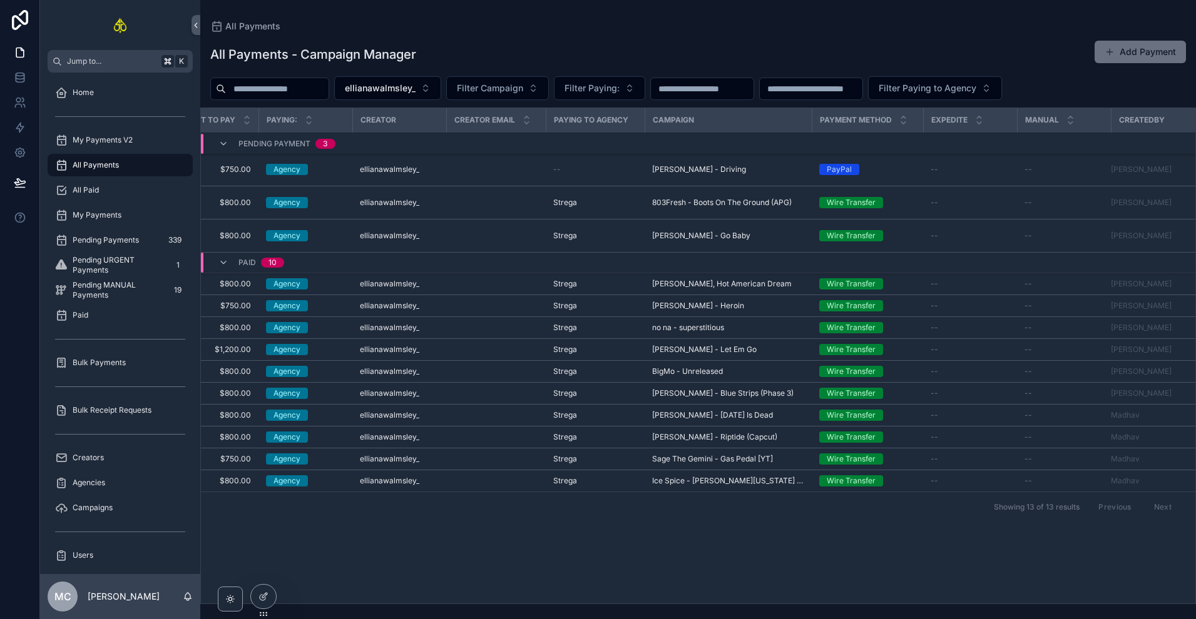
click at [486, 175] on td "scrollable content" at bounding box center [495, 169] width 99 height 33
click at [470, 172] on td "scrollable content" at bounding box center [495, 169] width 99 height 33
click at [341, 170] on div "Agency" at bounding box center [305, 169] width 79 height 11
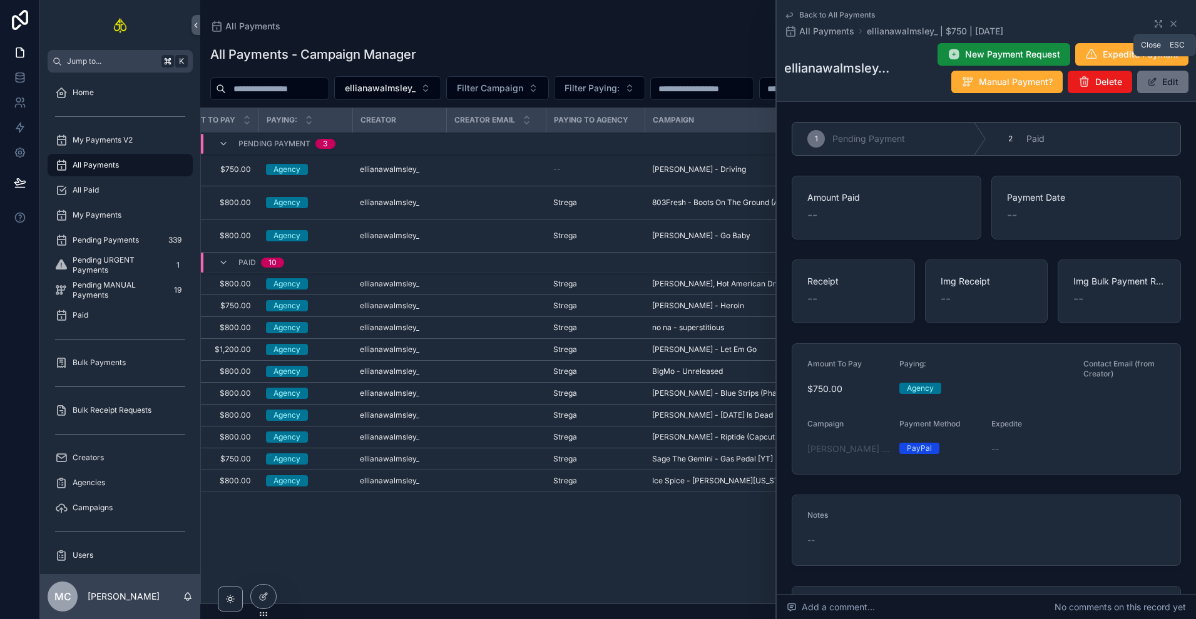
click at [1171, 24] on icon "scrollable content" at bounding box center [1173, 24] width 10 height 10
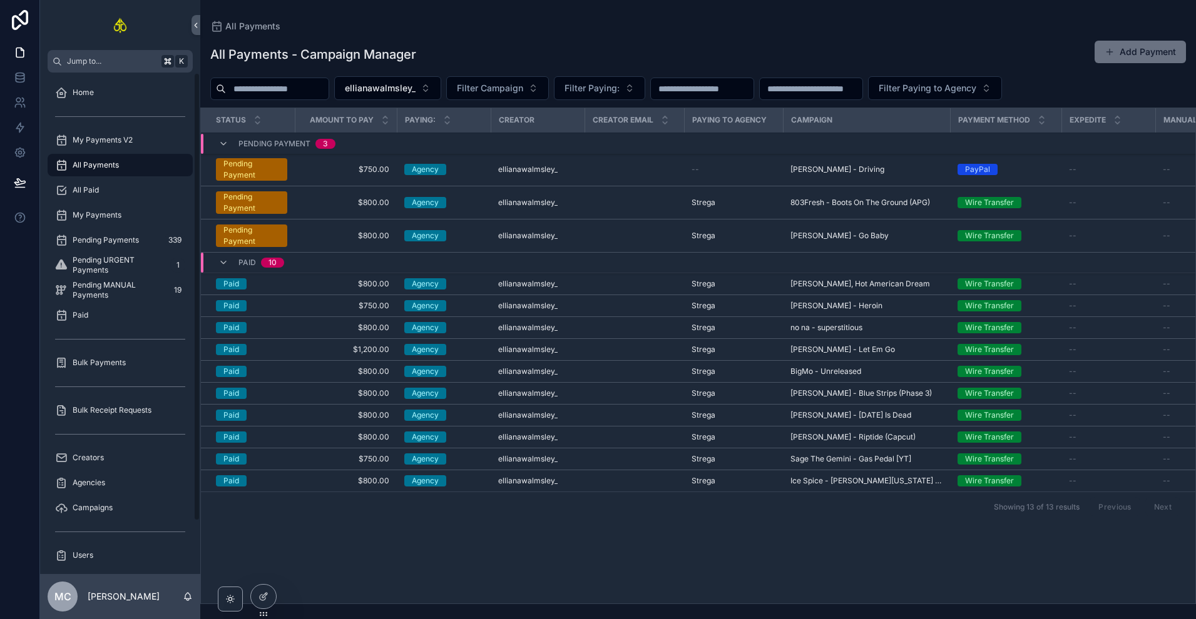
click at [131, 200] on link "All Paid" at bounding box center [120, 190] width 145 height 23
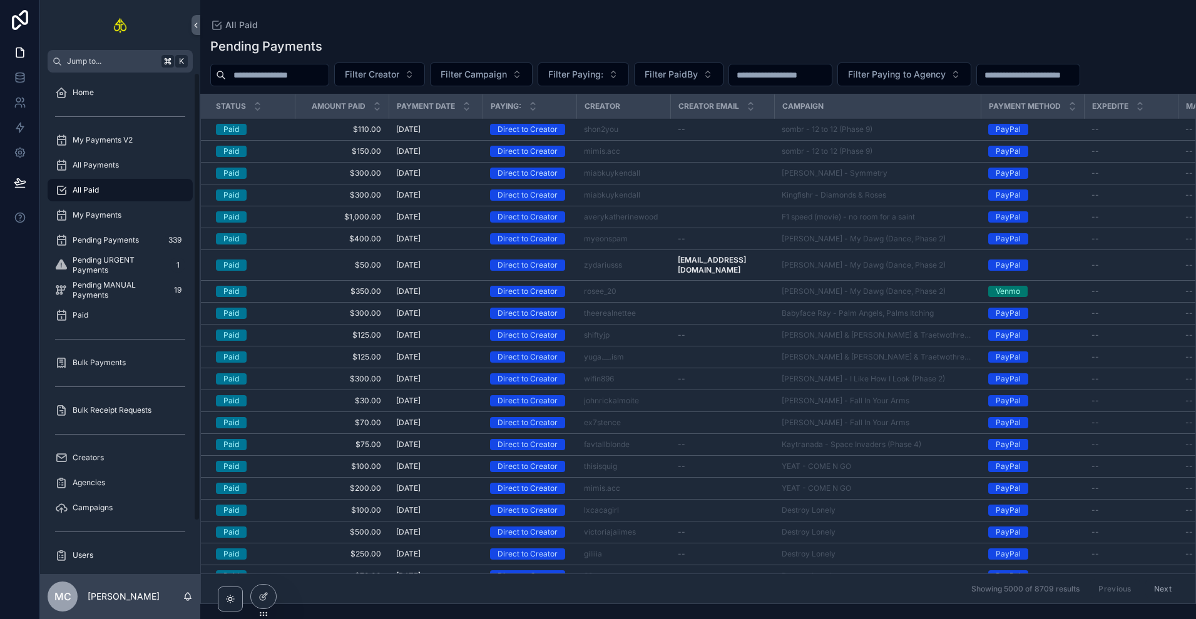
click at [84, 193] on span "All Paid" at bounding box center [86, 190] width 26 height 10
click at [106, 165] on span "All Payments" at bounding box center [96, 165] width 46 height 10
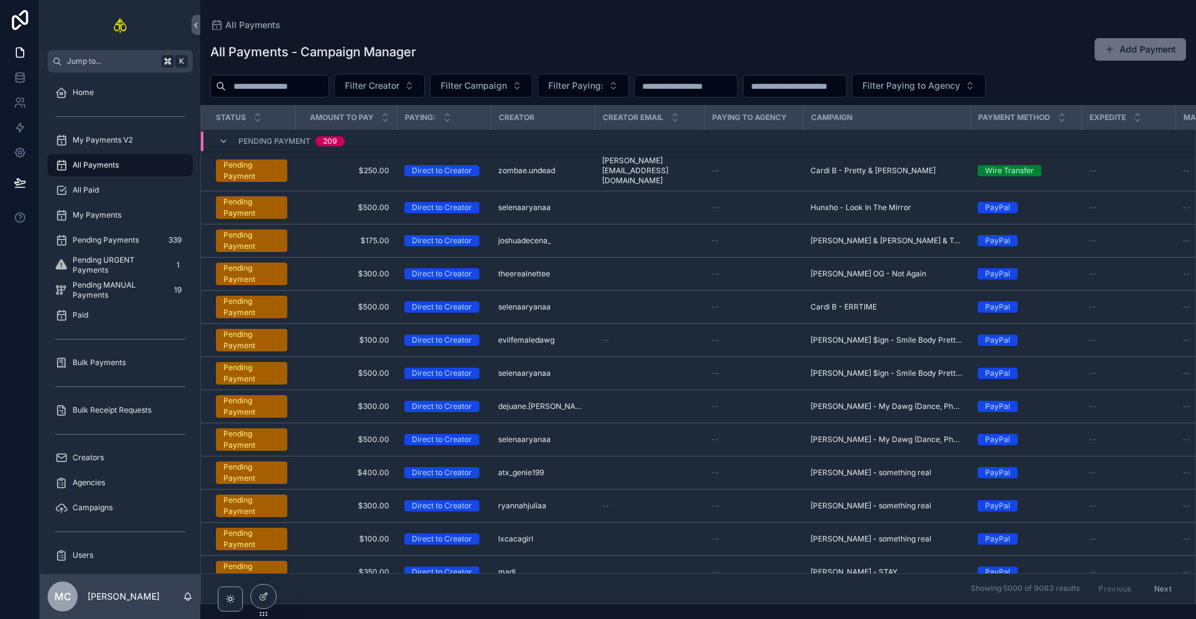
click at [1137, 41] on button "Add Payment" at bounding box center [1139, 49] width 91 height 23
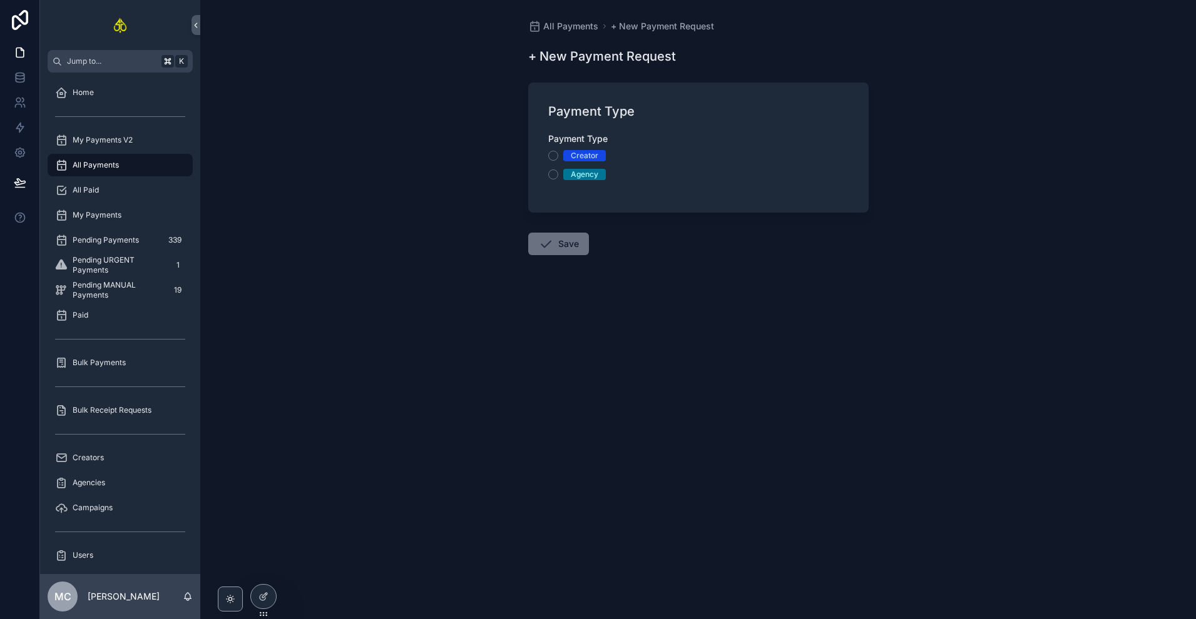
click at [589, 160] on div "Creator" at bounding box center [585, 155] width 28 height 11
click at [558, 160] on button "Creator" at bounding box center [553, 156] width 10 height 10
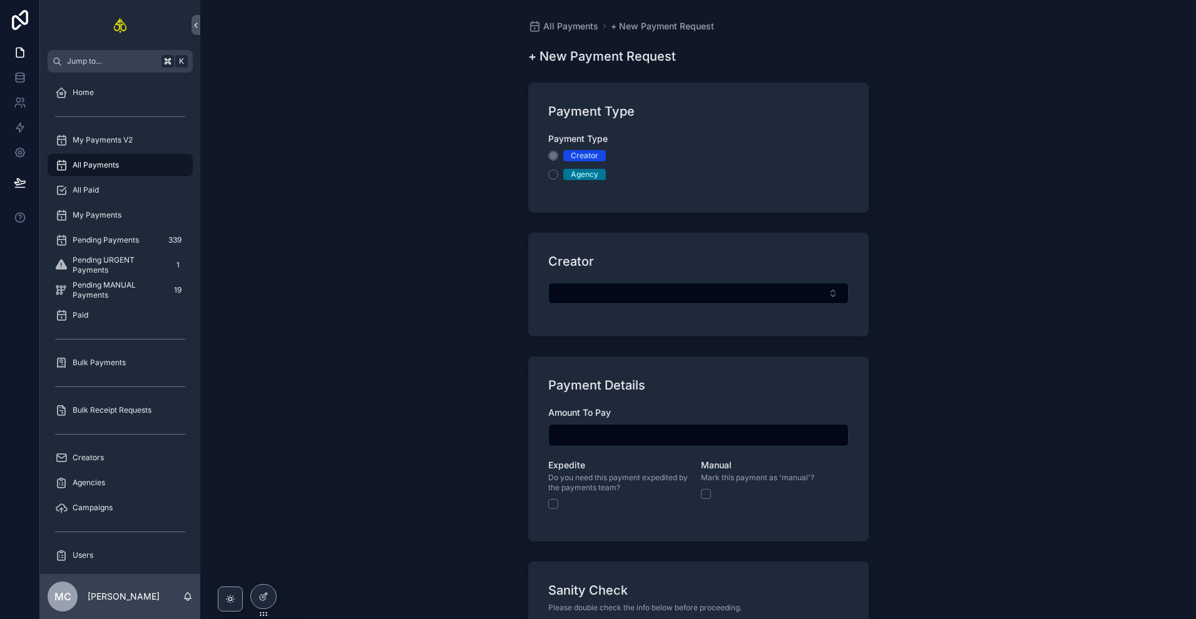
click at [615, 282] on div "Creator" at bounding box center [698, 285] width 340 height 104
click at [618, 295] on button "Select Button" at bounding box center [698, 293] width 300 height 21
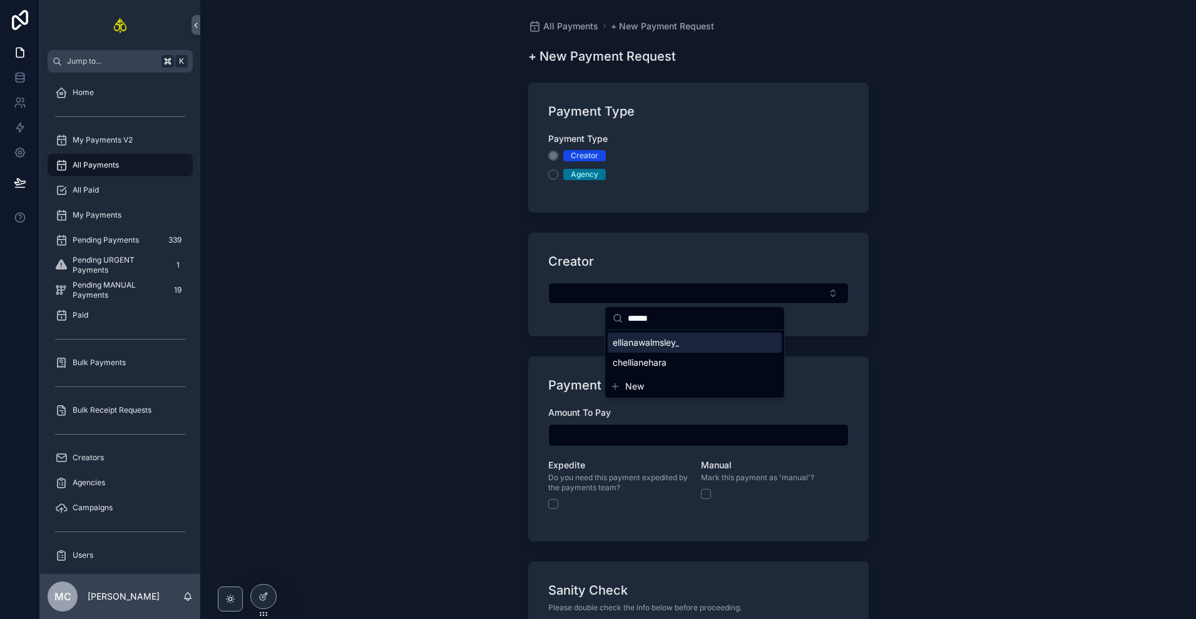
type input "******"
click at [666, 349] on div "ellianawalmsley_" at bounding box center [695, 343] width 174 height 20
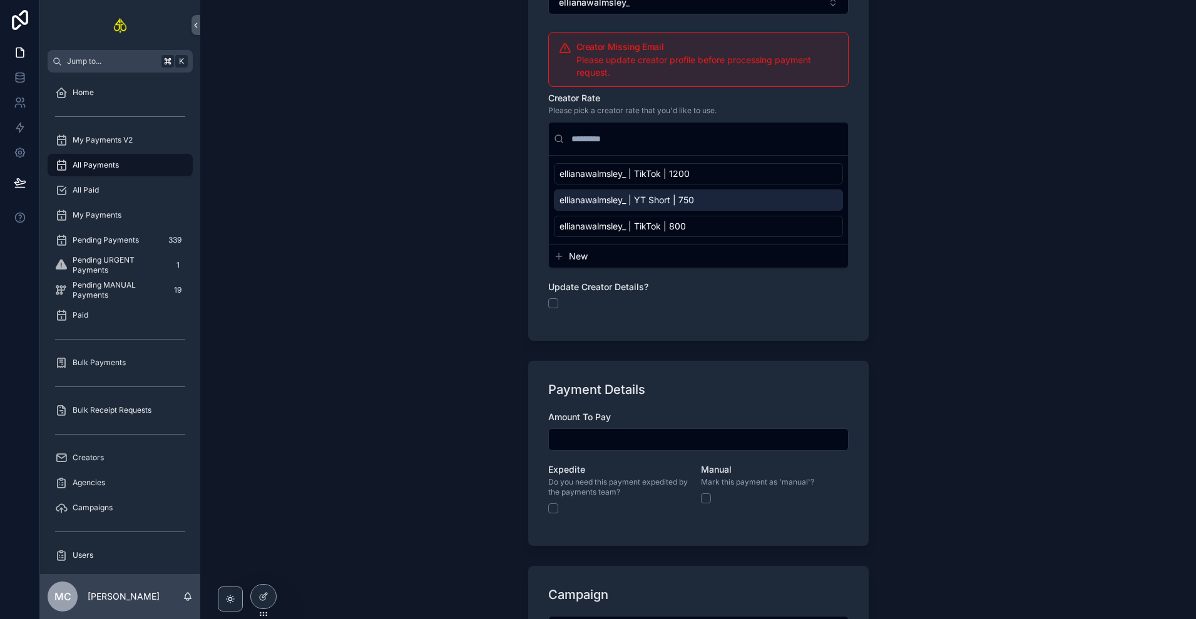
scroll to position [294, 0]
click at [607, 437] on input "scrollable content" at bounding box center [698, 438] width 299 height 18
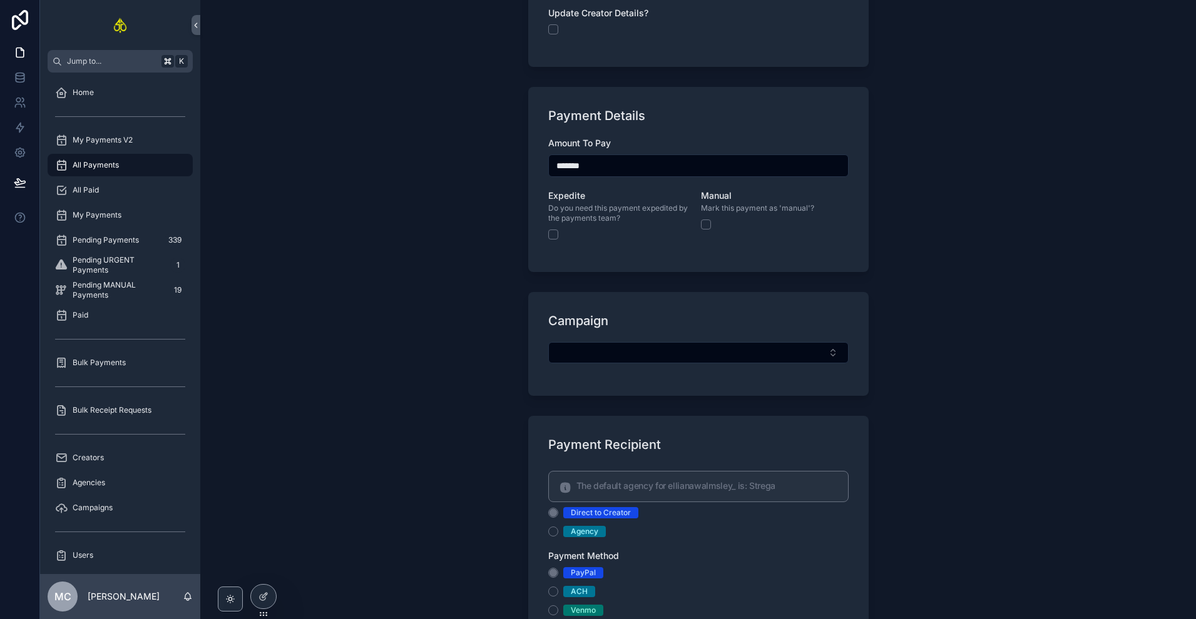
scroll to position [571, 0]
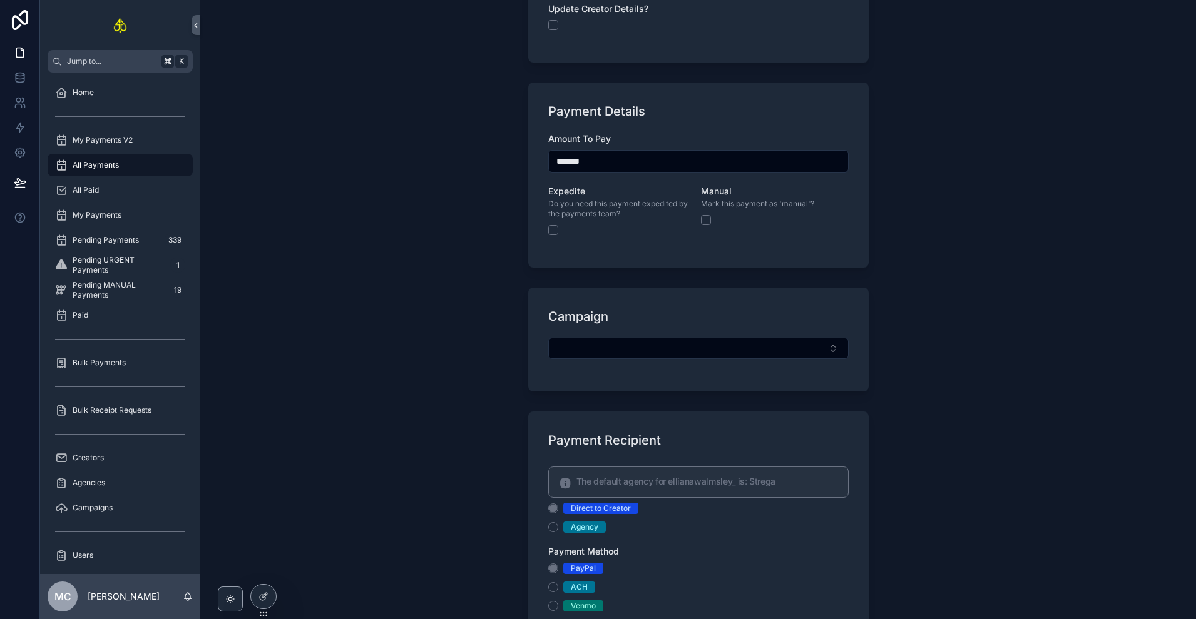
type input "*******"
click at [606, 353] on button "Select Button" at bounding box center [698, 347] width 300 height 21
drag, startPoint x: 659, startPoint y: 374, endPoint x: 668, endPoint y: 376, distance: 9.1
click at [668, 376] on input "*********" at bounding box center [702, 373] width 149 height 23
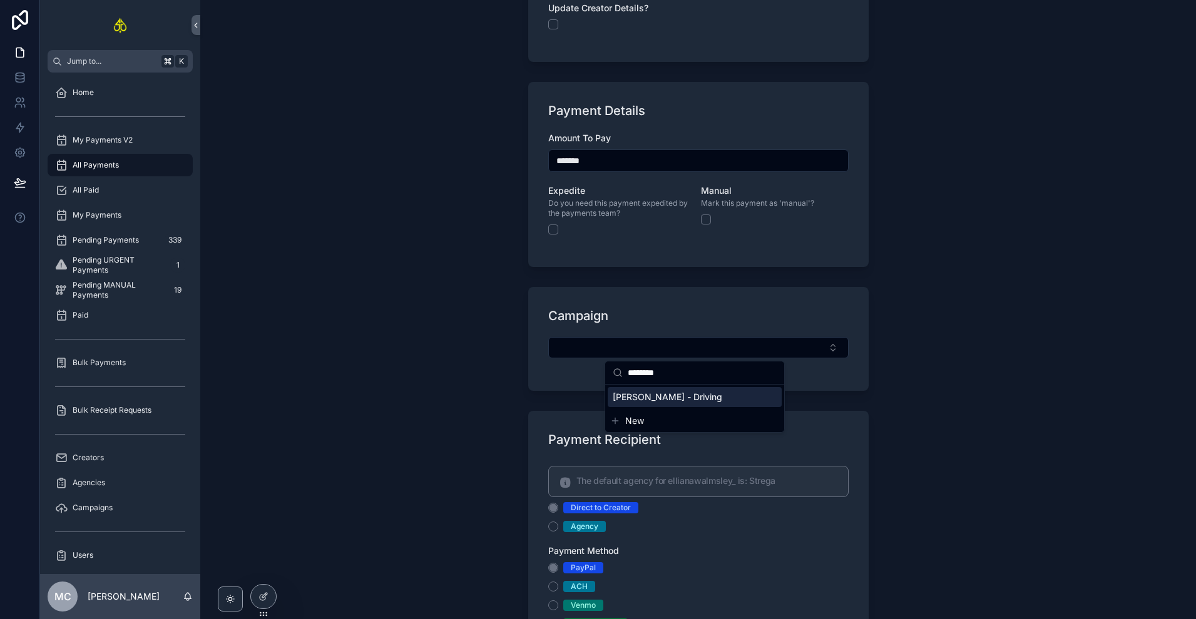
type input "********"
click at [688, 402] on span "[PERSON_NAME] - Driving" at bounding box center [667, 397] width 109 height 13
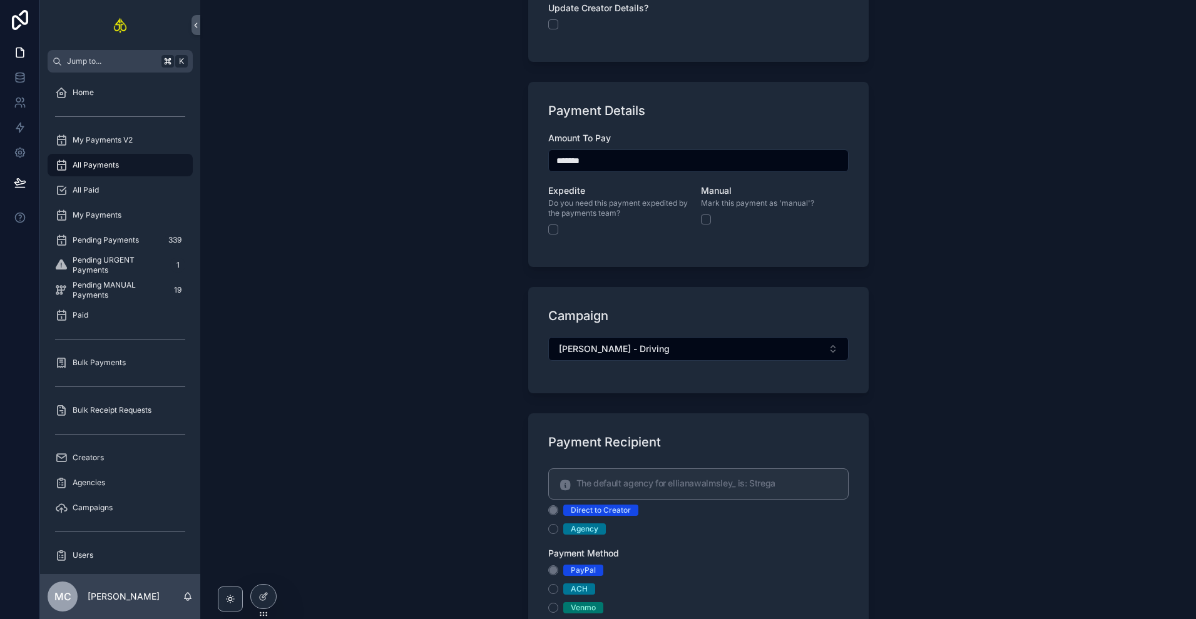
click at [578, 529] on div "Agency" at bounding box center [585, 529] width 28 height 11
click at [558, 529] on button "Agency" at bounding box center [553, 529] width 10 height 10
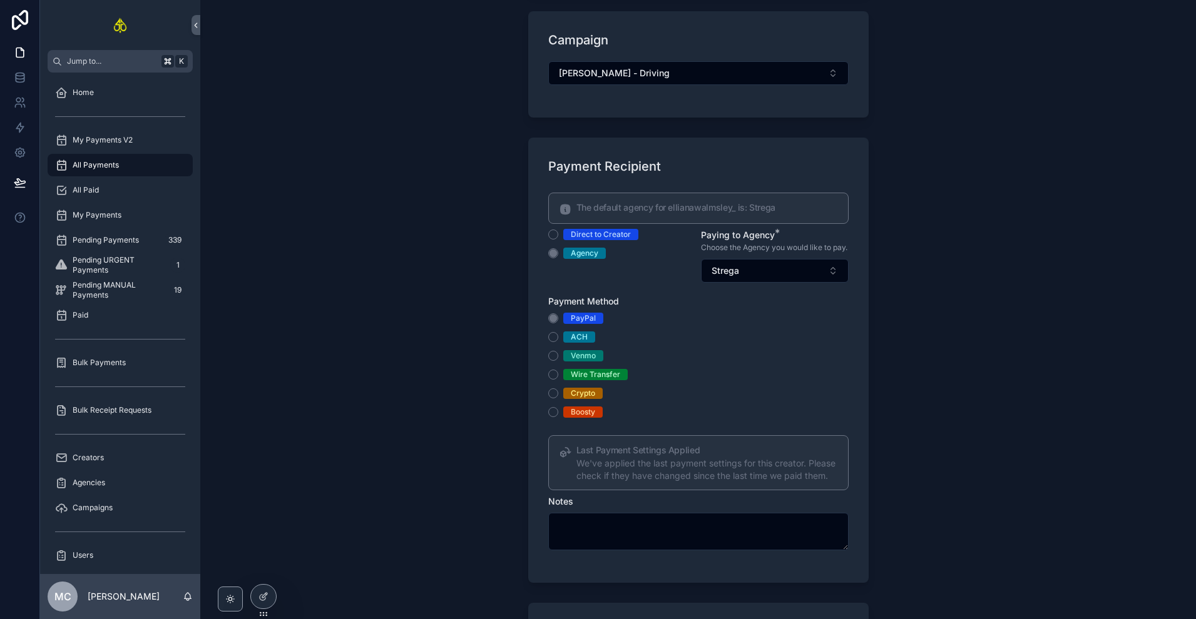
click at [593, 380] on div "Wire Transfer" at bounding box center [595, 374] width 49 height 11
click at [558, 380] on button "Wire Transfer" at bounding box center [553, 375] width 10 height 10
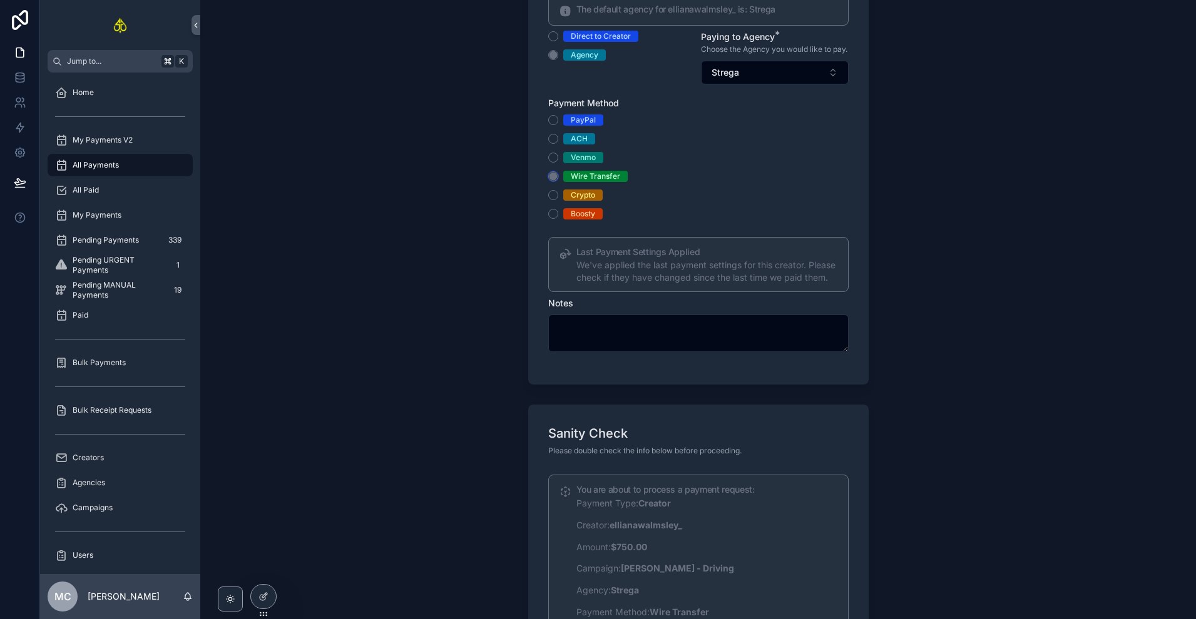
scroll to position [1219, 0]
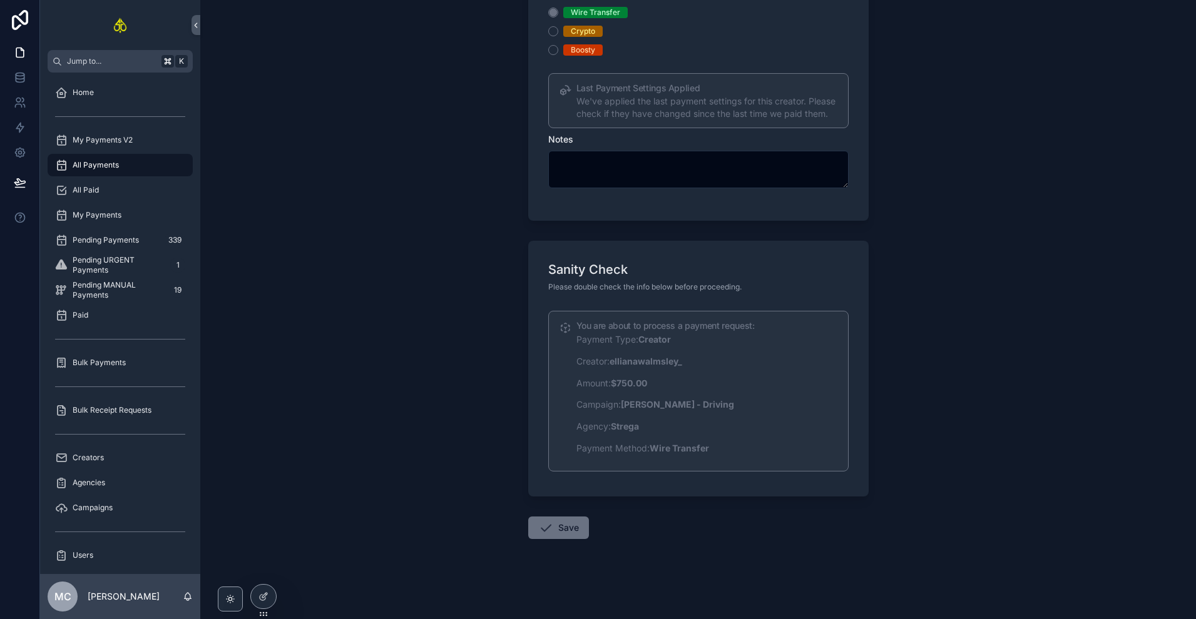
click at [556, 529] on button "Save" at bounding box center [558, 528] width 61 height 23
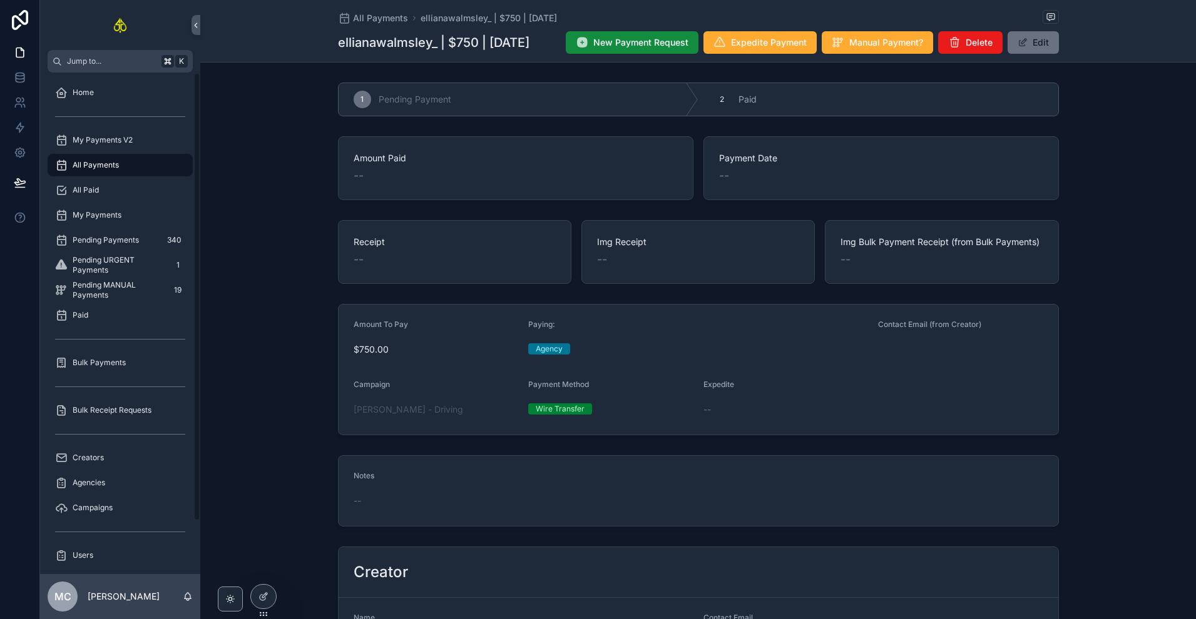
click at [145, 168] on div "All Payments" at bounding box center [120, 165] width 130 height 20
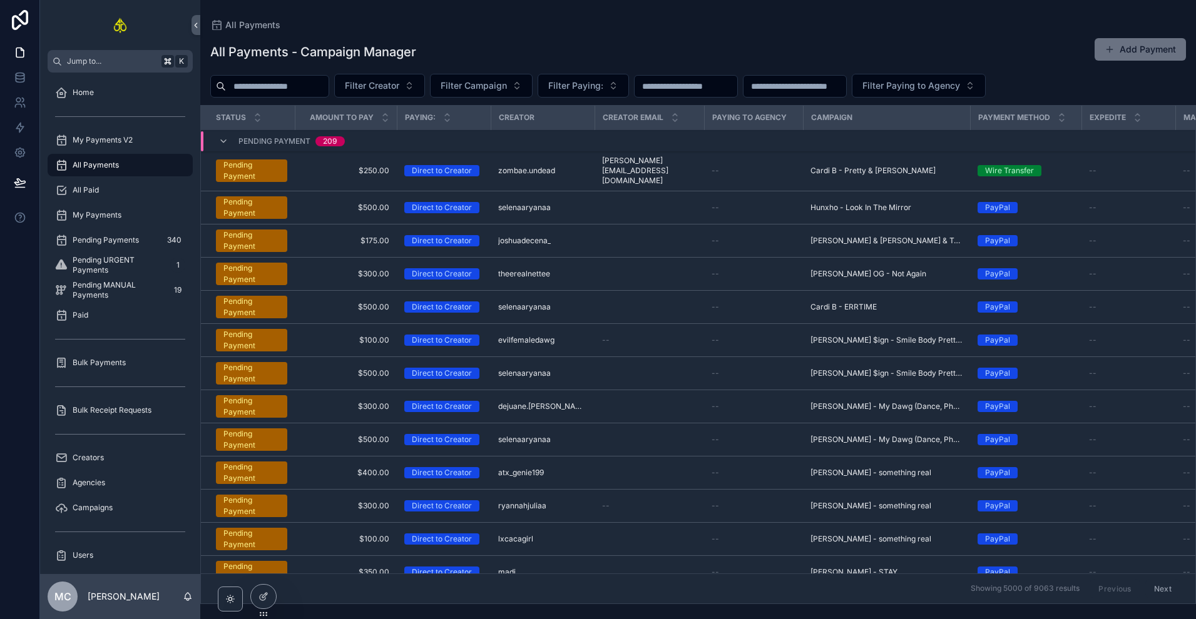
click at [388, 91] on span "Filter Creator" at bounding box center [372, 85] width 54 height 13
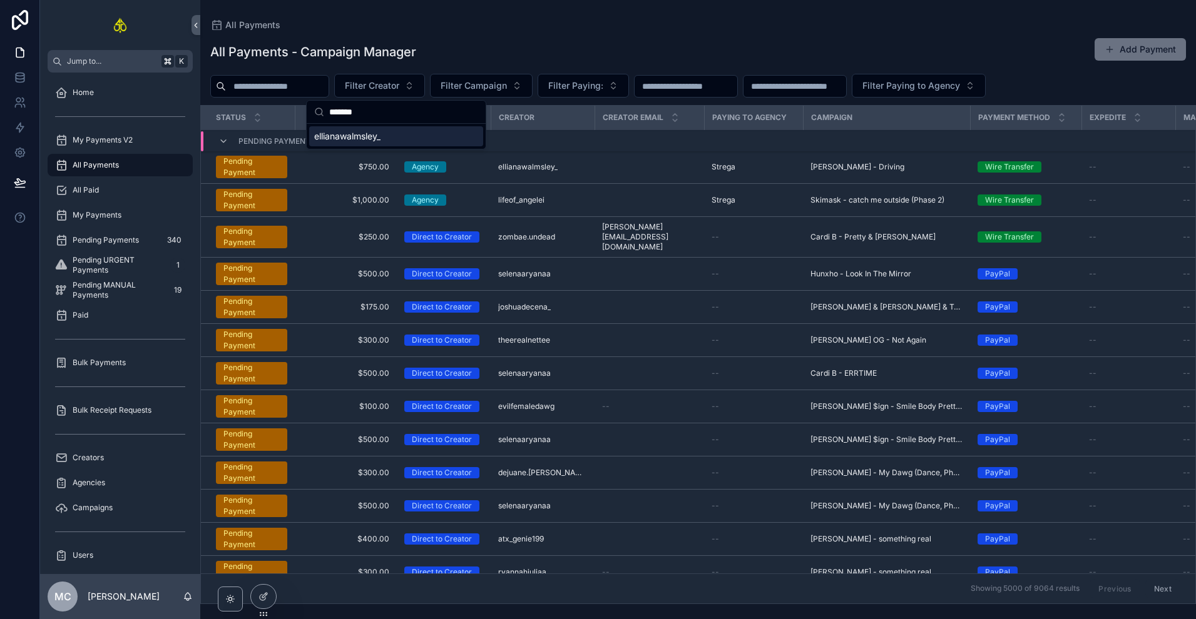
type input "*******"
click at [393, 128] on div "ellianawalmsley_" at bounding box center [396, 136] width 174 height 20
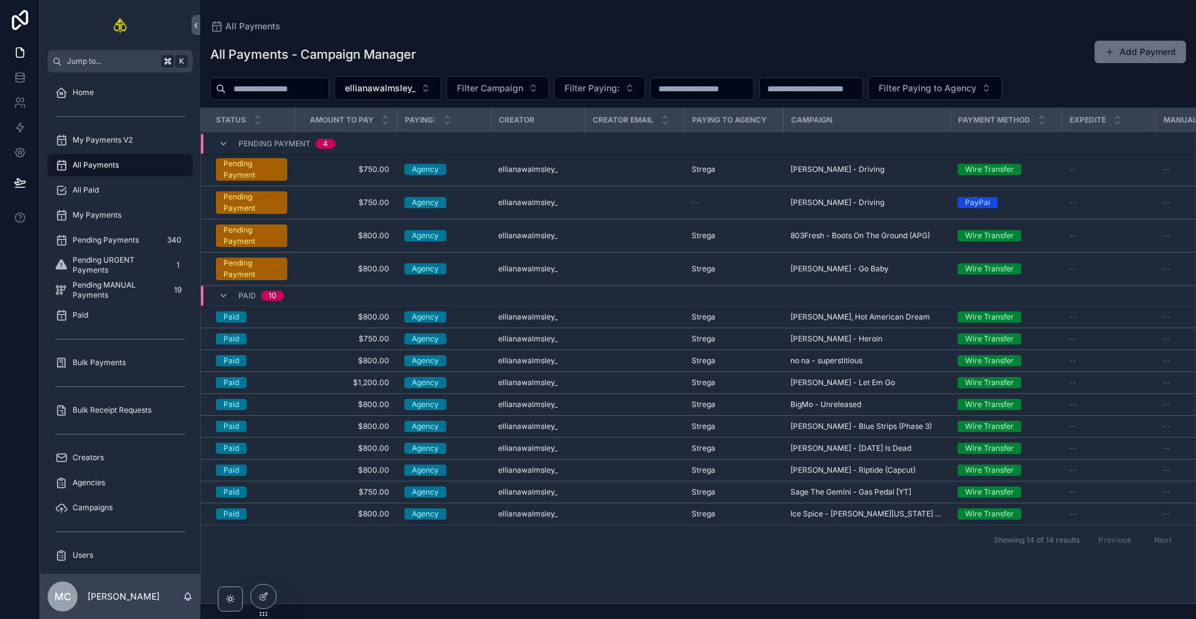
click at [623, 205] on td "scrollable content" at bounding box center [633, 202] width 99 height 33
click at [473, 201] on div "Agency" at bounding box center [443, 202] width 79 height 11
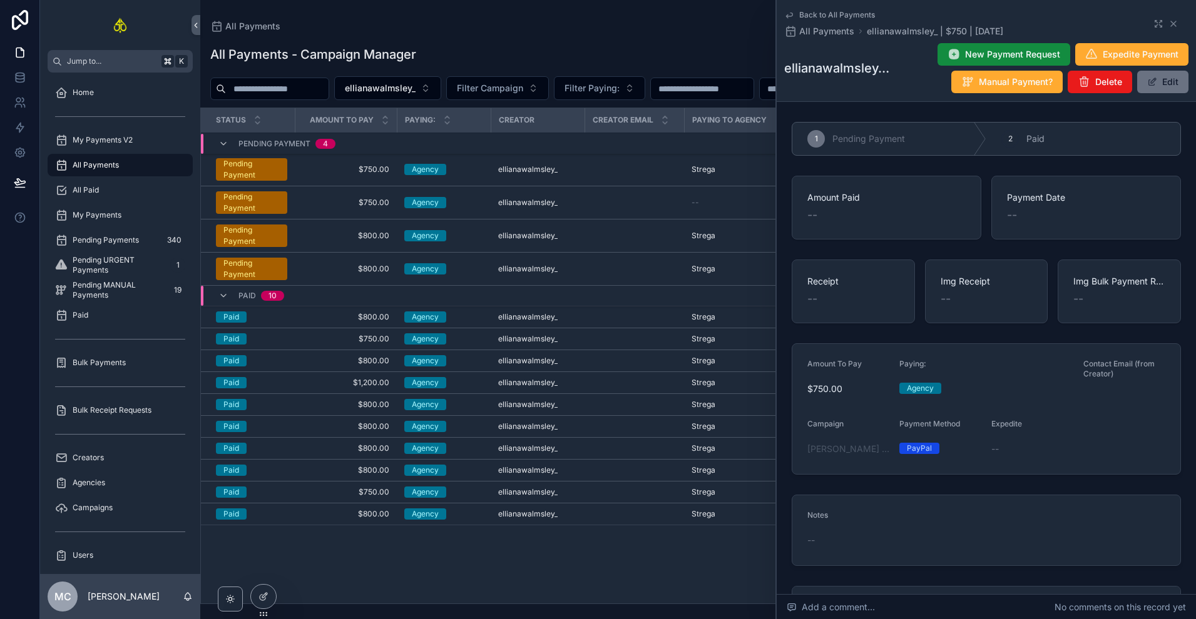
click at [1078, 89] on button "Delete" at bounding box center [1099, 82] width 64 height 23
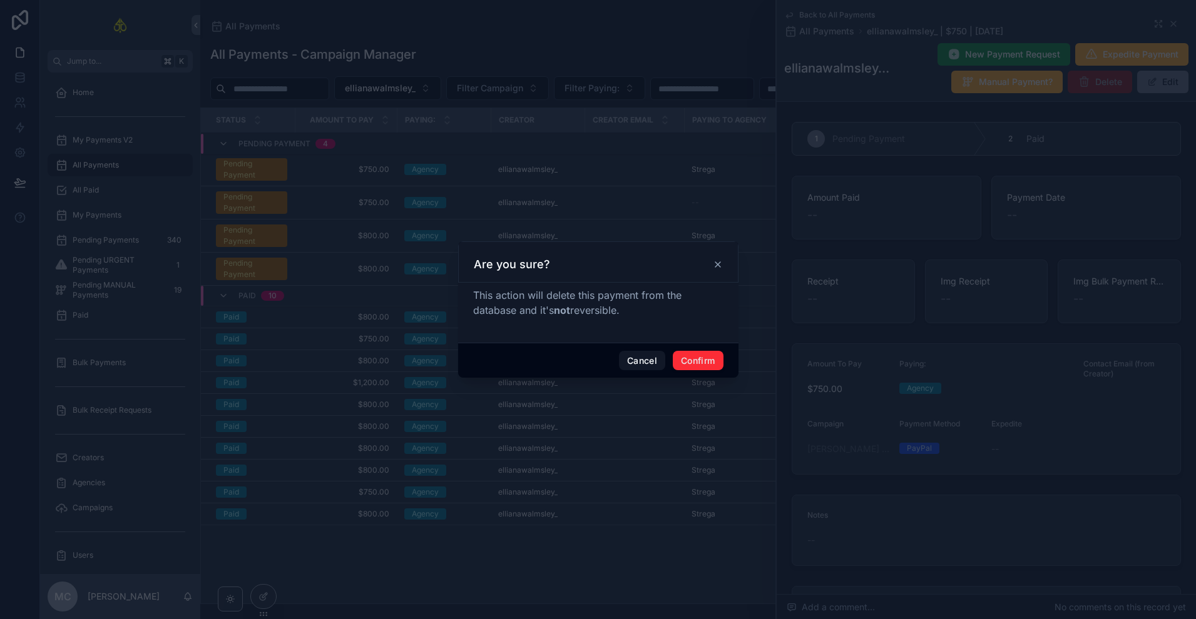
click at [712, 355] on button "Confirm" at bounding box center [698, 361] width 50 height 20
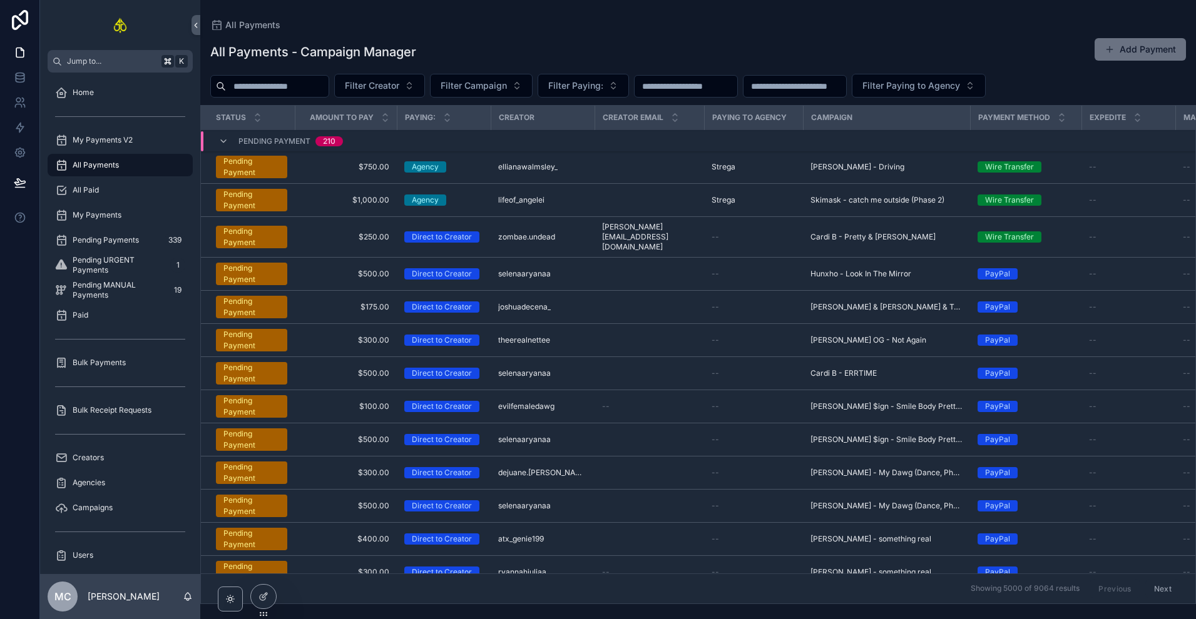
click at [644, 166] on td "scrollable content" at bounding box center [648, 167] width 109 height 33
click at [141, 172] on div "All Payments" at bounding box center [120, 165] width 130 height 20
click at [148, 200] on link "All Paid" at bounding box center [120, 190] width 145 height 23
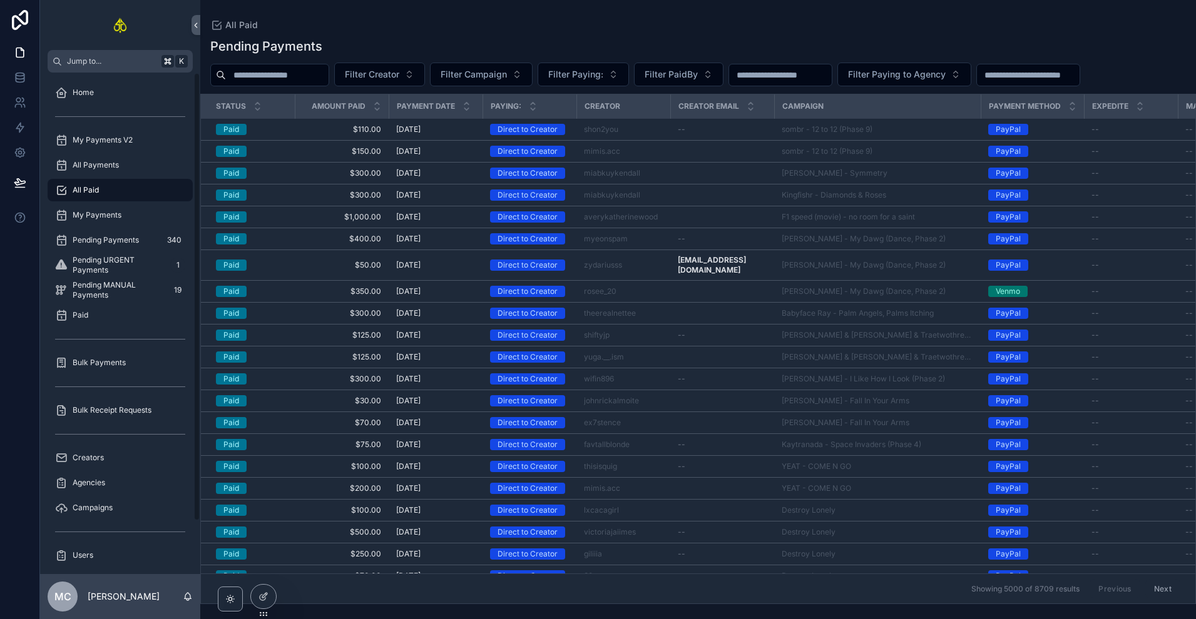
click at [161, 166] on div "All Payments" at bounding box center [120, 165] width 130 height 20
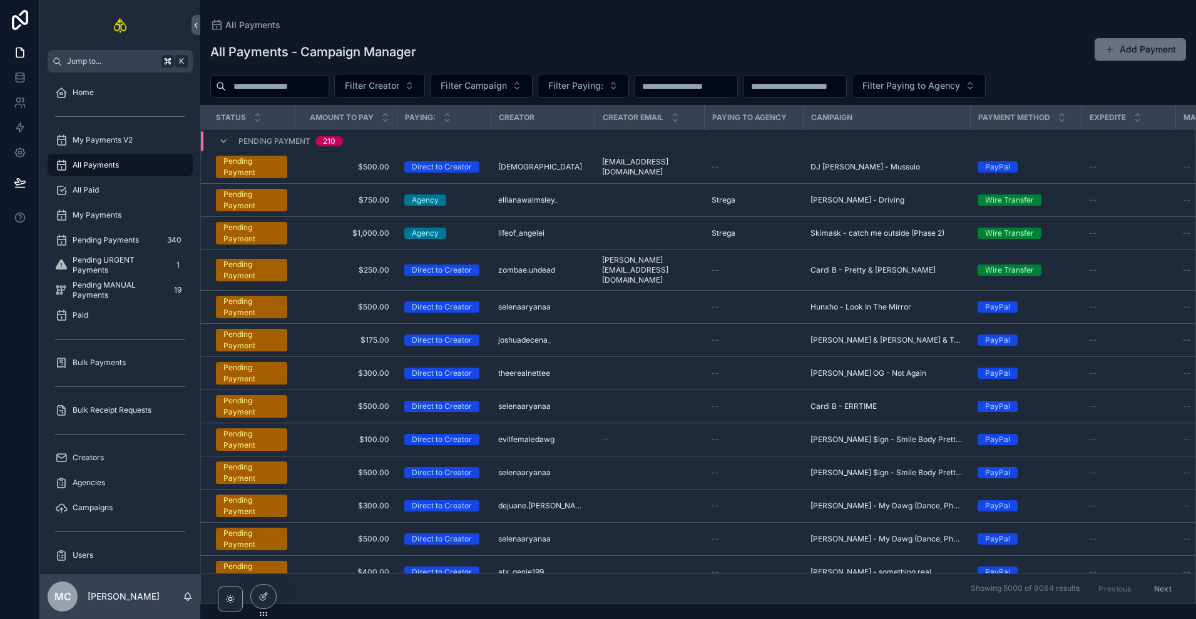
click at [394, 85] on span "Filter Creator" at bounding box center [372, 85] width 54 height 13
type input "****"
click at [392, 136] on div "giaroseofficial10" at bounding box center [396, 136] width 174 height 20
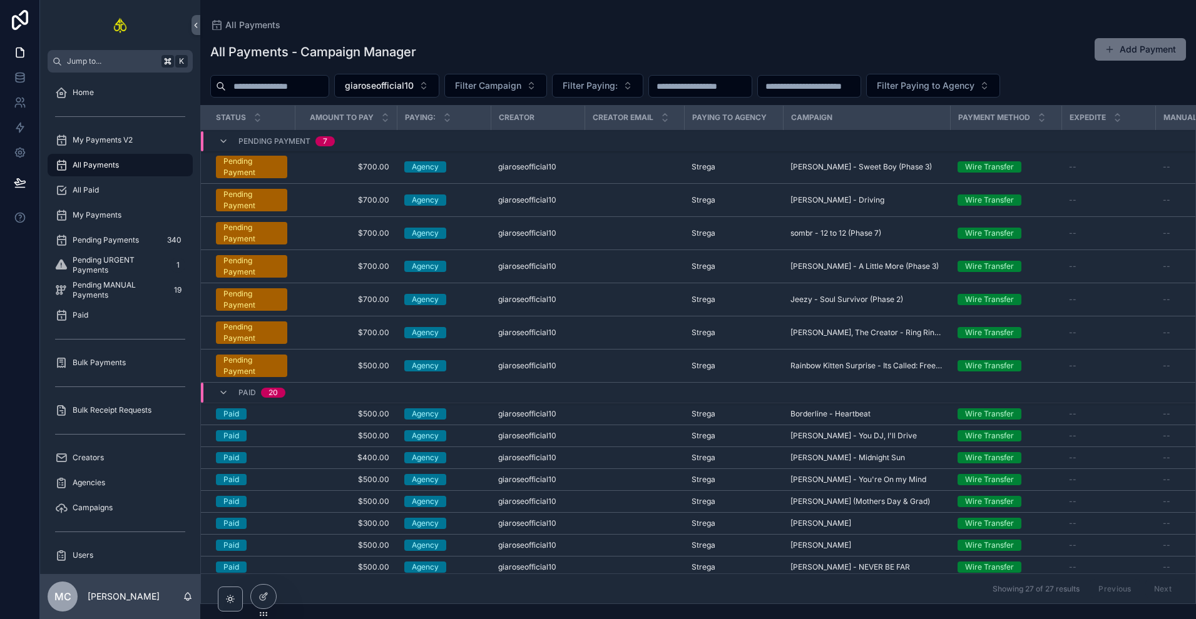
click at [601, 263] on td "scrollable content" at bounding box center [633, 266] width 99 height 33
click at [610, 232] on td "scrollable content" at bounding box center [633, 233] width 99 height 33
click at [518, 233] on span "giaroseofficial10" at bounding box center [527, 233] width 58 height 10
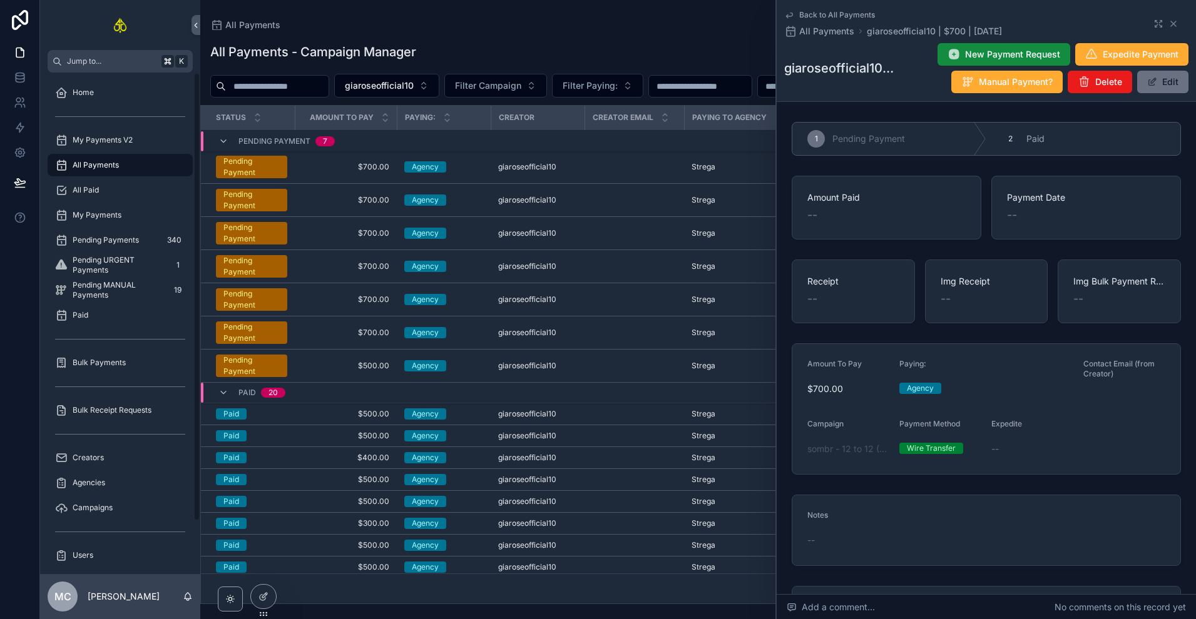
click at [129, 170] on div "All Payments" at bounding box center [120, 165] width 130 height 20
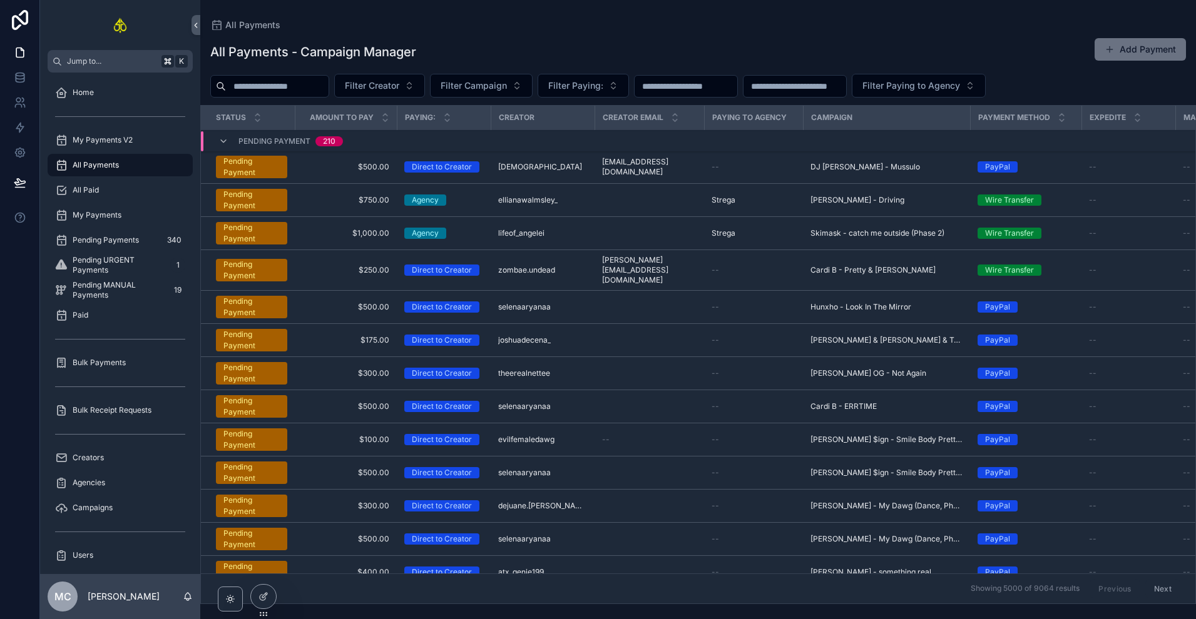
click at [499, 79] on span "Filter Campaign" at bounding box center [473, 85] width 66 height 13
type input "**********"
click at [497, 133] on span "[PERSON_NAME] - Driving" at bounding box center [469, 136] width 109 height 13
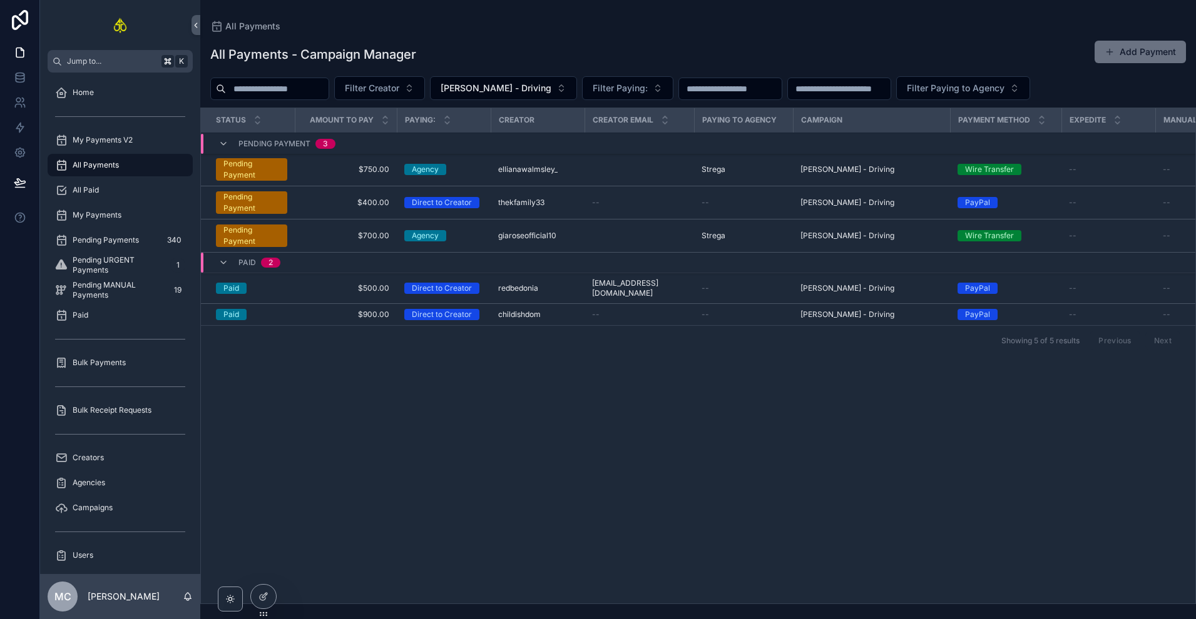
click at [596, 419] on div "Status Amount To Pay Paying: Creator Creator Email Paying to Agency Campaign Pa…" at bounding box center [698, 356] width 994 height 496
